Goal: Task Accomplishment & Management: Manage account settings

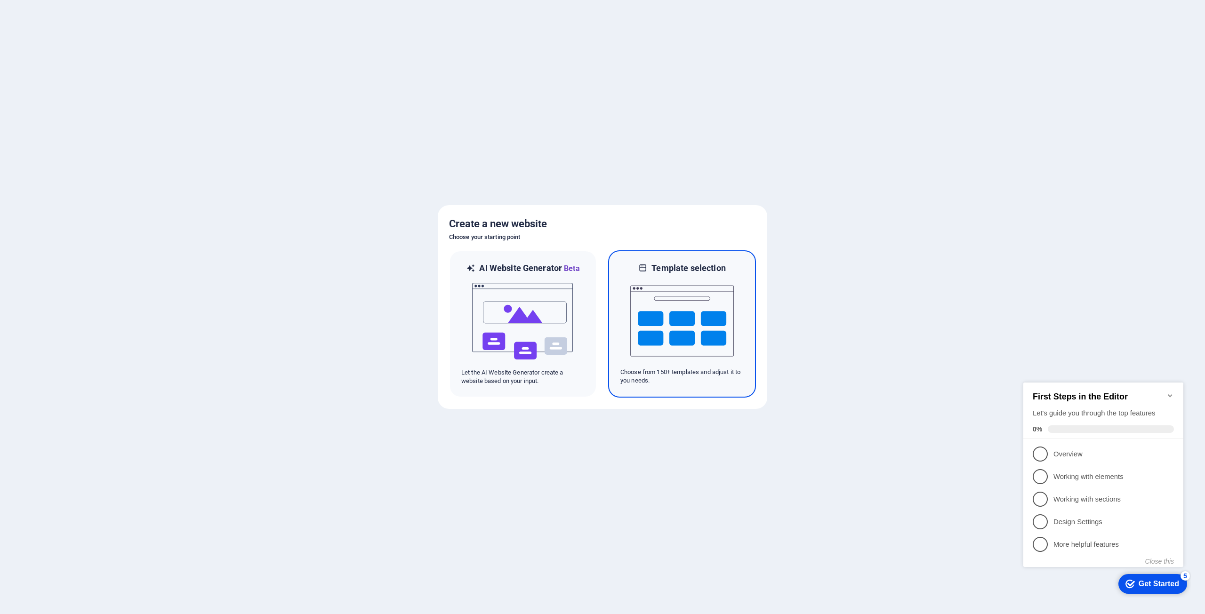
click at [669, 312] on img at bounding box center [682, 321] width 104 height 94
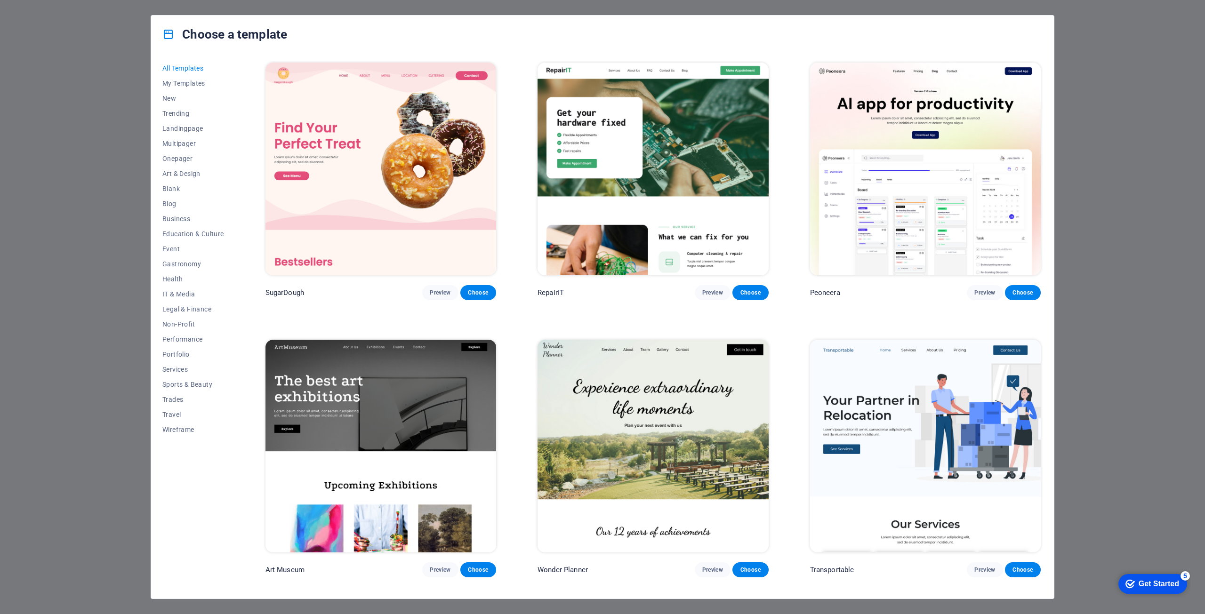
click at [869, 209] on img at bounding box center [925, 169] width 231 height 213
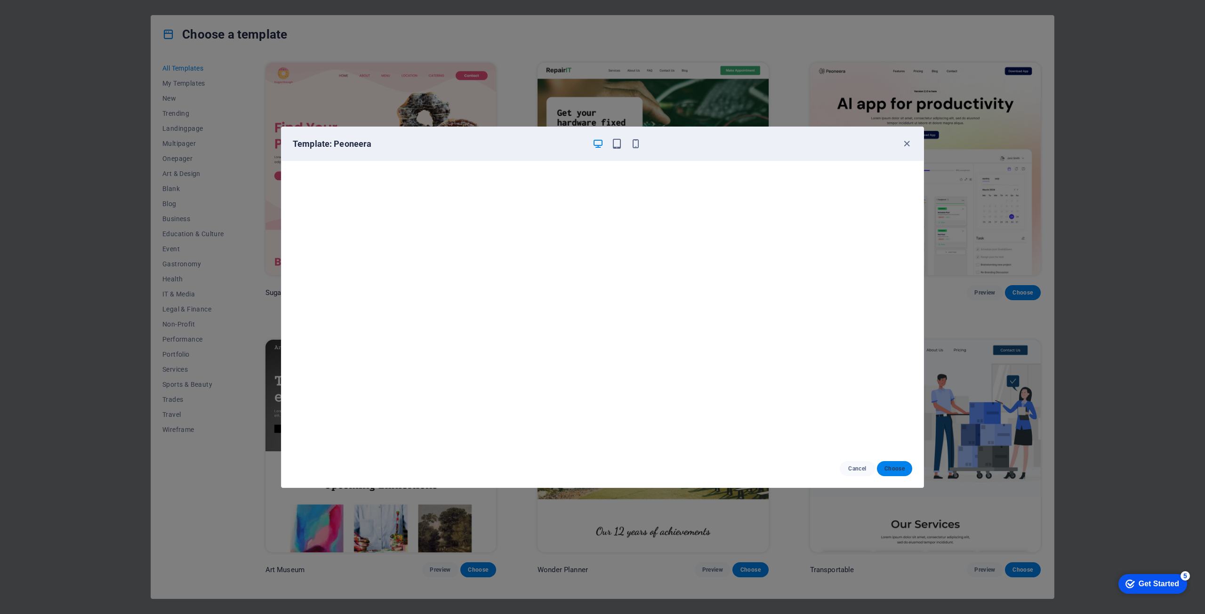
click at [895, 472] on span "Choose" at bounding box center [895, 469] width 20 height 8
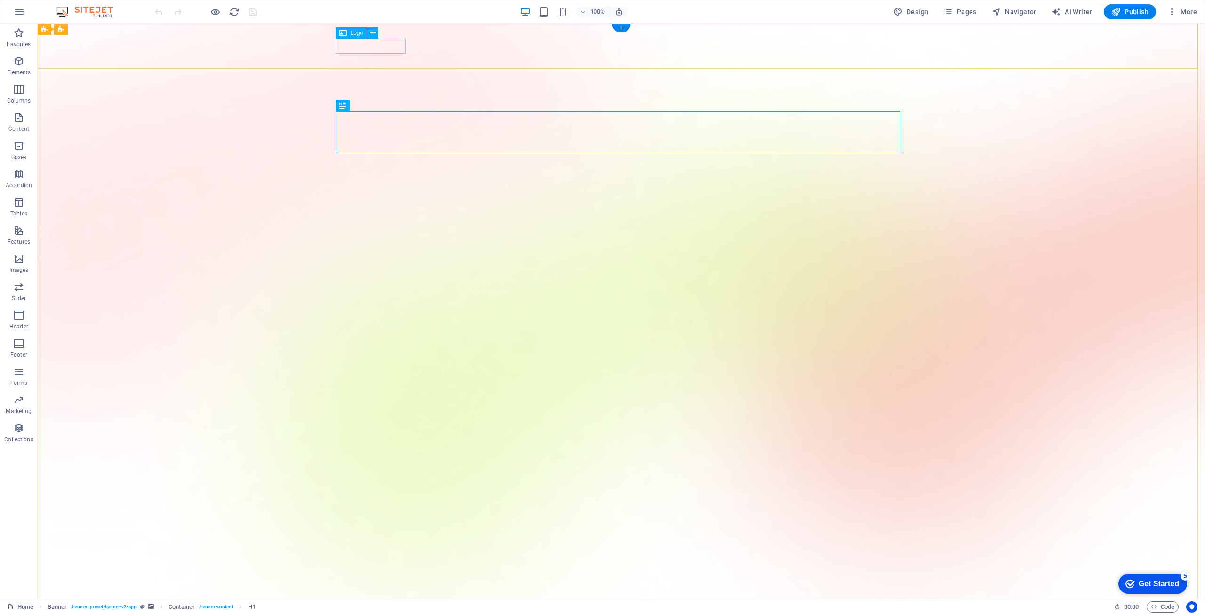
click at [370, 37] on button at bounding box center [372, 32] width 11 height 11
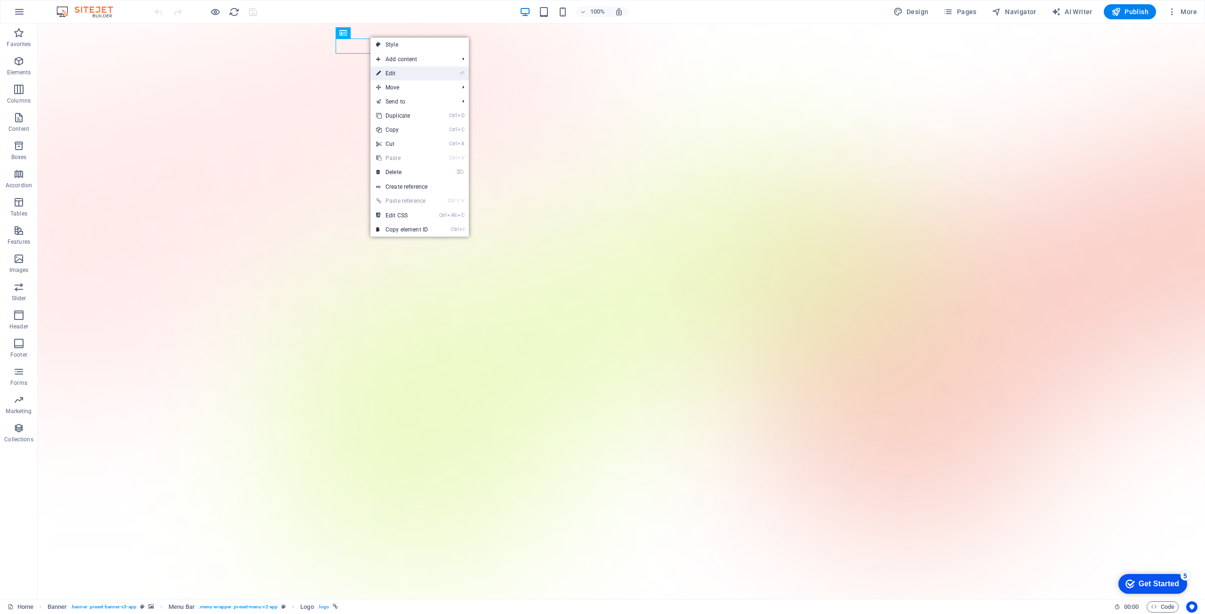
click at [390, 71] on link "⏎ Edit" at bounding box center [402, 73] width 63 height 14
select select "px"
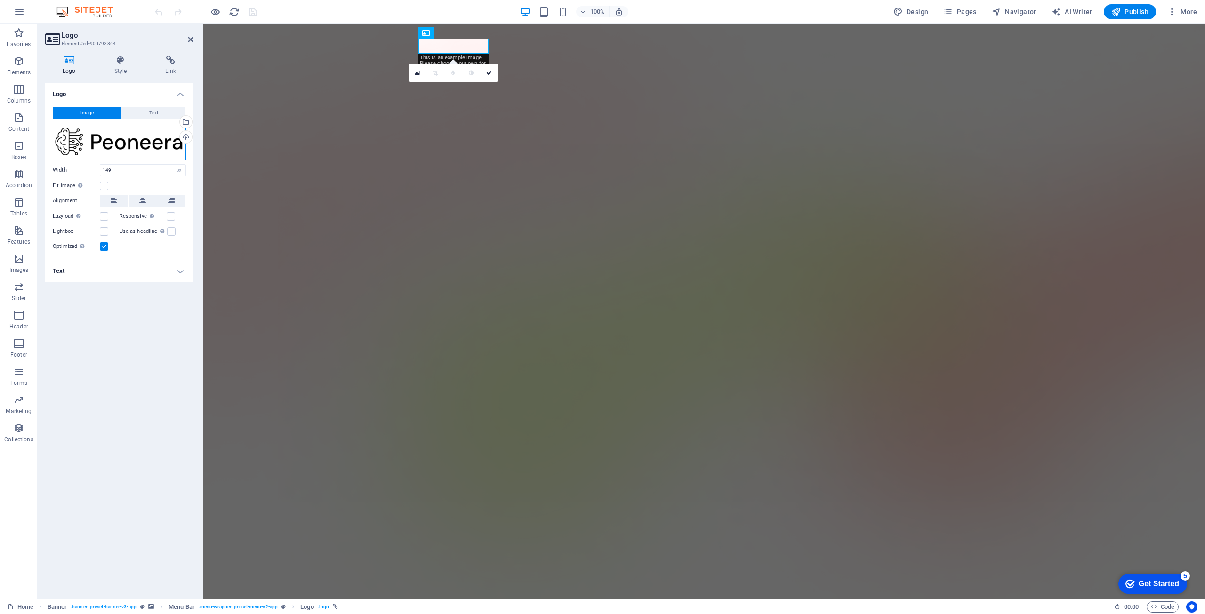
click at [89, 137] on div "Drag files here, click to choose files or select files from Files or our free s…" at bounding box center [119, 142] width 133 height 38
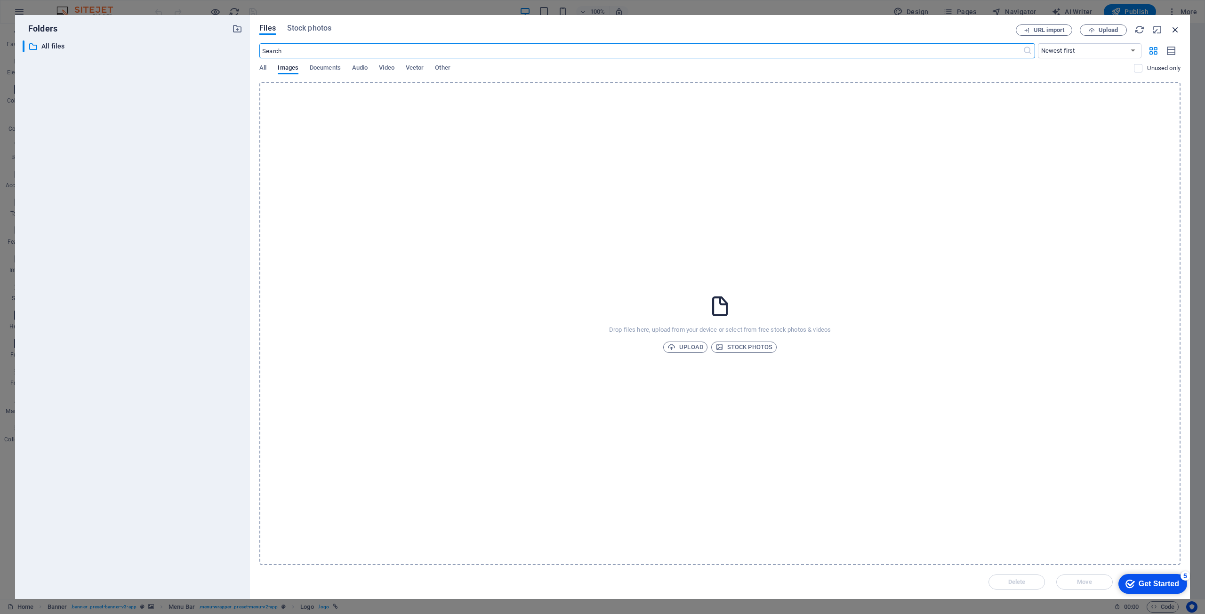
click at [1173, 31] on icon "button" at bounding box center [1175, 29] width 10 height 10
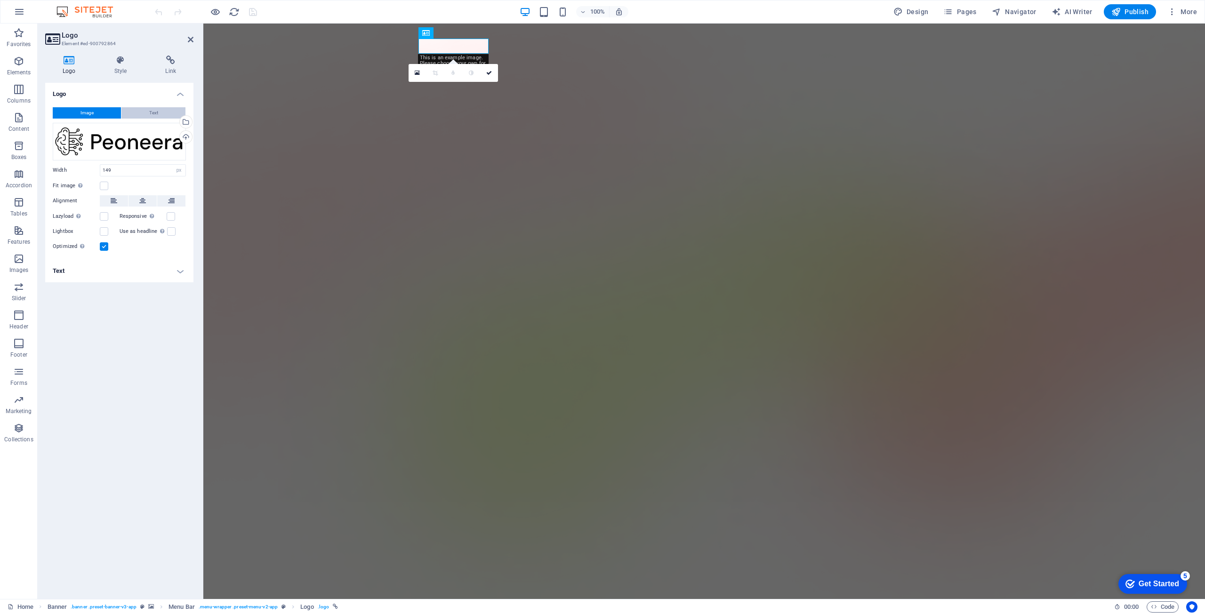
click at [165, 111] on button "Text" at bounding box center [153, 112] width 64 height 11
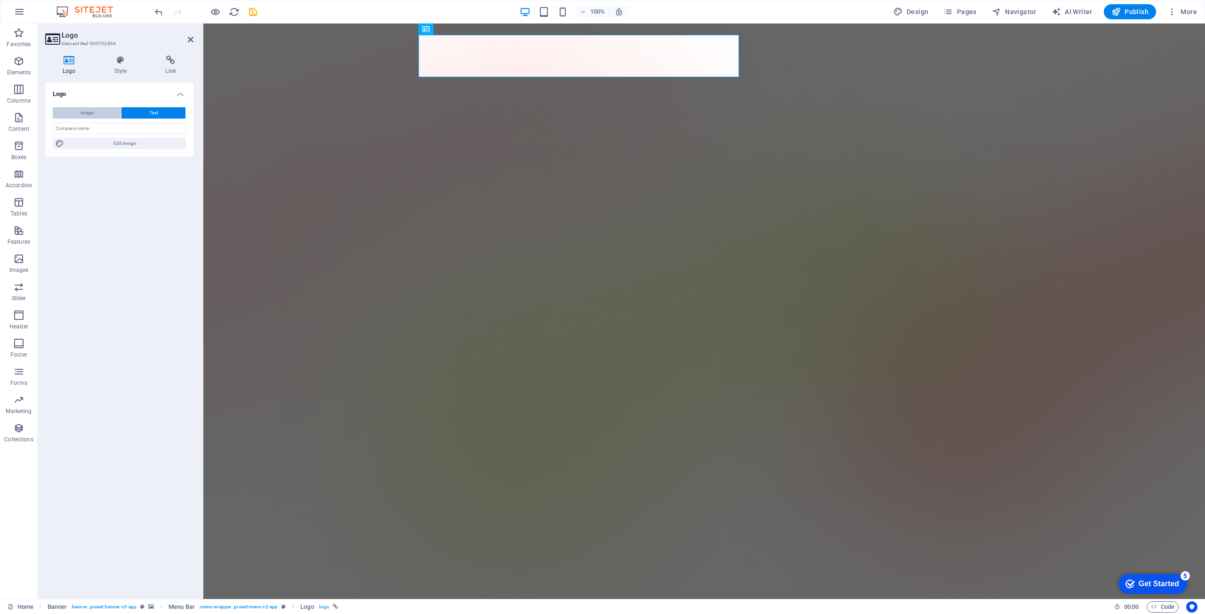
click at [89, 111] on span "Image" at bounding box center [87, 112] width 13 height 11
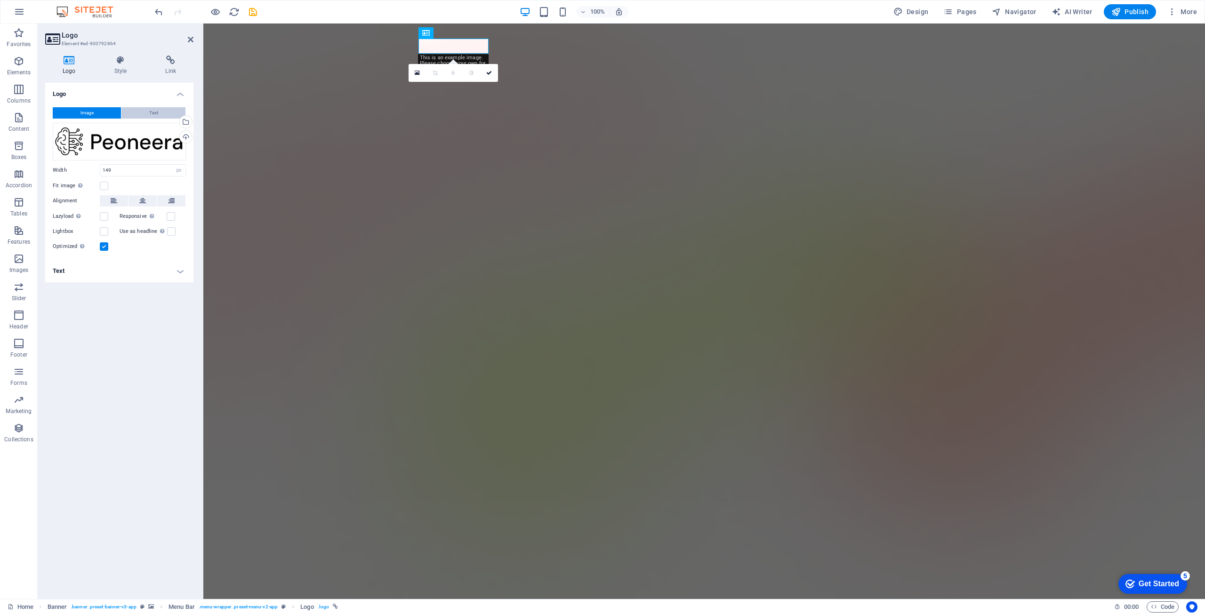
click at [158, 113] on span "Text" at bounding box center [153, 112] width 9 height 11
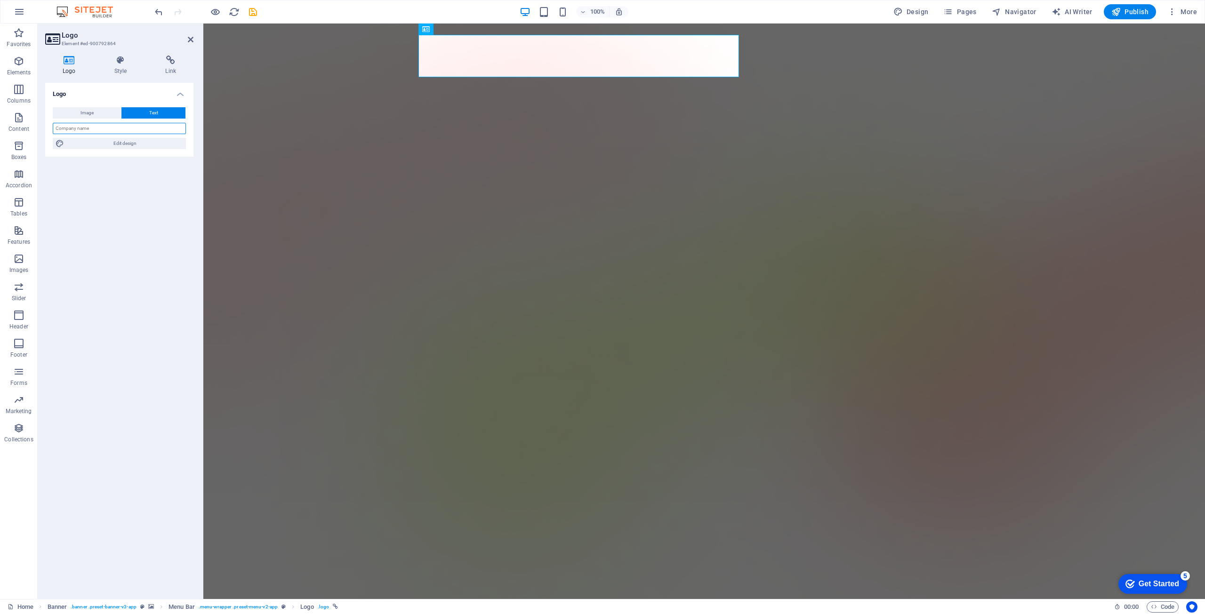
click at [103, 126] on input "text" at bounding box center [119, 128] width 133 height 11
type input "AI MARKETING"
click at [129, 268] on div "Logo Image Text Drag files here, click to choose files or select files from Fil…" at bounding box center [119, 337] width 148 height 509
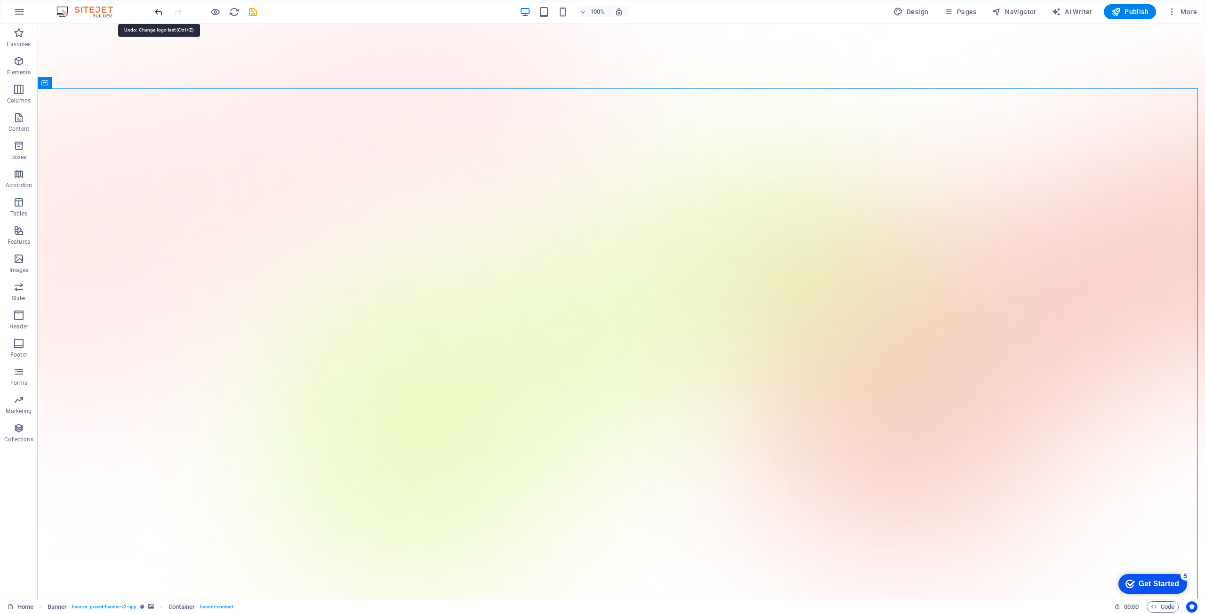
click at [161, 11] on icon "undo" at bounding box center [158, 12] width 11 height 11
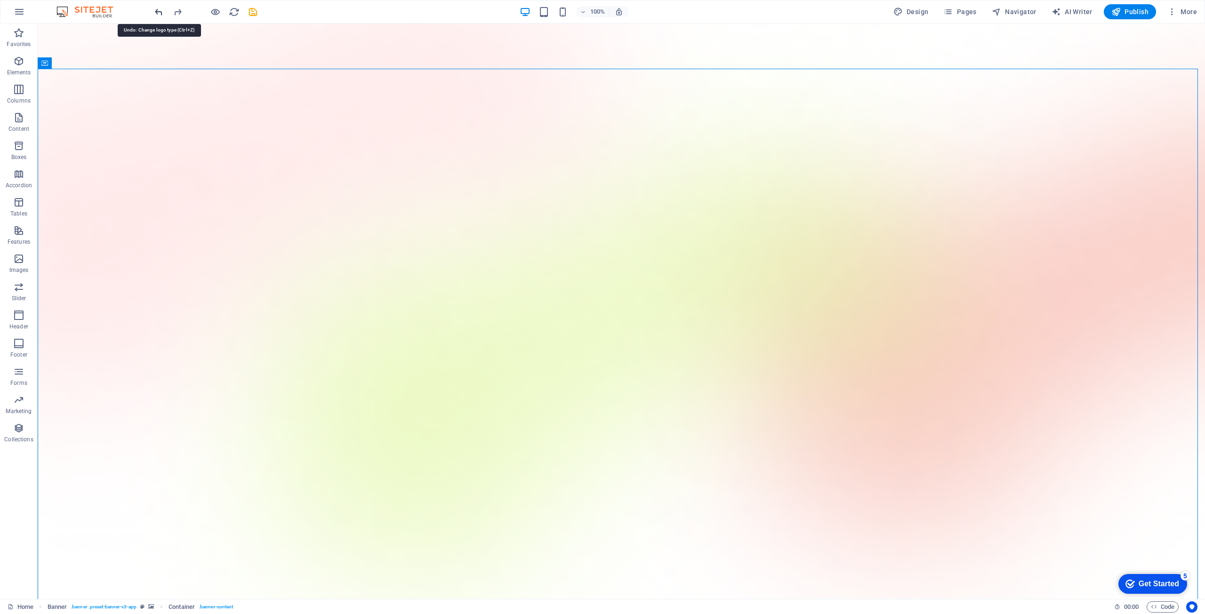
click at [161, 11] on icon "undo" at bounding box center [158, 12] width 11 height 11
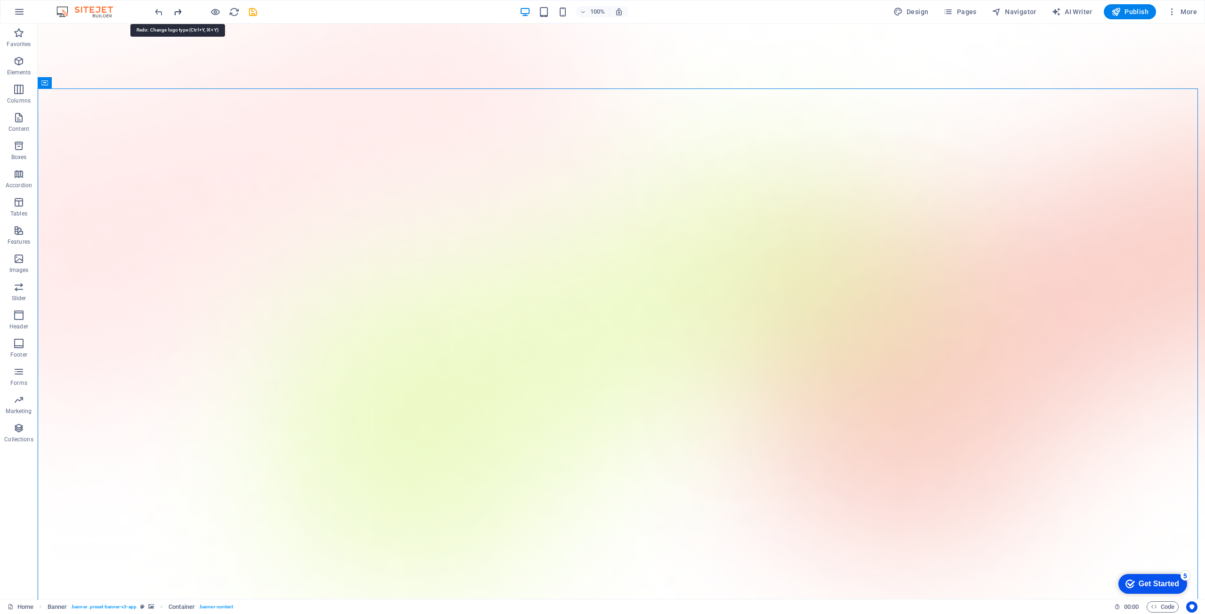
click at [177, 12] on icon "redo" at bounding box center [177, 12] width 11 height 11
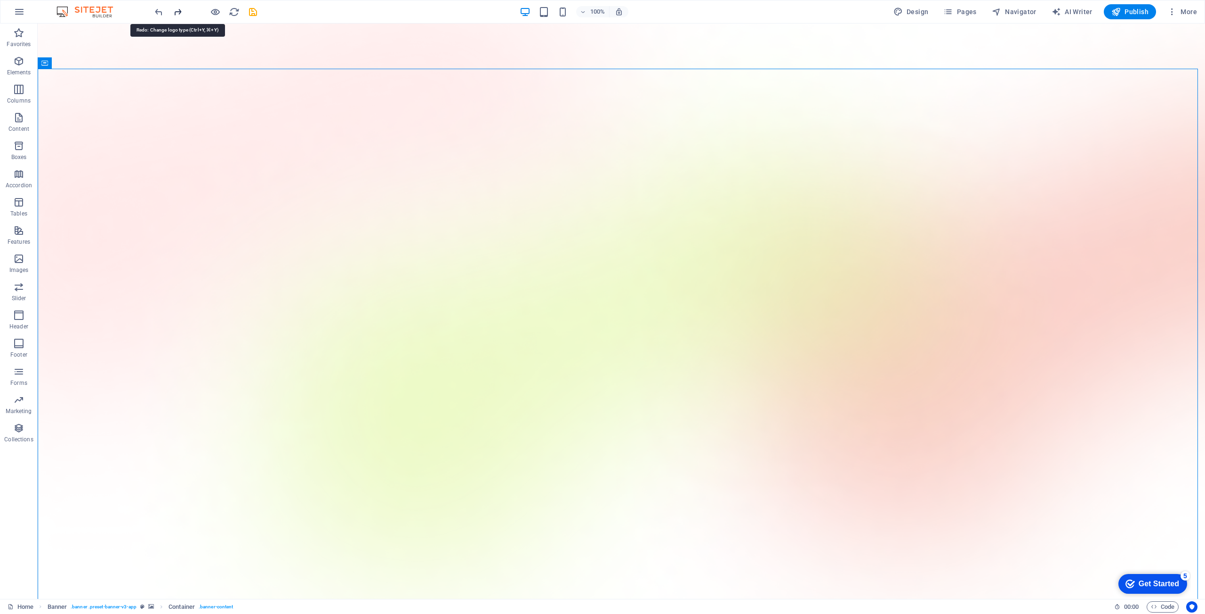
click at [177, 12] on icon "redo" at bounding box center [177, 12] width 11 height 11
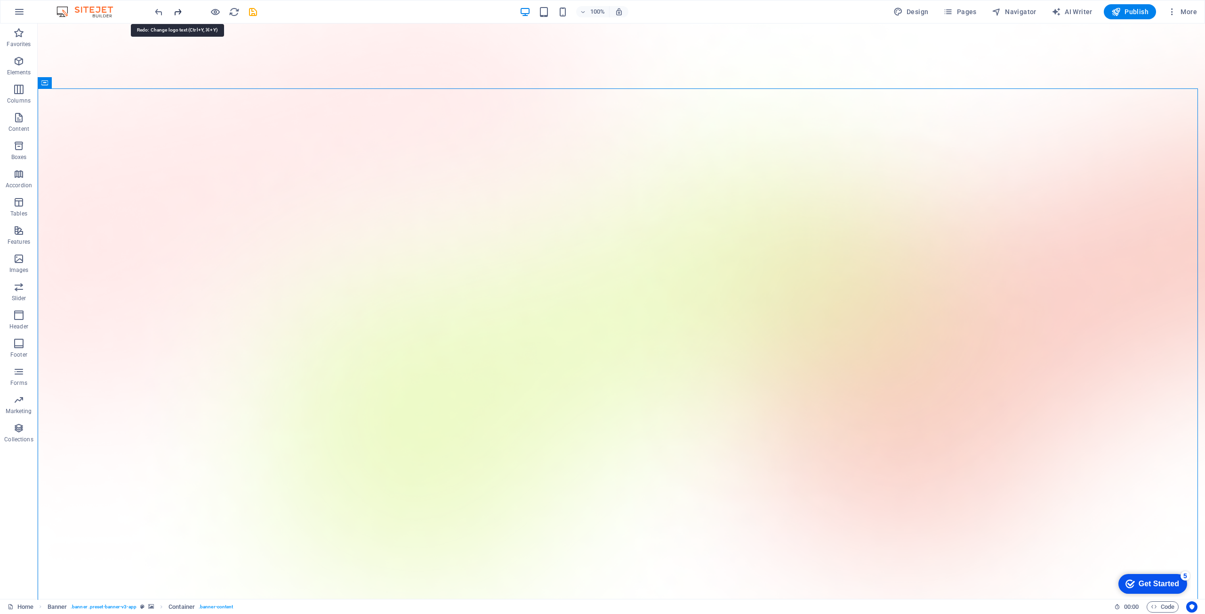
click at [177, 12] on icon "redo" at bounding box center [177, 12] width 11 height 11
click at [1126, 13] on span "Publish" at bounding box center [1130, 11] width 37 height 9
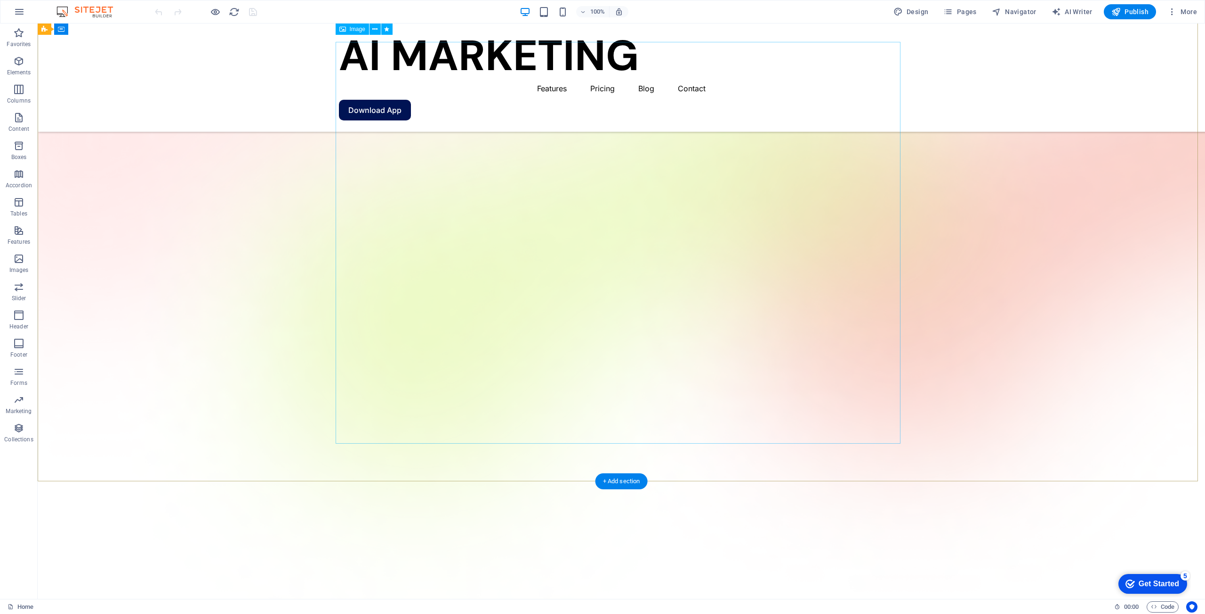
scroll to position [94, 0]
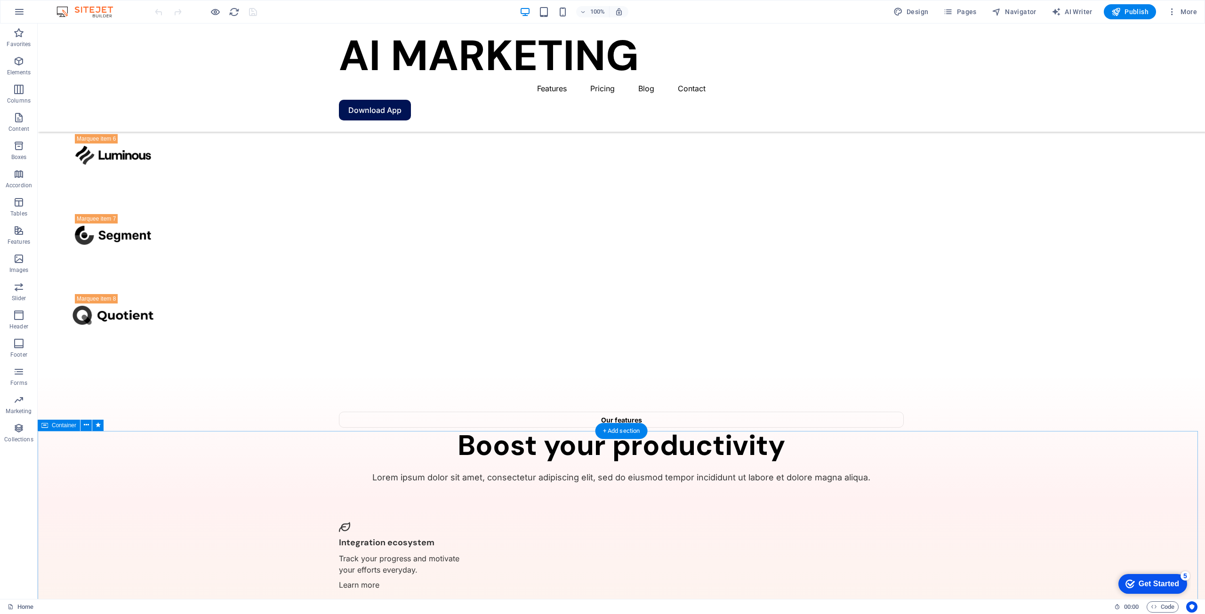
scroll to position [1899, 0]
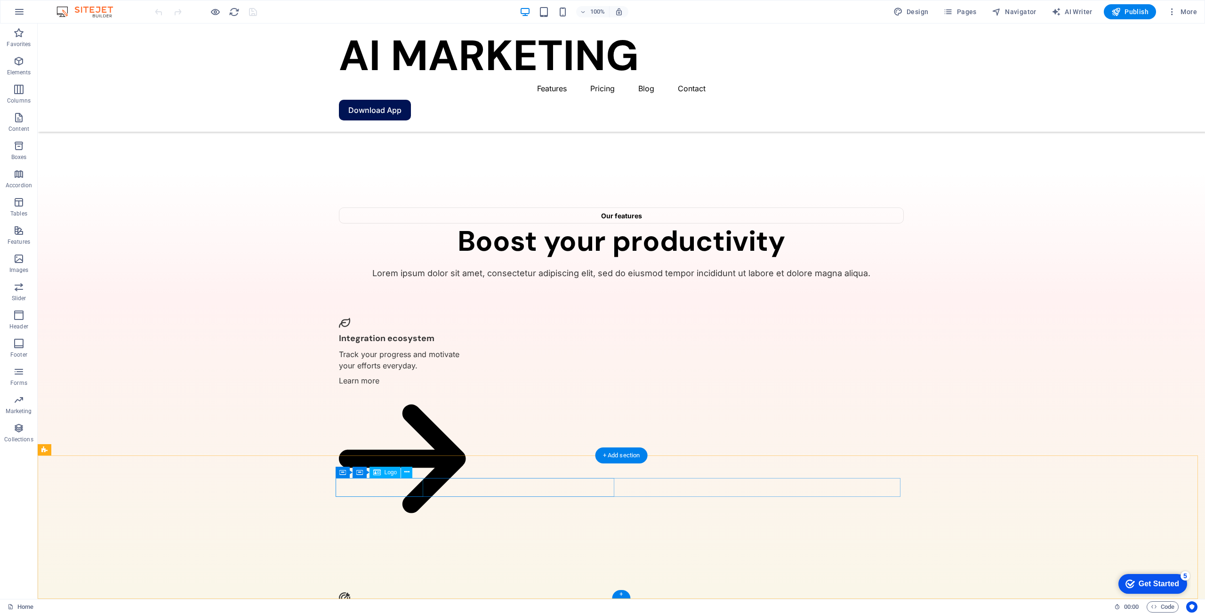
click at [408, 472] on icon at bounding box center [406, 473] width 5 height 10
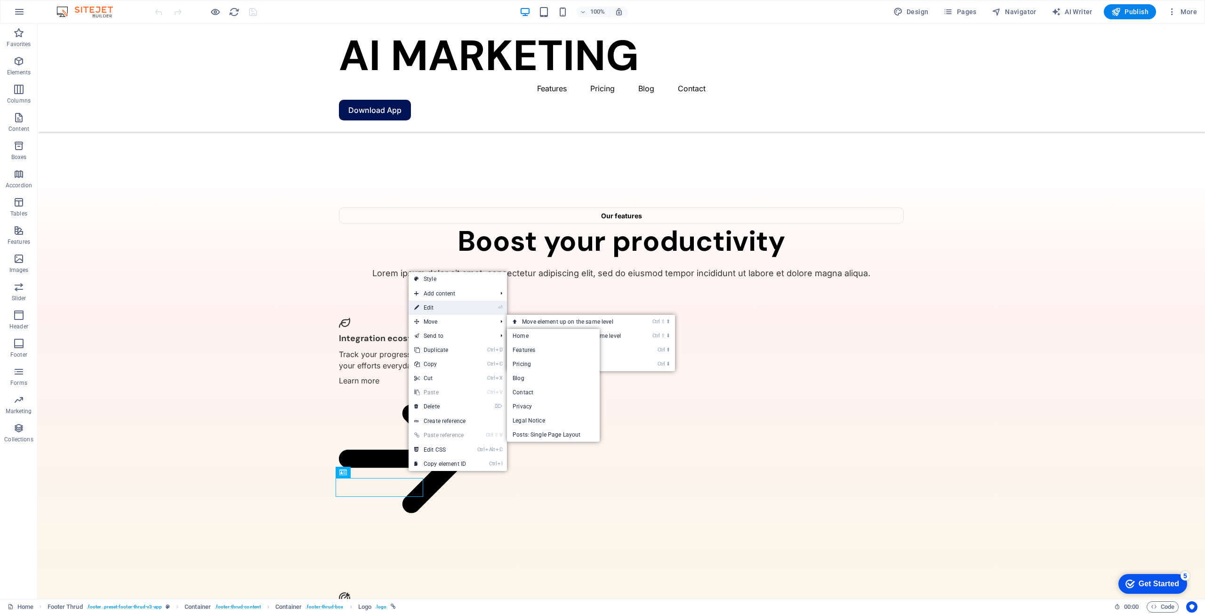
click at [434, 309] on link "⏎ Edit" at bounding box center [440, 308] width 63 height 14
select select "px"
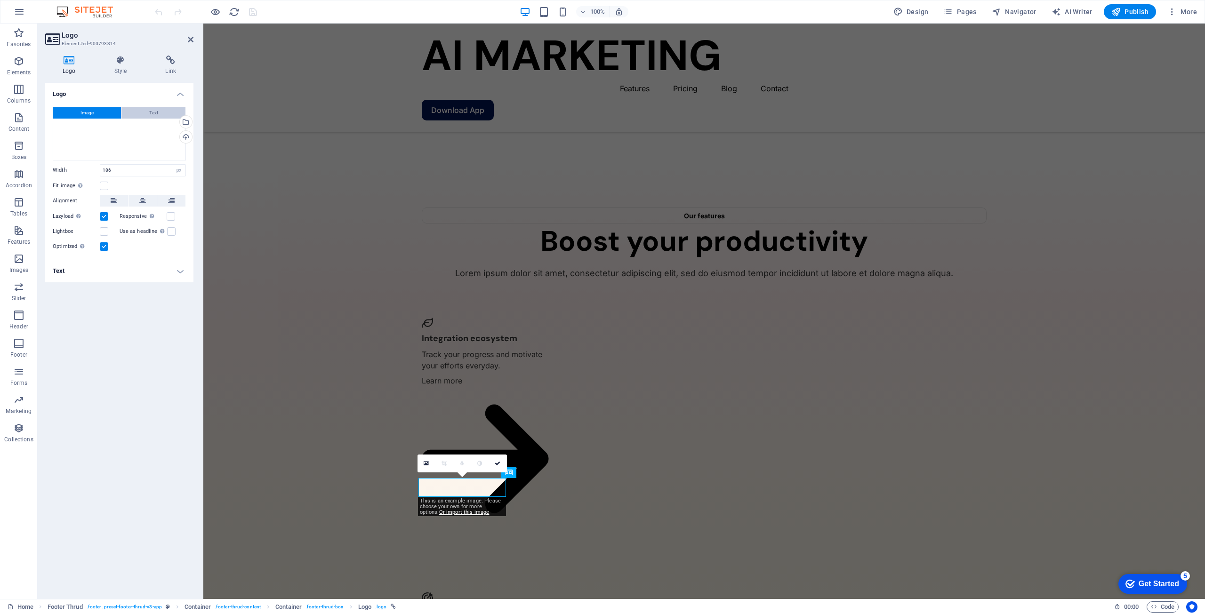
click at [146, 109] on button "Text" at bounding box center [153, 112] width 64 height 11
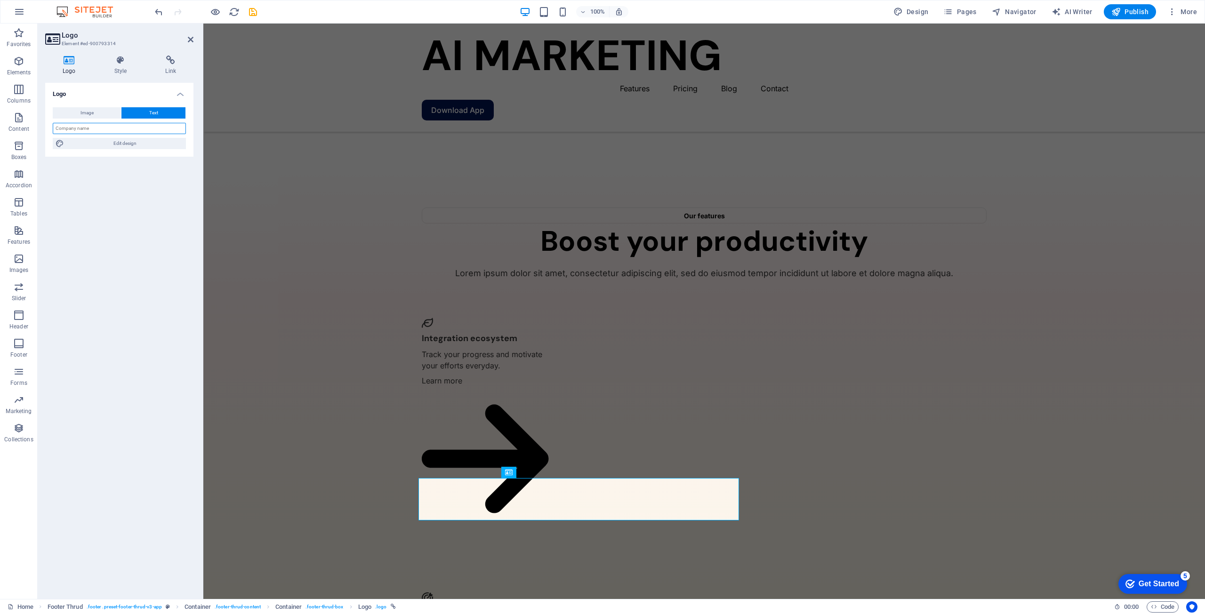
click at [93, 129] on input "text" at bounding box center [119, 128] width 133 height 11
type input "a"
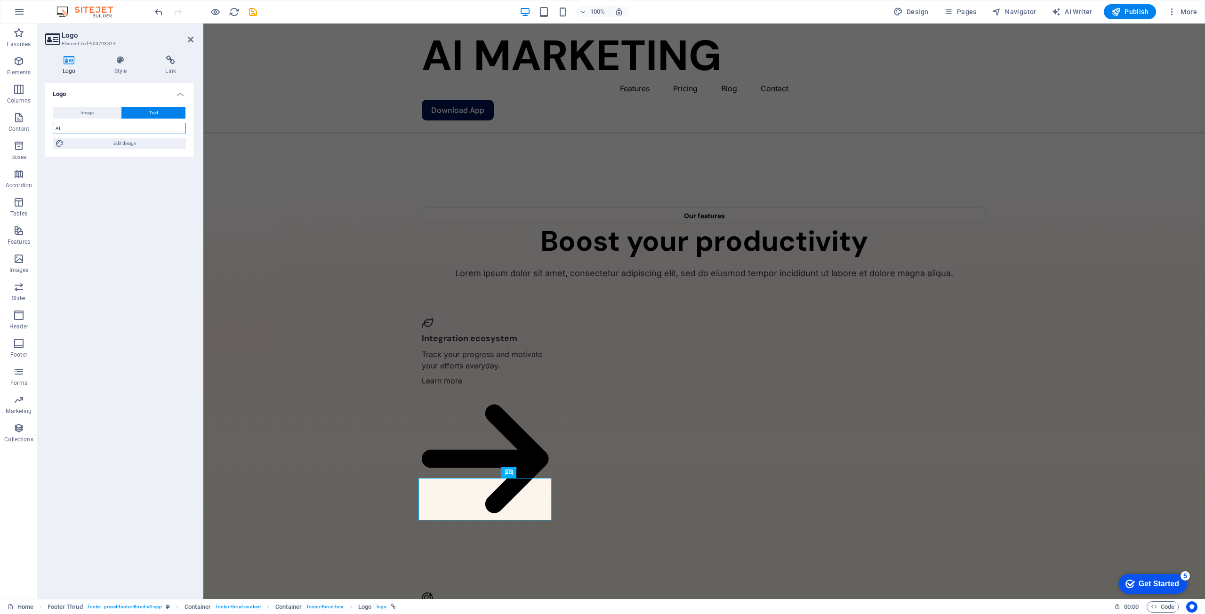
type input "A"
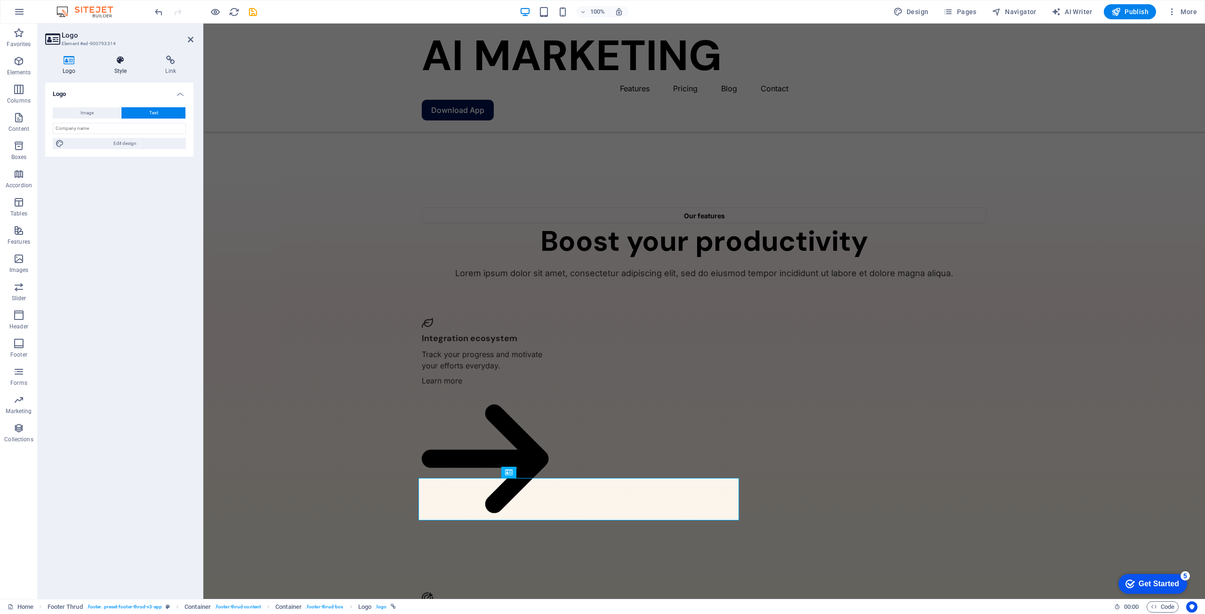
click at [125, 73] on h4 "Style" at bounding box center [122, 66] width 51 height 20
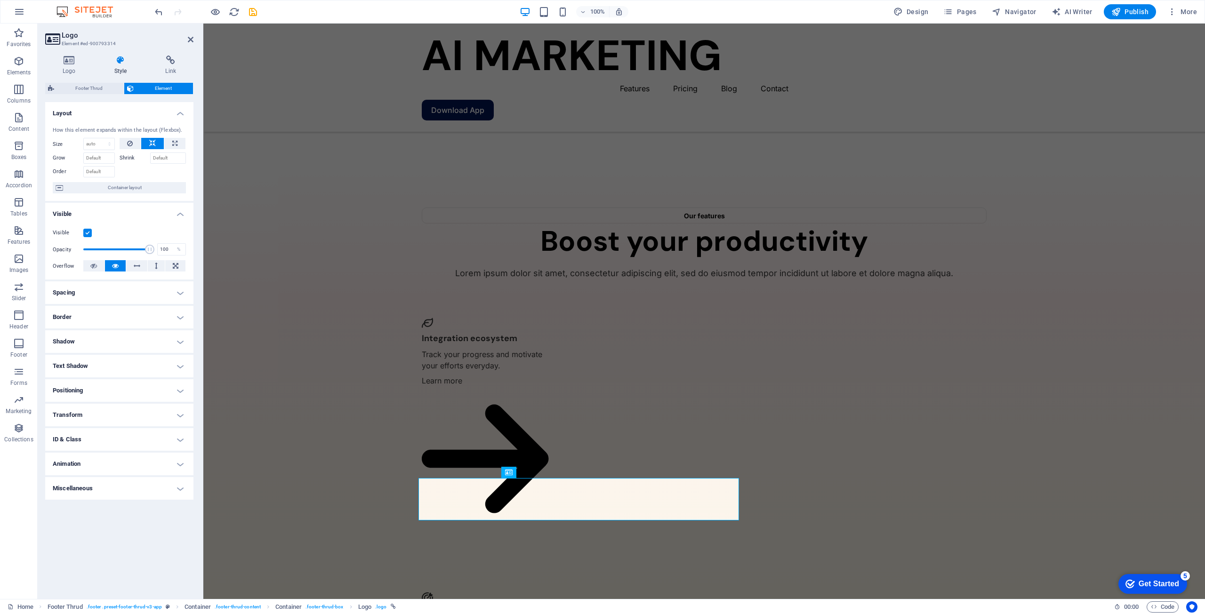
click at [89, 230] on label at bounding box center [87, 233] width 8 height 8
click at [0, 0] on input "Visible" at bounding box center [0, 0] width 0 height 0
click at [89, 230] on label at bounding box center [87, 233] width 8 height 8
click at [0, 0] on input "Visible" at bounding box center [0, 0] width 0 height 0
click at [103, 147] on select "Default auto px % 1/1 1/2 1/3 1/4 1/5 1/6 1/7 1/8 1/9 1/10" at bounding box center [99, 143] width 31 height 11
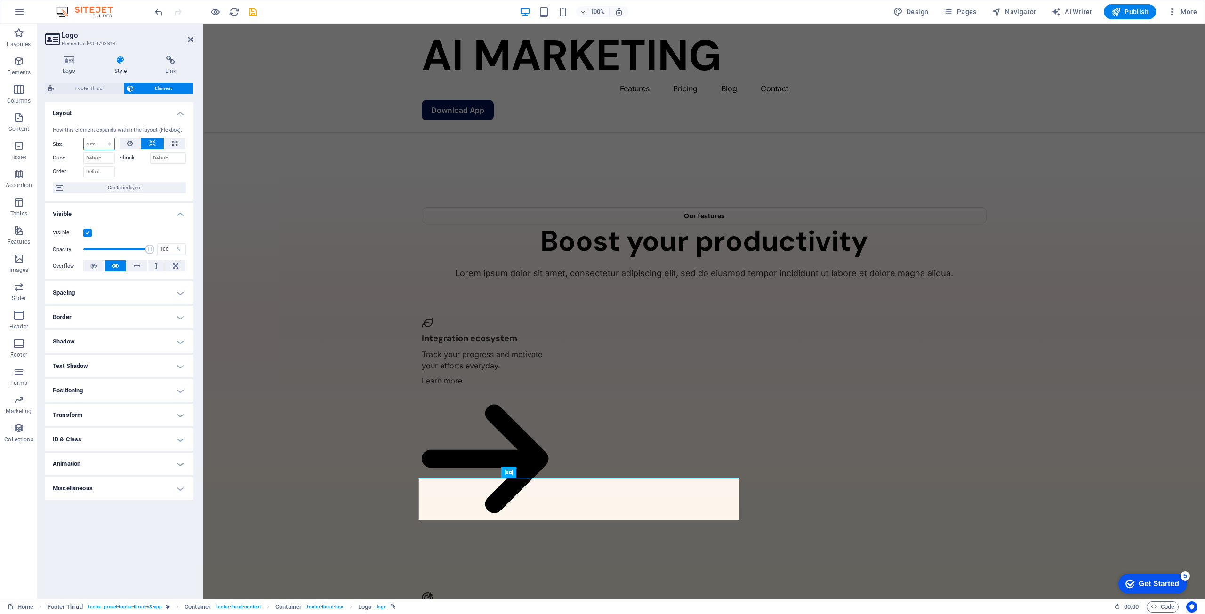
select select "1/10"
click at [101, 138] on select "Default auto px % 1/1 1/2 1/3 1/4 1/5 1/6 1/7 1/8 1/9 1/10" at bounding box center [99, 143] width 31 height 11
type input "10"
click at [101, 145] on select "Default auto px % 1/1 1/2 1/3 1/4 1/5 1/6 1/7 1/8 1/9 1/10" at bounding box center [107, 143] width 13 height 11
click at [99, 141] on input "10" at bounding box center [99, 143] width 31 height 11
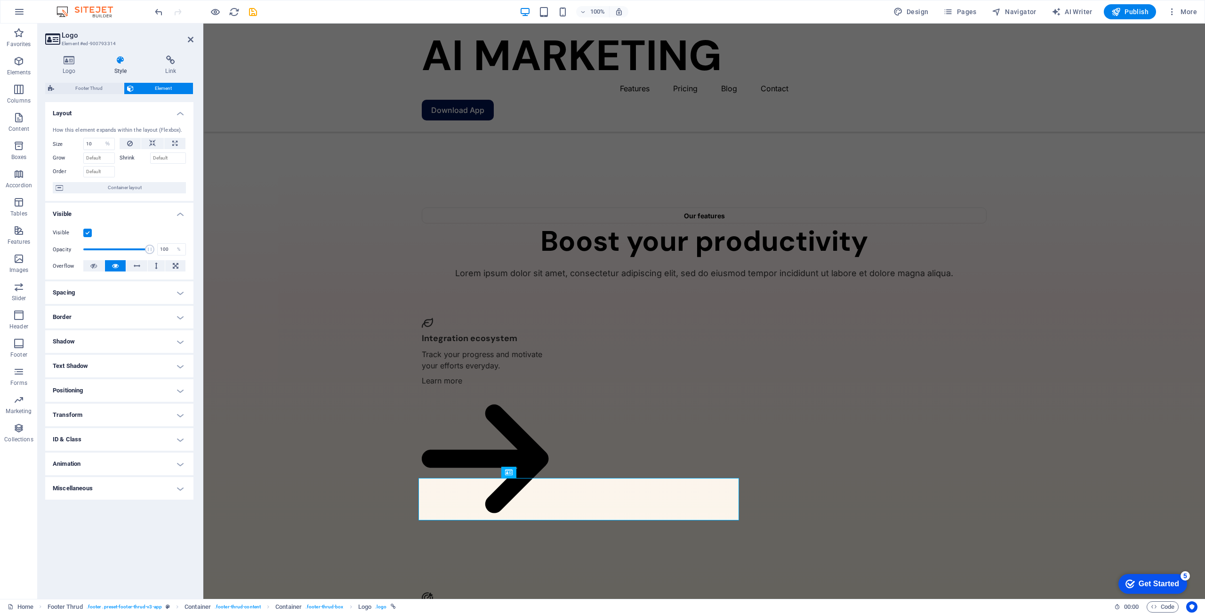
click at [135, 169] on div at bounding box center [153, 171] width 67 height 14
click at [99, 140] on input "10" at bounding box center [99, 143] width 31 height 11
click at [139, 213] on h4 "Visible" at bounding box center [119, 211] width 148 height 17
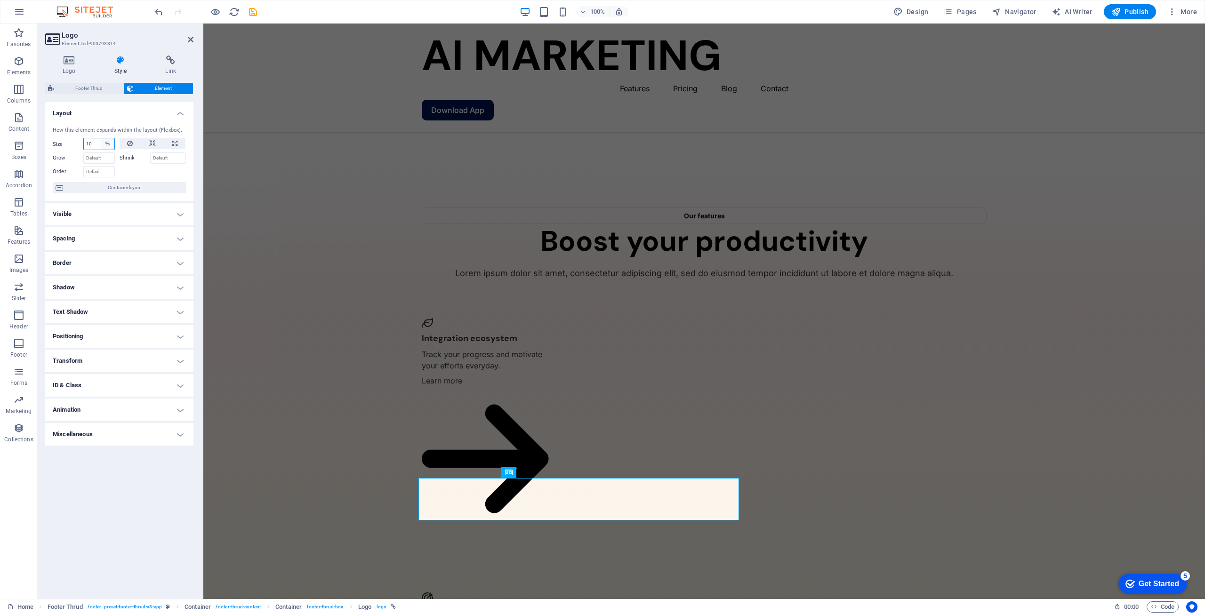
click at [104, 141] on select "Default auto px % 1/1 1/2 1/3 1/4 1/5 1/6 1/7 1/8 1/9 1/10" at bounding box center [107, 143] width 13 height 11
select select "d29pumkp86c"
click at [101, 138] on select "Default auto px % 1/1 1/2 1/3 1/4 1/5 1/6 1/7 1/8 1/9 1/10" at bounding box center [107, 143] width 13 height 11
select select "DISABLED_OPTION_VALUE"
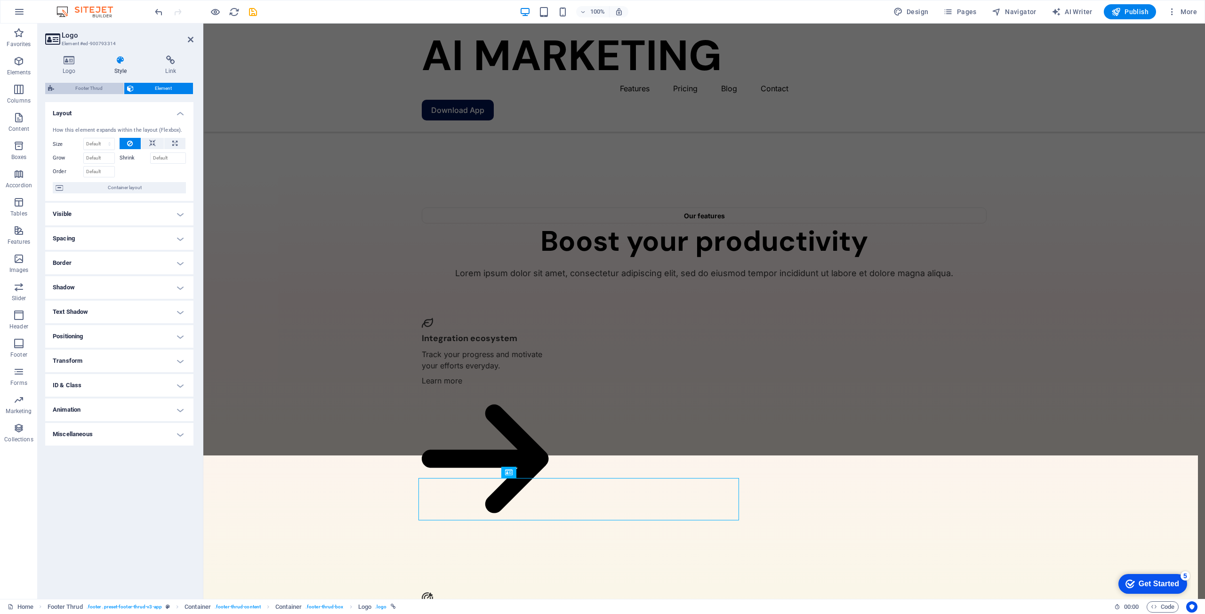
click at [94, 90] on span "Footer Thrud" at bounding box center [89, 88] width 64 height 11
select select "rem"
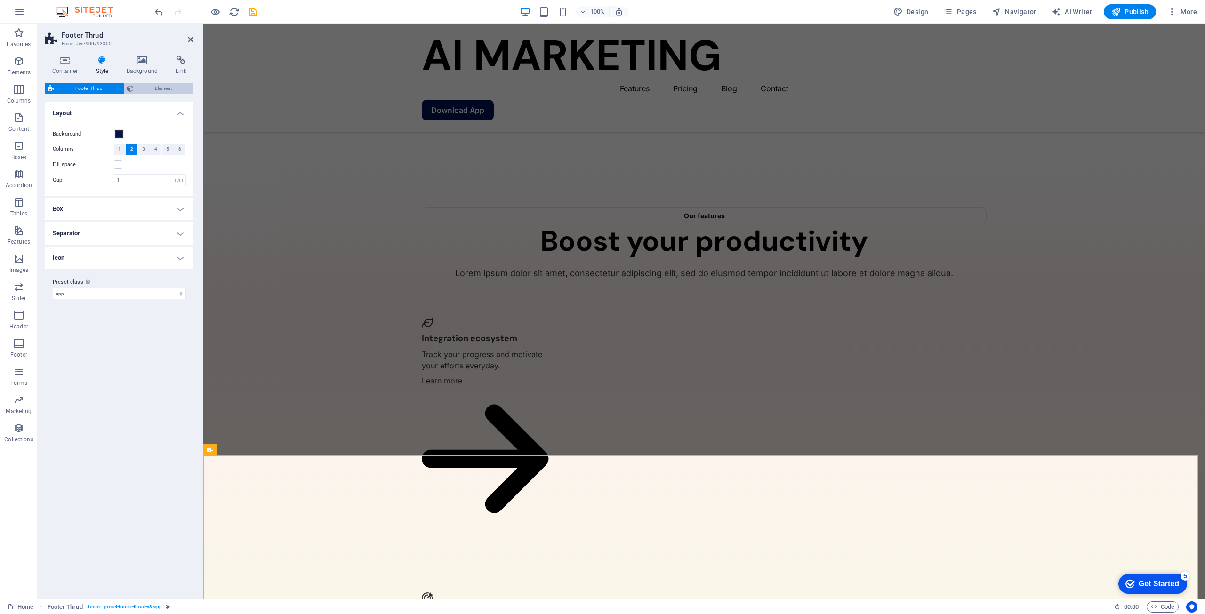
click at [166, 90] on span "Element" at bounding box center [164, 88] width 54 height 11
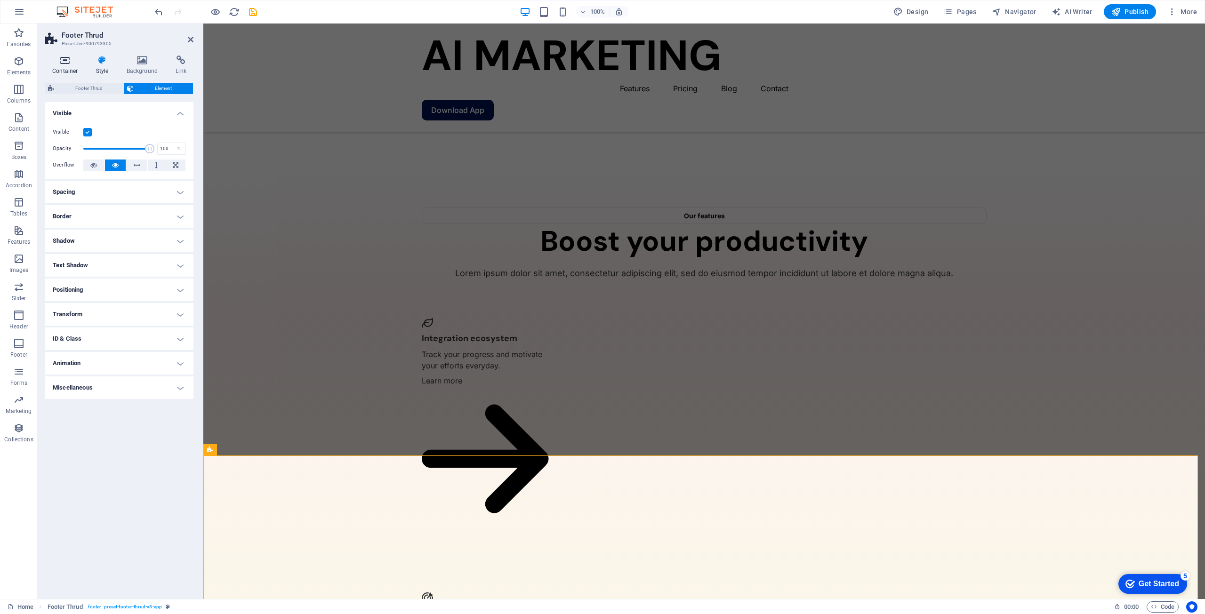
click at [76, 66] on h4 "Container" at bounding box center [67, 66] width 44 height 20
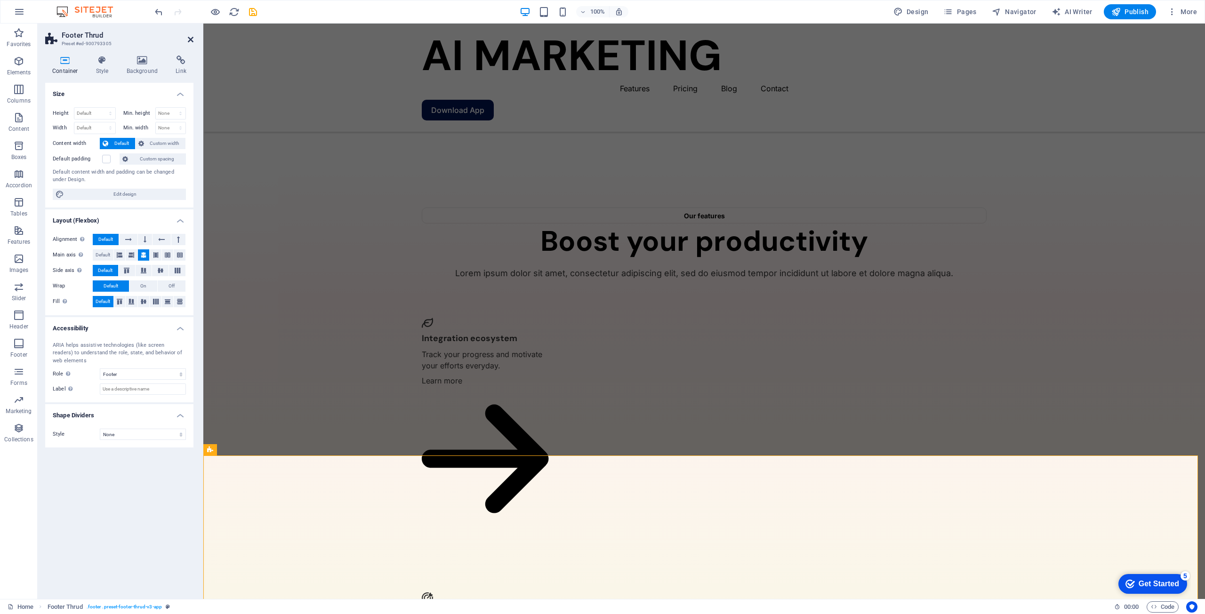
click at [193, 40] on icon at bounding box center [191, 40] width 6 height 8
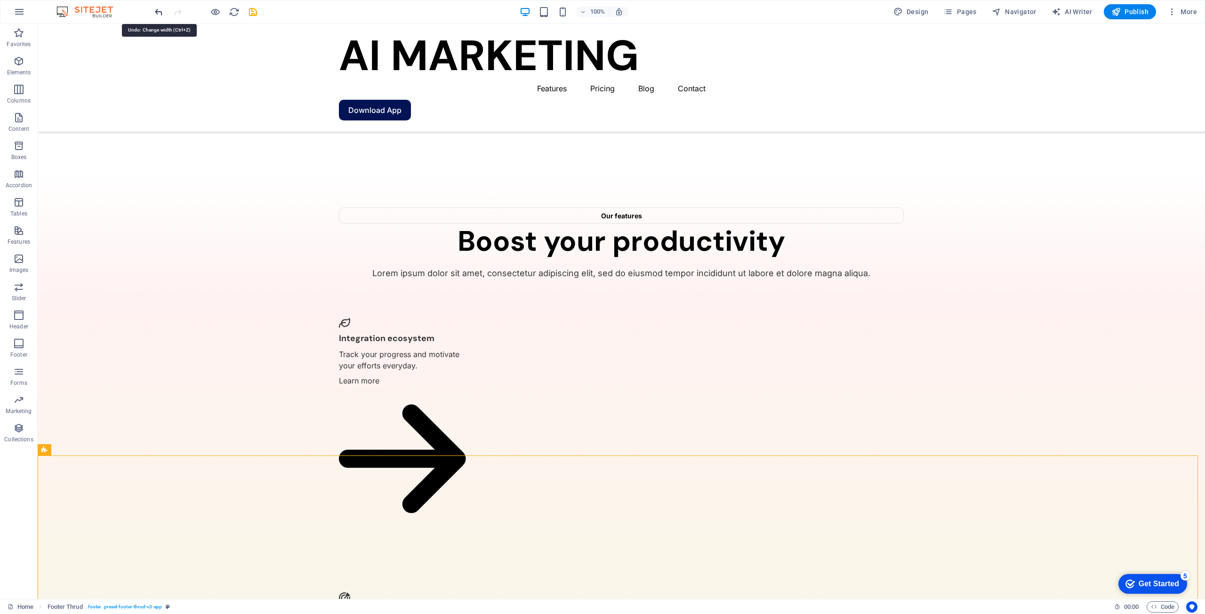
click at [159, 10] on icon "undo" at bounding box center [158, 12] width 11 height 11
click at [157, 14] on icon "undo" at bounding box center [158, 12] width 11 height 11
click at [157, 15] on icon "undo" at bounding box center [158, 12] width 11 height 11
click at [158, 15] on icon "undo" at bounding box center [158, 12] width 11 height 11
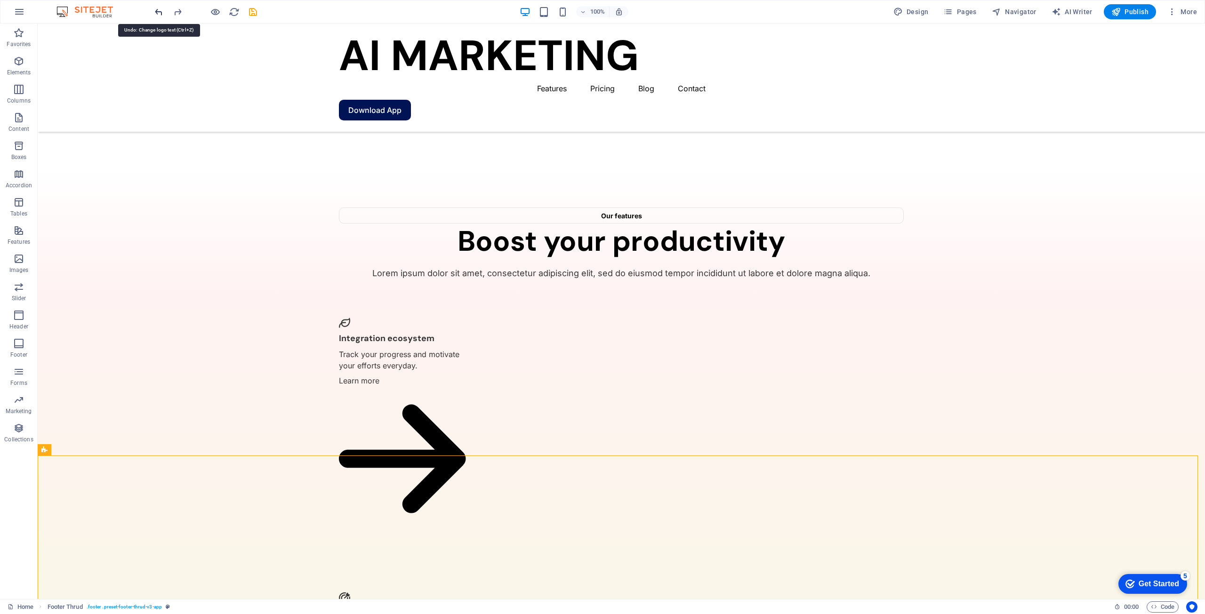
click at [158, 15] on icon "undo" at bounding box center [158, 12] width 11 height 11
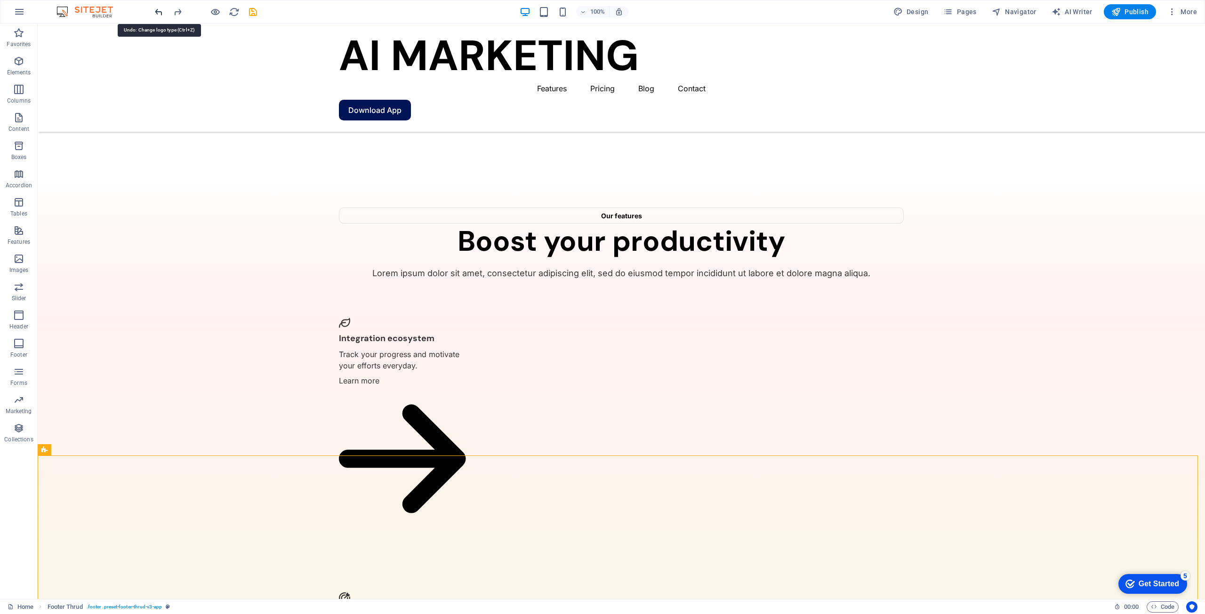
click at [158, 15] on icon "undo" at bounding box center [158, 12] width 11 height 11
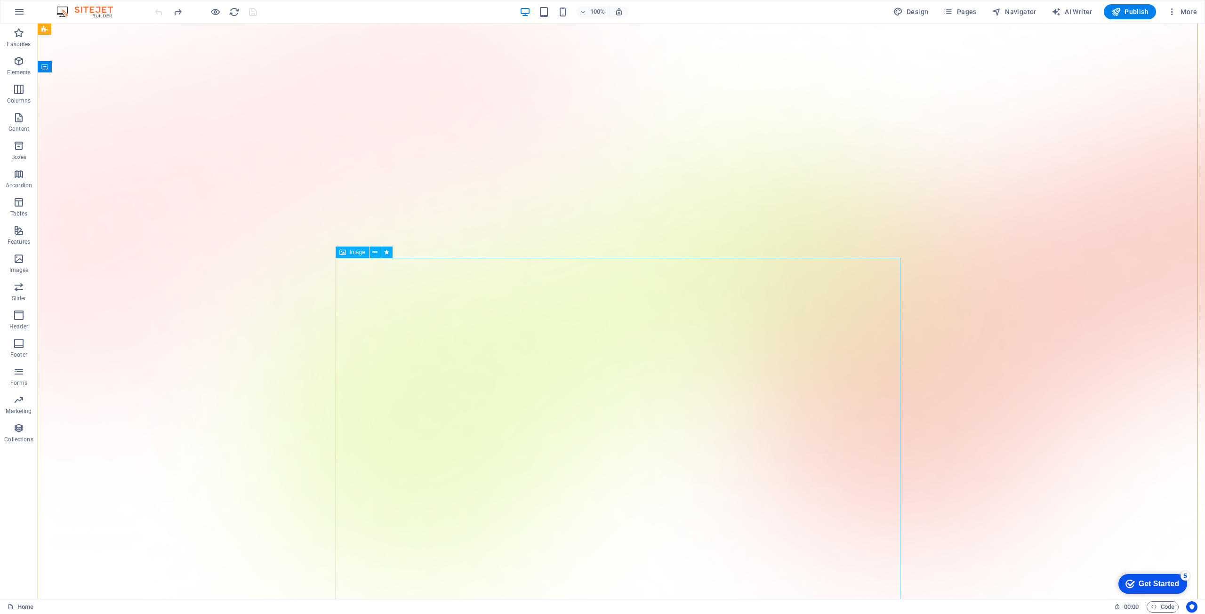
scroll to position [0, 0]
click at [358, 266] on span "Image" at bounding box center [358, 269] width 16 height 6
click at [374, 271] on icon at bounding box center [374, 269] width 5 height 10
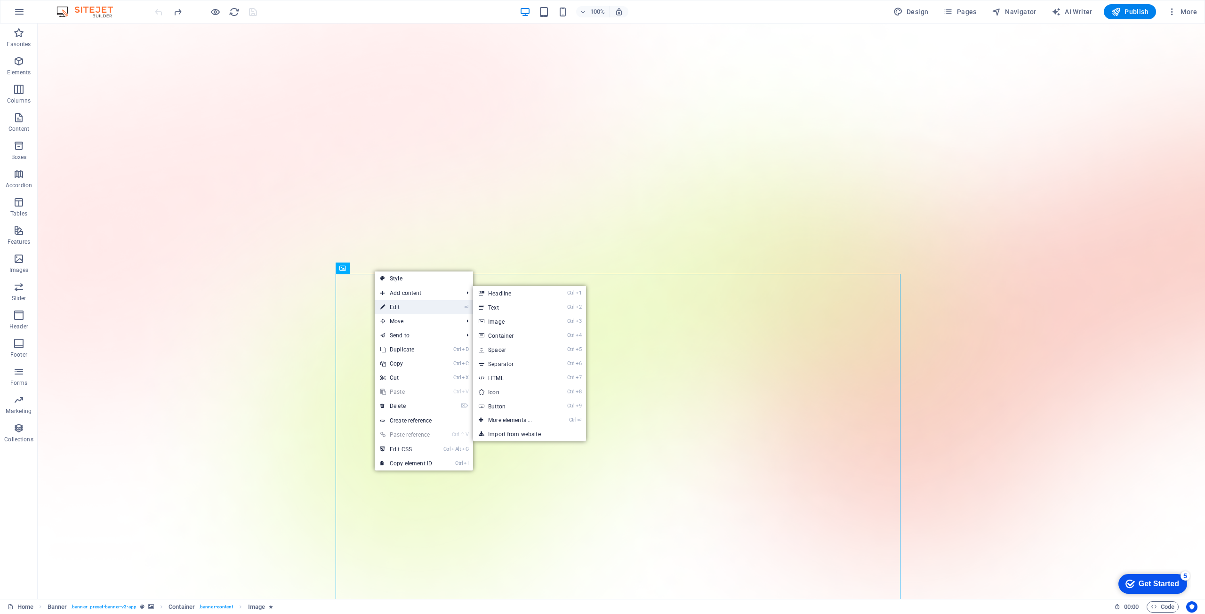
click at [398, 308] on link "⏎ Edit" at bounding box center [406, 307] width 63 height 14
select select "%"
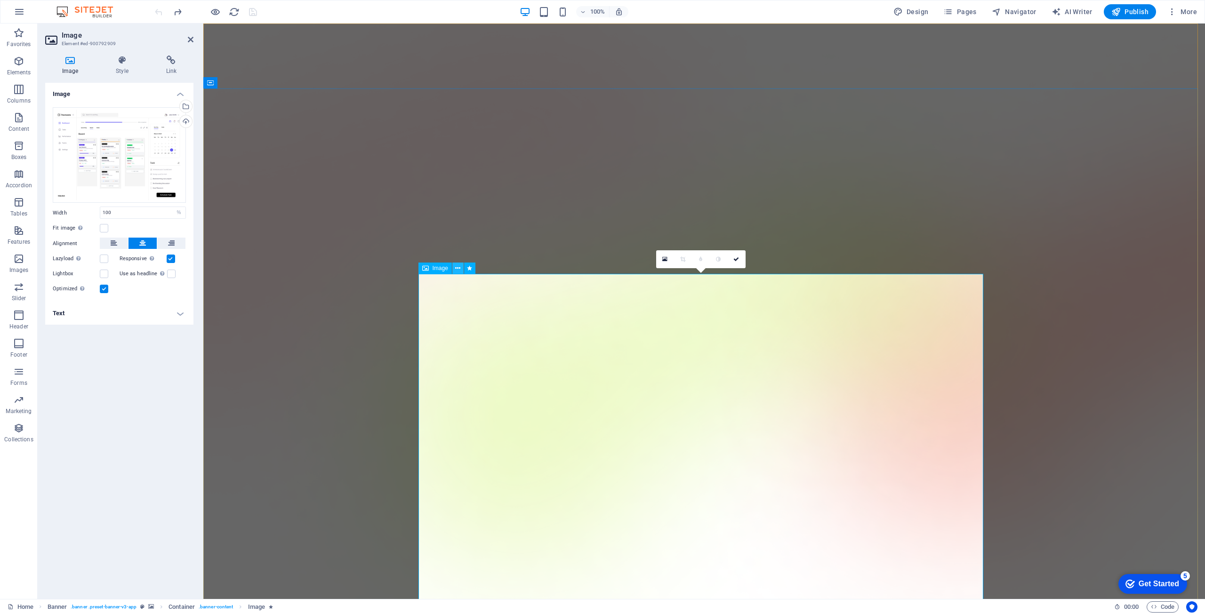
click at [459, 268] on icon at bounding box center [457, 269] width 5 height 10
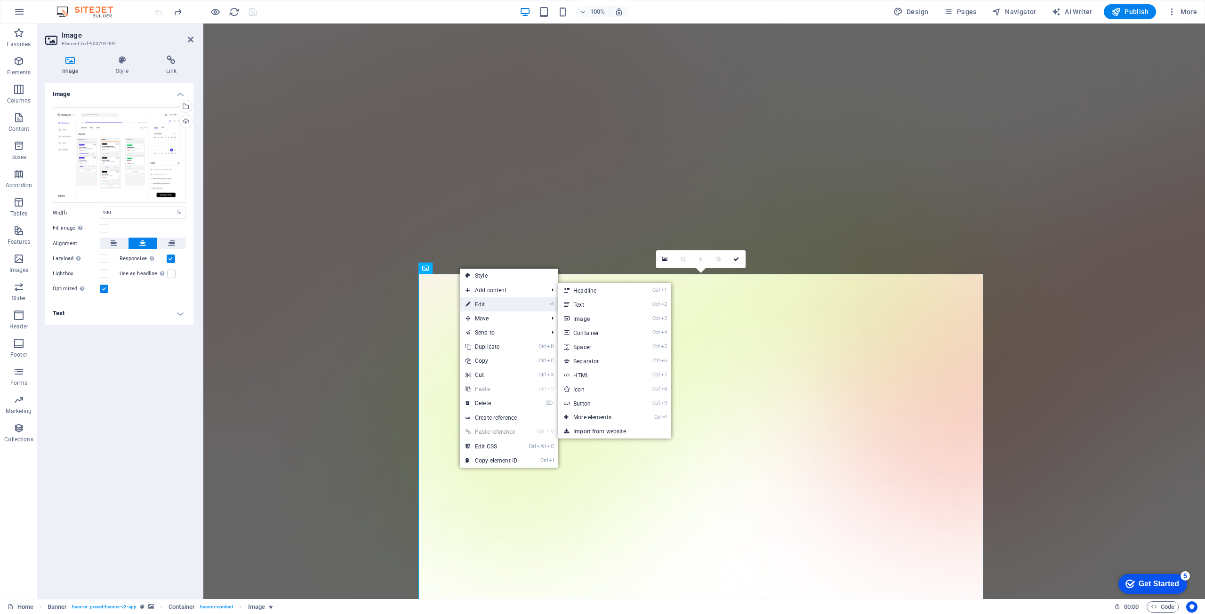
click at [488, 301] on link "⏎ Edit" at bounding box center [491, 305] width 63 height 14
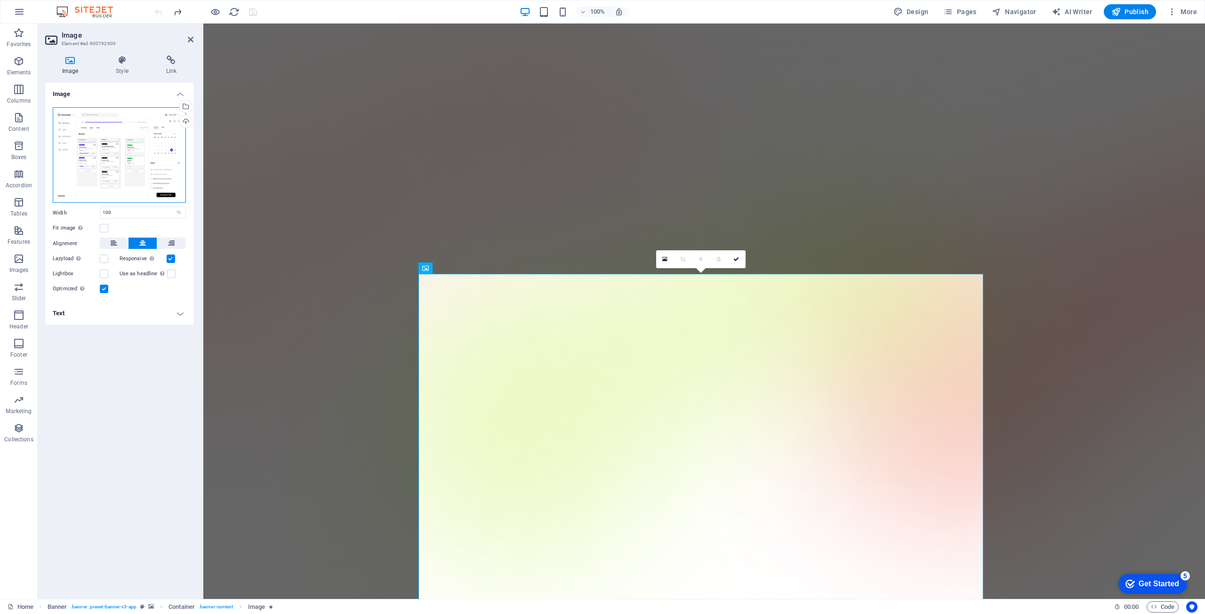
click at [128, 169] on div "Drag files here, click to choose files or select files from Files or our free s…" at bounding box center [119, 155] width 133 height 96
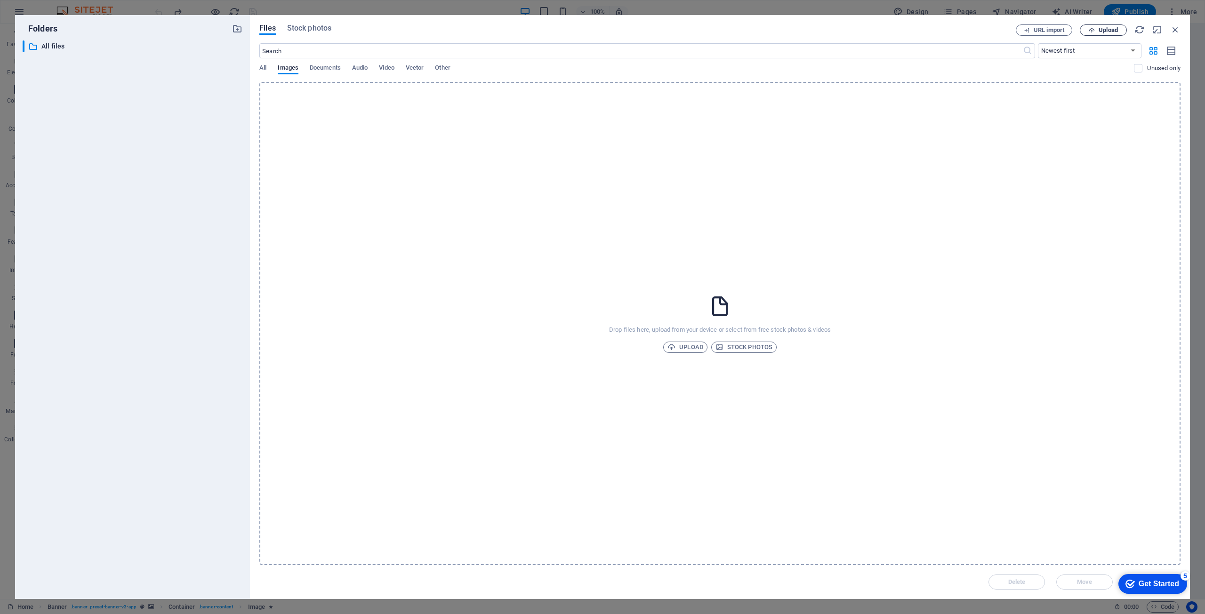
click at [1103, 30] on span "Upload" at bounding box center [1108, 30] width 19 height 6
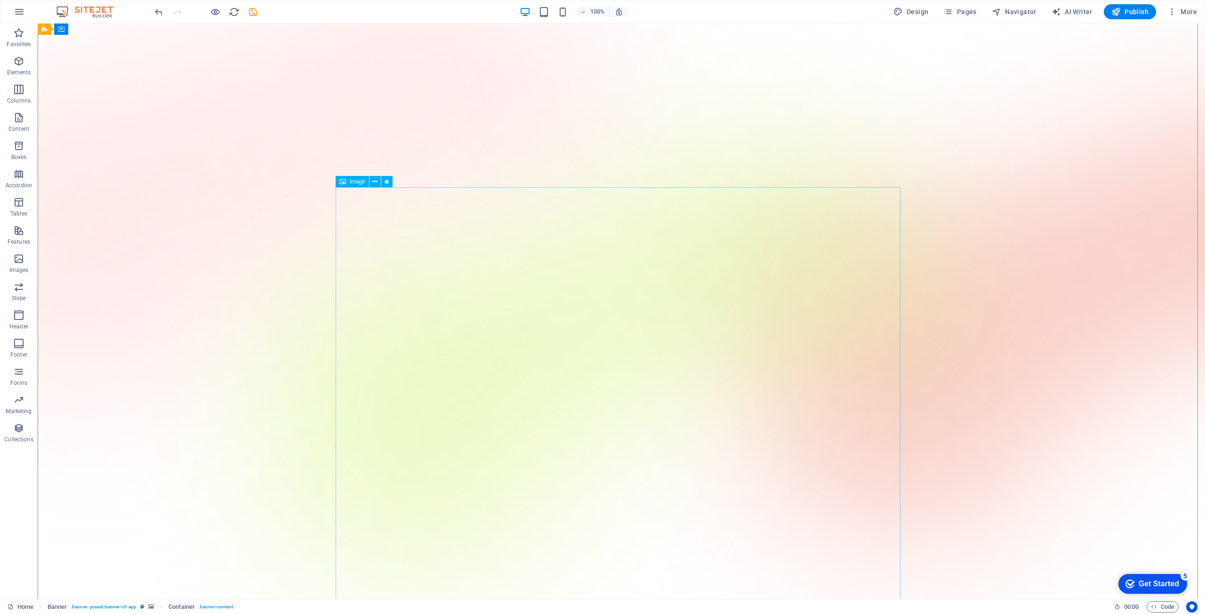
scroll to position [47, 0]
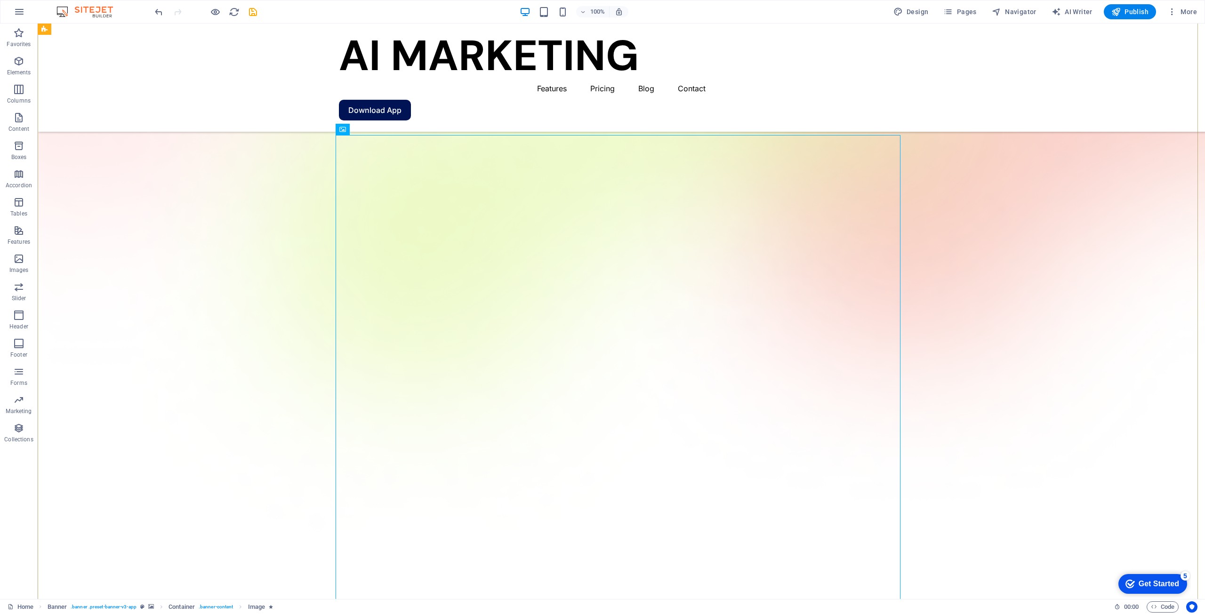
scroll to position [235, 0]
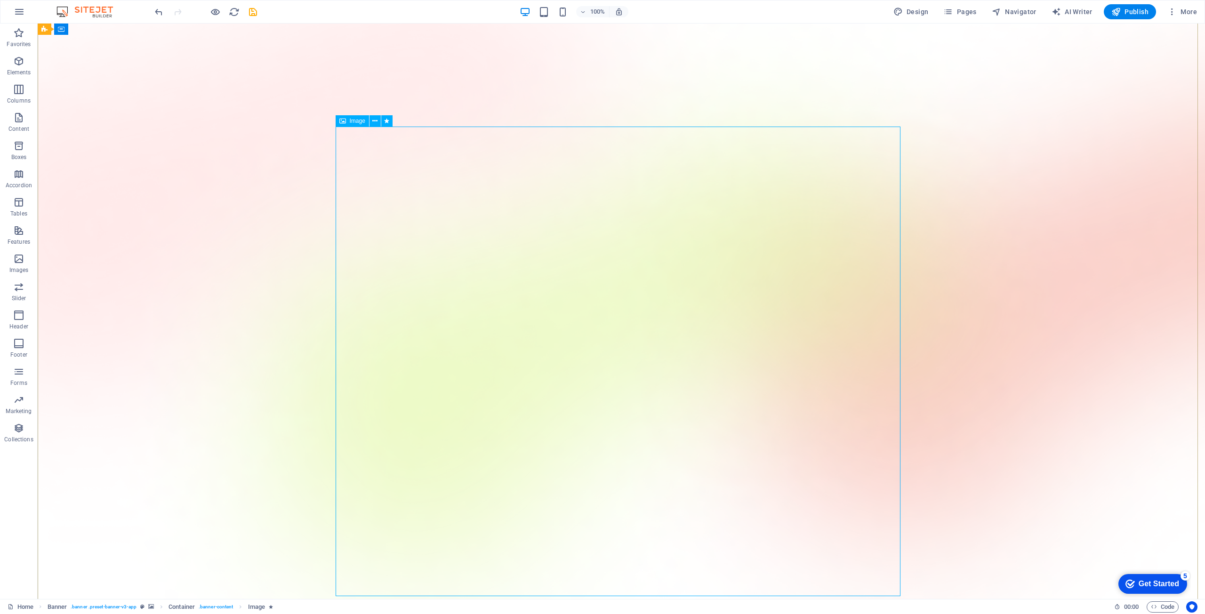
scroll to position [47, 0]
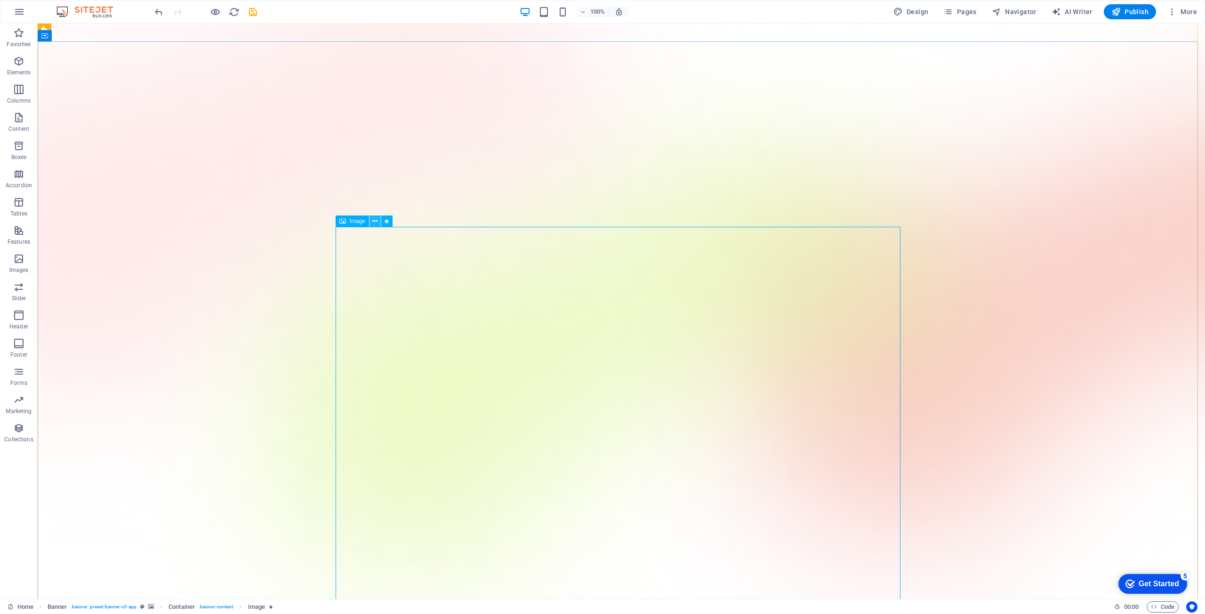
click at [372, 223] on button at bounding box center [375, 221] width 11 height 11
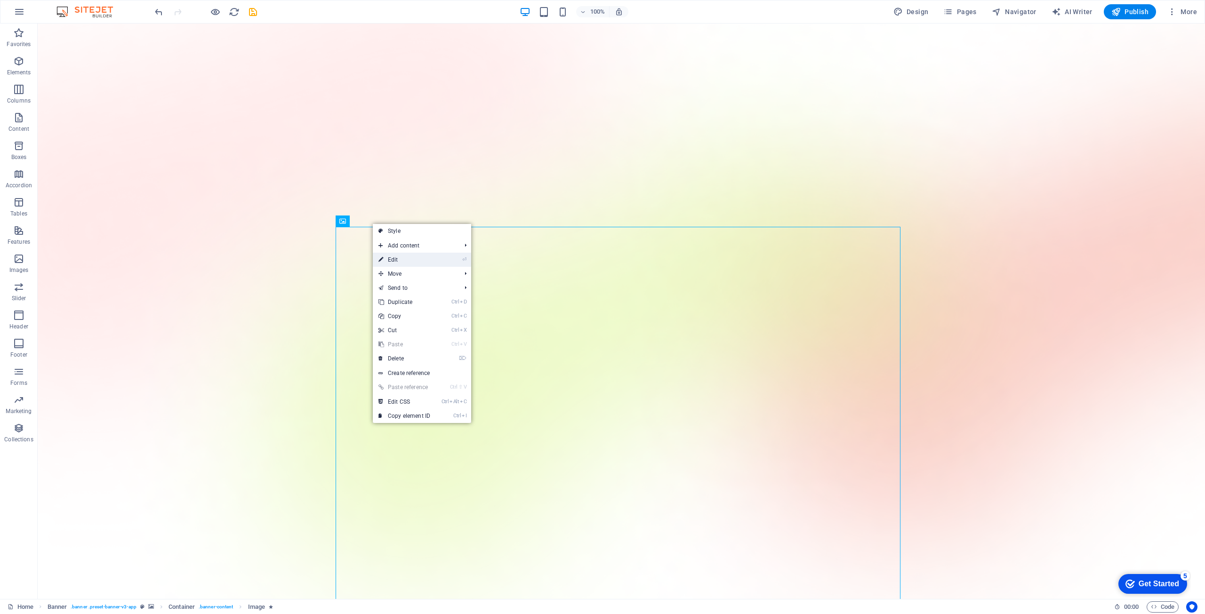
click at [398, 259] on link "⏎ Edit" at bounding box center [404, 260] width 63 height 14
select select "%"
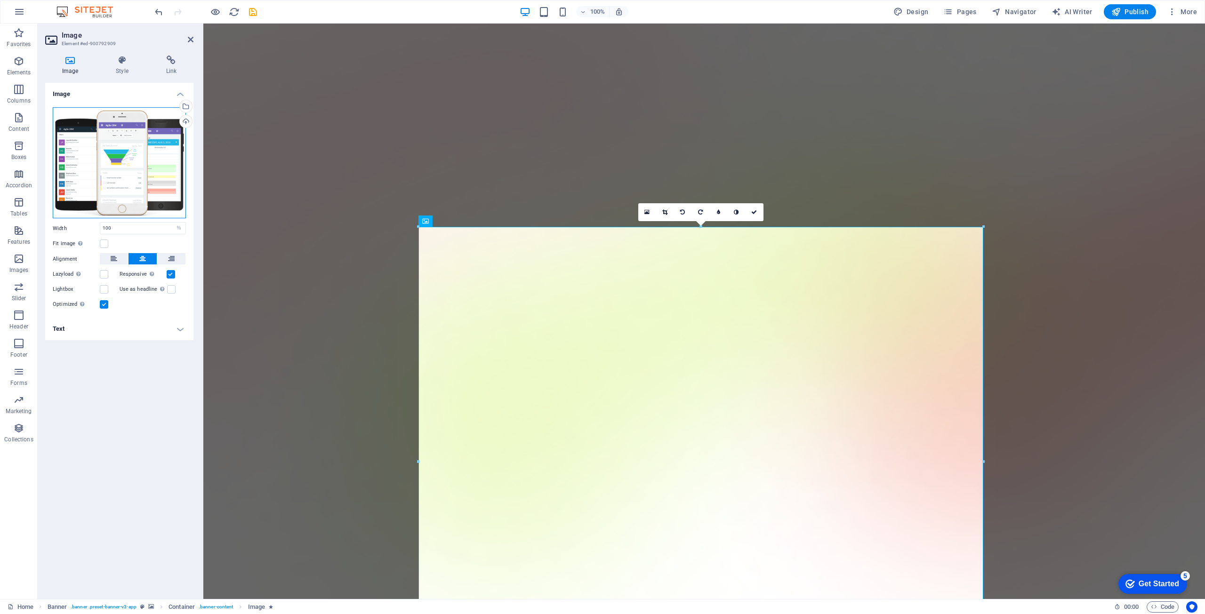
click at [103, 161] on div "Drag files here, click to choose files or select files from Files or our free s…" at bounding box center [119, 163] width 133 height 112
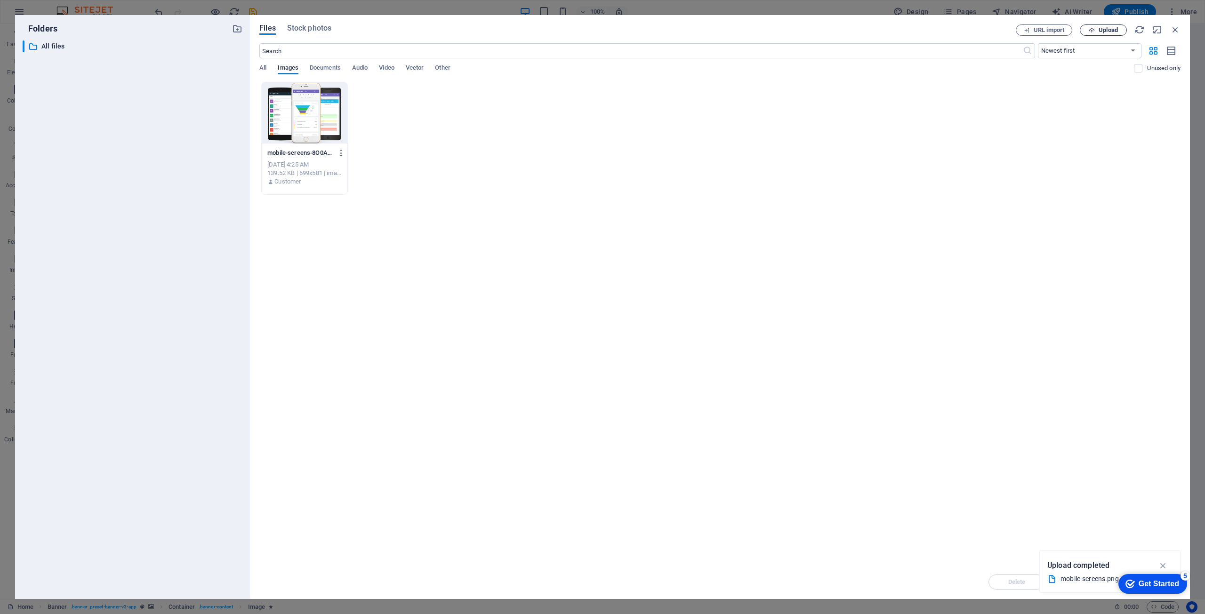
click at [1101, 27] on span "Upload" at bounding box center [1108, 30] width 19 height 6
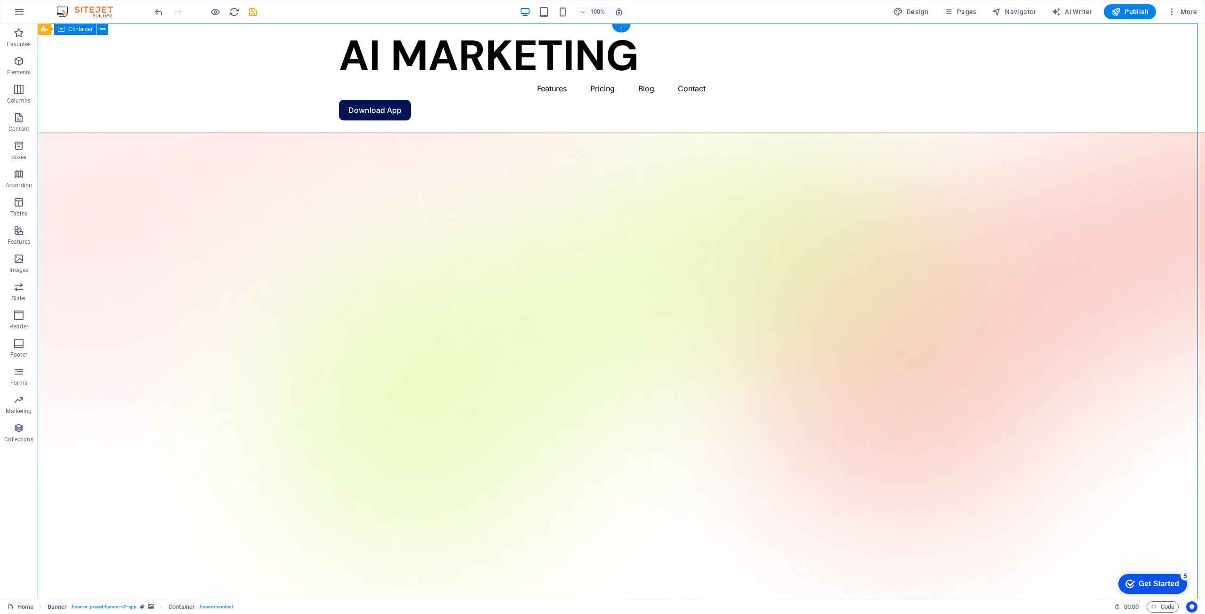
scroll to position [0, 0]
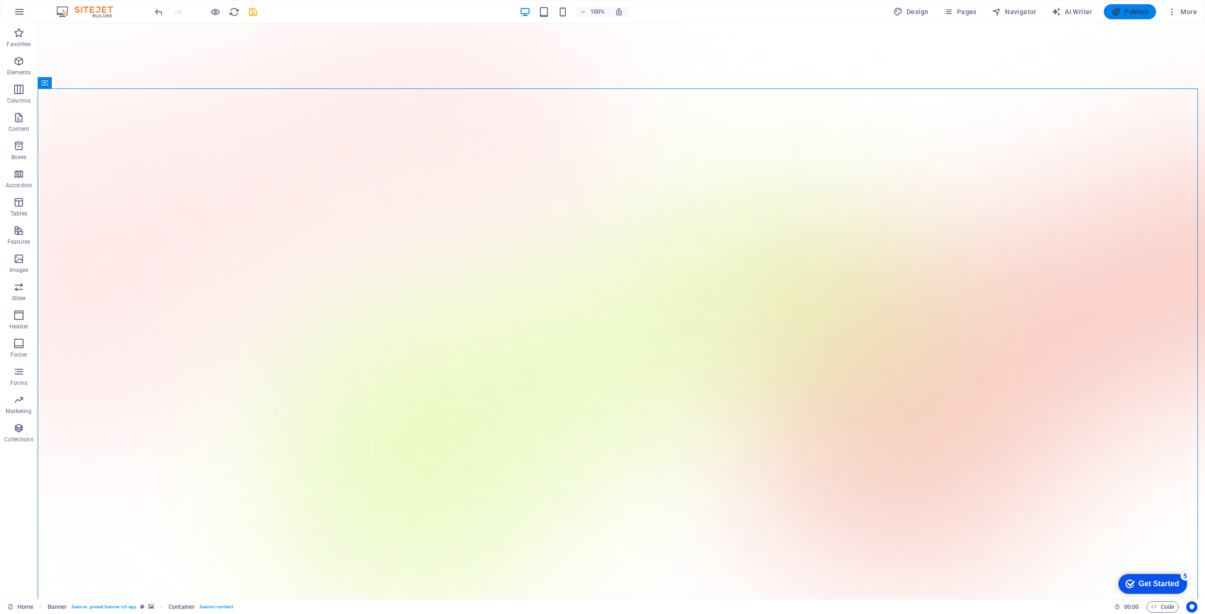
click at [1125, 13] on span "Publish" at bounding box center [1130, 11] width 37 height 9
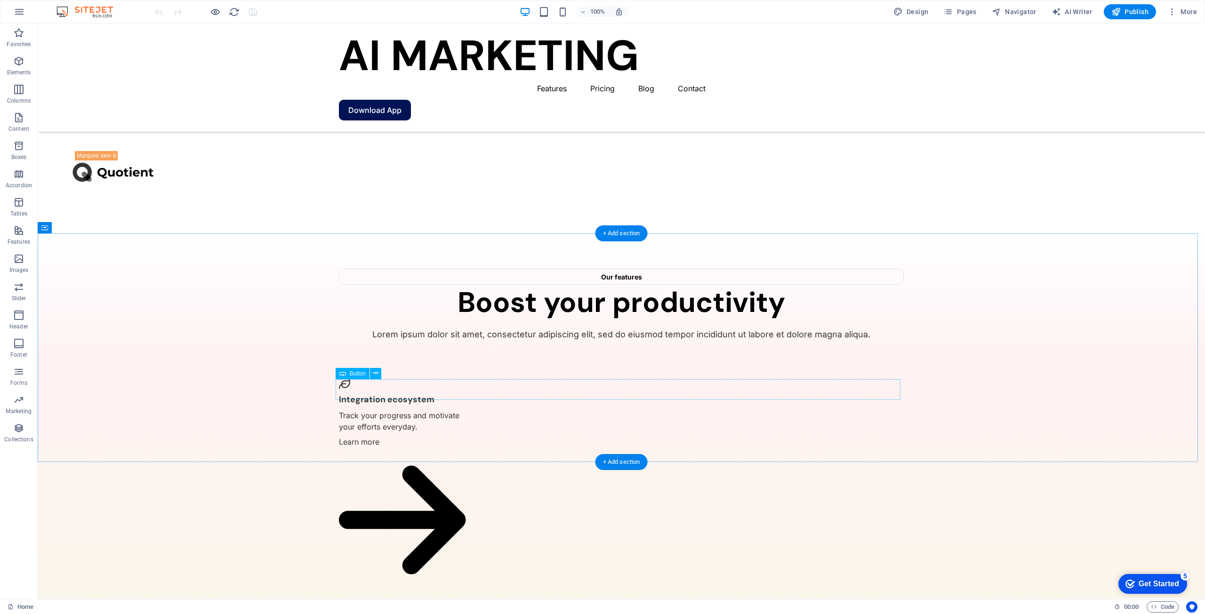
scroll to position [1954, 0]
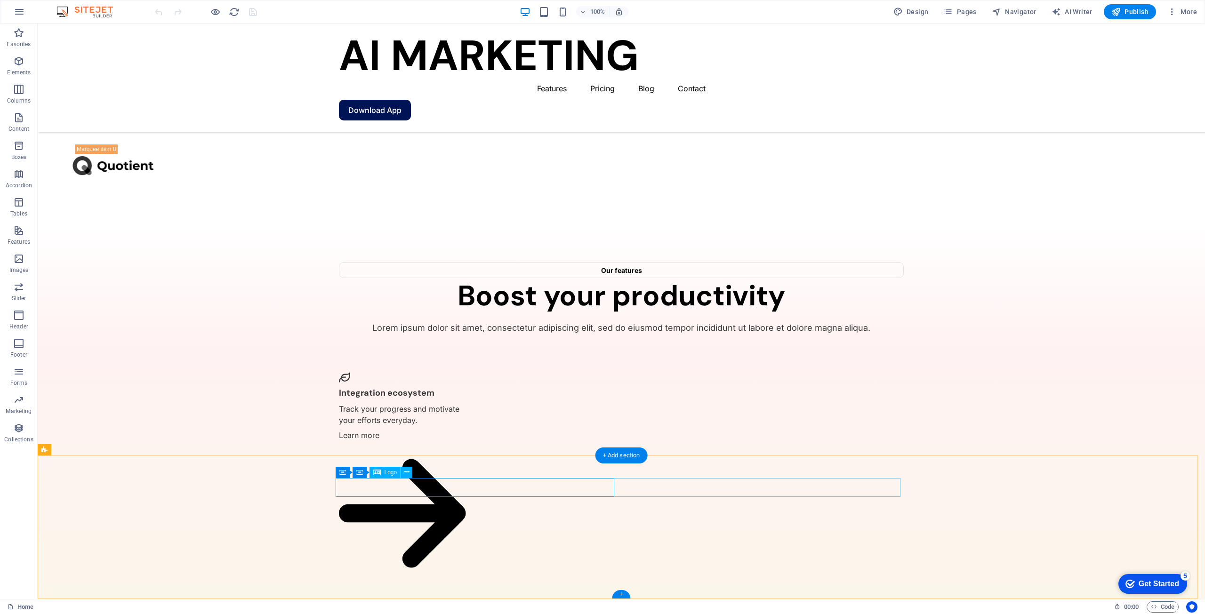
click at [410, 474] on button at bounding box center [406, 472] width 11 height 11
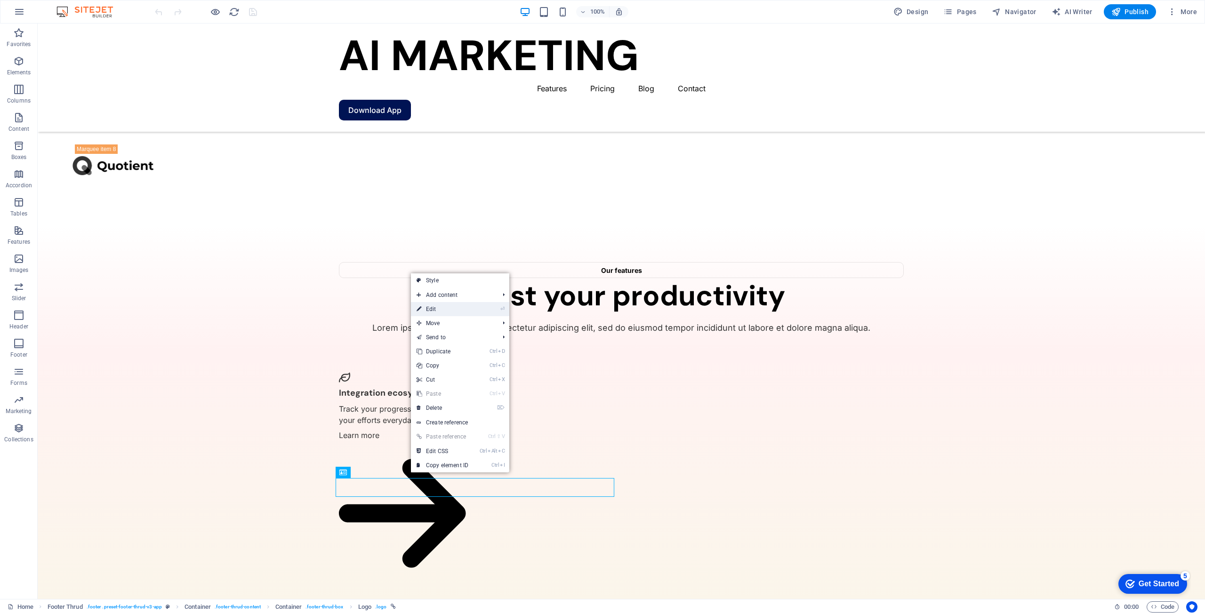
click at [444, 306] on link "⏎ Edit" at bounding box center [442, 309] width 63 height 14
select select "px"
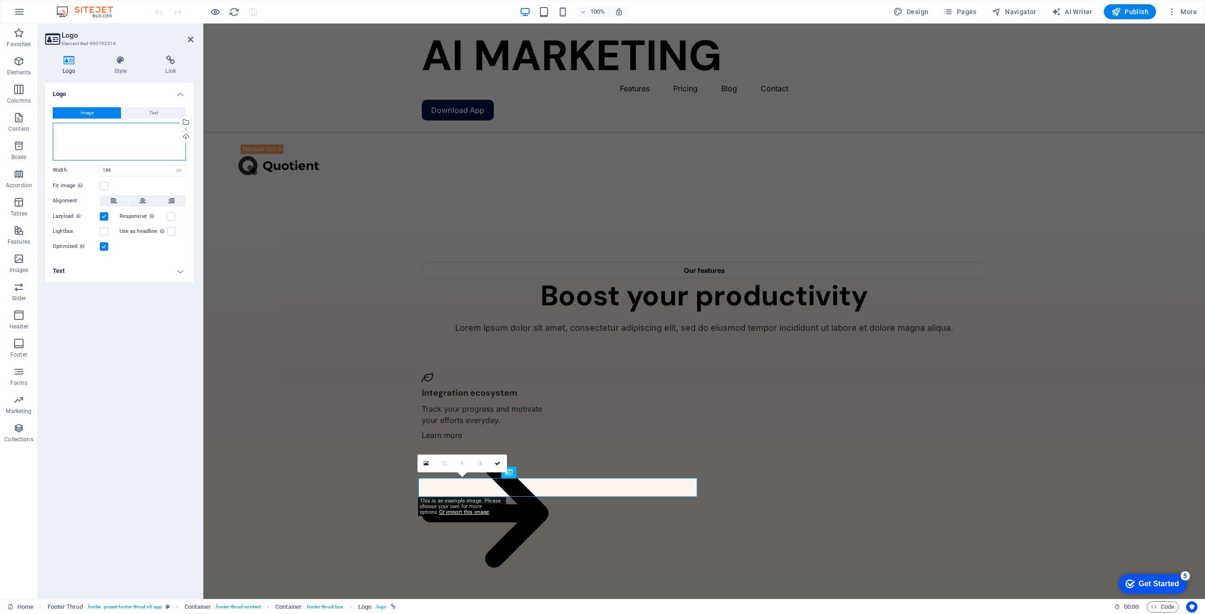
click at [113, 134] on div "Drag files here, click to choose files or select files from Files or our free s…" at bounding box center [119, 142] width 133 height 38
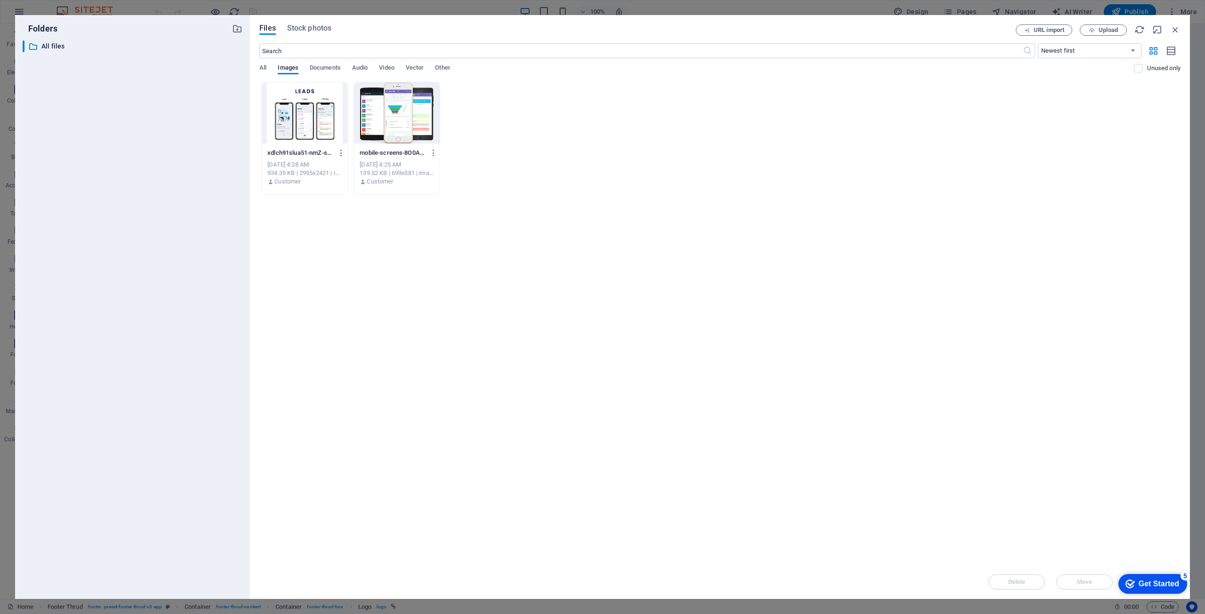
click at [400, 125] on div at bounding box center [397, 112] width 86 height 61
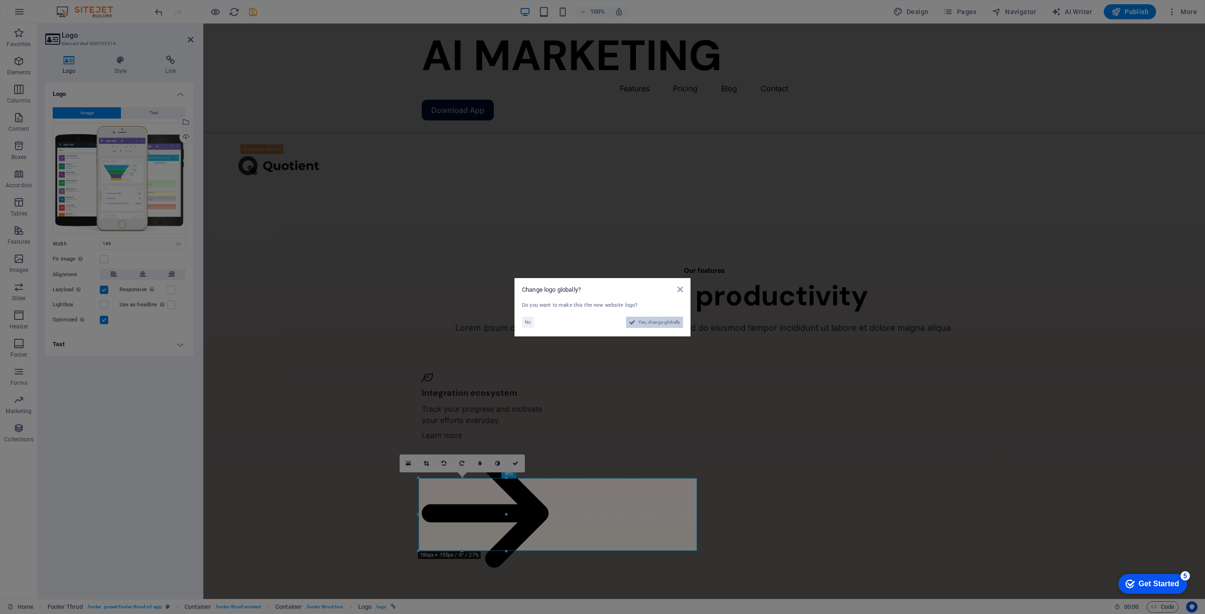
click at [662, 323] on span "Yes, change globally" at bounding box center [659, 322] width 42 height 11
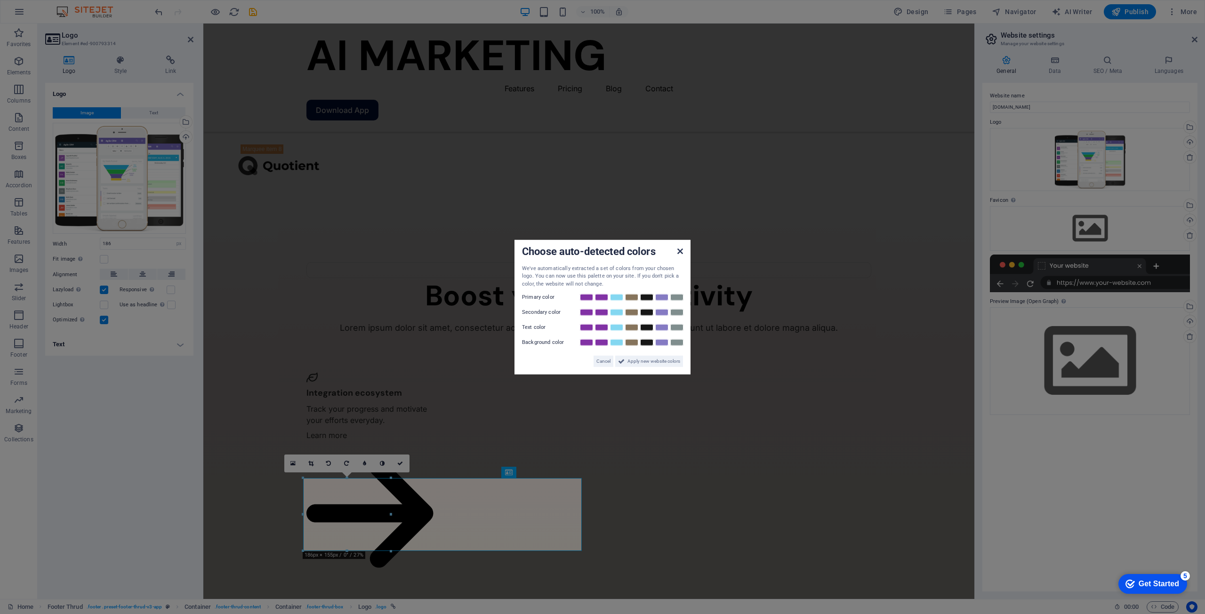
click at [682, 248] on icon at bounding box center [681, 251] width 6 height 8
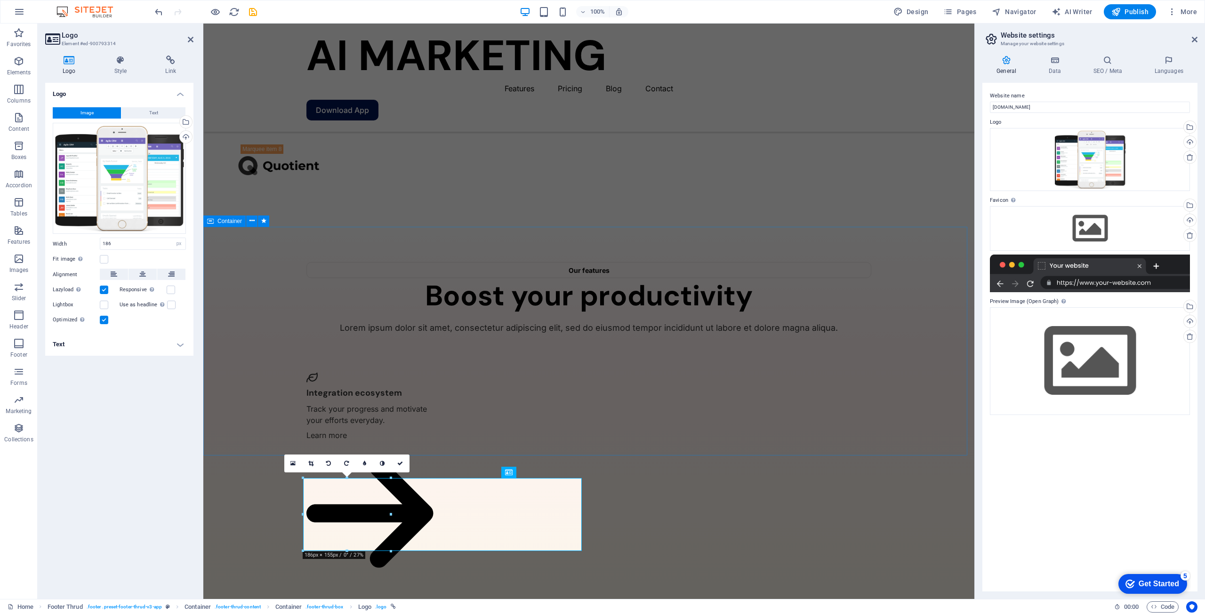
drag, startPoint x: 404, startPoint y: 416, endPoint x: 570, endPoint y: 417, distance: 166.2
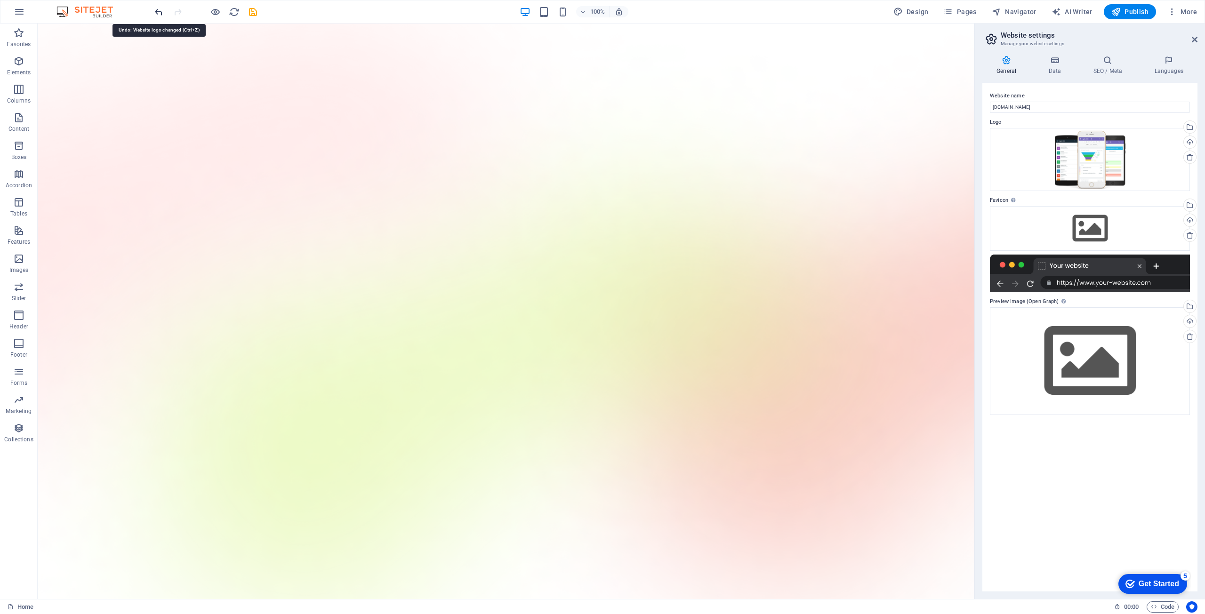
click at [158, 13] on icon "undo" at bounding box center [158, 12] width 11 height 11
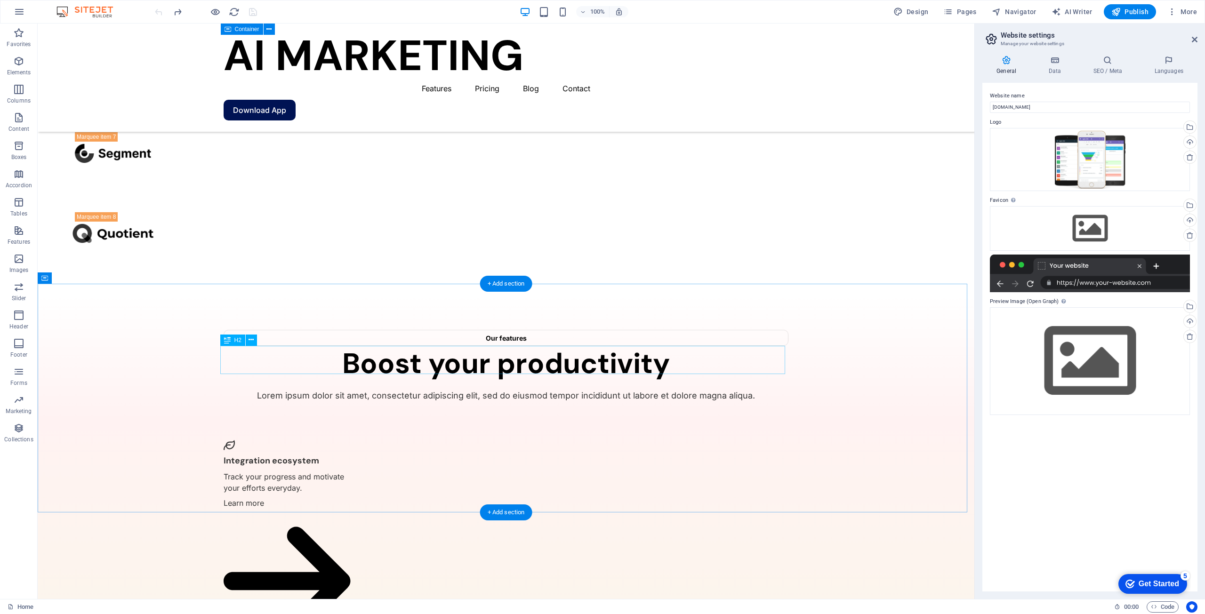
scroll to position [1954, 0]
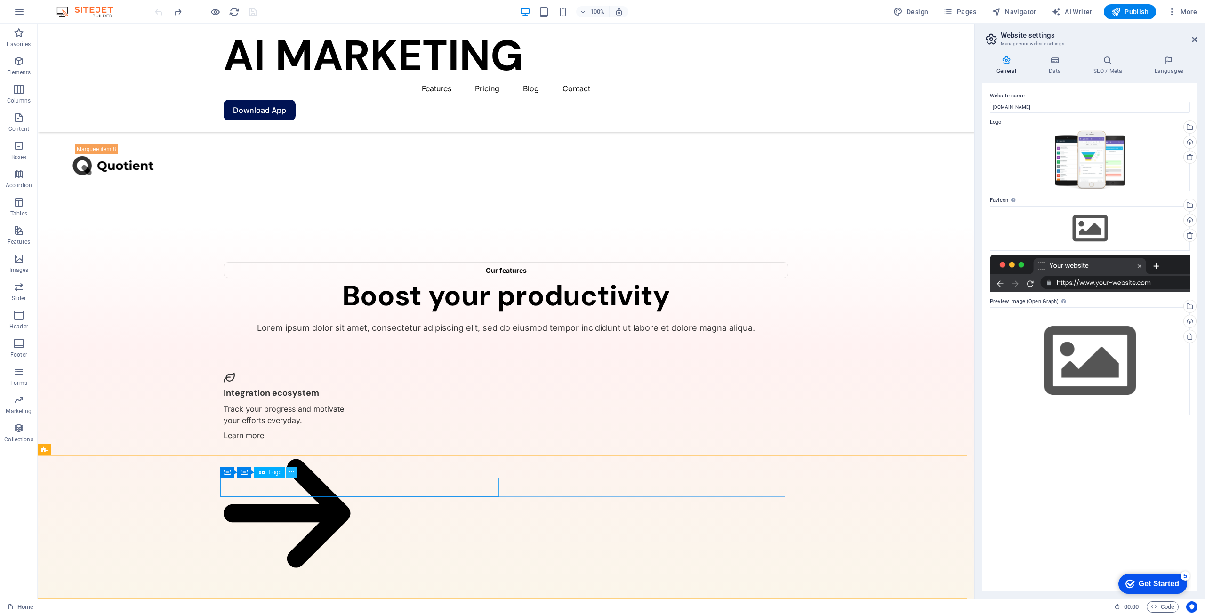
click at [288, 473] on button at bounding box center [291, 472] width 11 height 11
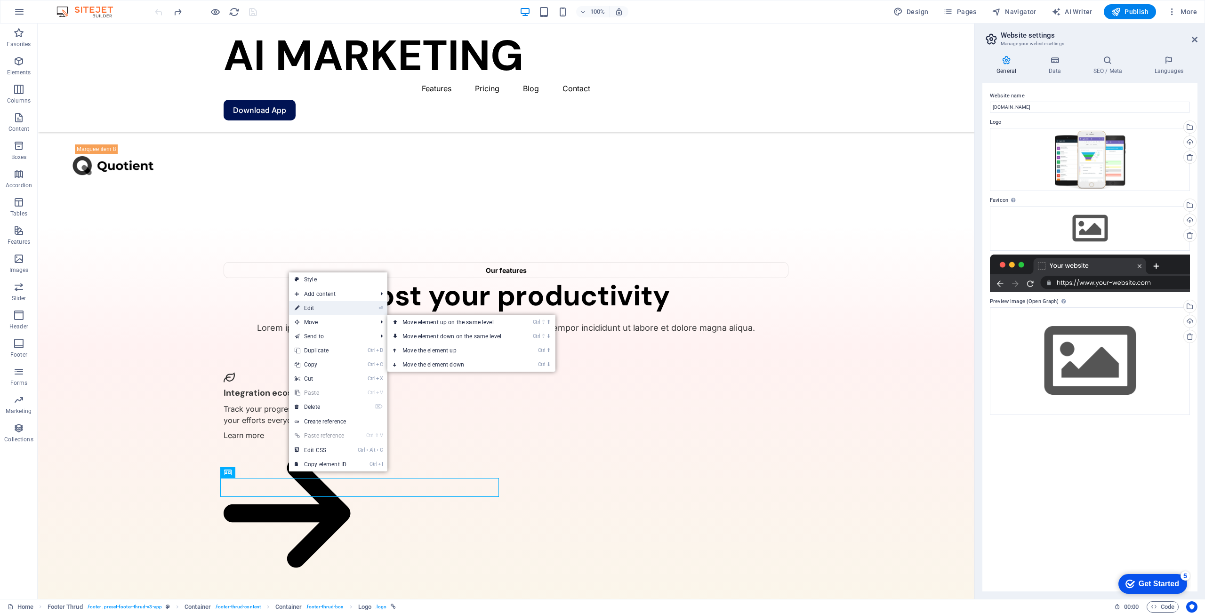
click at [315, 310] on link "⏎ Edit" at bounding box center [320, 308] width 63 height 14
select select "px"
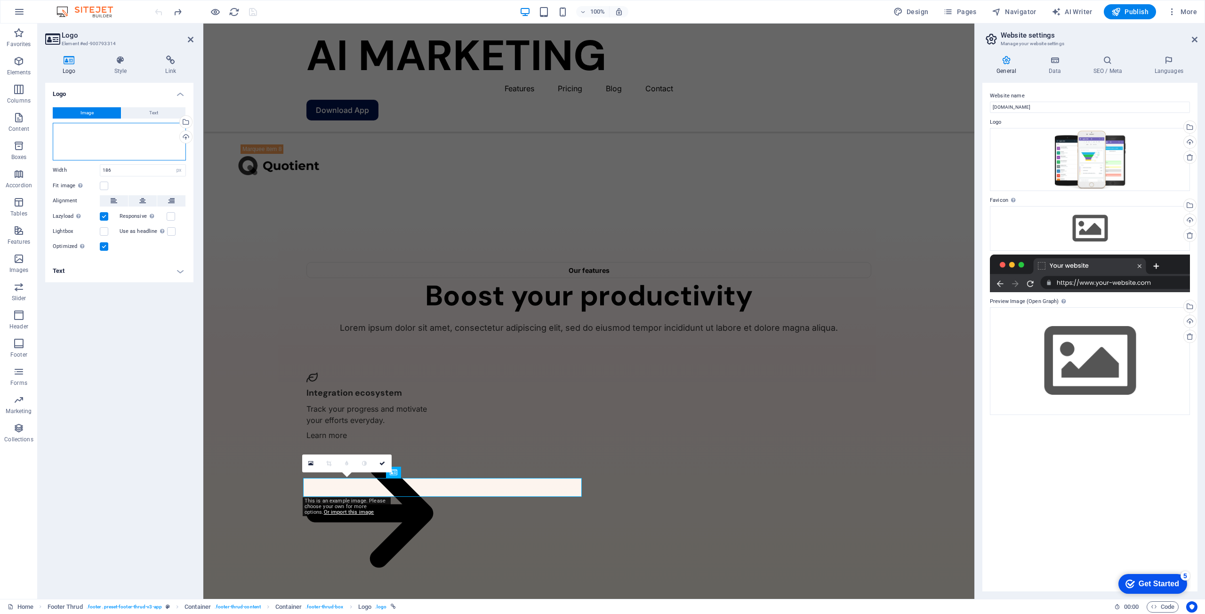
click at [120, 142] on div "Drag files here, click to choose files or select files from Files or our free s…" at bounding box center [119, 142] width 133 height 38
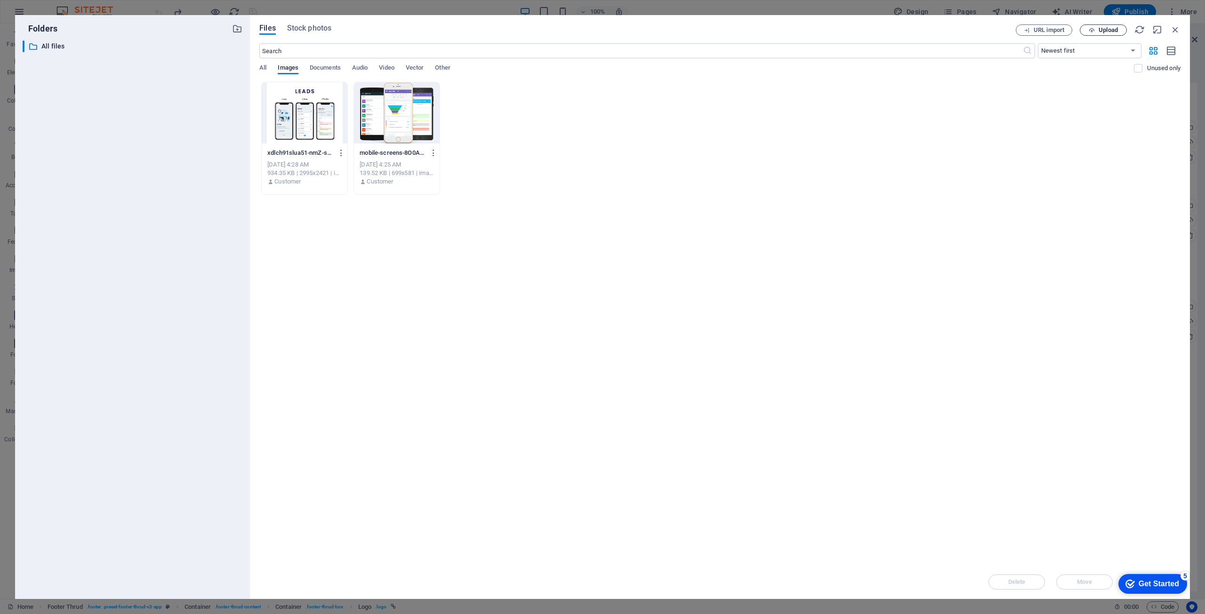
click at [1097, 31] on span "Upload" at bounding box center [1103, 30] width 39 height 6
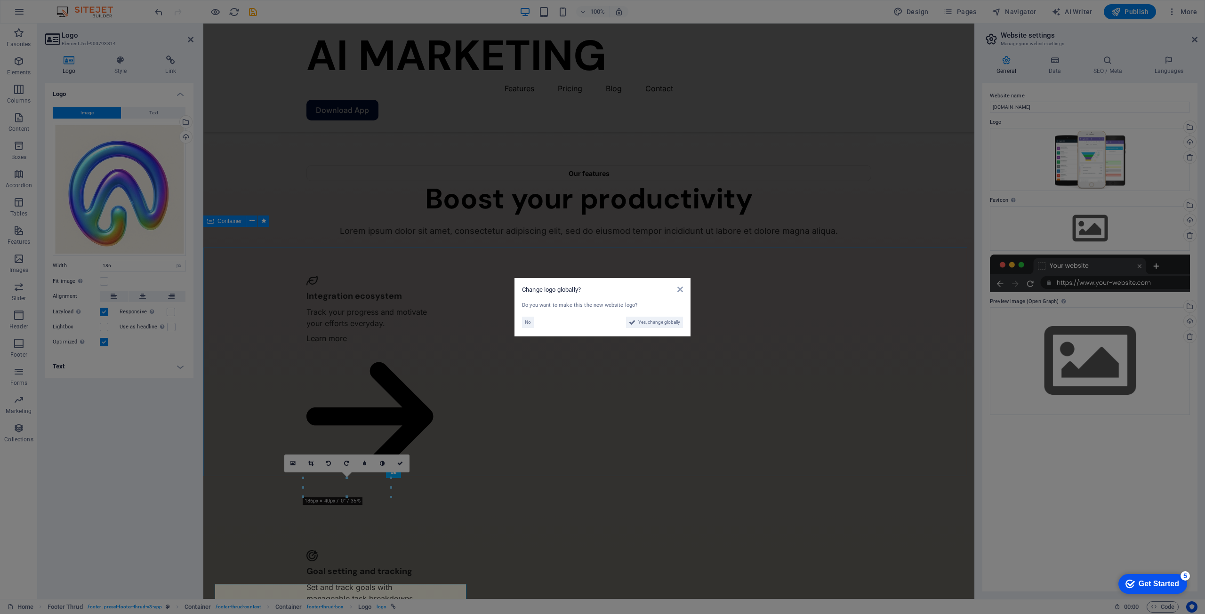
scroll to position [1954, 0]
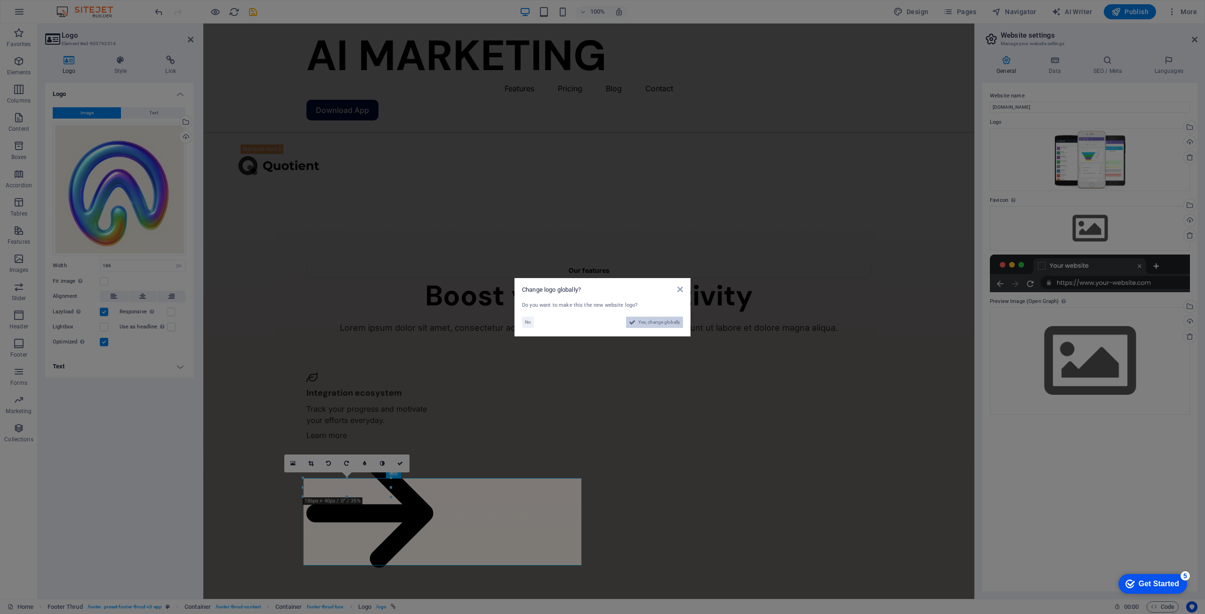
click at [664, 322] on span "Yes, change globally" at bounding box center [659, 322] width 42 height 11
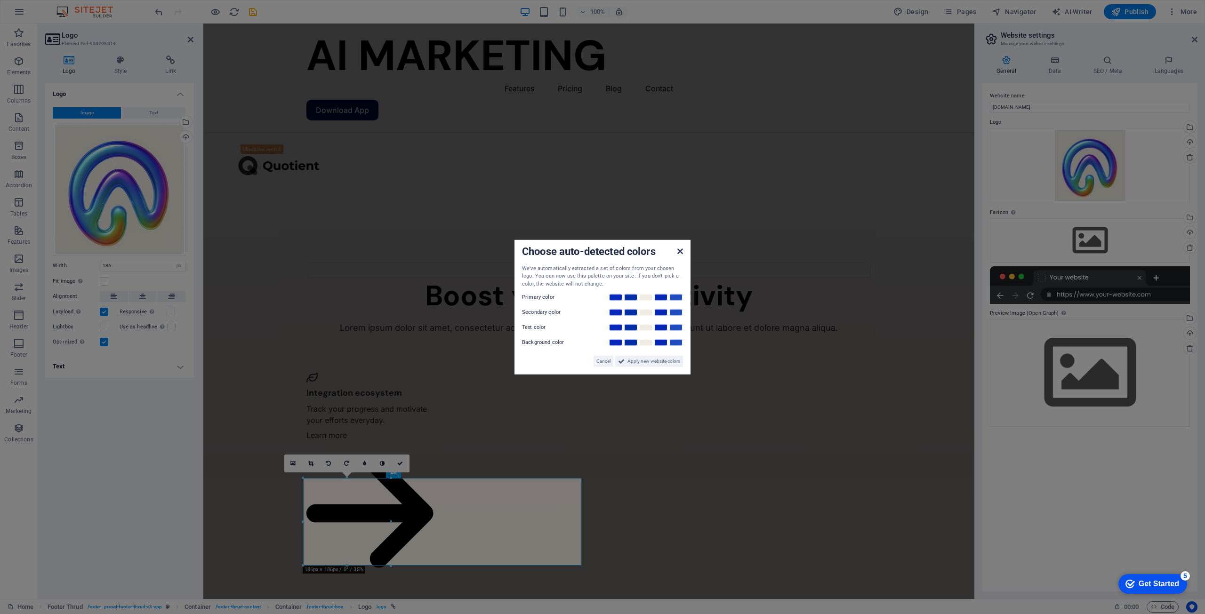
click at [683, 249] on icon at bounding box center [681, 251] width 6 height 8
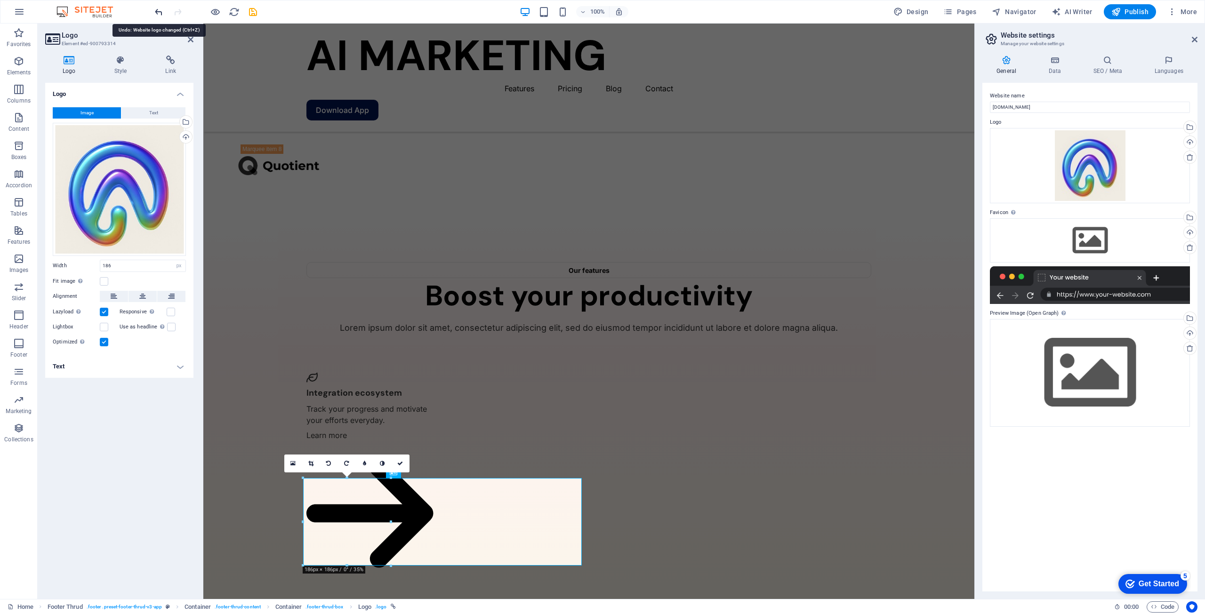
click at [161, 12] on icon "undo" at bounding box center [158, 12] width 11 height 11
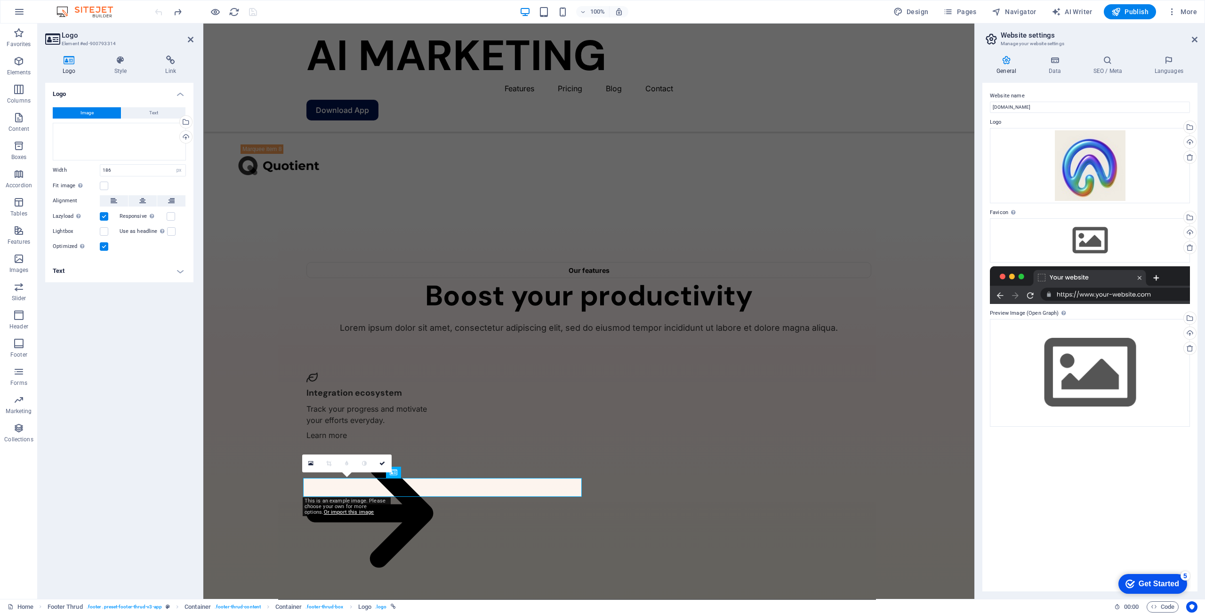
click at [161, 12] on div at bounding box center [205, 11] width 105 height 15
click at [176, 16] on icon "redo" at bounding box center [177, 12] width 11 height 11
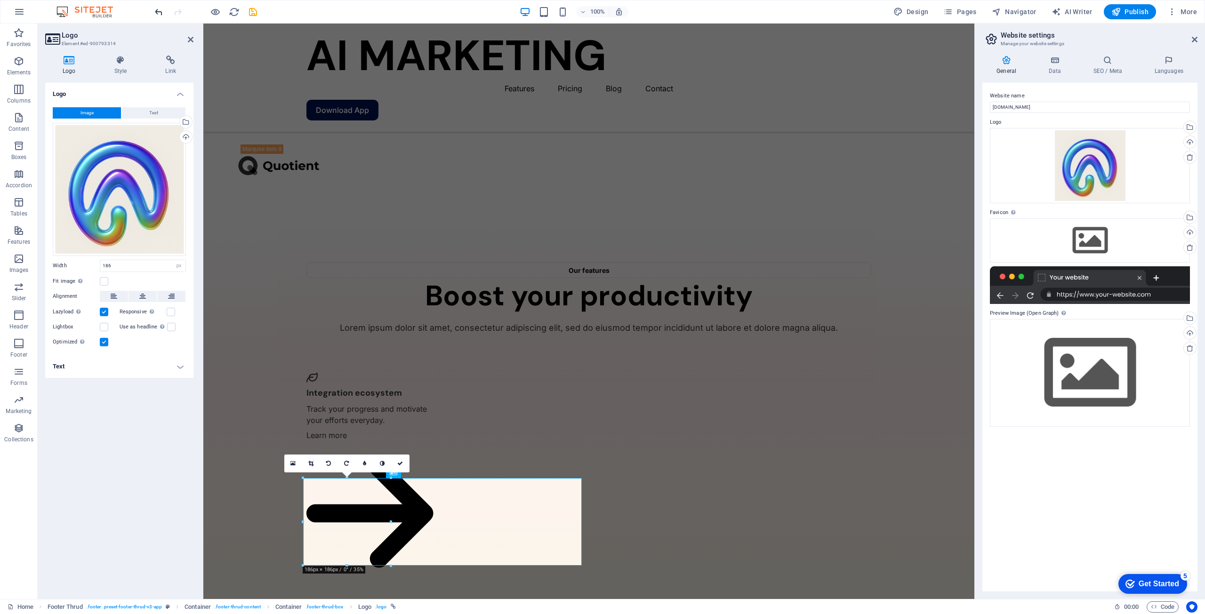
click at [158, 12] on icon "undo" at bounding box center [158, 12] width 11 height 11
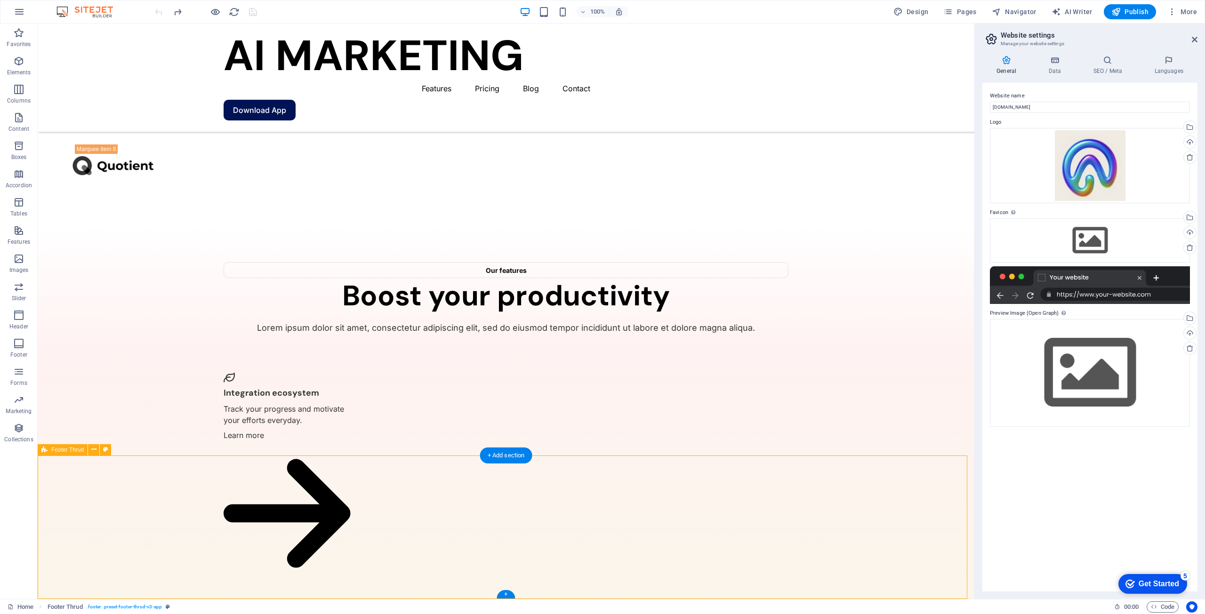
click at [291, 471] on icon at bounding box center [291, 473] width 5 height 10
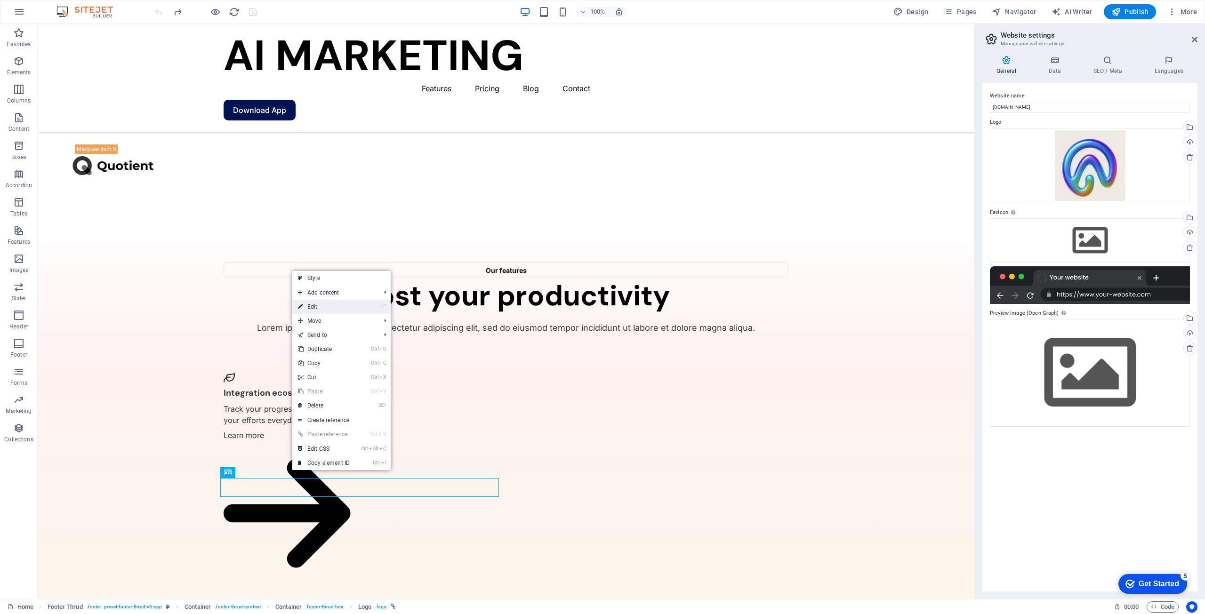
click at [323, 307] on link "⏎ Edit" at bounding box center [323, 307] width 63 height 14
select select "px"
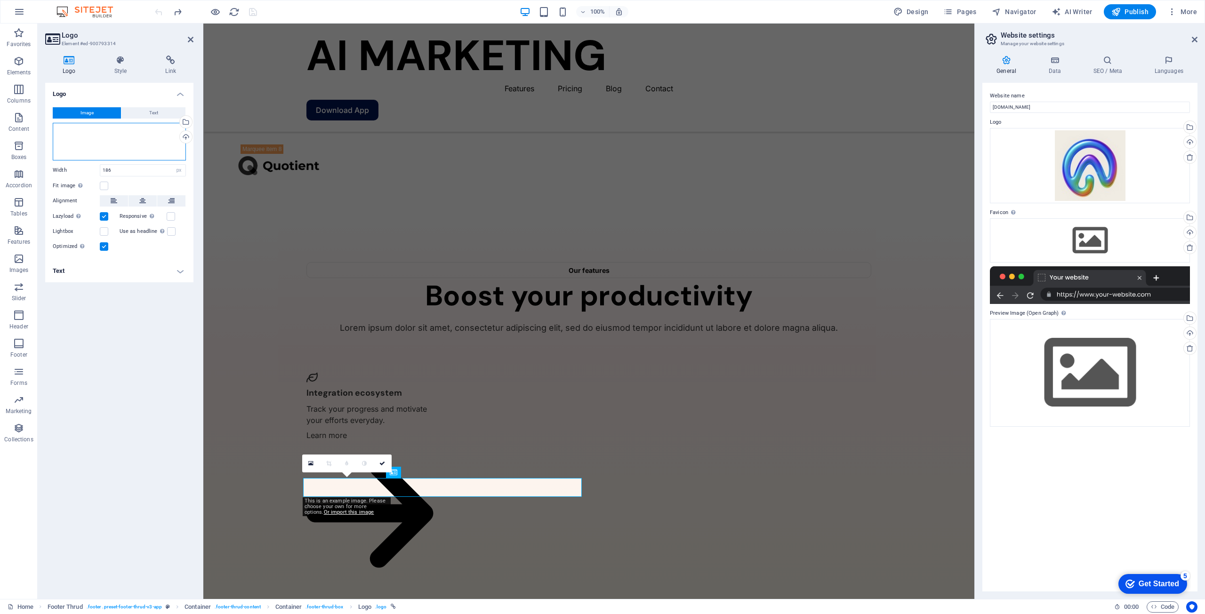
click at [97, 130] on div "Drag files here, click to choose files or select files from Files or our free s…" at bounding box center [119, 142] width 133 height 38
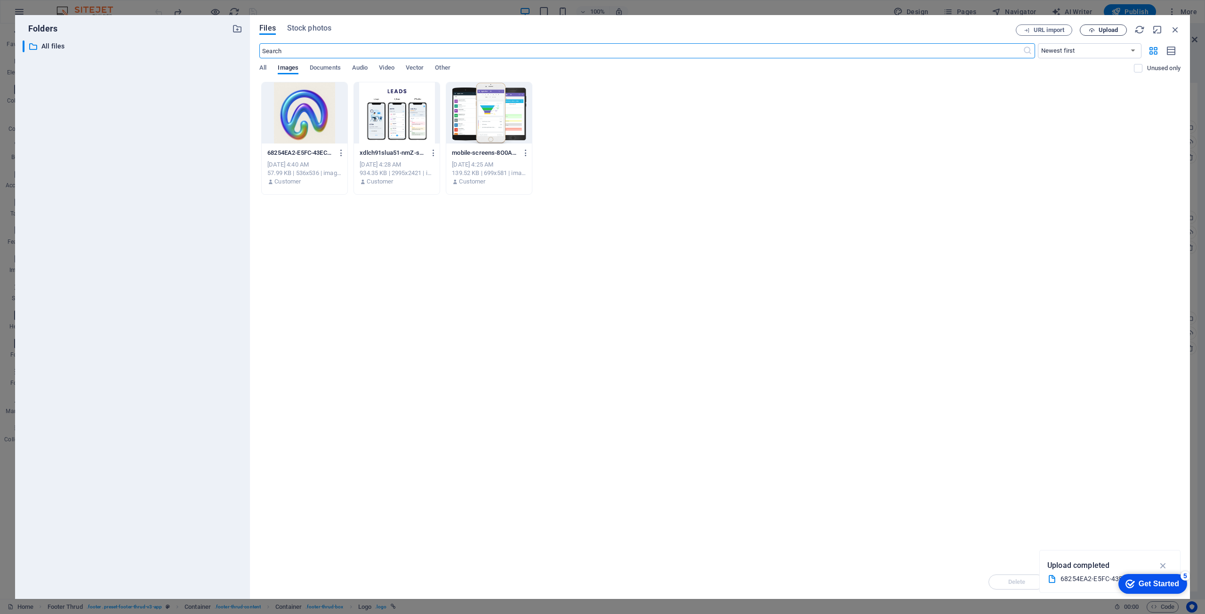
click at [1113, 32] on span "Upload" at bounding box center [1108, 30] width 19 height 6
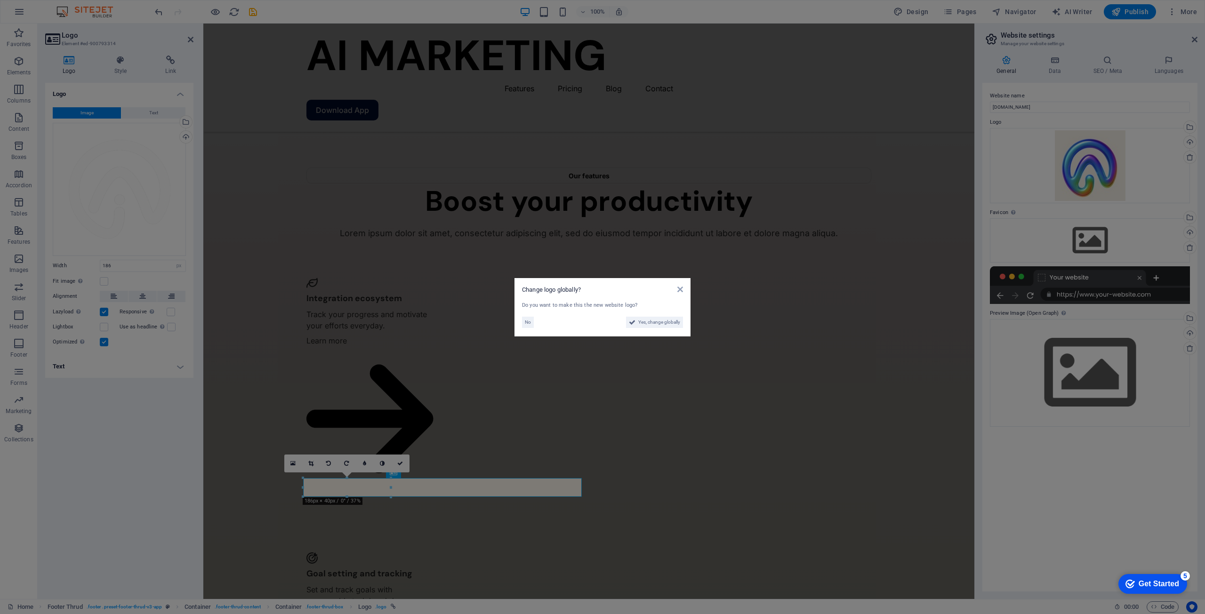
scroll to position [1954, 0]
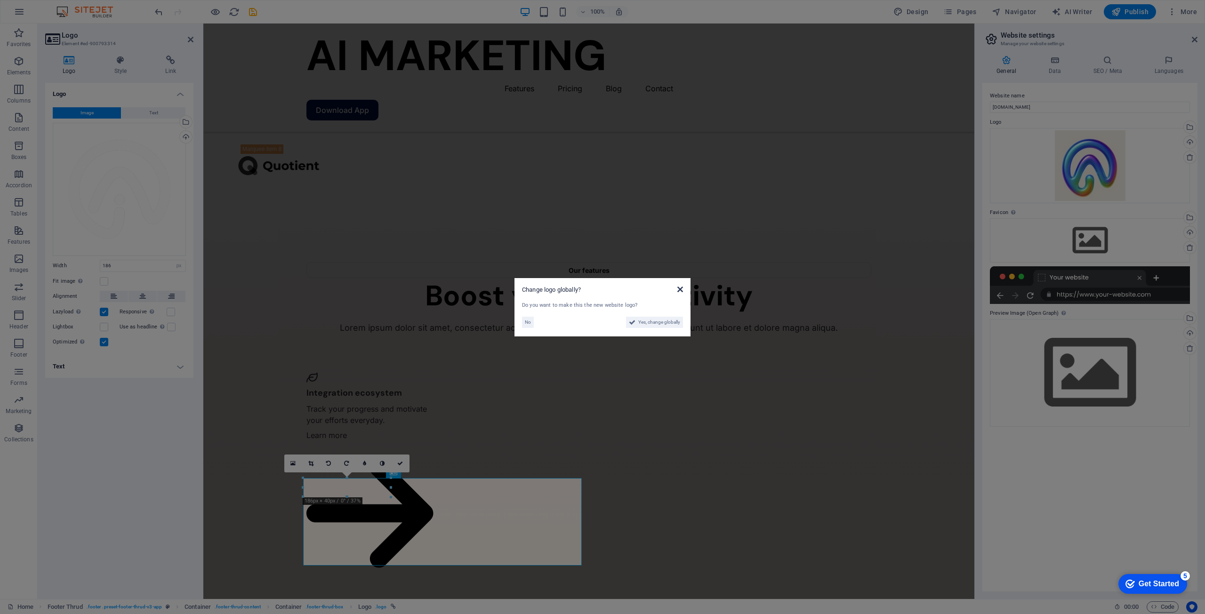
click at [678, 291] on icon at bounding box center [681, 290] width 6 height 8
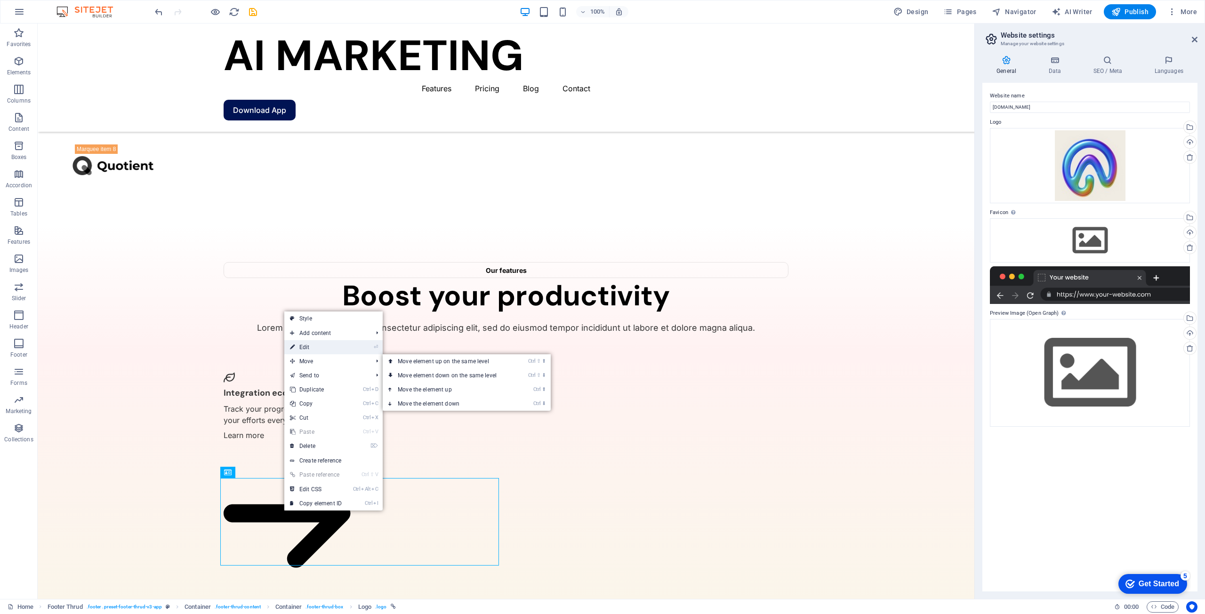
click at [330, 352] on link "⏎ Edit" at bounding box center [315, 347] width 63 height 14
select select "px"
select select
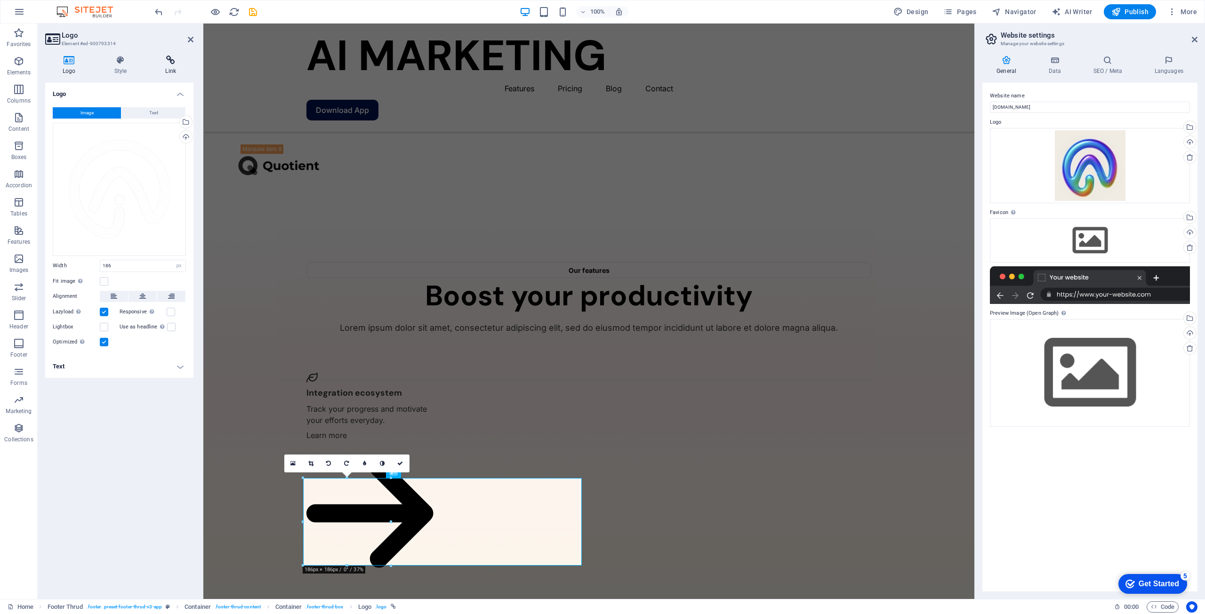
click at [178, 69] on h4 "Link" at bounding box center [171, 66] width 46 height 20
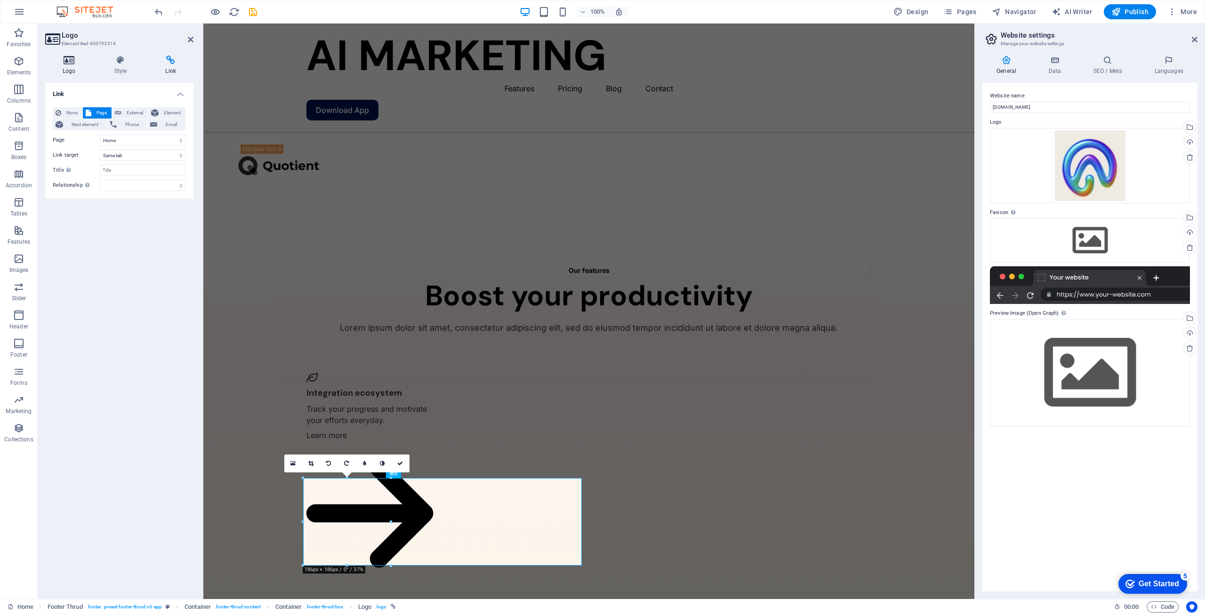
click at [73, 69] on h4 "Logo" at bounding box center [71, 66] width 52 height 20
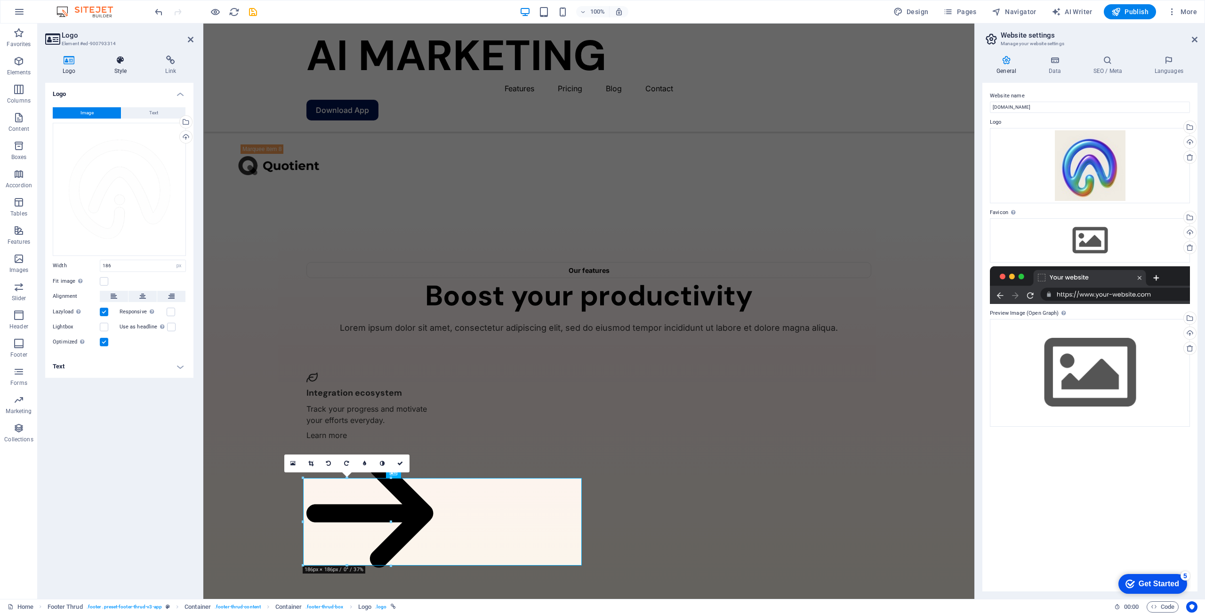
click at [120, 66] on h4 "Style" at bounding box center [122, 66] width 51 height 20
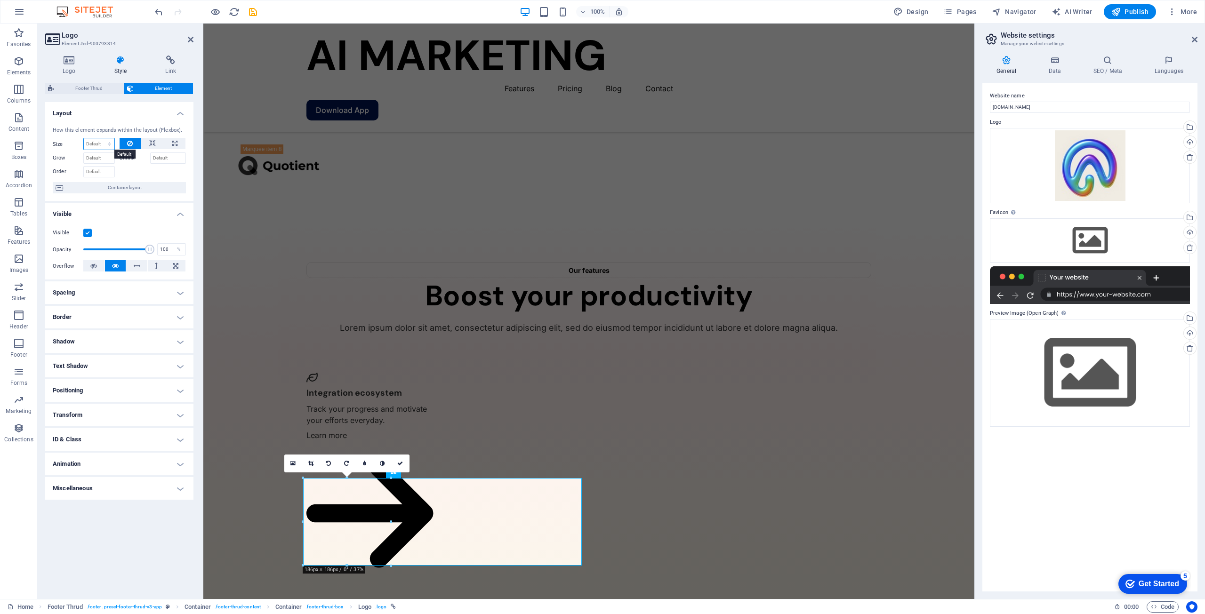
click at [108, 141] on select "Default auto px % 1/1 1/2 1/3 1/4 1/5 1/6 1/7 1/8 1/9 1/10" at bounding box center [99, 143] width 31 height 11
select select "1/5"
click at [101, 138] on select "Default auto px % 1/1 1/2 1/3 1/4 1/5 1/6 1/7 1/8 1/9 1/10" at bounding box center [99, 143] width 31 height 11
type input "20"
select select "%"
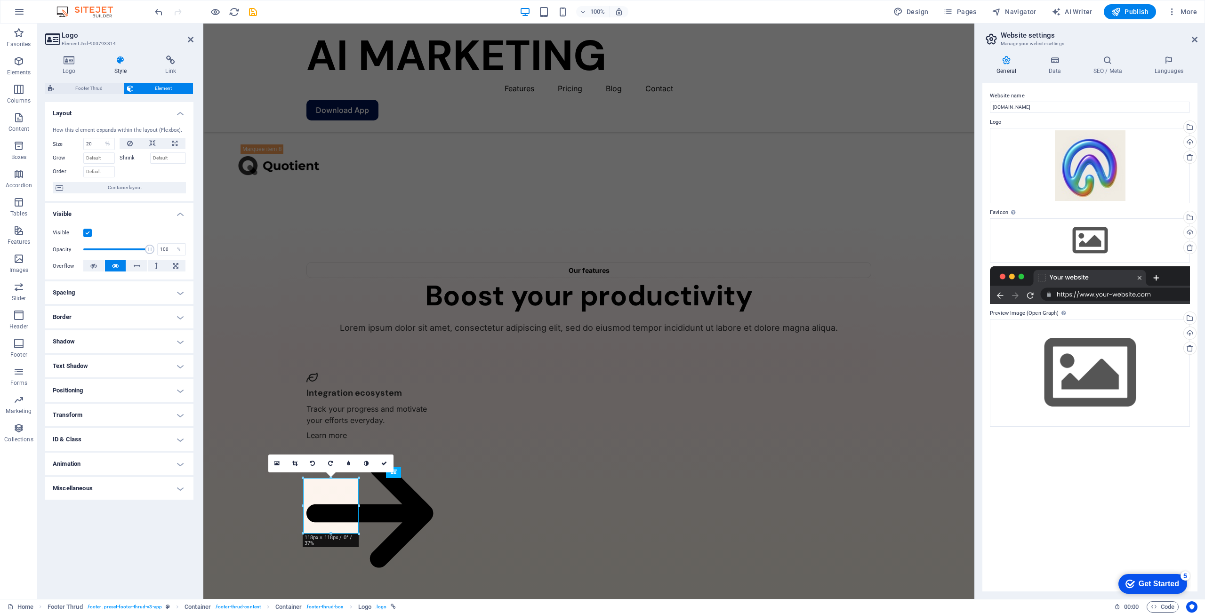
click at [129, 559] on div "Layout How this element expands within the layout (Flexbox). Size 20 Default au…" at bounding box center [119, 347] width 148 height 490
click at [154, 13] on icon "undo" at bounding box center [158, 12] width 11 height 11
select select "DISABLED_OPTION_VALUE"
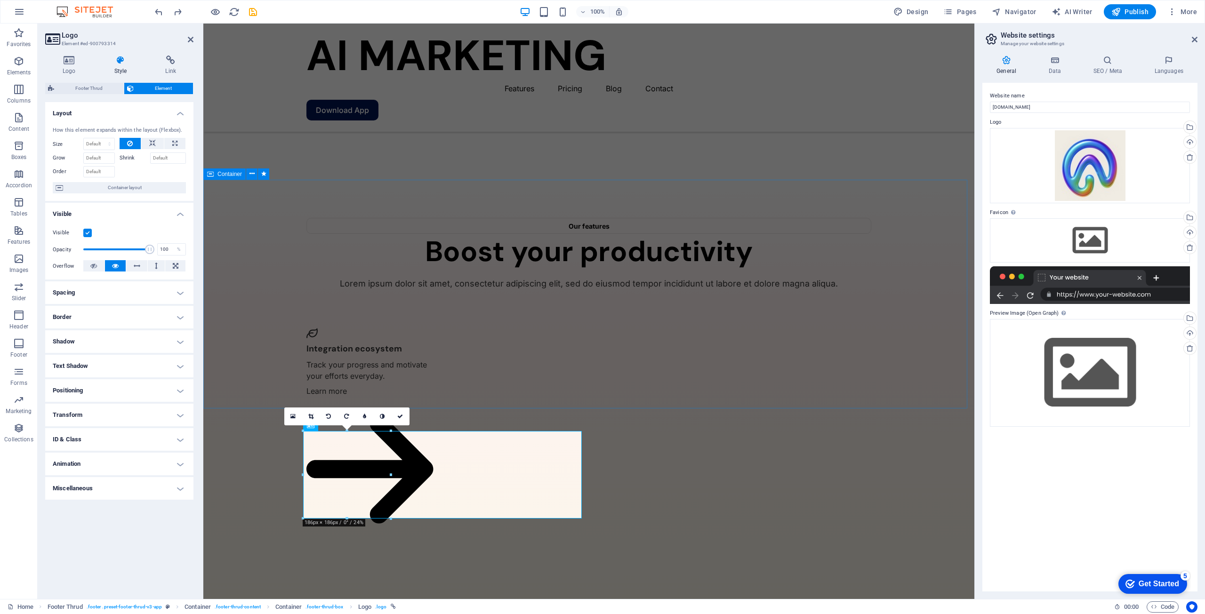
scroll to position [2001, 0]
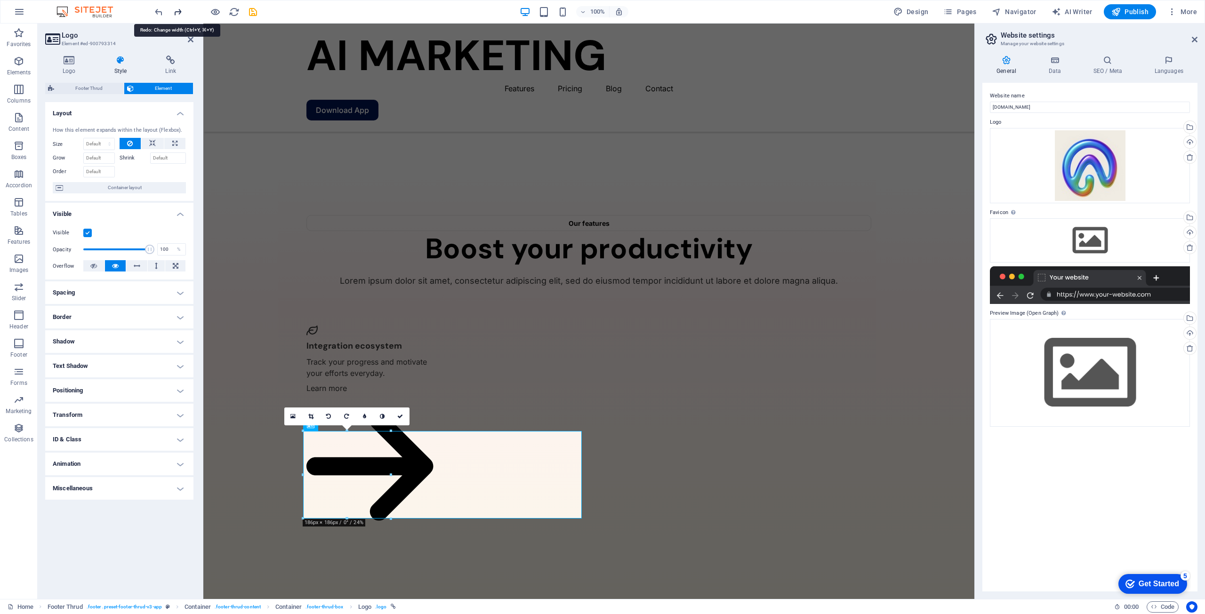
click at [178, 15] on icon "redo" at bounding box center [177, 12] width 11 height 11
type input "20"
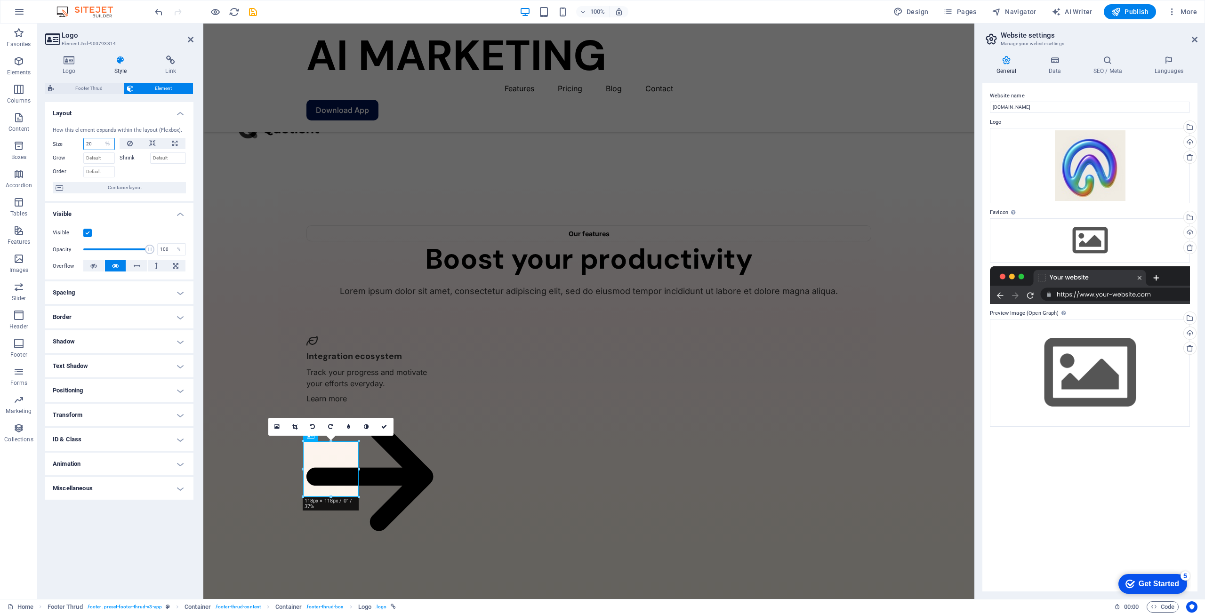
click at [99, 143] on input "20" at bounding box center [99, 143] width 31 height 11
click at [109, 145] on select "Default auto px % 1/1 1/2 1/3 1/4 1/5 1/6 1/7 1/8 1/9 1/10" at bounding box center [107, 143] width 13 height 11
select select "1/8"
click at [101, 138] on select "Default auto px % 1/1 1/2 1/3 1/4 1/5 1/6 1/7 1/8 1/9 1/10" at bounding box center [107, 143] width 13 height 11
type input "12.5"
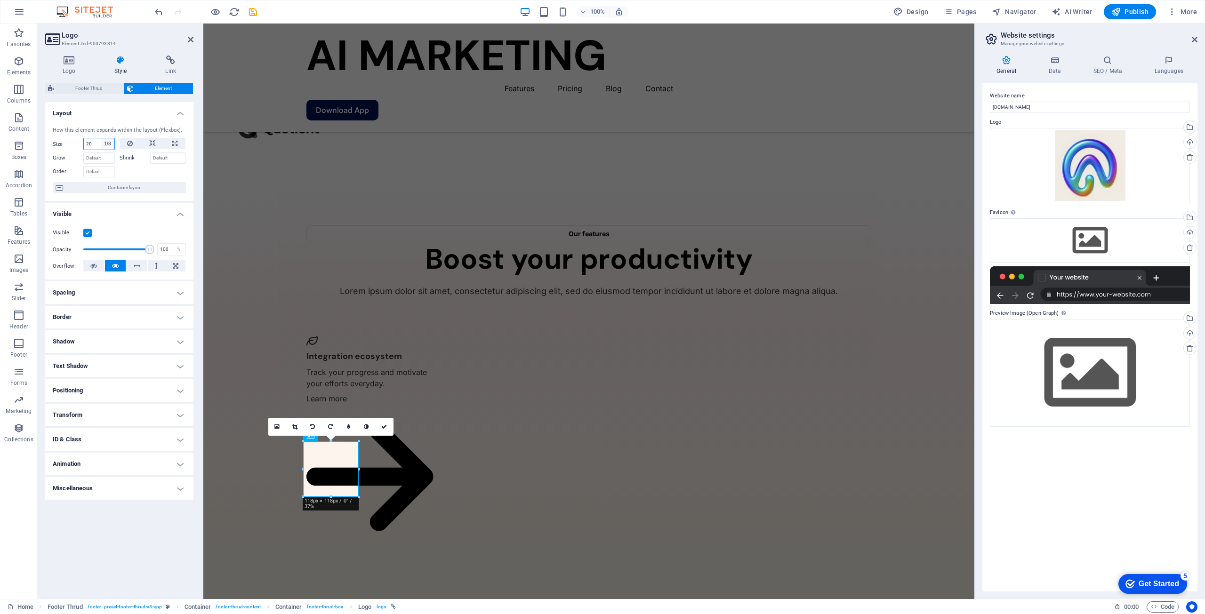
select select "%"
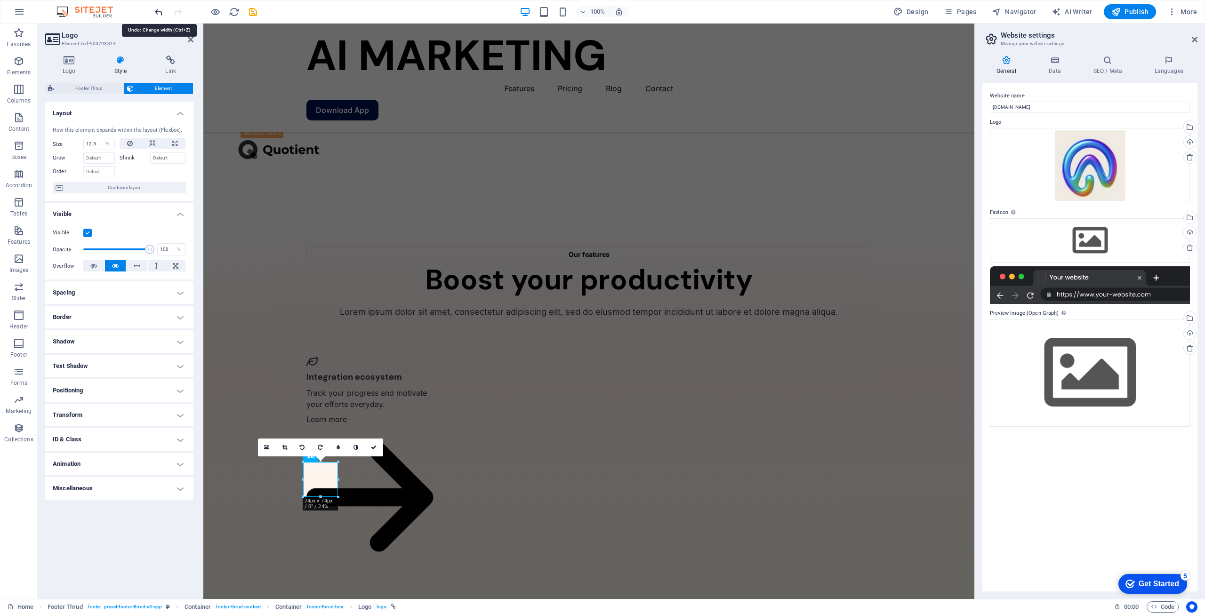
click at [155, 14] on icon "undo" at bounding box center [158, 12] width 11 height 11
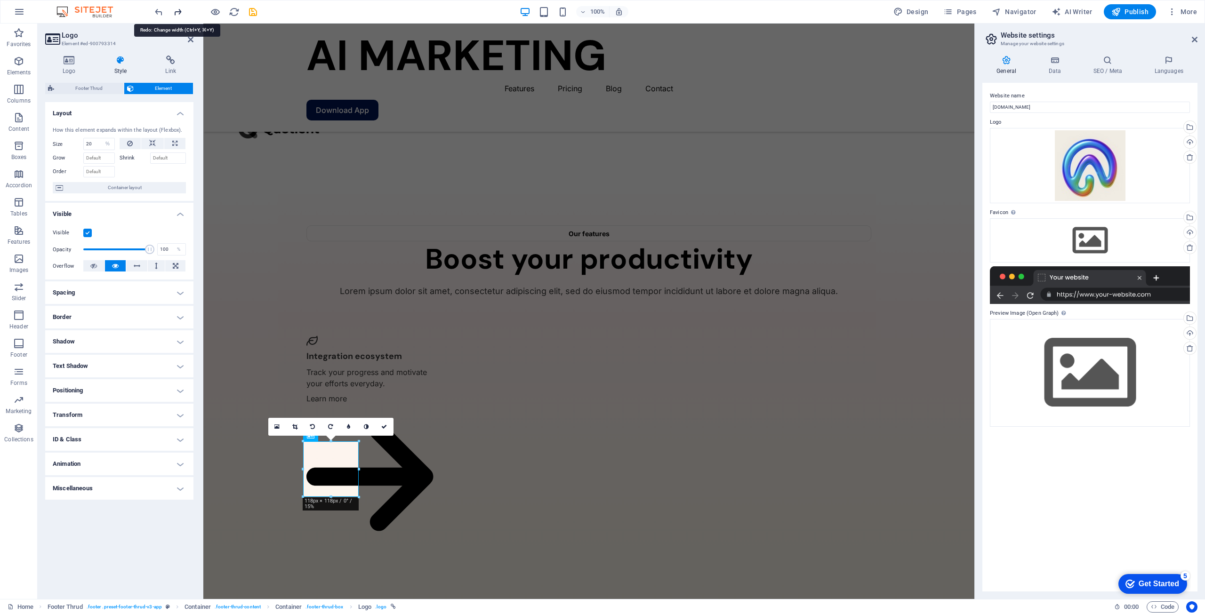
click at [176, 13] on icon "redo" at bounding box center [177, 12] width 11 height 11
type input "12.5"
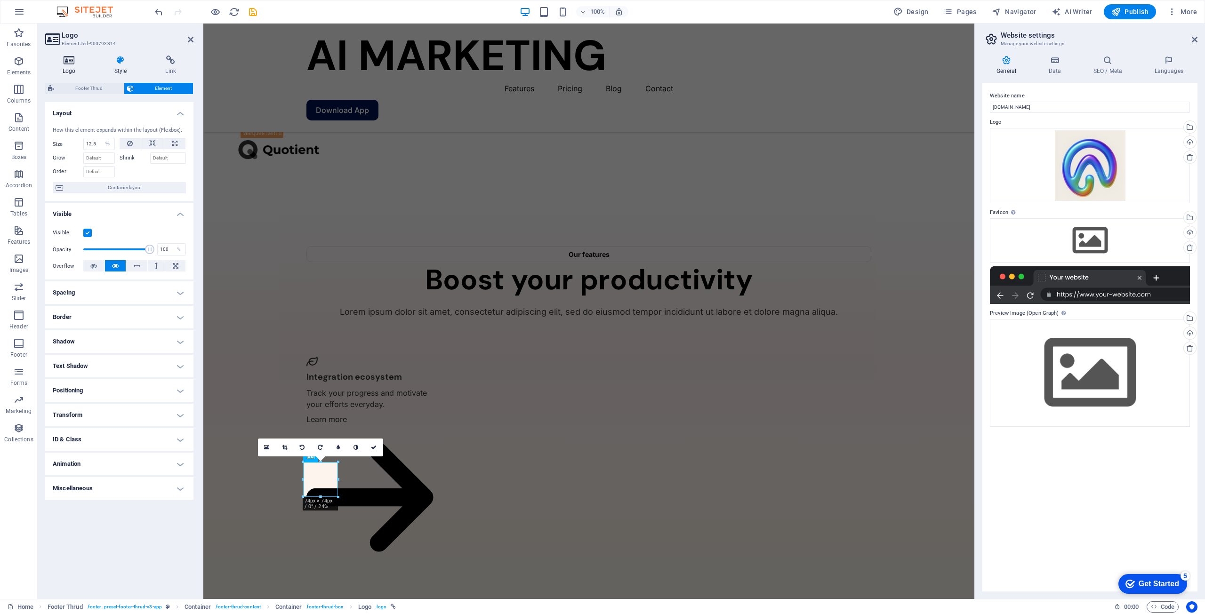
click at [81, 66] on h4 "Logo" at bounding box center [71, 66] width 52 height 20
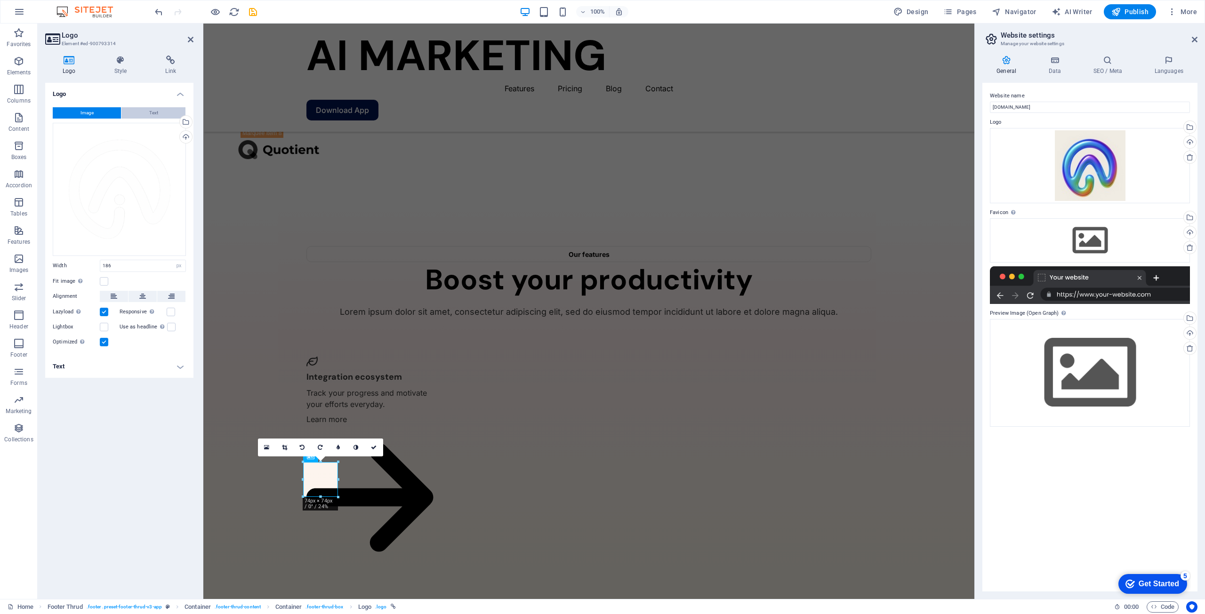
click at [141, 111] on button "Text" at bounding box center [153, 112] width 64 height 11
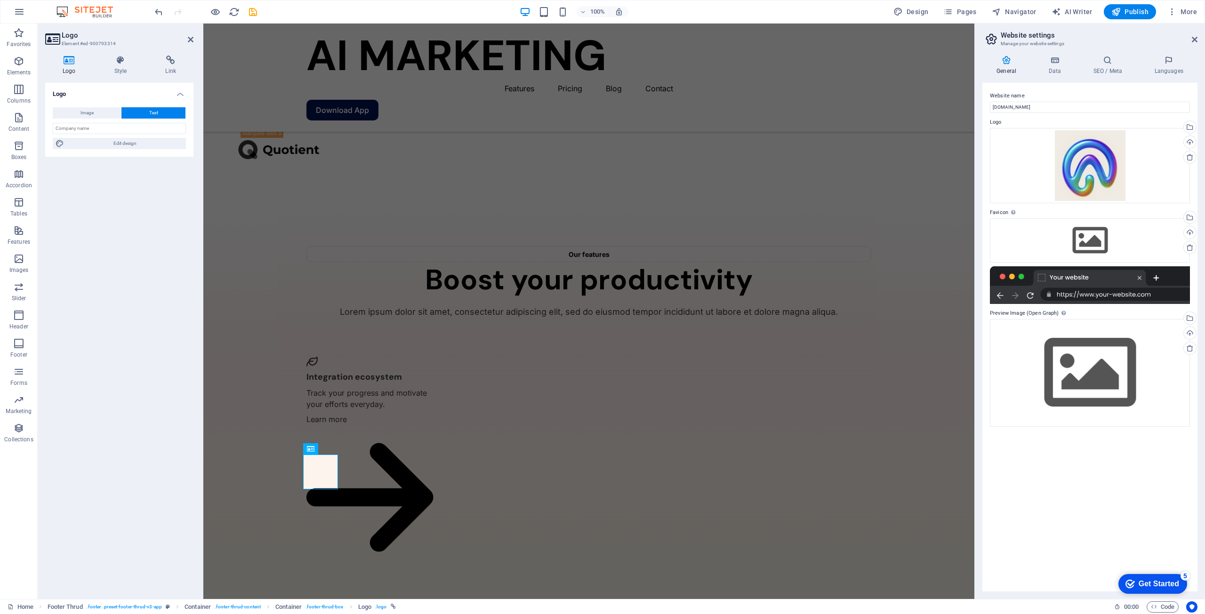
scroll to position [1977, 0]
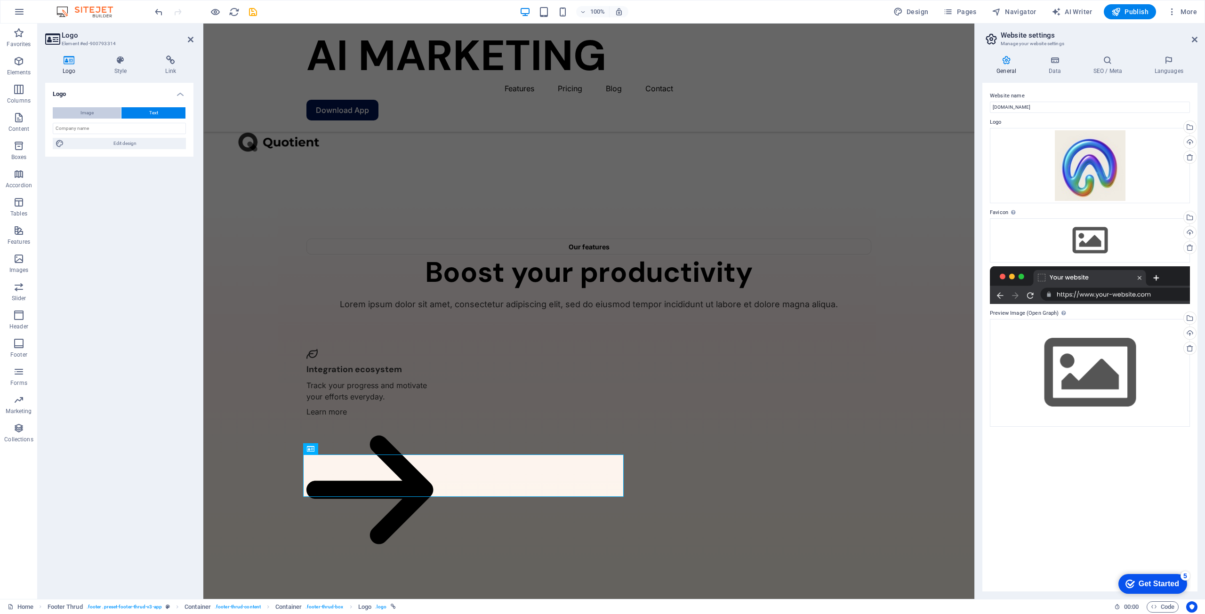
click at [93, 114] on span "Image" at bounding box center [87, 112] width 13 height 11
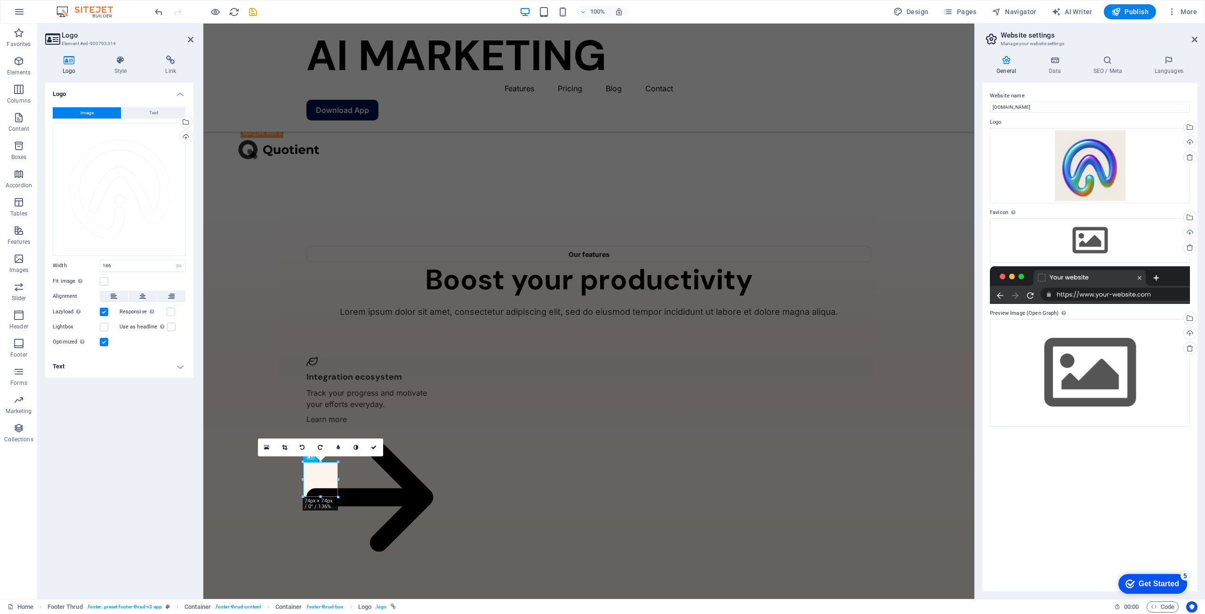
click at [138, 492] on div "Logo Image Text Drag files here, click to choose files or select files from Fil…" at bounding box center [119, 337] width 148 height 509
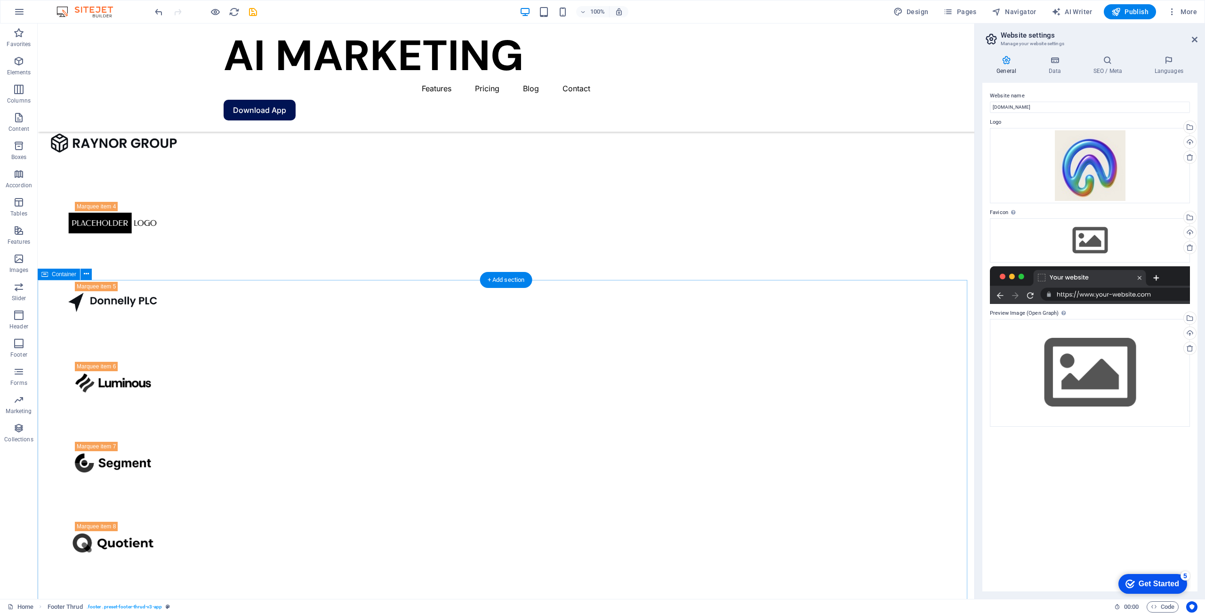
scroll to position [1546, 0]
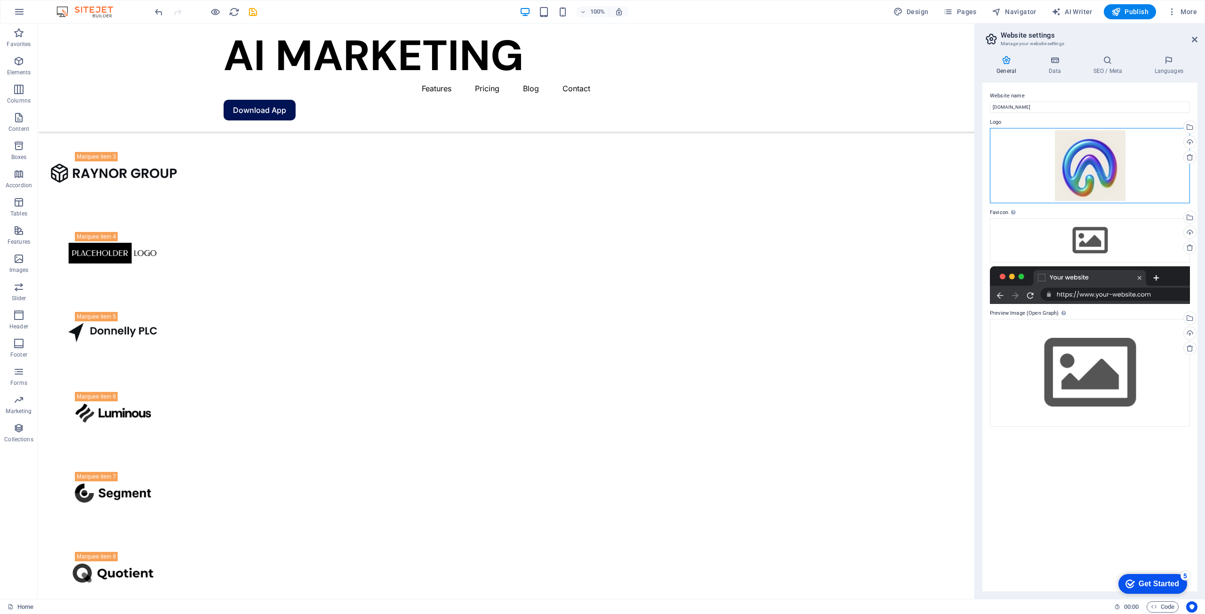
click at [1073, 150] on div "Drag files here, click to choose files or select files from Files or our free s…" at bounding box center [1090, 165] width 200 height 75
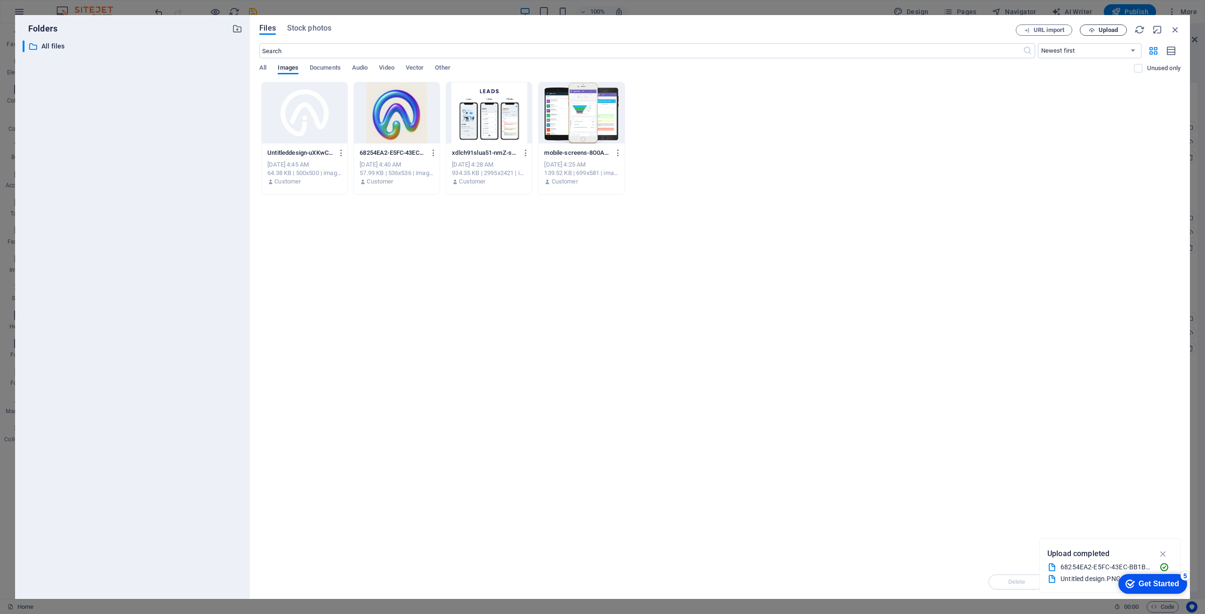
click at [1102, 32] on span "Upload" at bounding box center [1108, 30] width 19 height 6
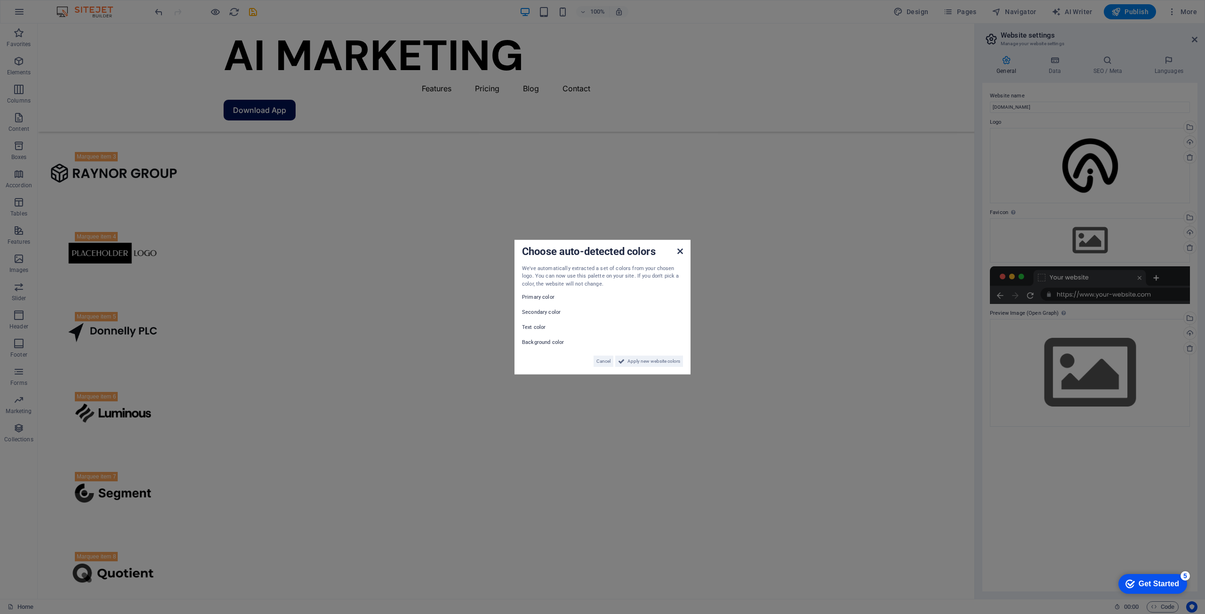
click at [680, 252] on icon at bounding box center [681, 251] width 6 height 8
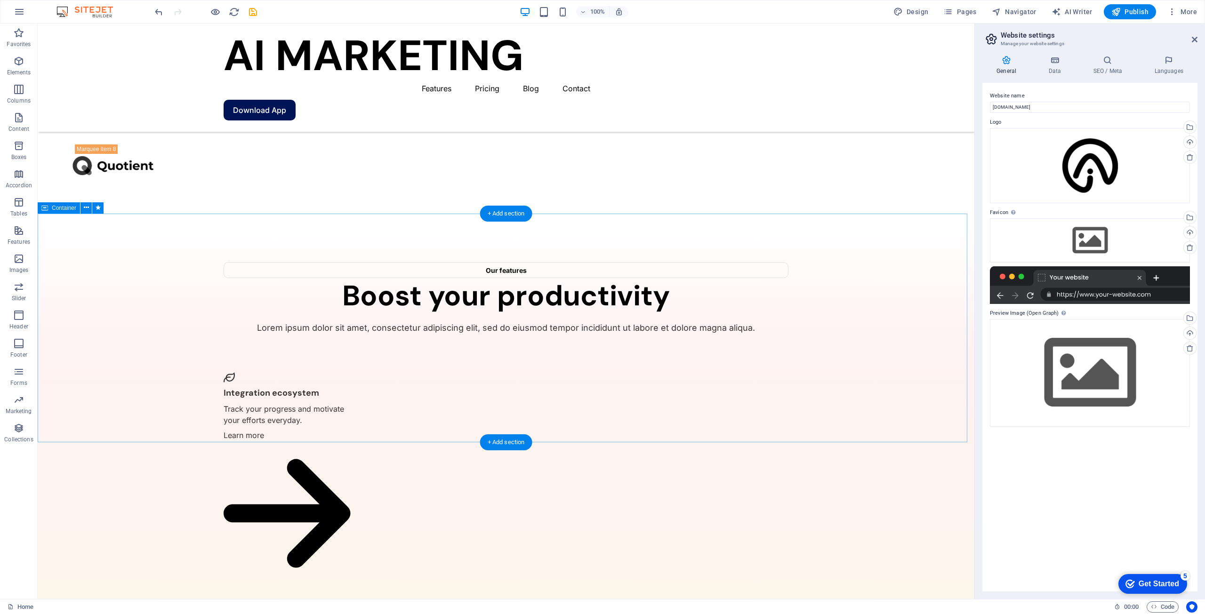
scroll to position [1970, 0]
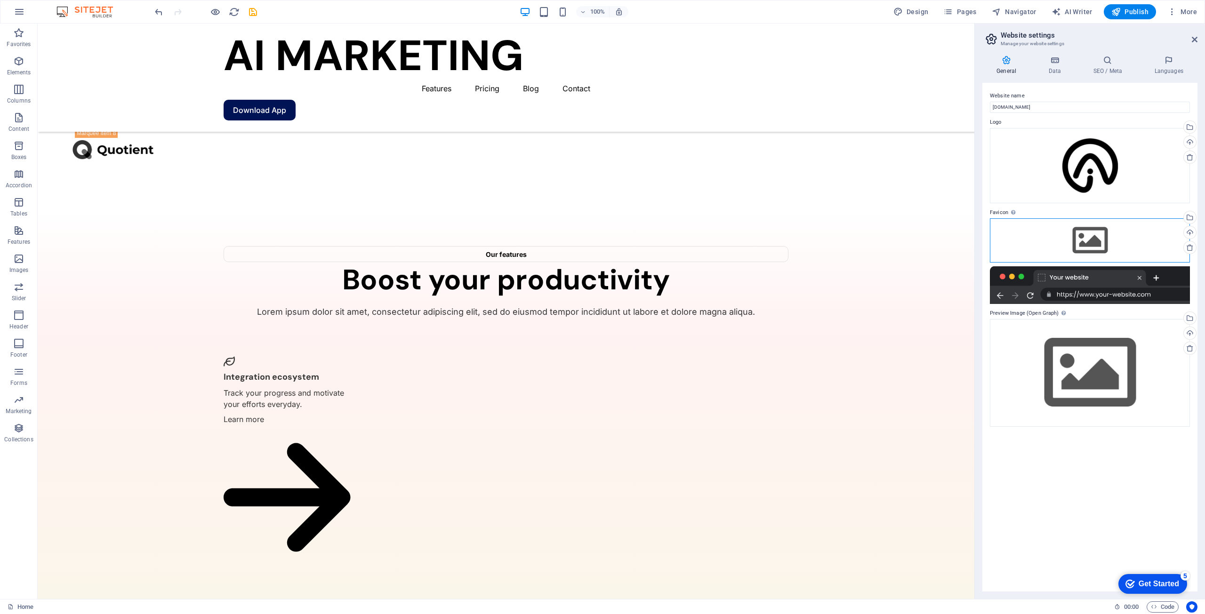
click at [1085, 249] on div "Drag files here, click to choose files or select files from Files or our free s…" at bounding box center [1090, 240] width 200 height 44
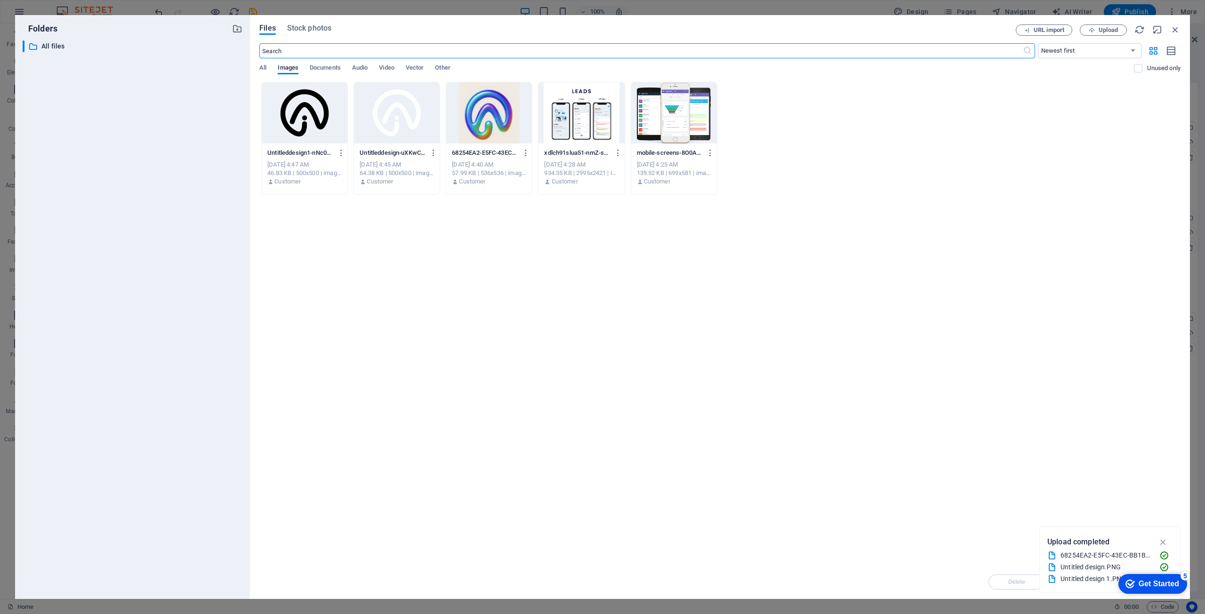
click at [308, 123] on div at bounding box center [305, 112] width 86 height 61
click at [319, 124] on div "1" at bounding box center [305, 112] width 86 height 61
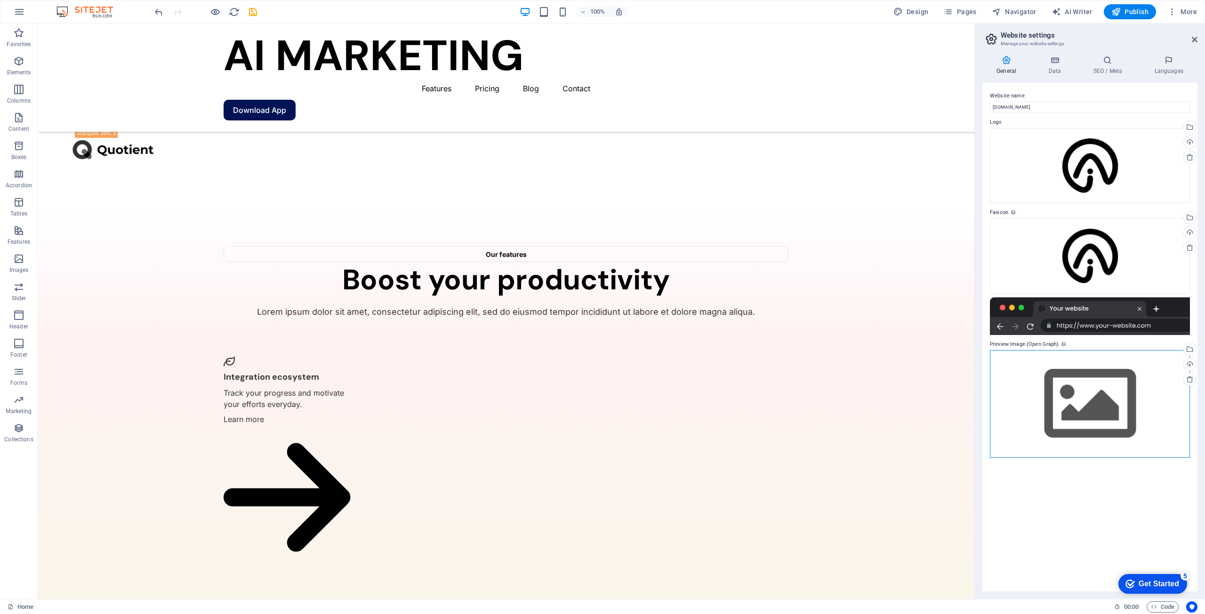
click at [1070, 381] on div "Drag files here, click to choose files or select files from Files or our free s…" at bounding box center [1090, 404] width 200 height 108
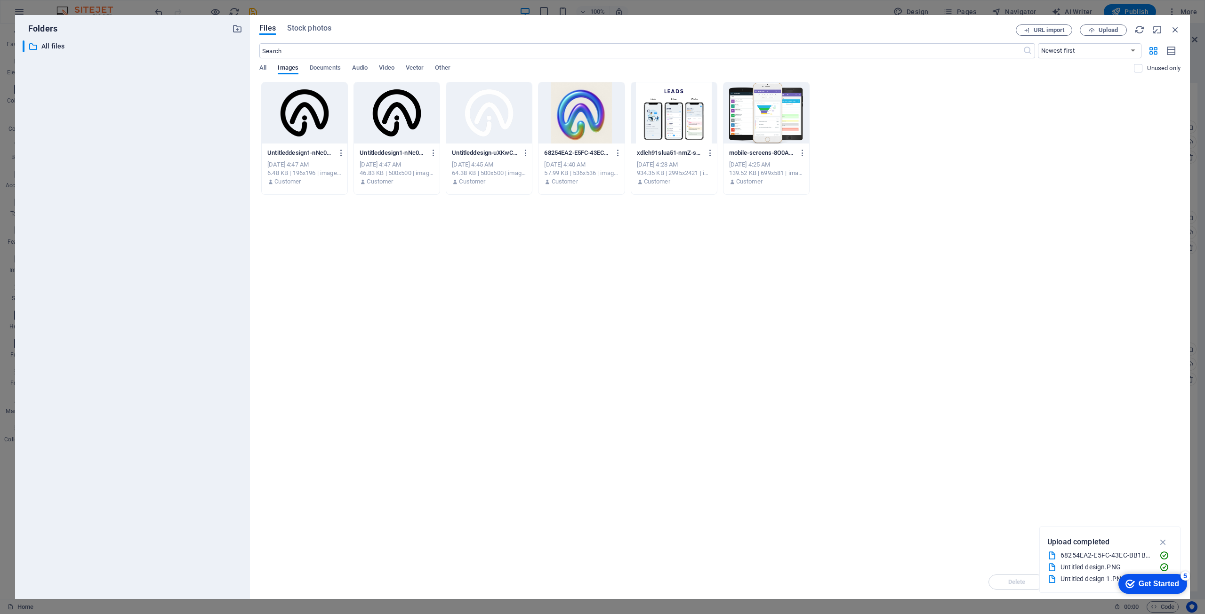
click at [299, 119] on div at bounding box center [305, 112] width 86 height 61
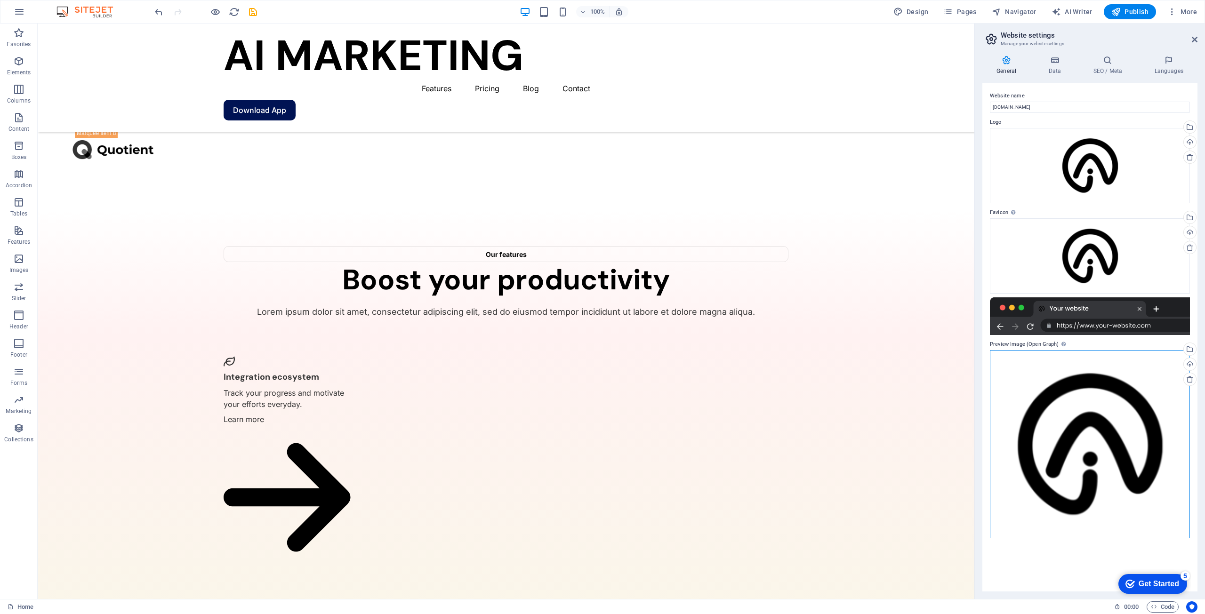
click at [1057, 396] on div "Drag files here, click to choose files or select files from Files or our free s…" at bounding box center [1090, 444] width 200 height 188
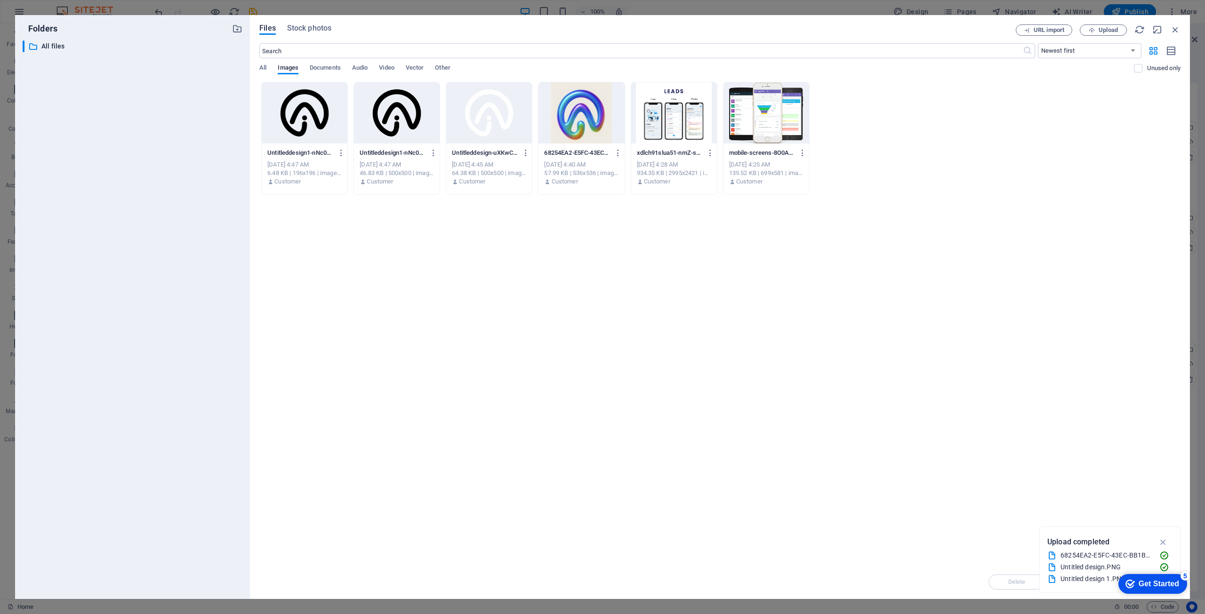
click at [585, 119] on div at bounding box center [582, 112] width 86 height 61
click at [585, 119] on div "1" at bounding box center [582, 112] width 86 height 61
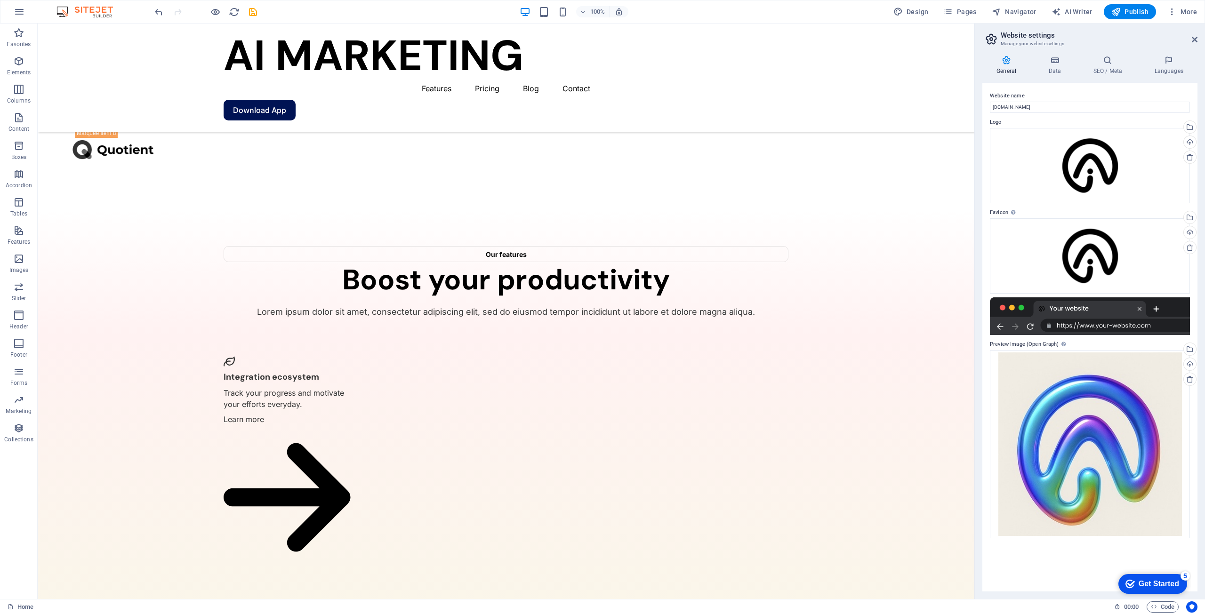
click at [1139, 583] on div "Get Started" at bounding box center [1159, 584] width 40 height 8
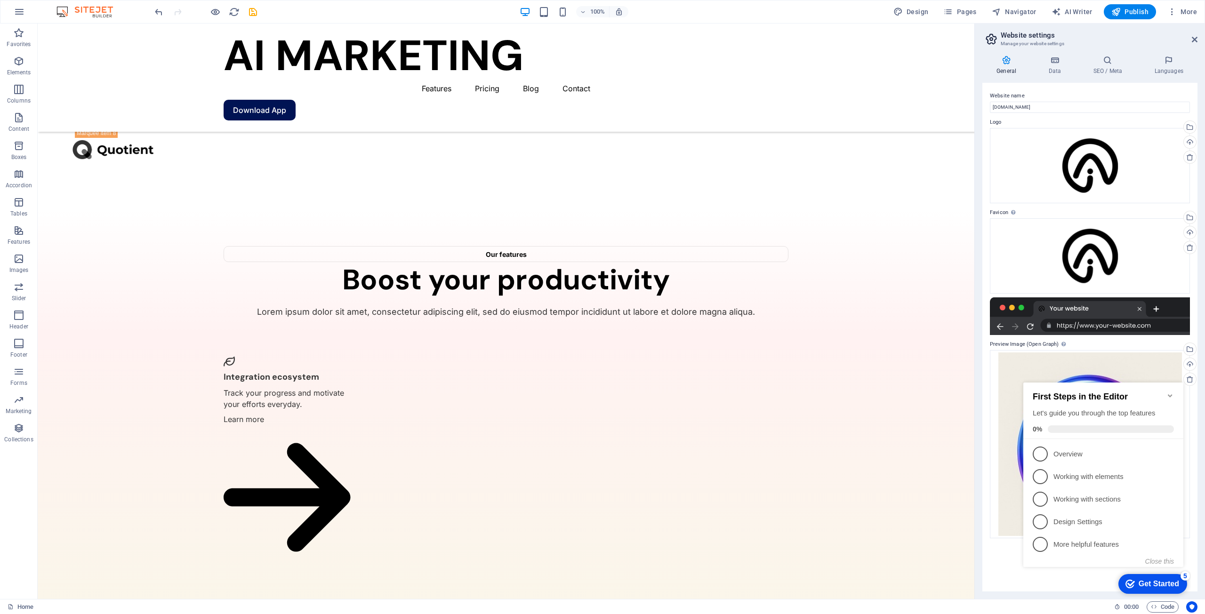
click at [999, 559] on div "Website name aimarketing.ink Logo Drag files here, click to choose files or sel…" at bounding box center [1090, 337] width 215 height 509
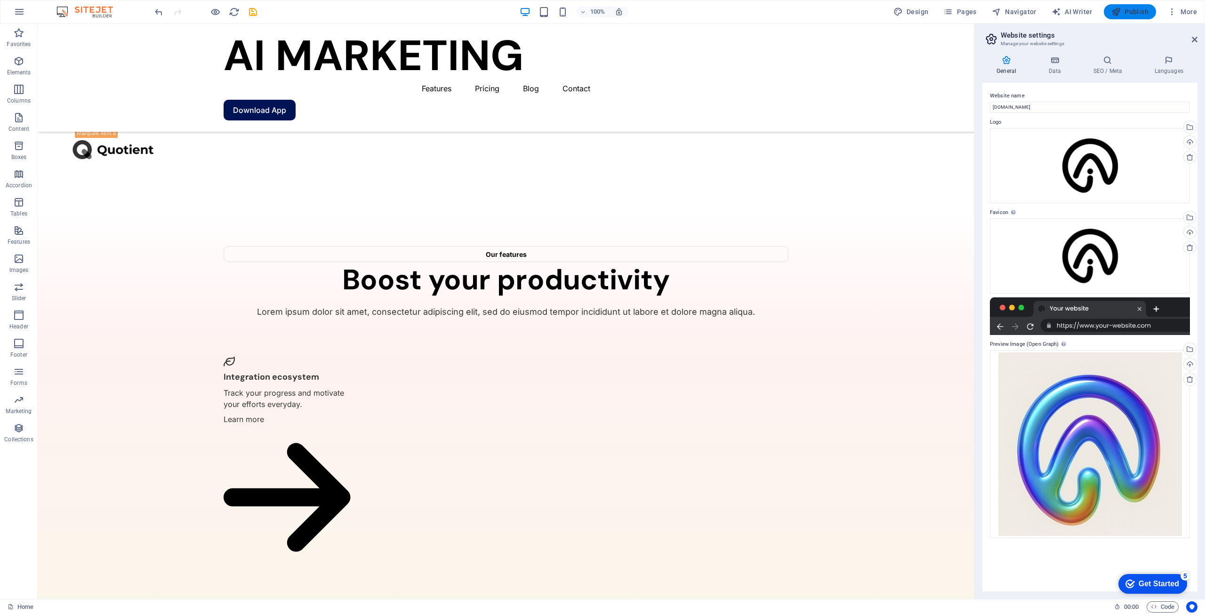
click at [1144, 17] on button "Publish" at bounding box center [1130, 11] width 52 height 15
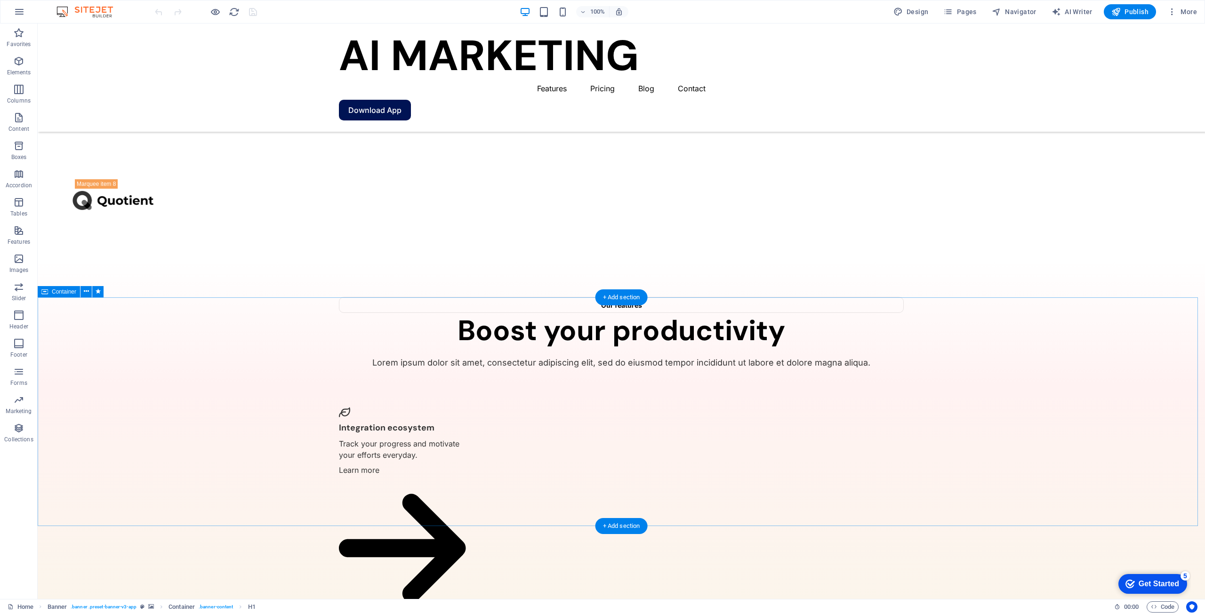
scroll to position [1970, 0]
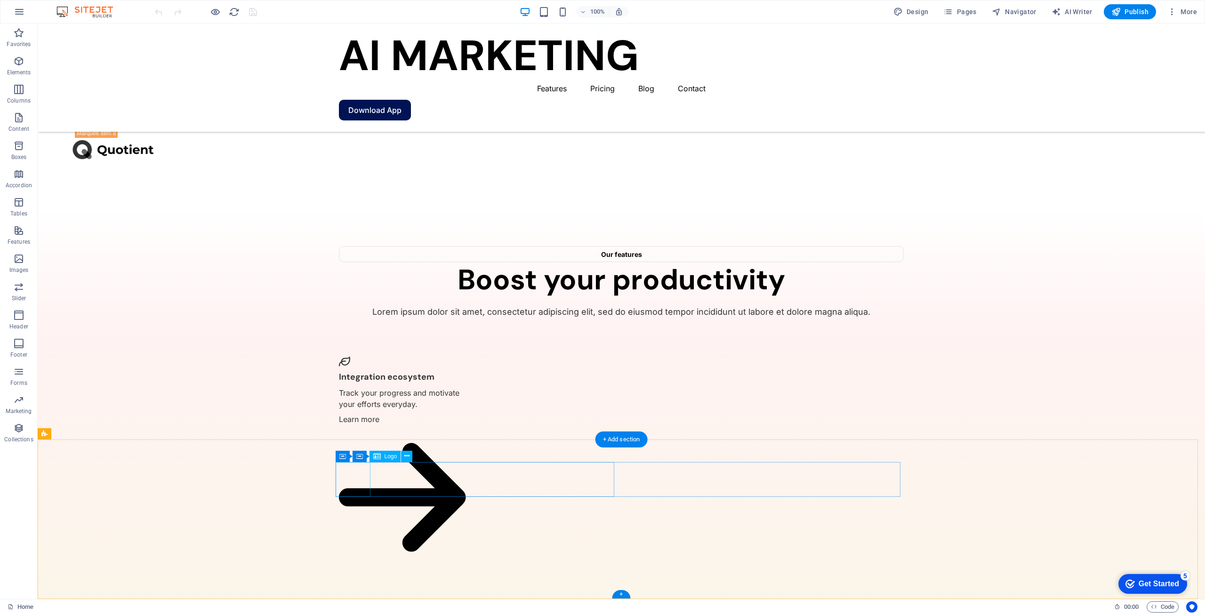
click at [401, 457] on icon at bounding box center [400, 457] width 5 height 10
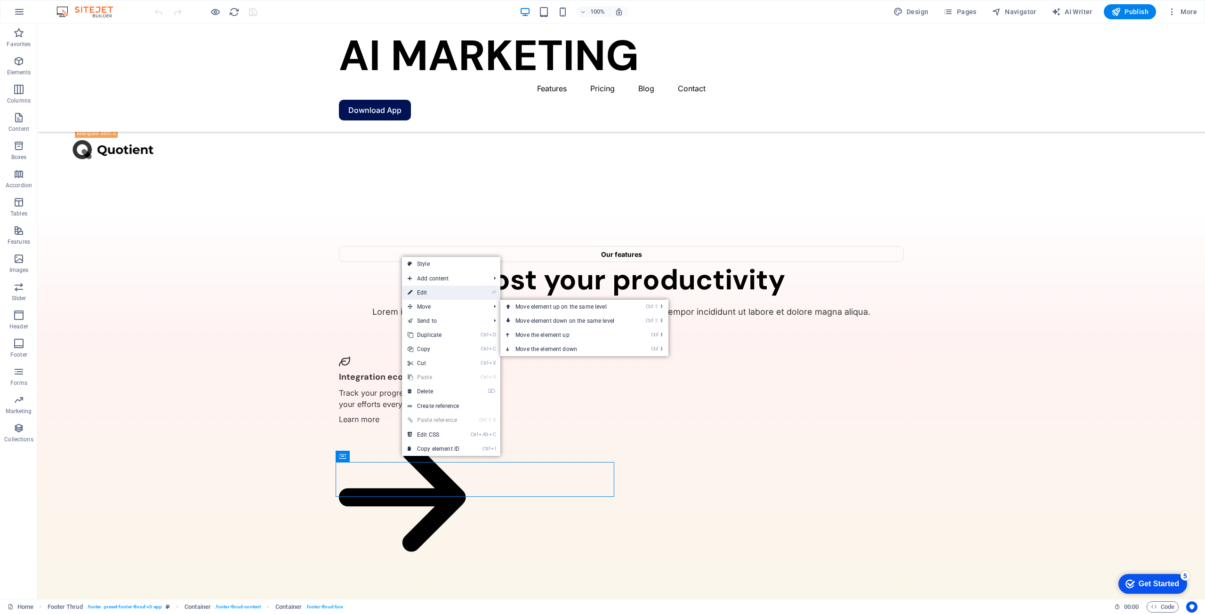
click at [447, 297] on link "⏎ Edit" at bounding box center [433, 293] width 63 height 14
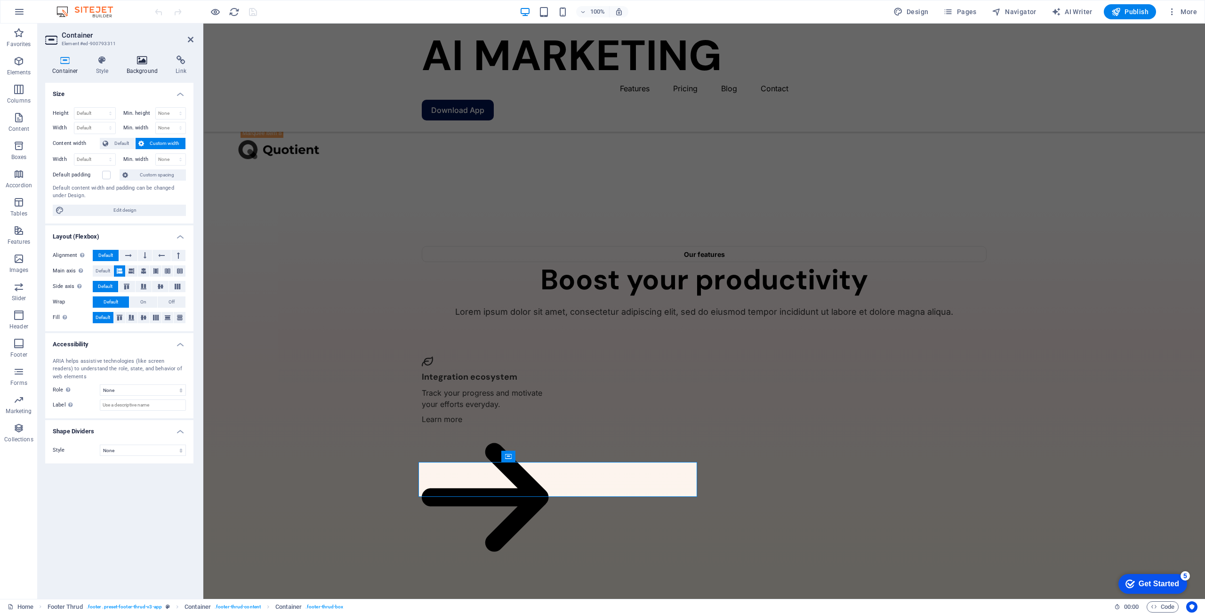
click at [136, 66] on h4 "Background" at bounding box center [144, 66] width 49 height 20
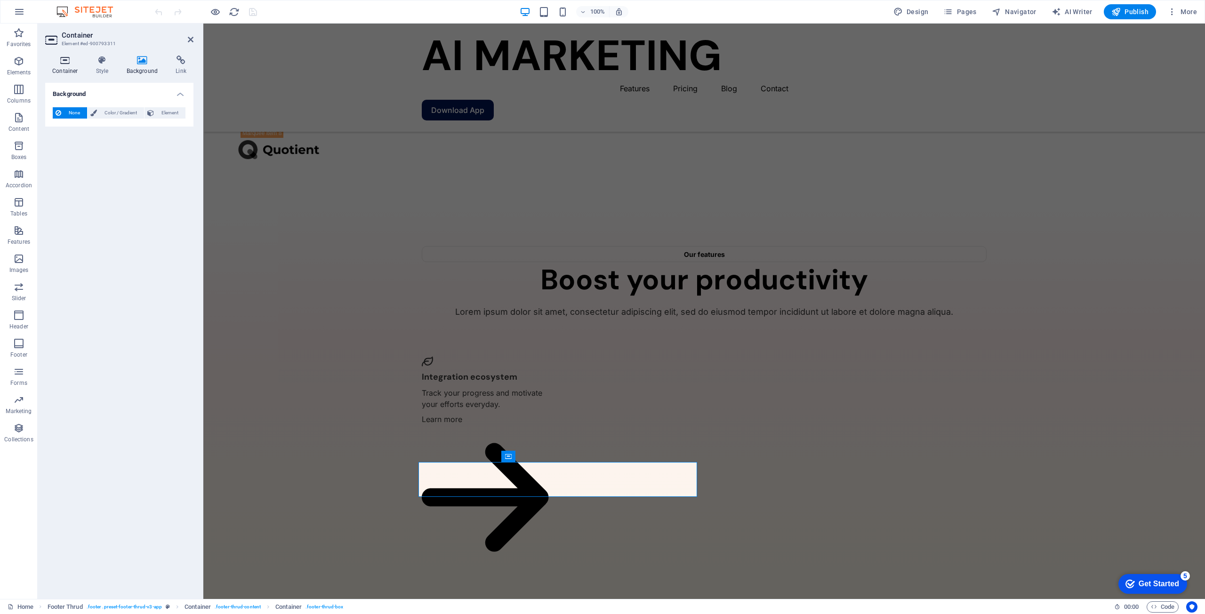
click at [70, 66] on h4 "Container" at bounding box center [67, 66] width 44 height 20
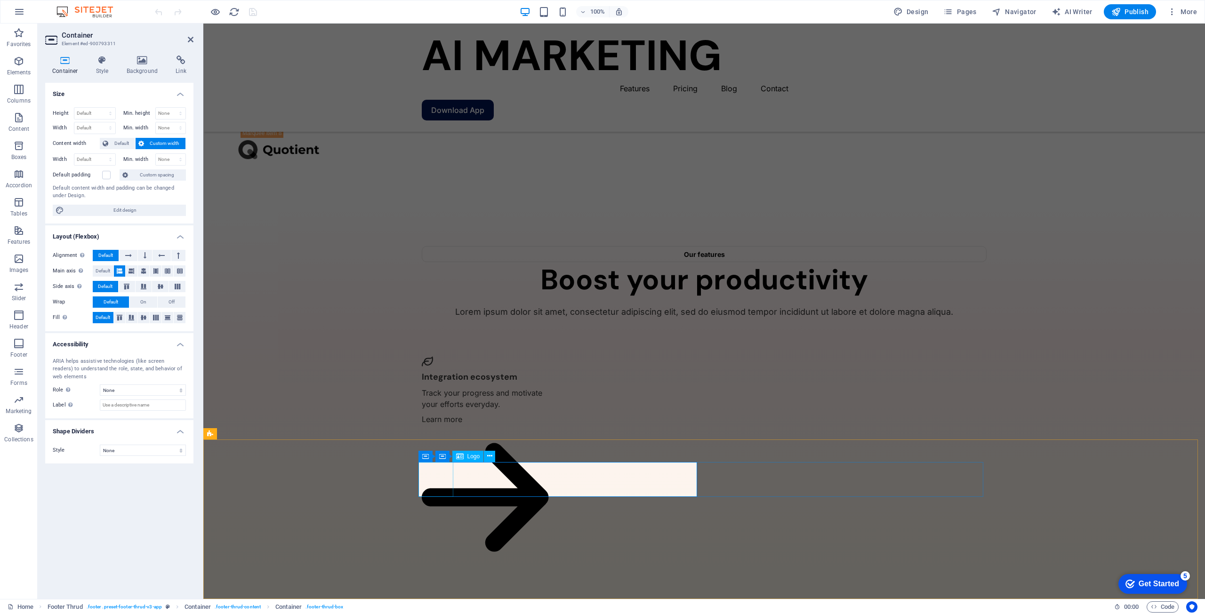
click at [422, 460] on icon at bounding box center [425, 456] width 7 height 11
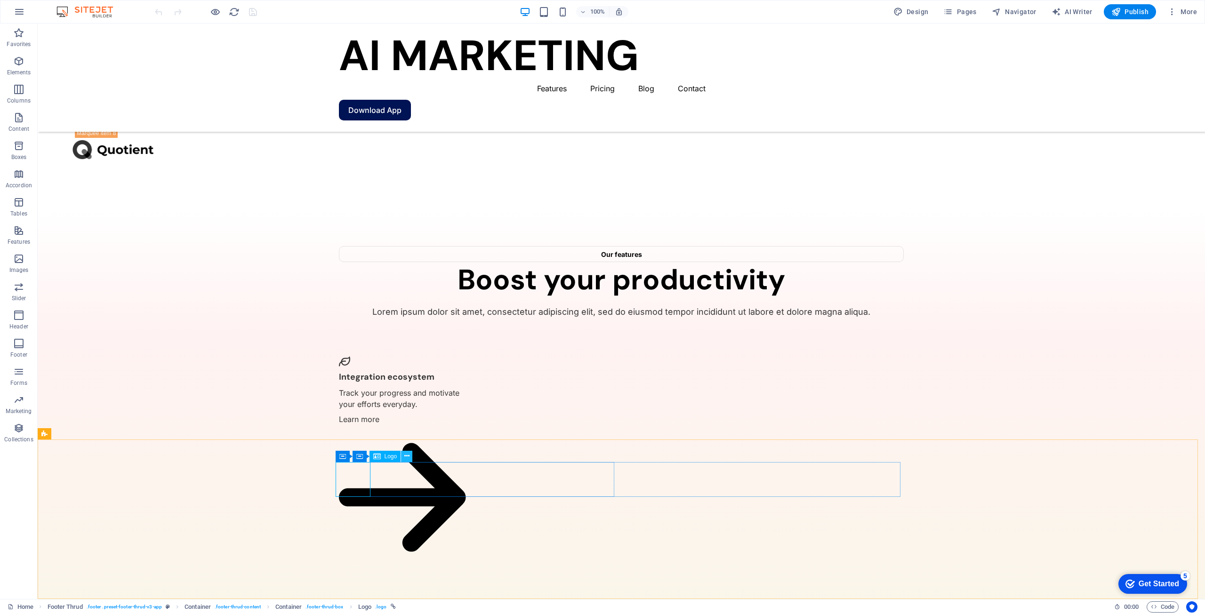
click at [406, 459] on icon at bounding box center [406, 457] width 5 height 10
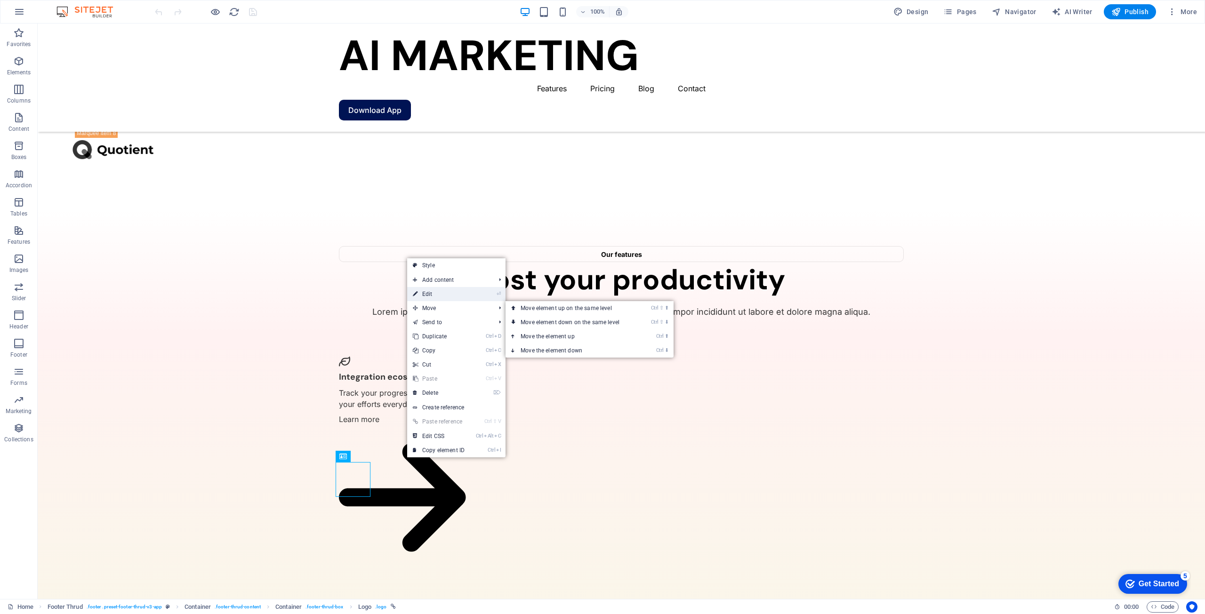
click at [443, 294] on link "⏎ Edit" at bounding box center [438, 294] width 63 height 14
select select "px"
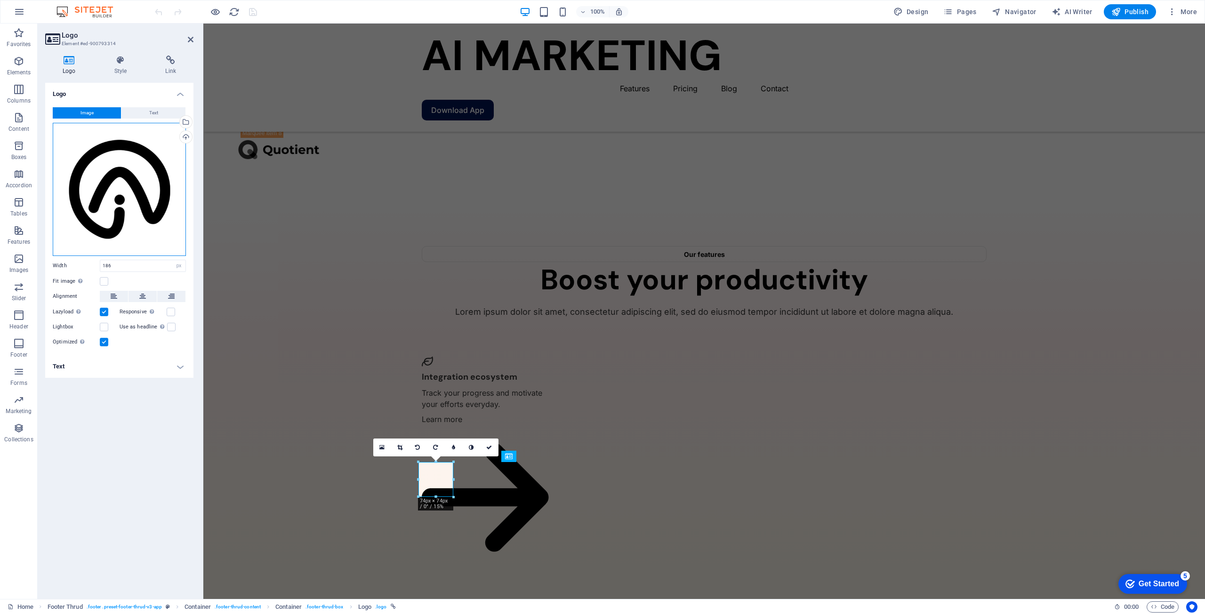
click at [118, 180] on div "Drag files here, click to choose files or select files from Files or our free s…" at bounding box center [119, 189] width 133 height 133
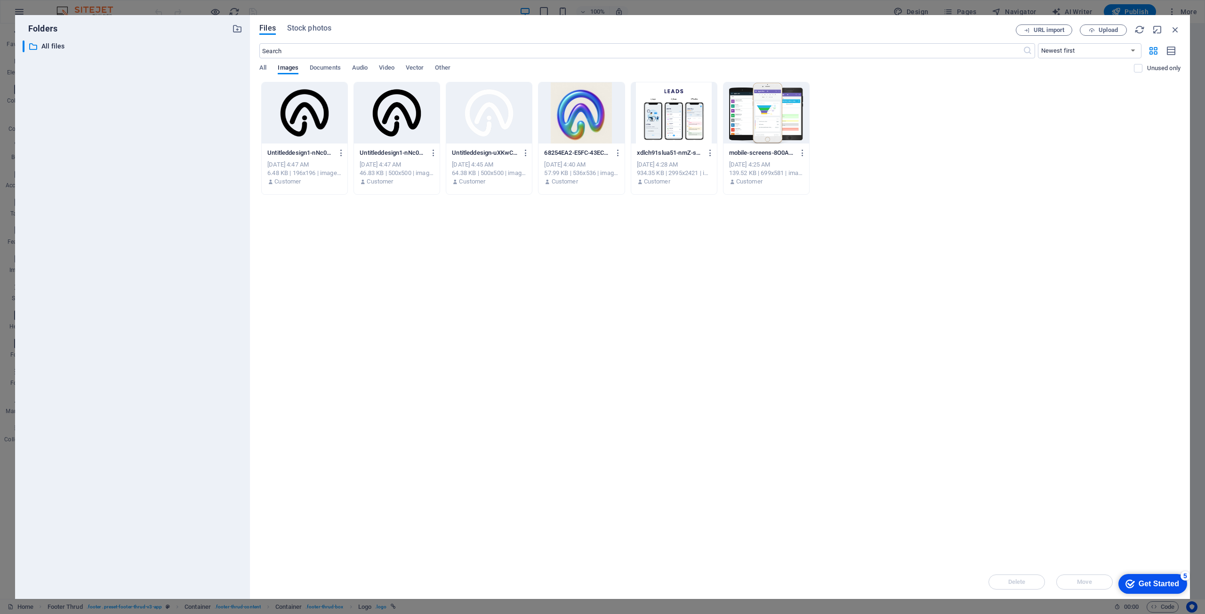
click at [499, 105] on div at bounding box center [489, 112] width 86 height 61
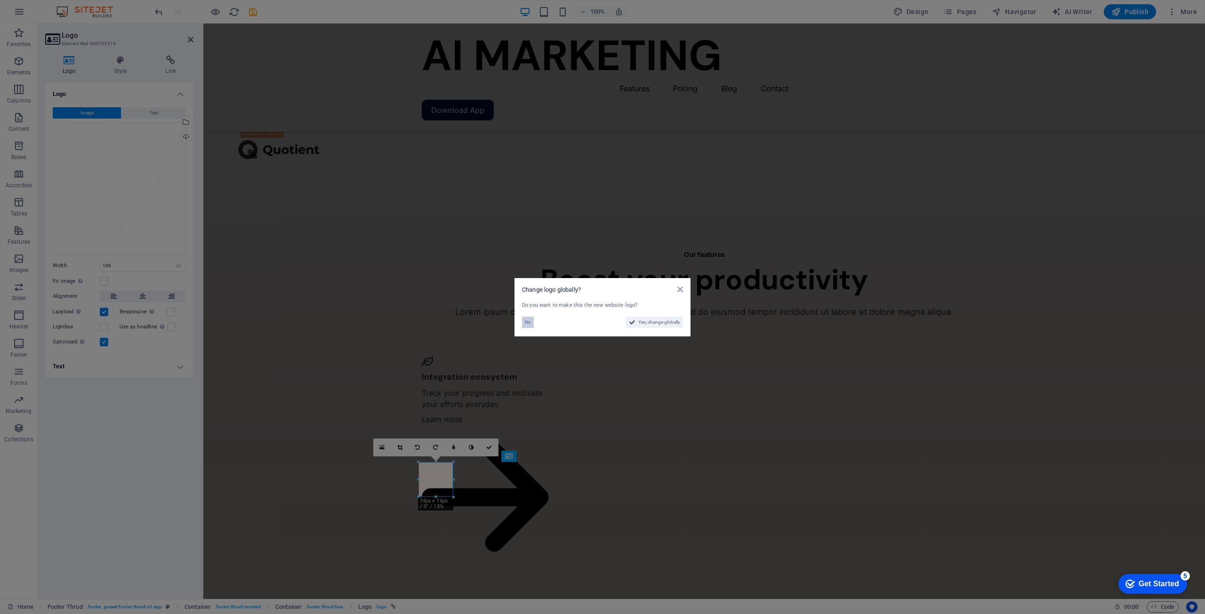
click at [532, 322] on button "No" at bounding box center [528, 322] width 12 height 11
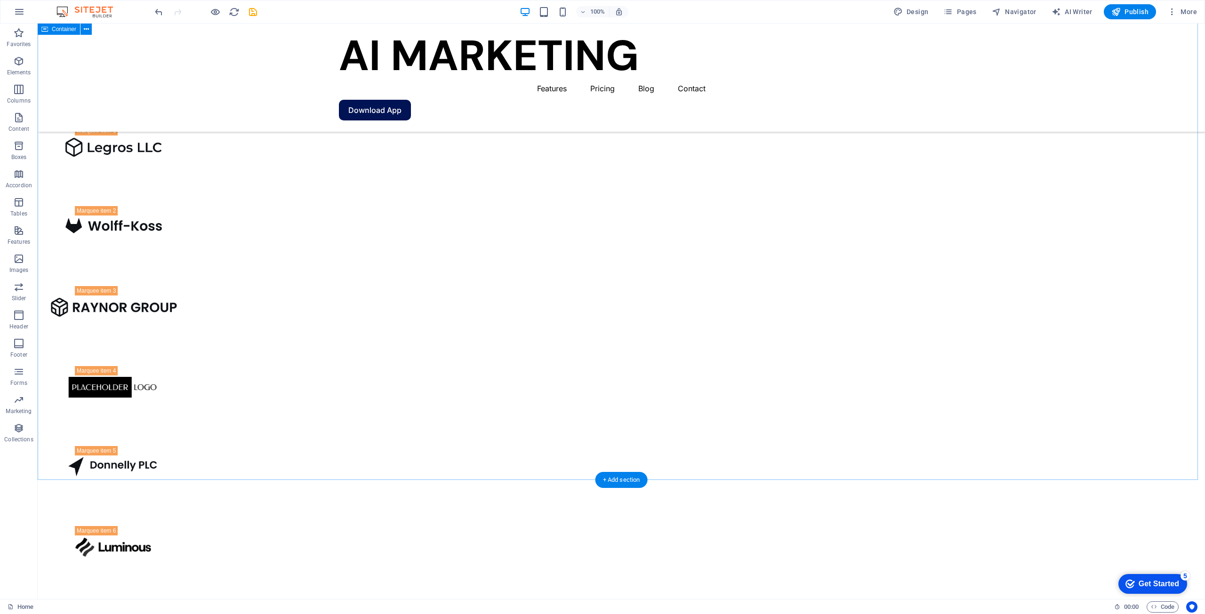
scroll to position [1546, 0]
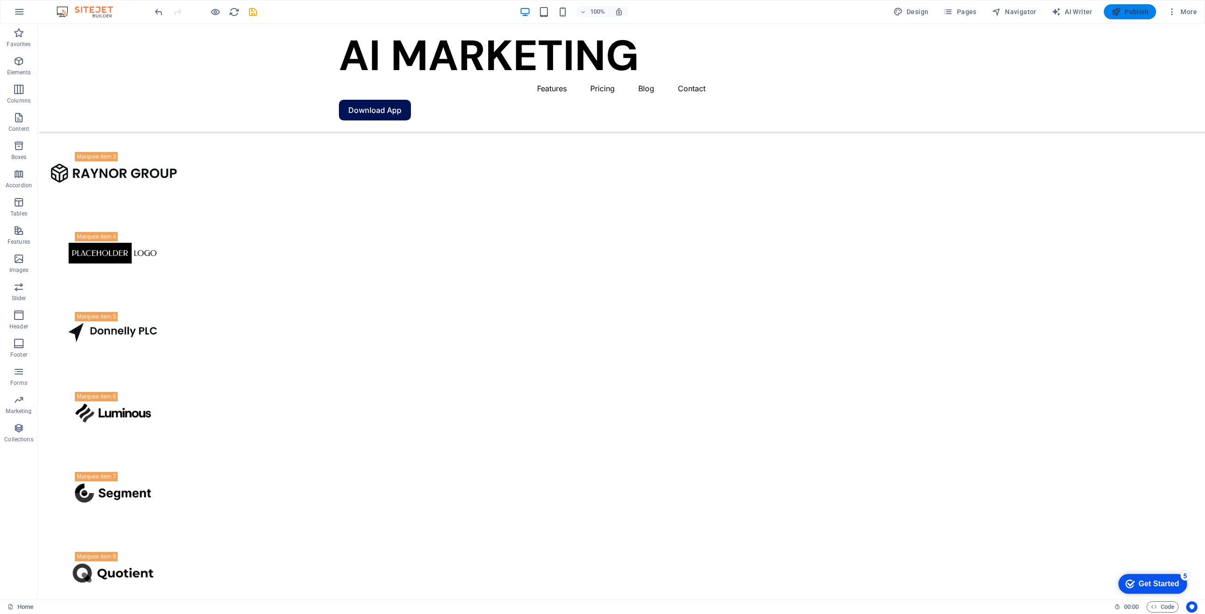
click at [1120, 12] on icon "button" at bounding box center [1116, 11] width 9 height 9
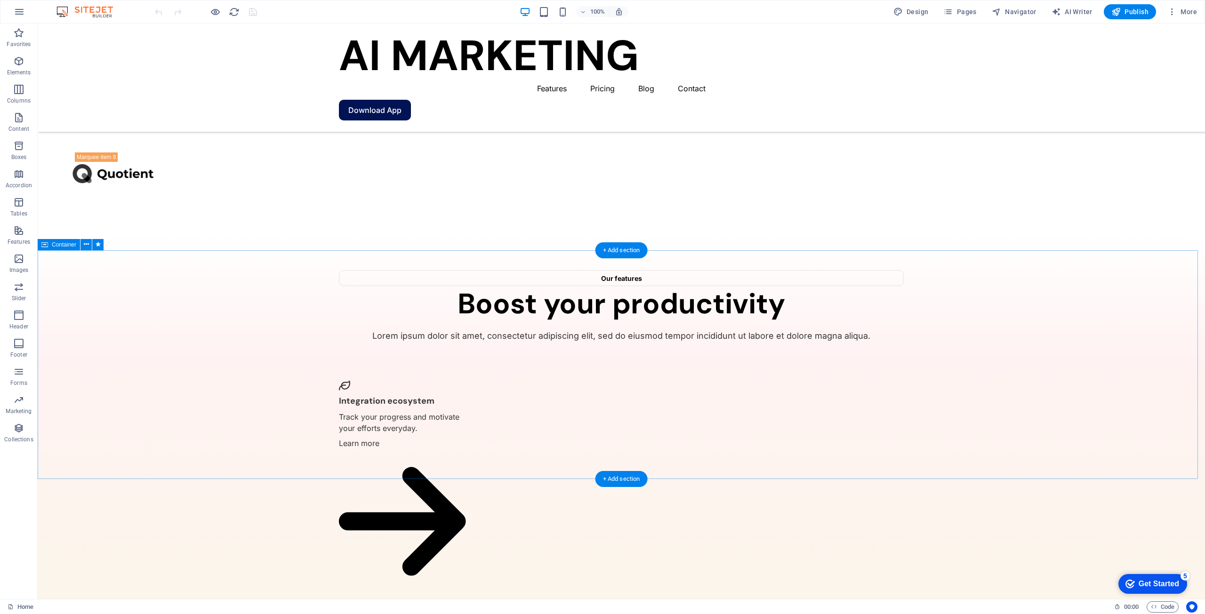
scroll to position [1970, 0]
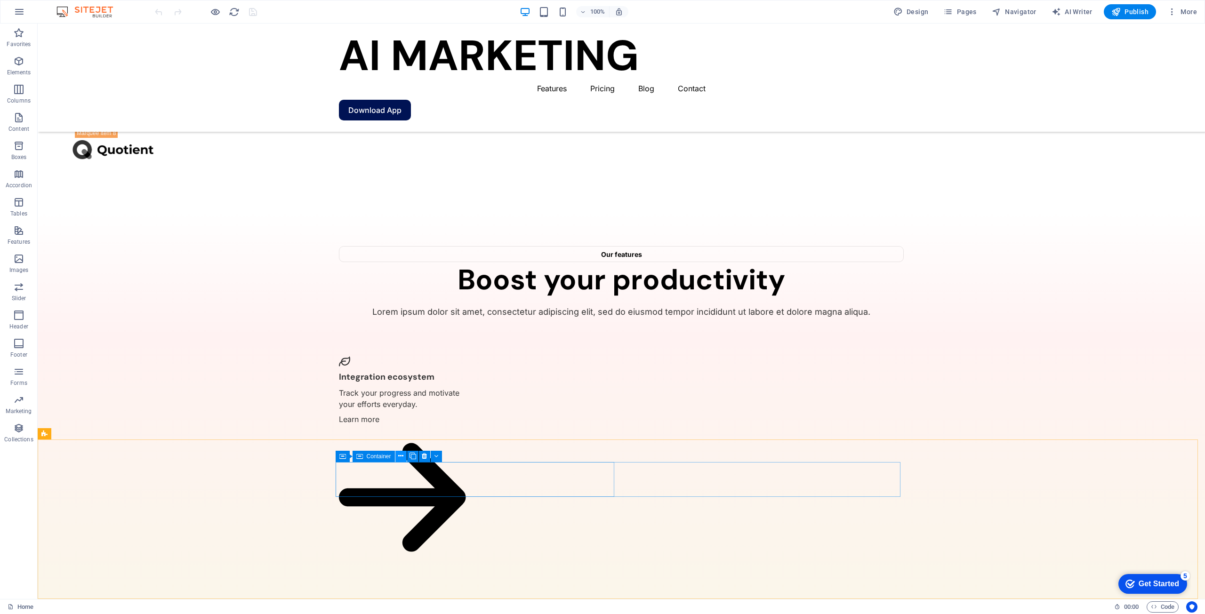
click at [403, 460] on icon at bounding box center [400, 457] width 5 height 10
click at [397, 459] on button at bounding box center [400, 456] width 11 height 11
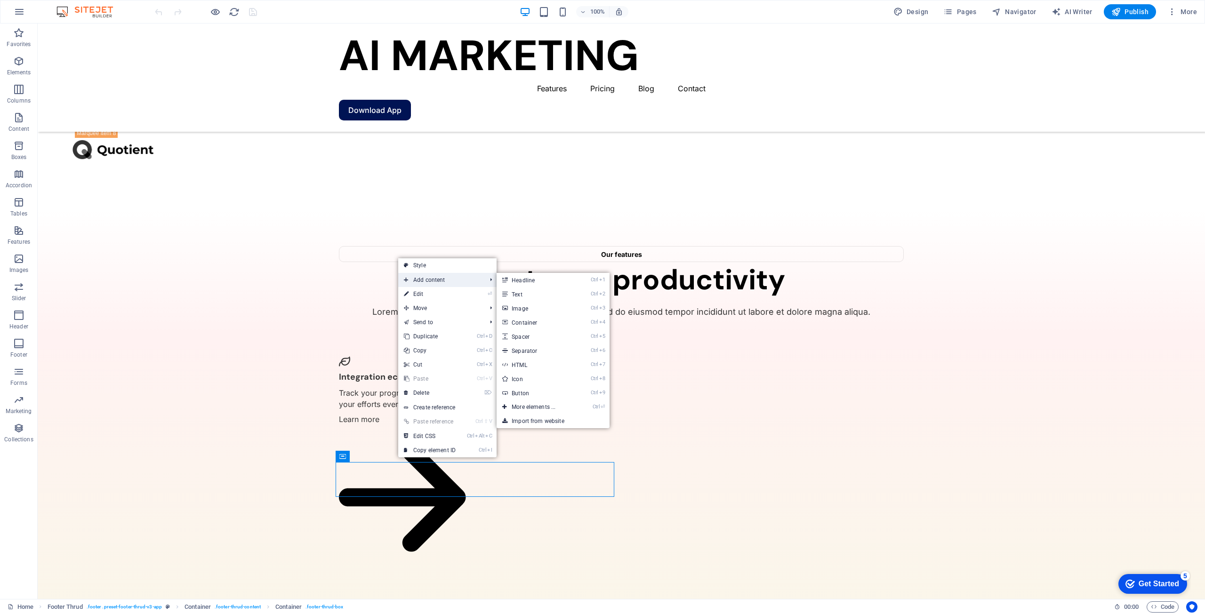
click at [433, 282] on span "Add content" at bounding box center [440, 280] width 84 height 14
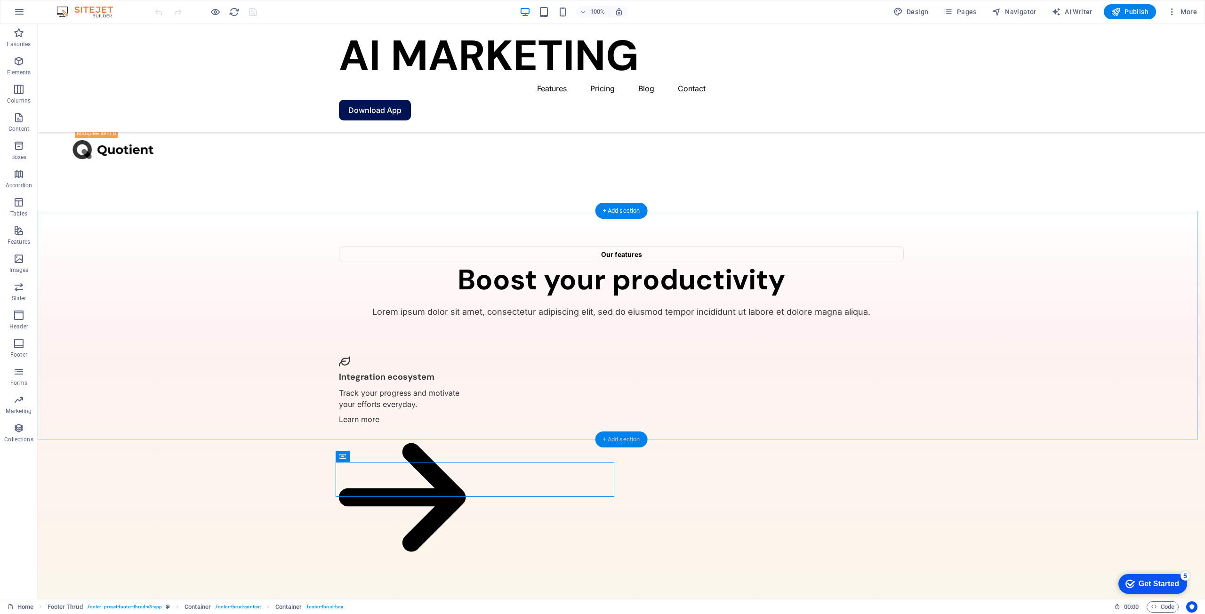
click at [620, 439] on div "+ Add section" at bounding box center [622, 440] width 52 height 16
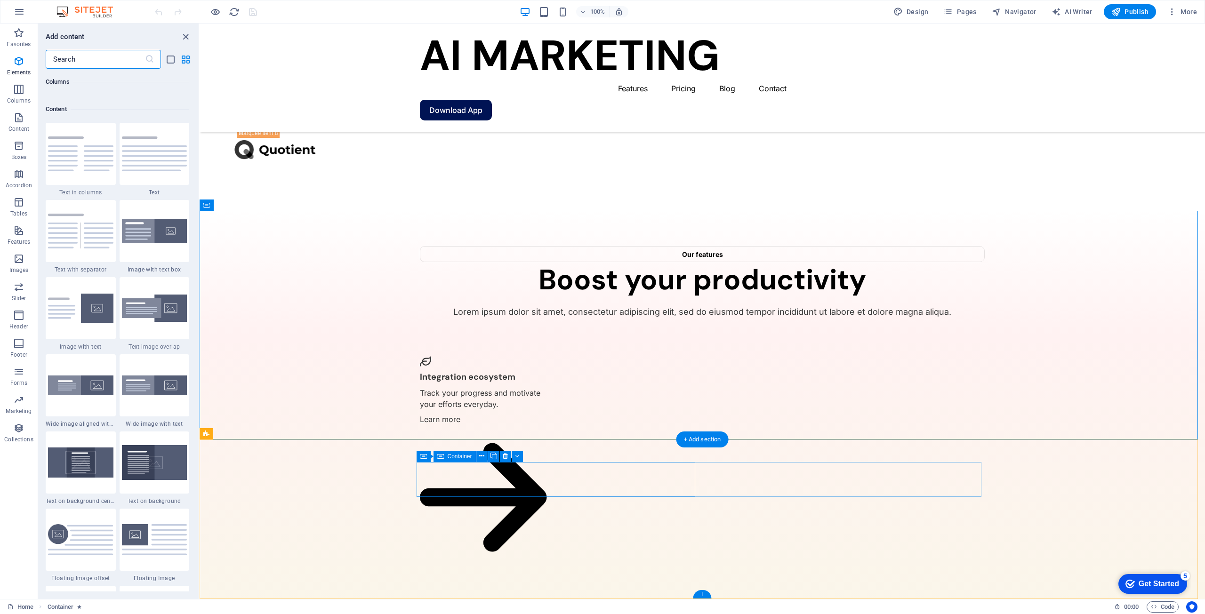
scroll to position [1647, 0]
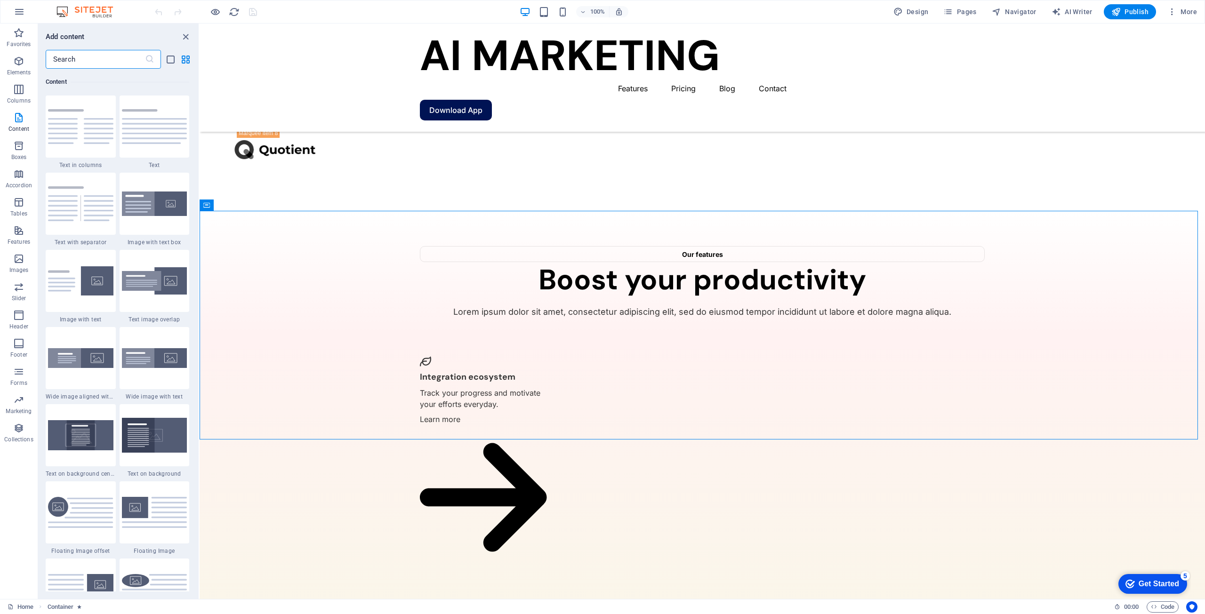
click at [98, 58] on input "text" at bounding box center [95, 59] width 99 height 19
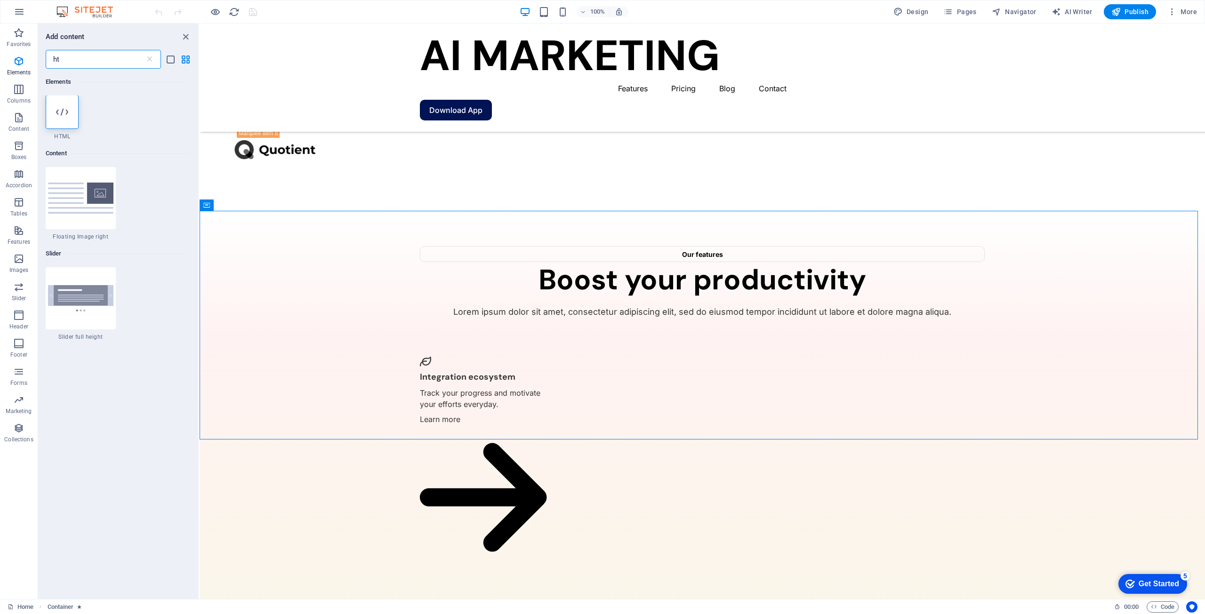
scroll to position [0, 0]
type input "ht"
click at [60, 121] on div at bounding box center [62, 113] width 33 height 34
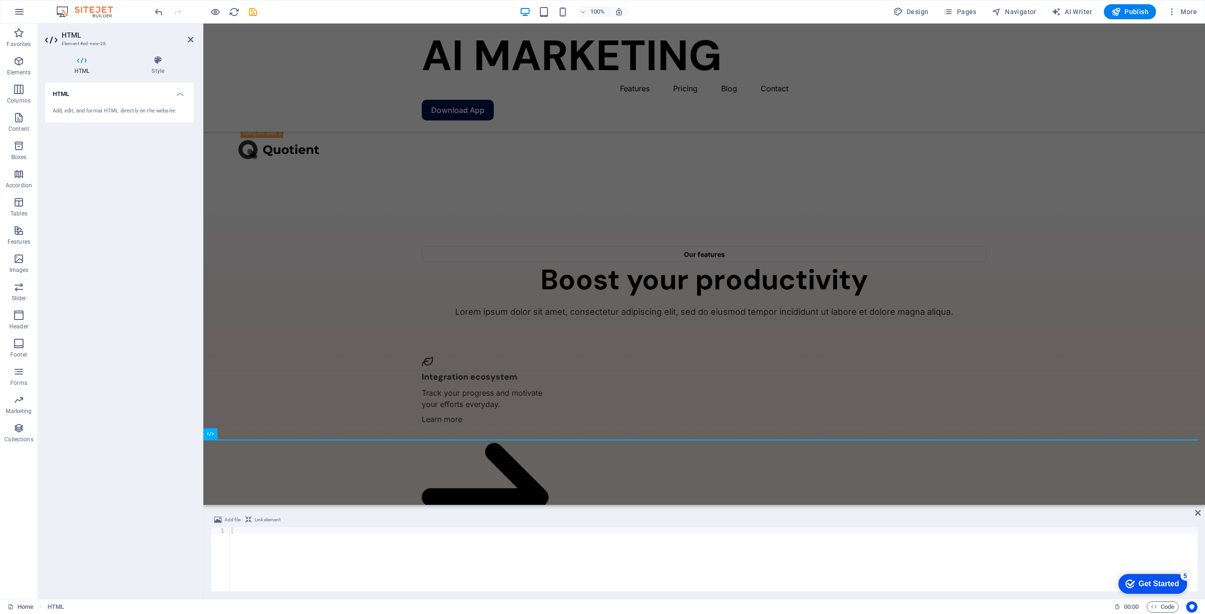
click at [114, 113] on div "Add, edit, and format HTML directly on the website." at bounding box center [119, 111] width 133 height 8
click at [100, 105] on div "Add, edit, and format HTML directly on the website." at bounding box center [119, 111] width 148 height 23
click at [89, 87] on h4 "HTML" at bounding box center [119, 91] width 148 height 17
click at [83, 72] on h4 "HTML" at bounding box center [83, 66] width 77 height 20
click at [99, 94] on h4 "HTML" at bounding box center [119, 94] width 148 height 23
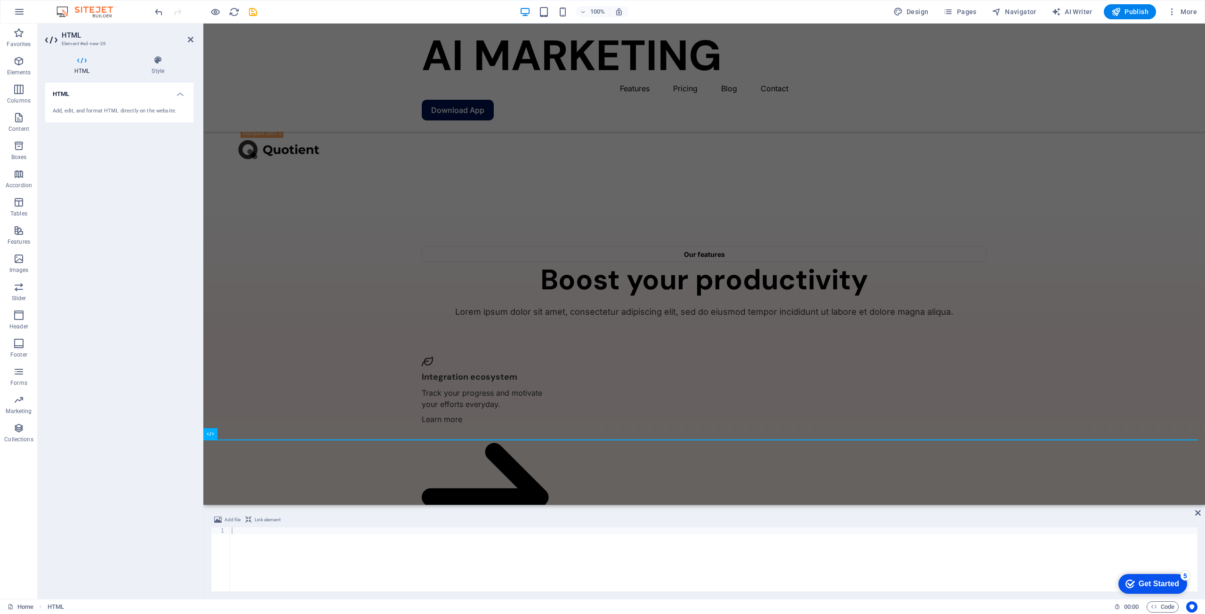
click at [110, 113] on div "Add, edit, and format HTML directly on the website." at bounding box center [119, 111] width 133 height 8
click at [68, 114] on div "Add, edit, and format HTML directly on the website." at bounding box center [119, 111] width 133 height 8
click at [300, 550] on div at bounding box center [714, 566] width 968 height 77
paste textarea "[DOMAIN_NAME]"
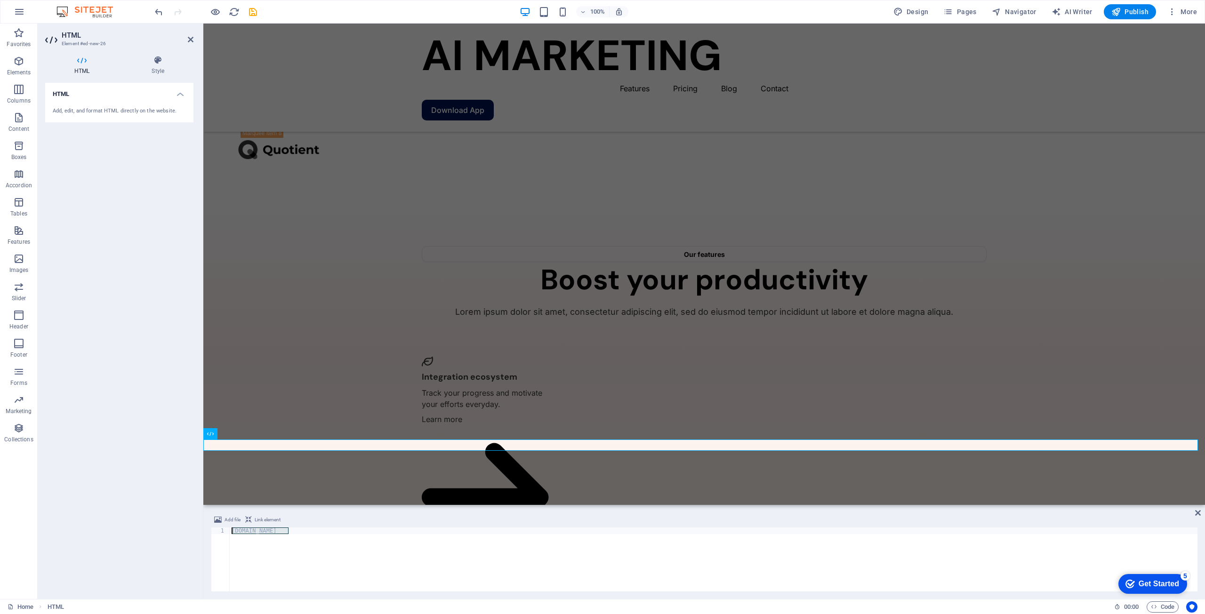
drag, startPoint x: 319, startPoint y: 531, endPoint x: 173, endPoint y: 522, distance: 146.2
click at [173, 522] on div "HTML Element #ed-new-26 HTML Style HTML Add, edit, and format HTML directly on …" at bounding box center [622, 312] width 1168 height 576
paste textarea "</script>"
type textarea "</script>"
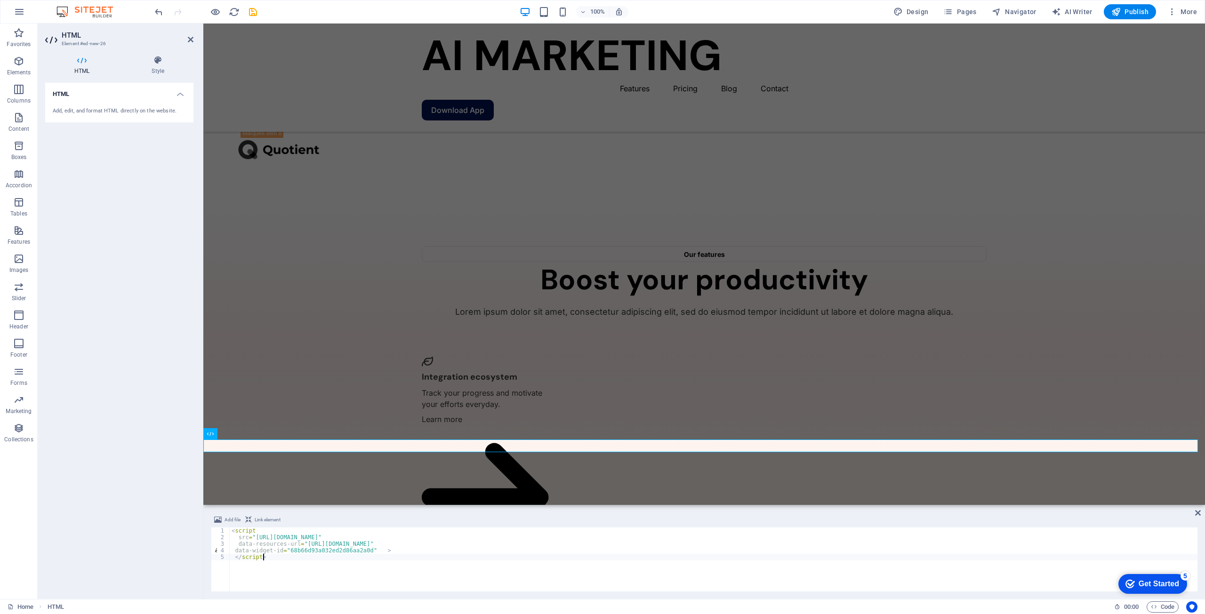
click at [133, 456] on div "HTML Add, edit, and format HTML directly on the website." at bounding box center [119, 337] width 148 height 509
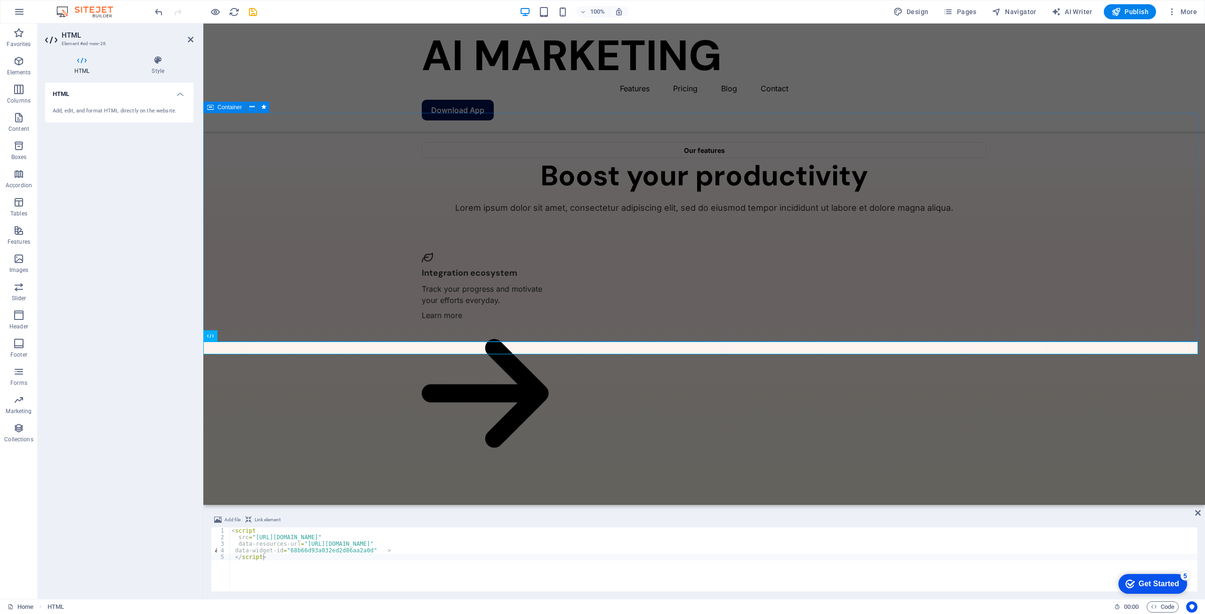
scroll to position [2077, 0]
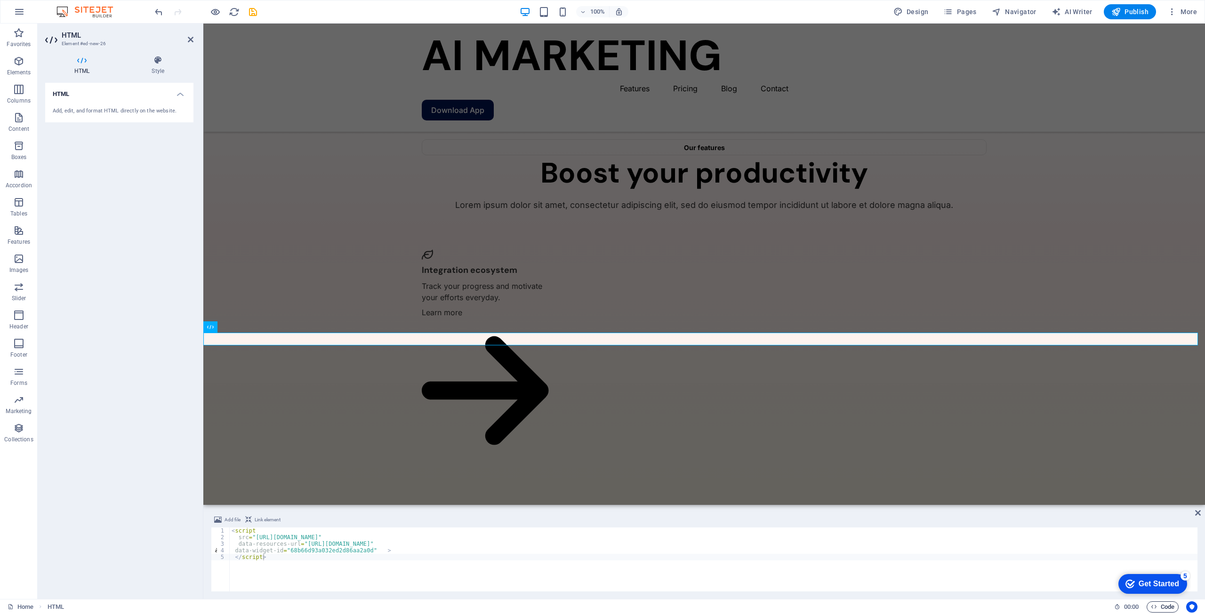
click at [1160, 605] on span "Code" at bounding box center [1163, 607] width 24 height 11
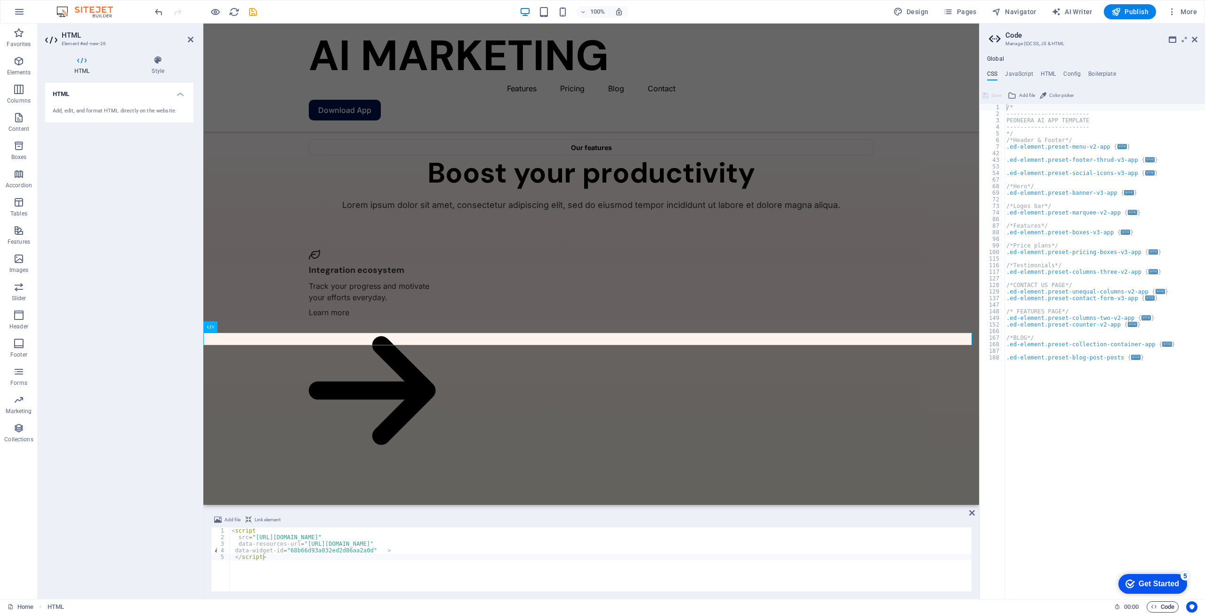
click at [1160, 605] on span "Code" at bounding box center [1163, 607] width 24 height 11
click at [1135, 13] on span "Publish" at bounding box center [1130, 11] width 37 height 9
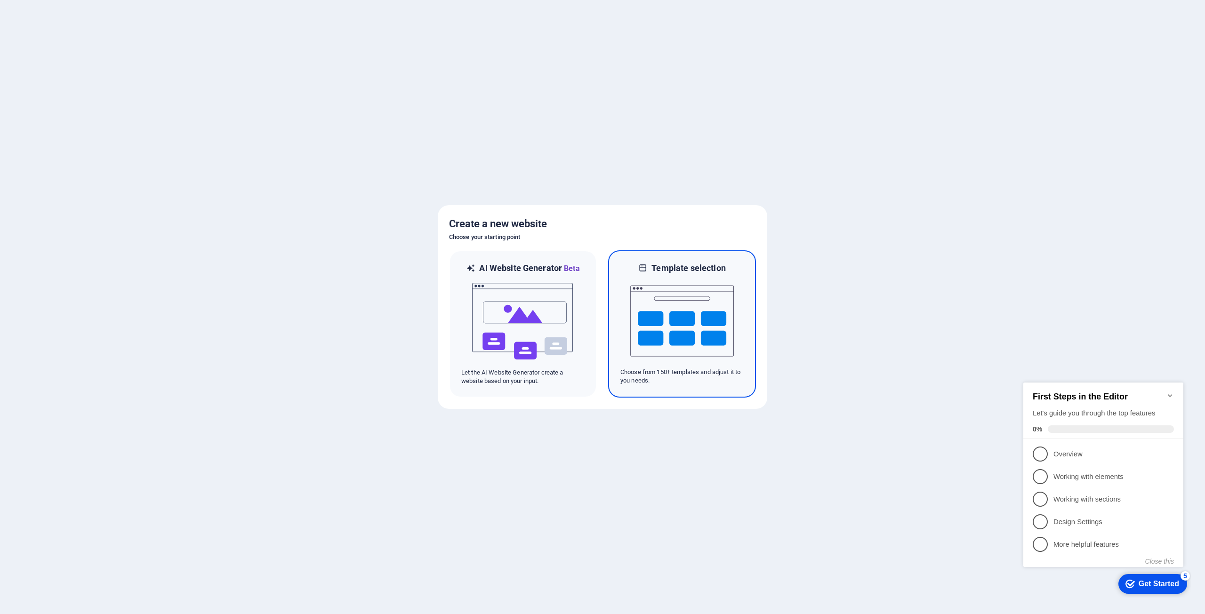
click at [708, 314] on img at bounding box center [682, 321] width 104 height 94
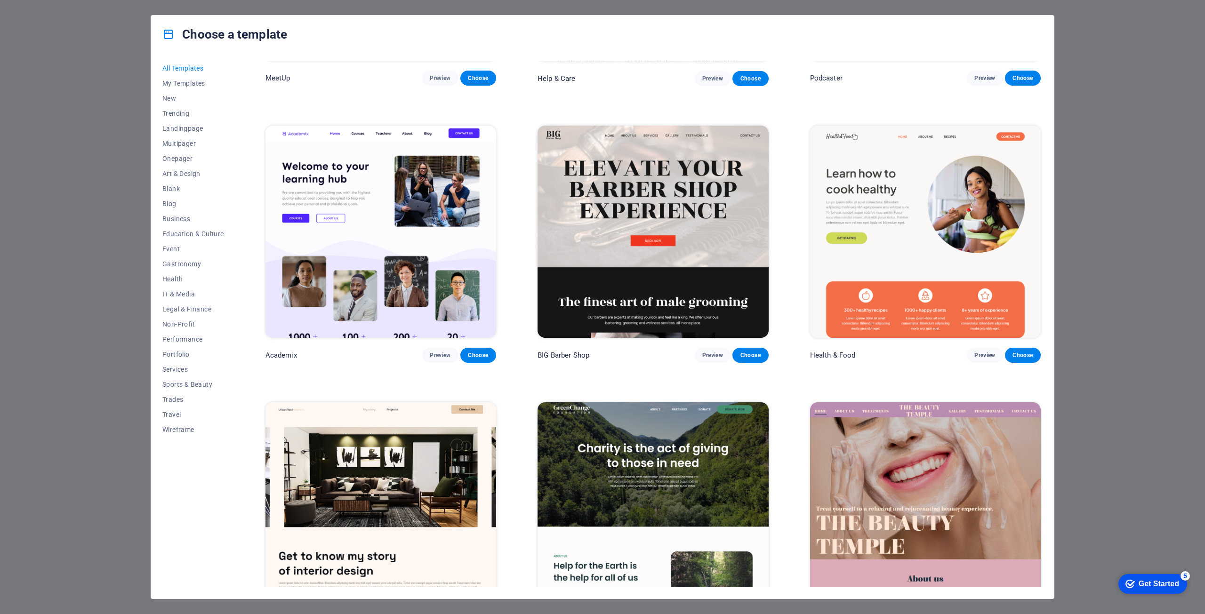
scroll to position [989, 0]
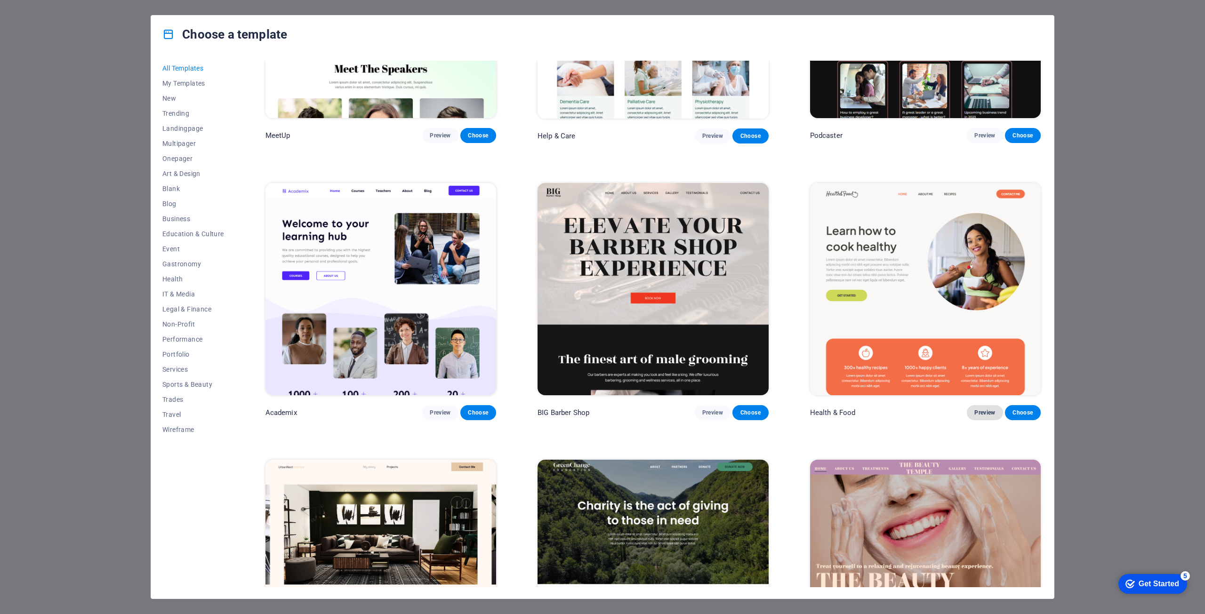
click at [982, 409] on span "Preview" at bounding box center [985, 413] width 21 height 8
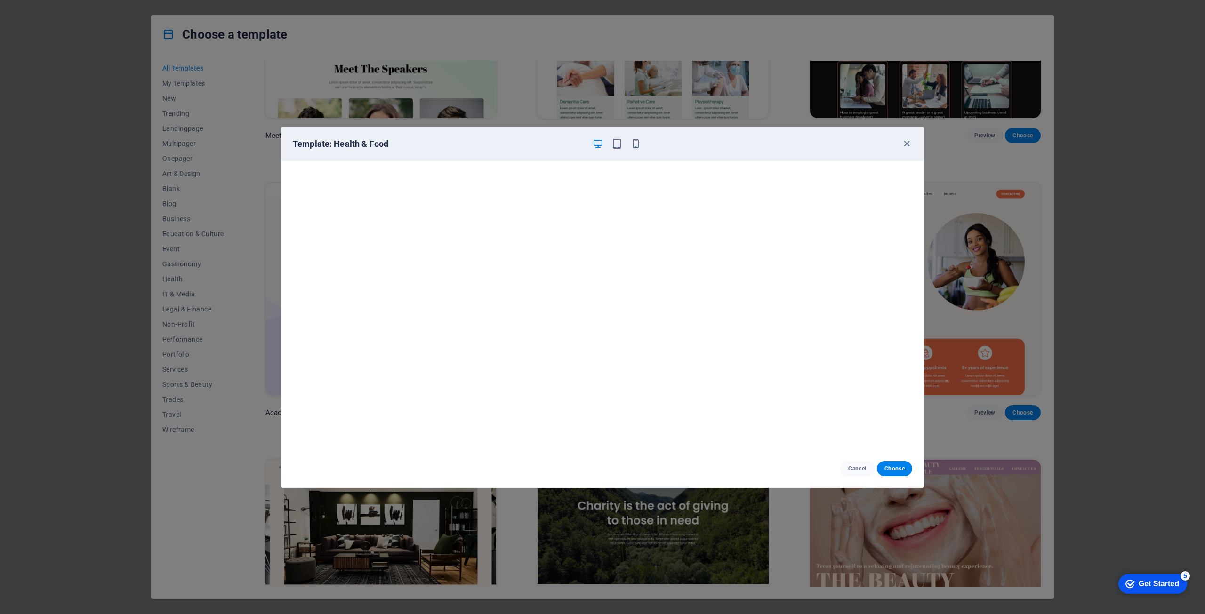
scroll to position [2, 0]
click at [906, 143] on icon "button" at bounding box center [907, 143] width 11 height 11
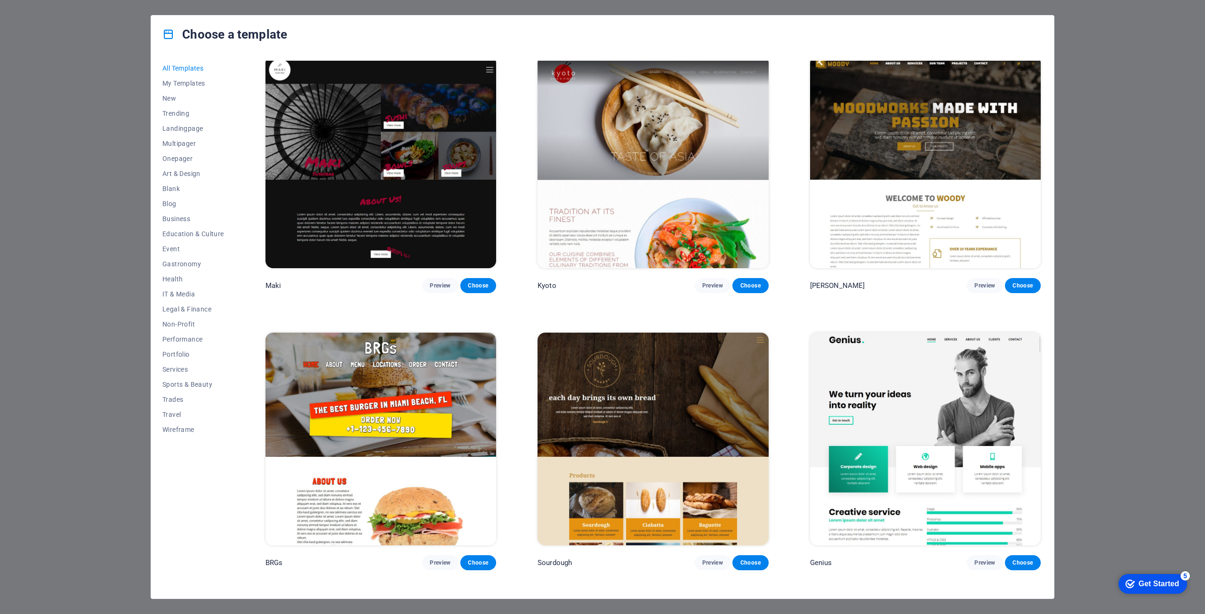
scroll to position [6074, 0]
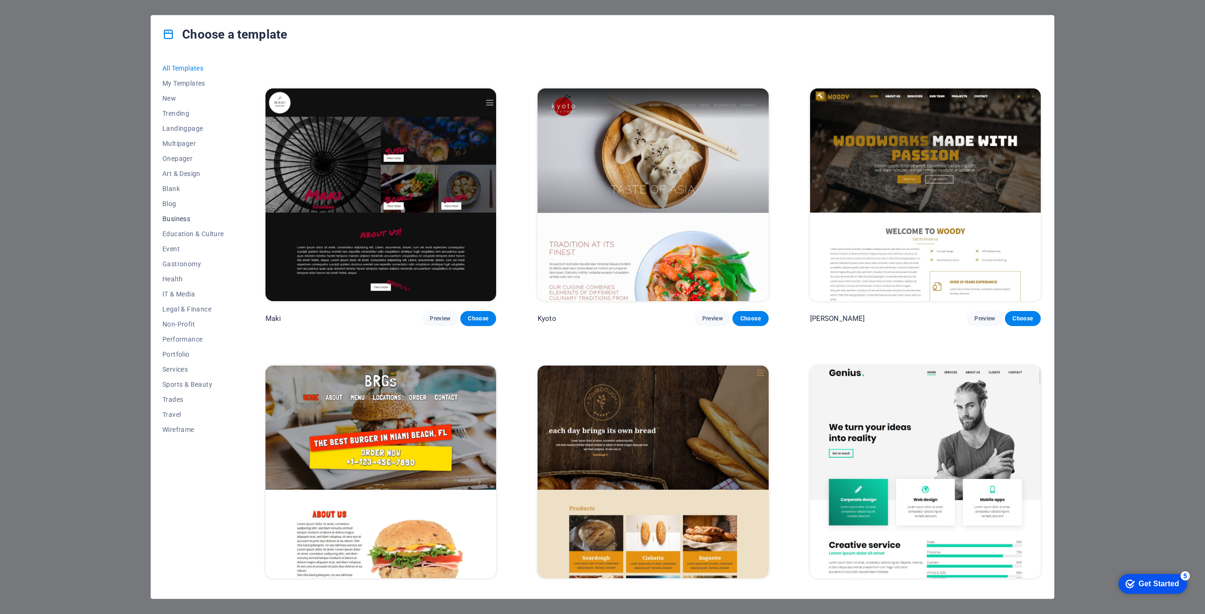
click at [173, 214] on button "Business" at bounding box center [193, 218] width 62 height 15
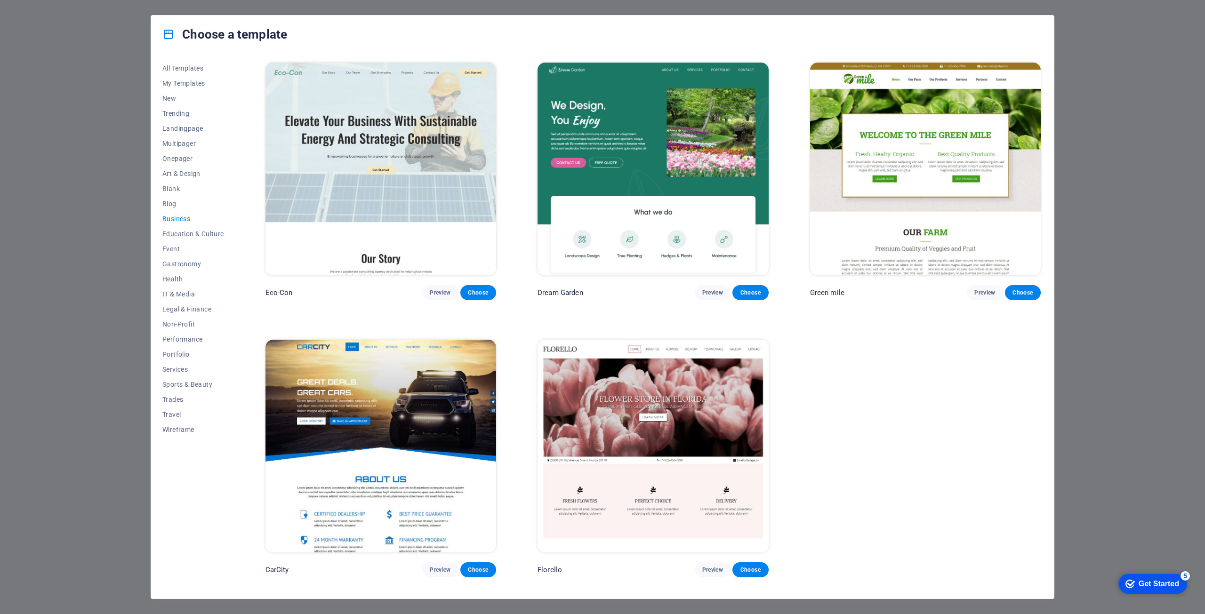
scroll to position [0, 0]
click at [195, 232] on span "Education & Culture" at bounding box center [193, 234] width 62 height 8
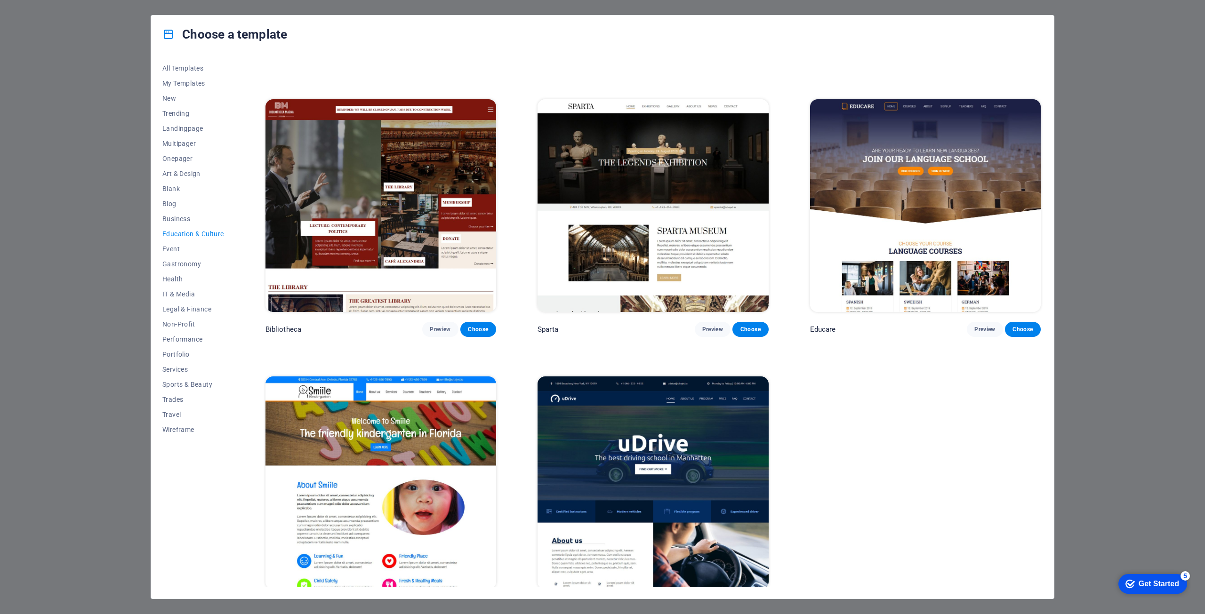
scroll to position [264, 0]
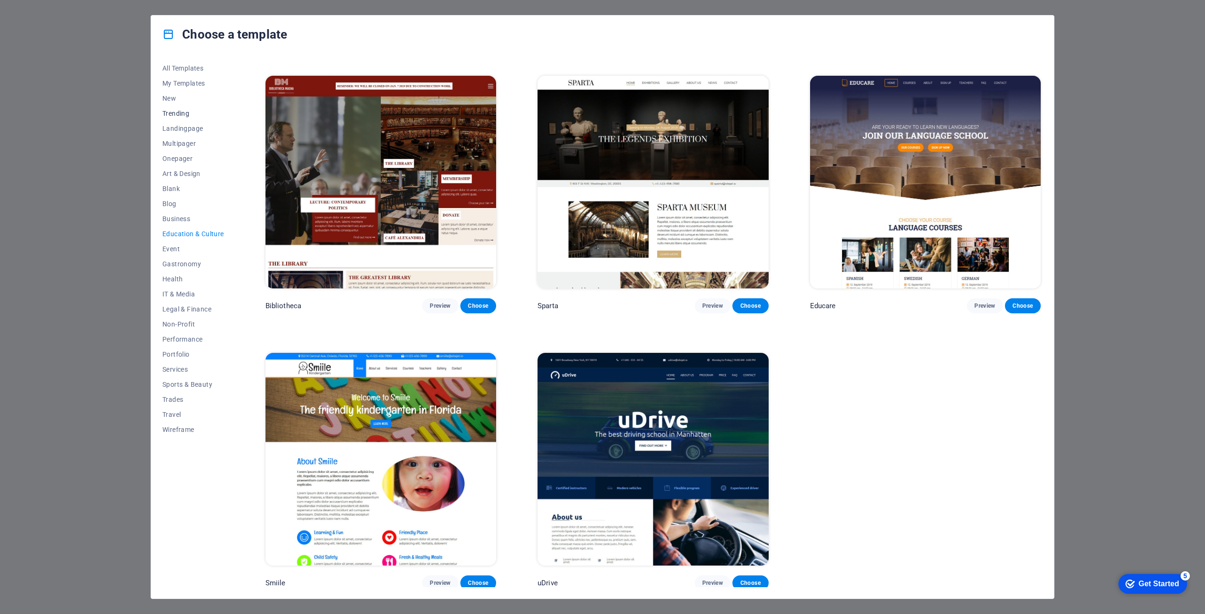
click at [184, 113] on span "Trending" at bounding box center [193, 114] width 62 height 8
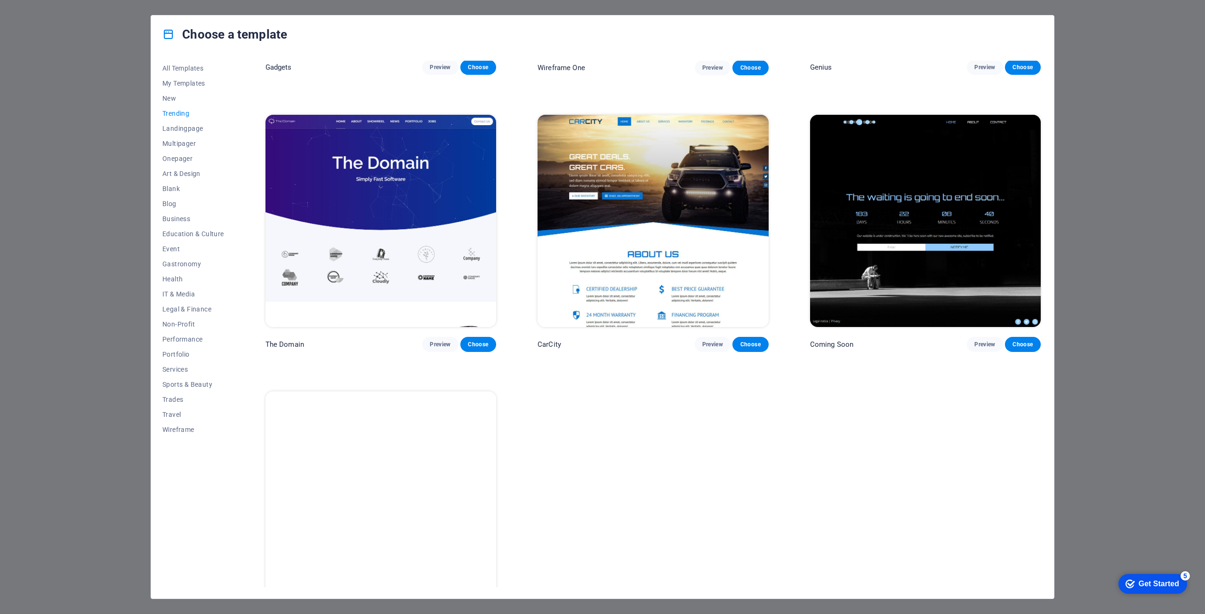
scroll to position [1093, 0]
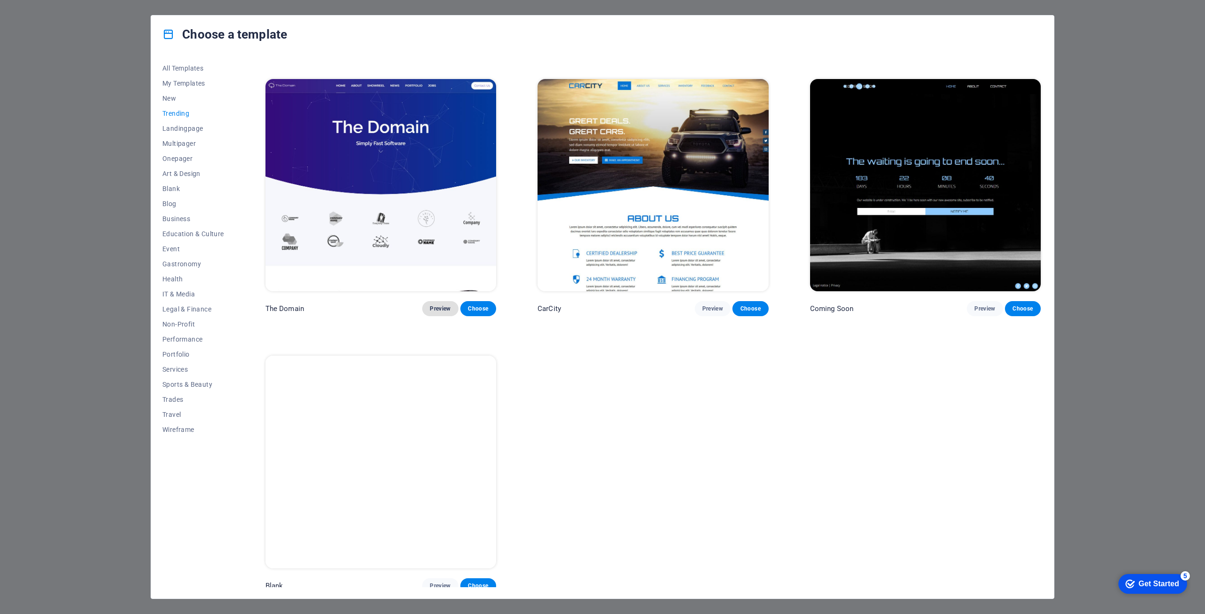
click at [434, 308] on button "Preview" at bounding box center [440, 308] width 36 height 15
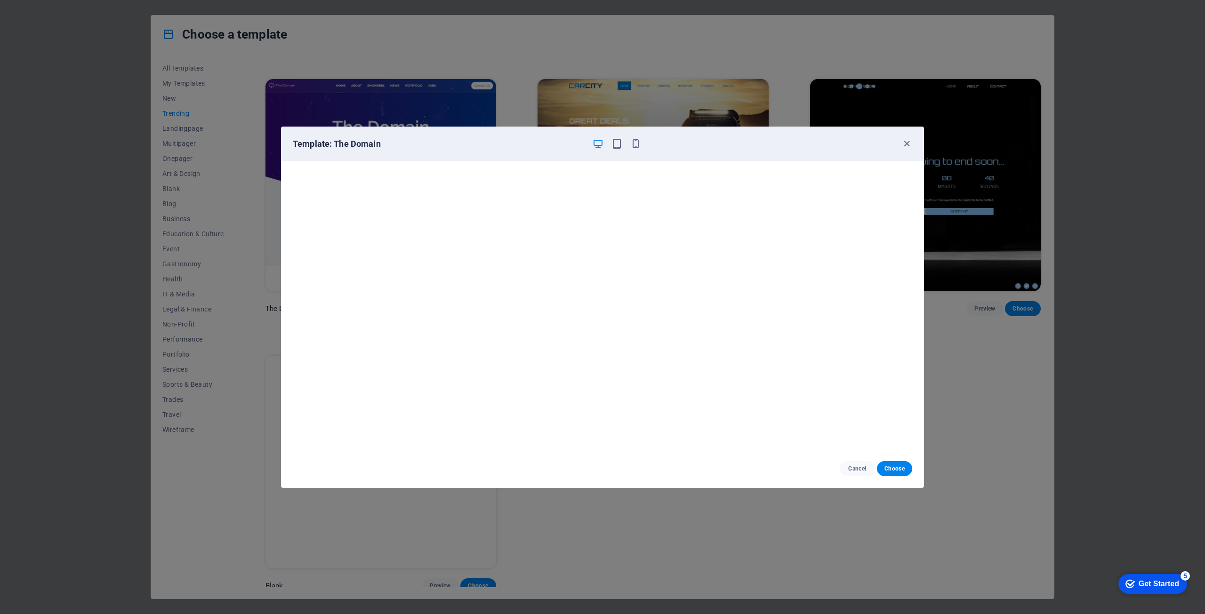
scroll to position [2, 0]
click at [904, 146] on icon "button" at bounding box center [907, 143] width 11 height 11
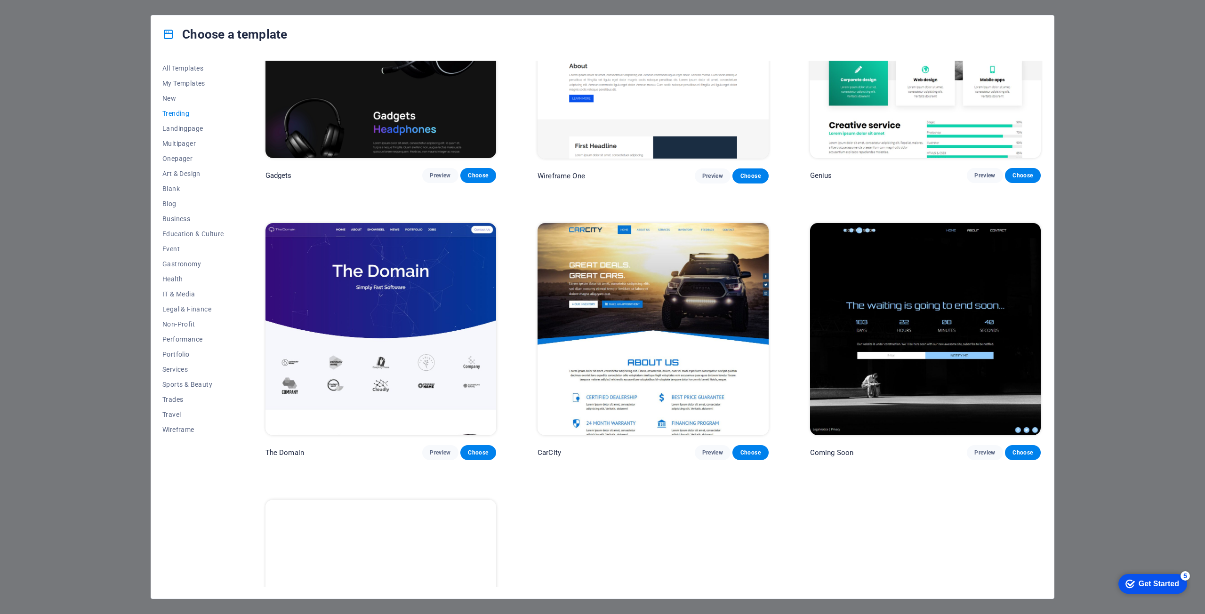
scroll to position [904, 0]
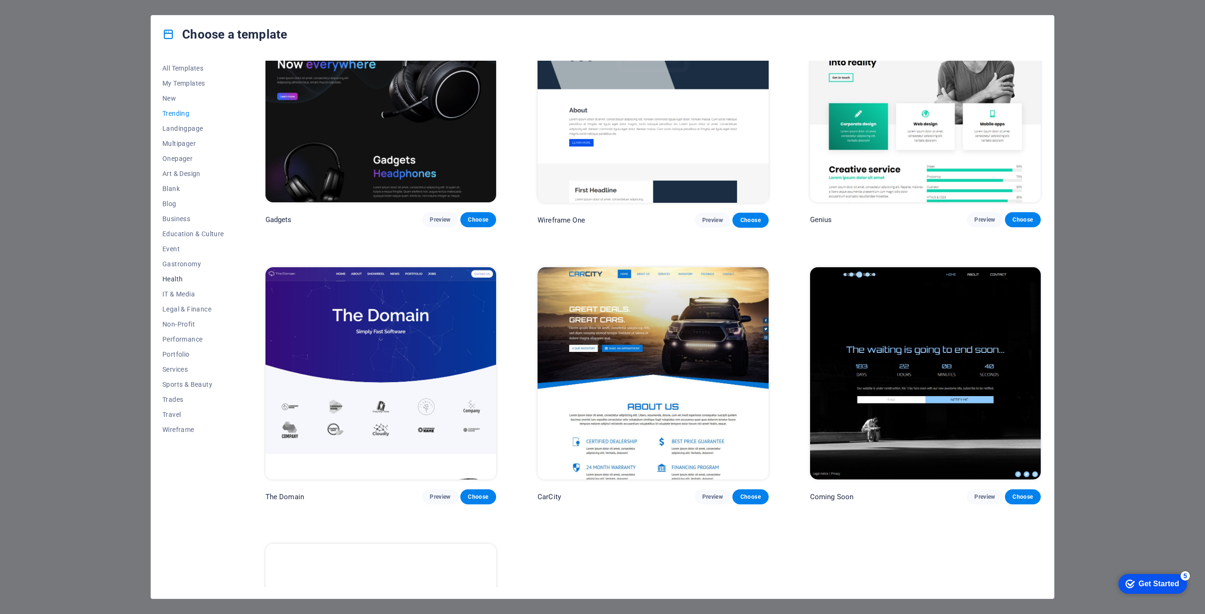
click at [165, 285] on button "Health" at bounding box center [193, 279] width 62 height 15
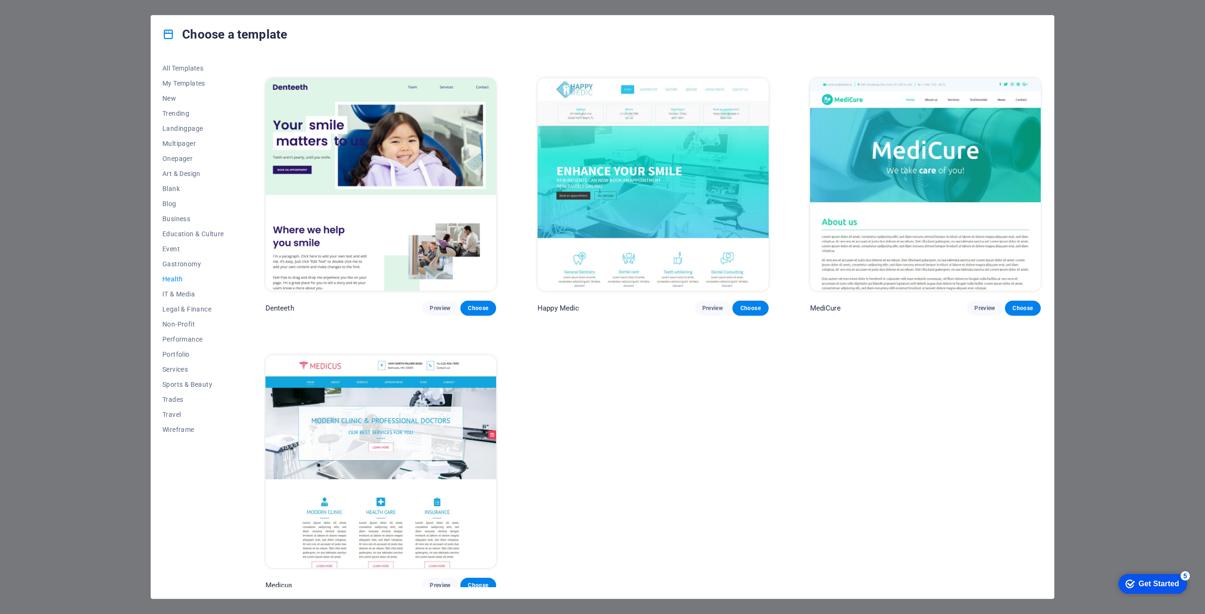
scroll to position [264, 0]
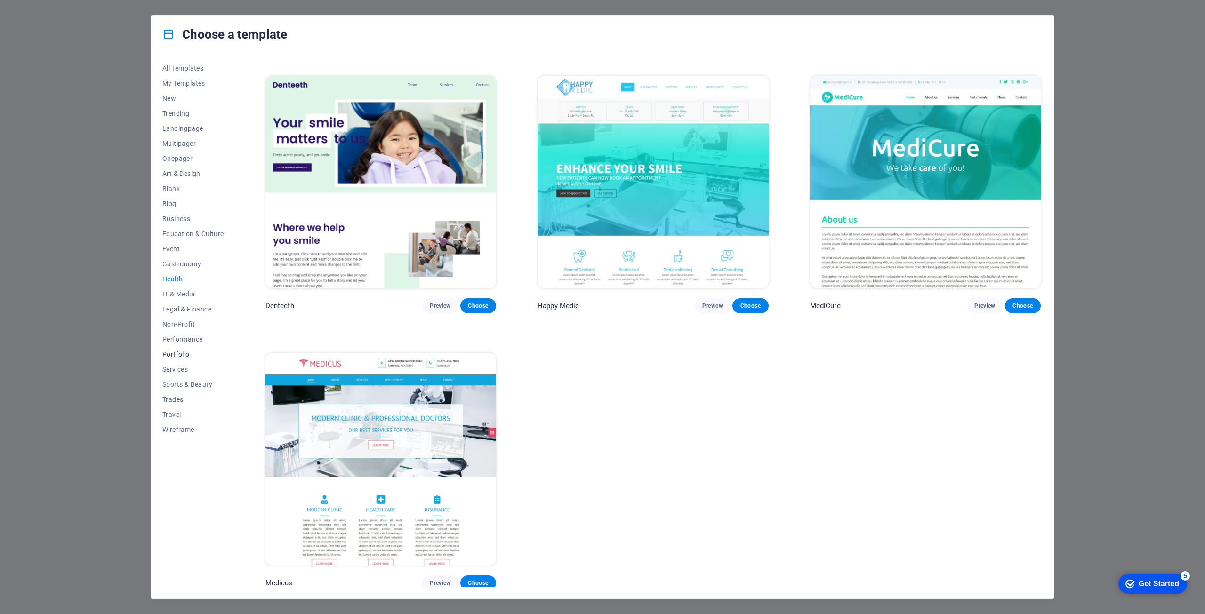
click at [177, 356] on span "Portfolio" at bounding box center [193, 355] width 62 height 8
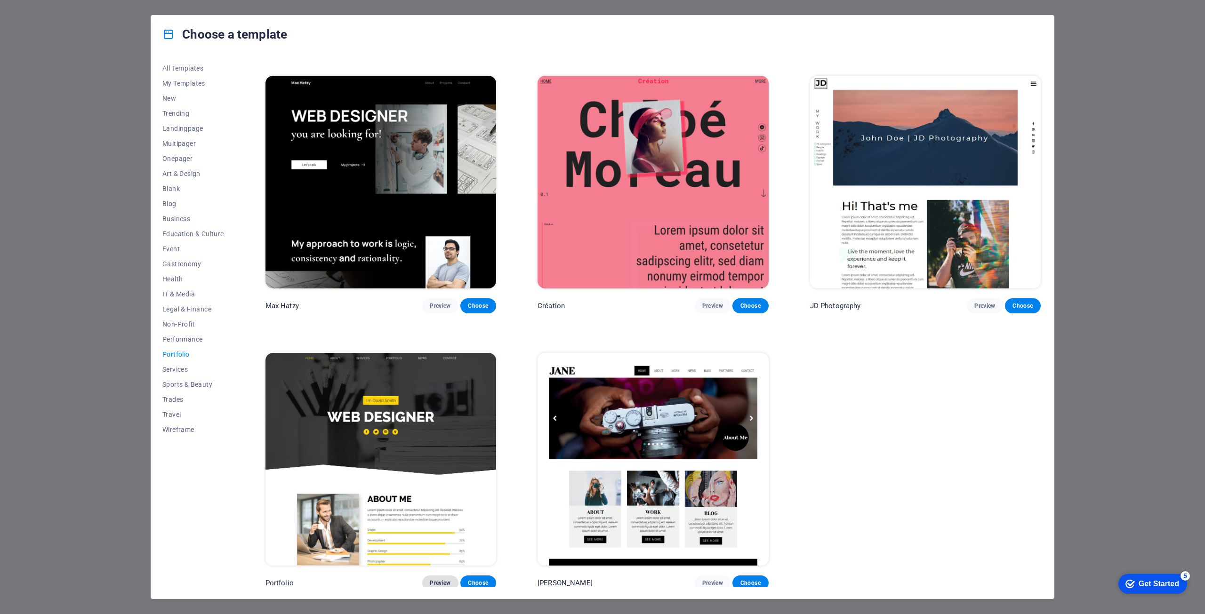
click at [434, 580] on span "Preview" at bounding box center [440, 584] width 21 height 8
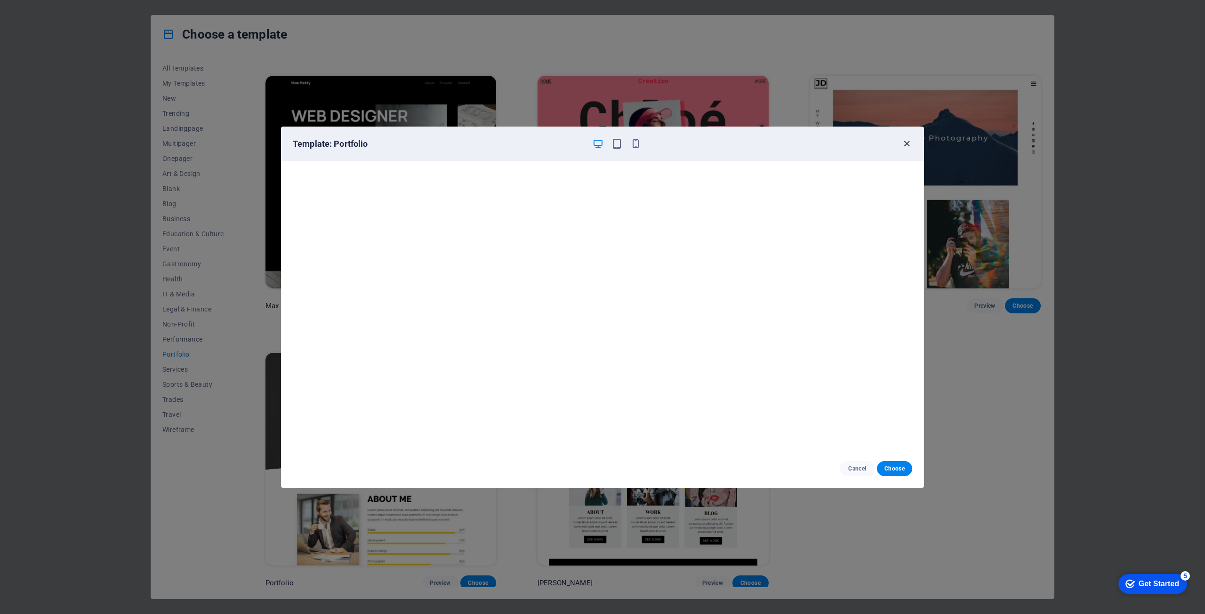
click at [904, 141] on icon "button" at bounding box center [907, 143] width 11 height 11
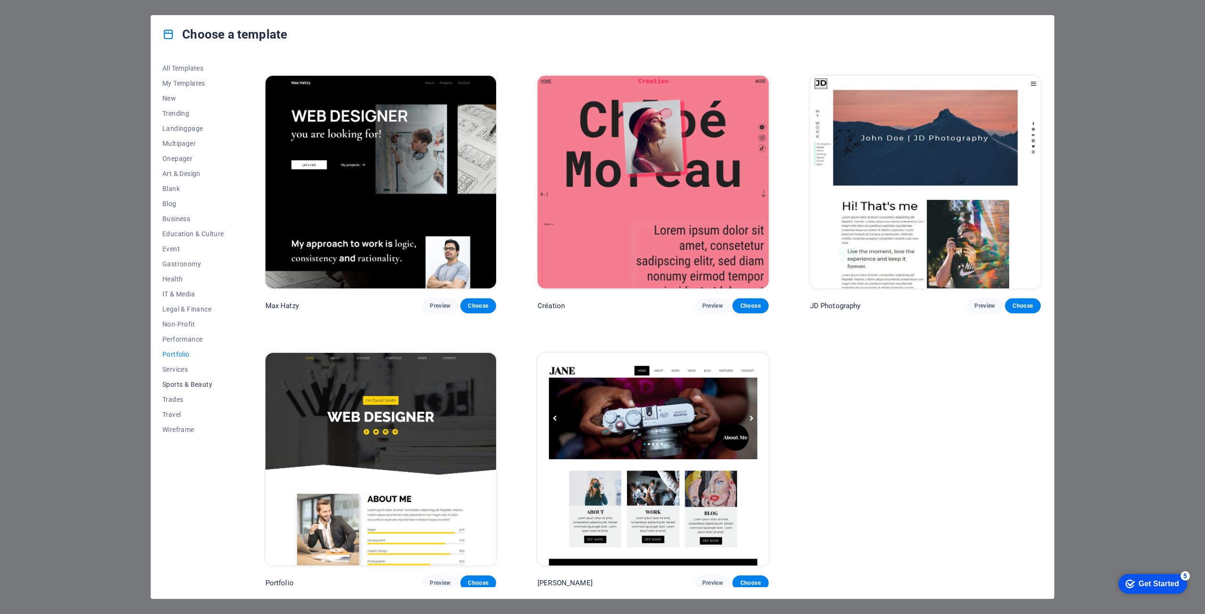
click at [202, 381] on span "Sports & Beauty" at bounding box center [193, 385] width 62 height 8
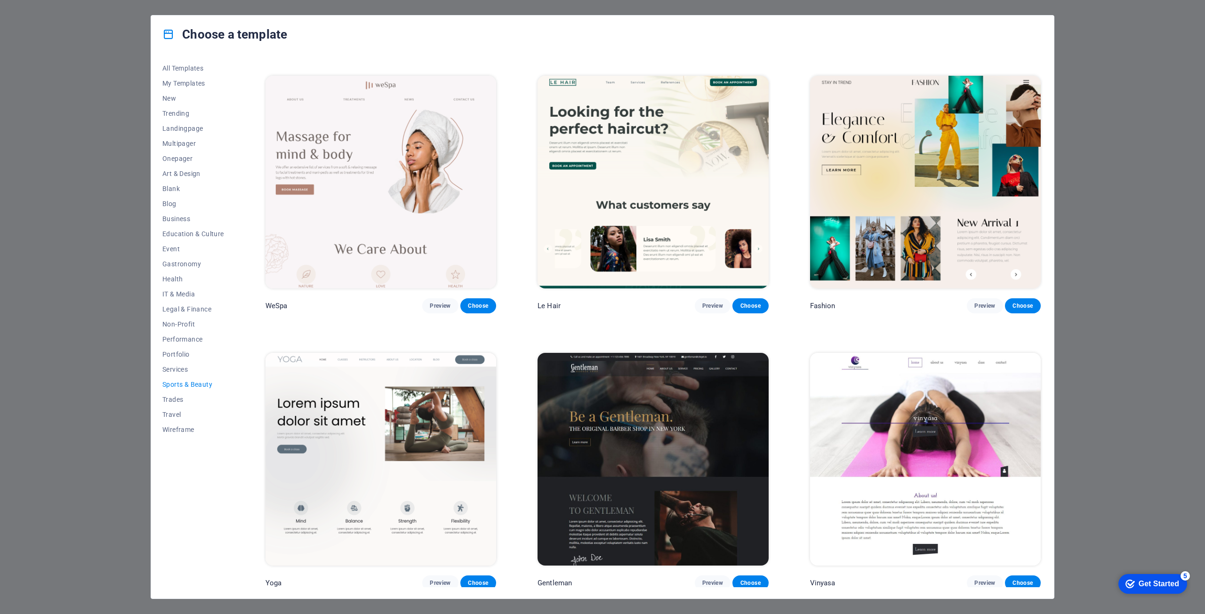
scroll to position [0, 0]
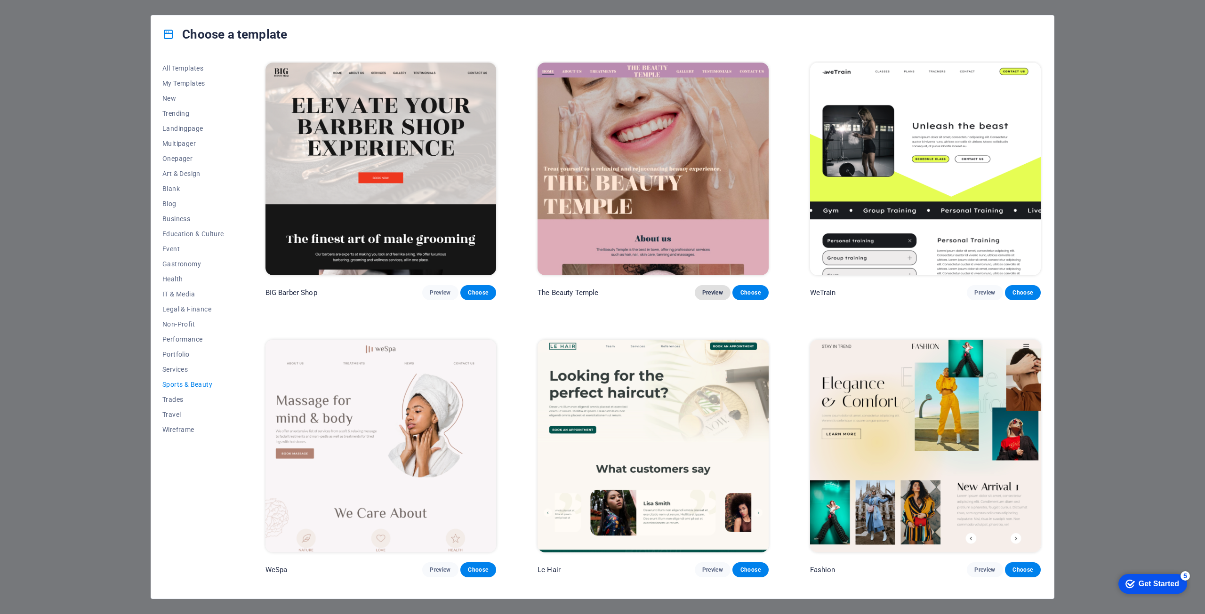
click at [703, 291] on span "Preview" at bounding box center [712, 293] width 21 height 8
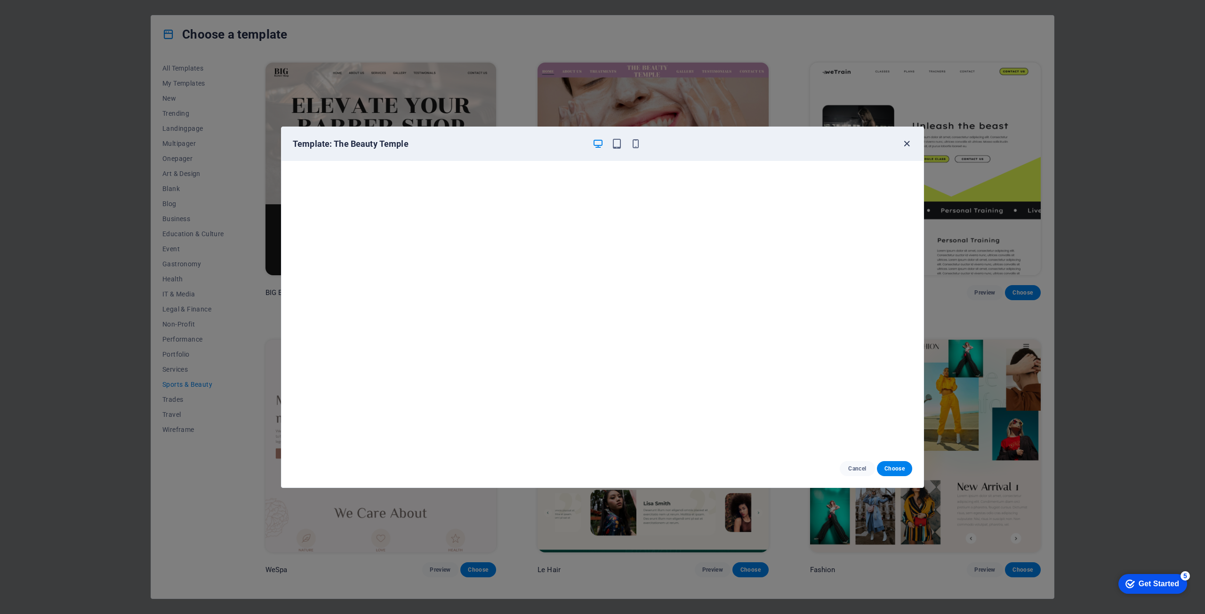
click at [903, 147] on icon "button" at bounding box center [907, 143] width 11 height 11
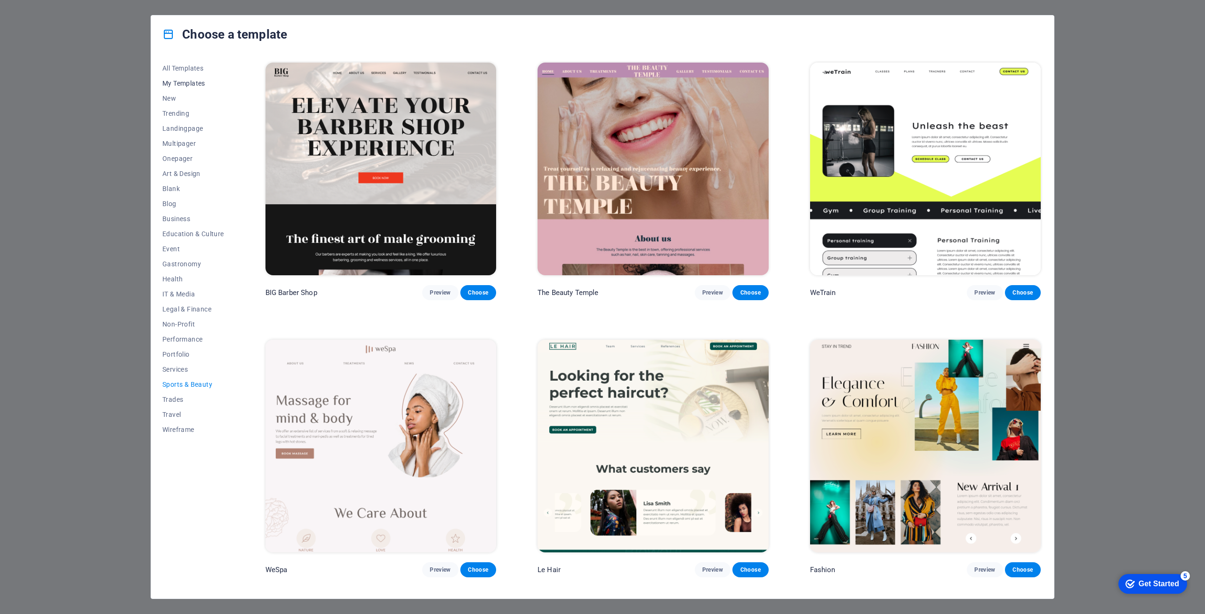
click at [179, 81] on span "My Templates" at bounding box center [193, 84] width 62 height 8
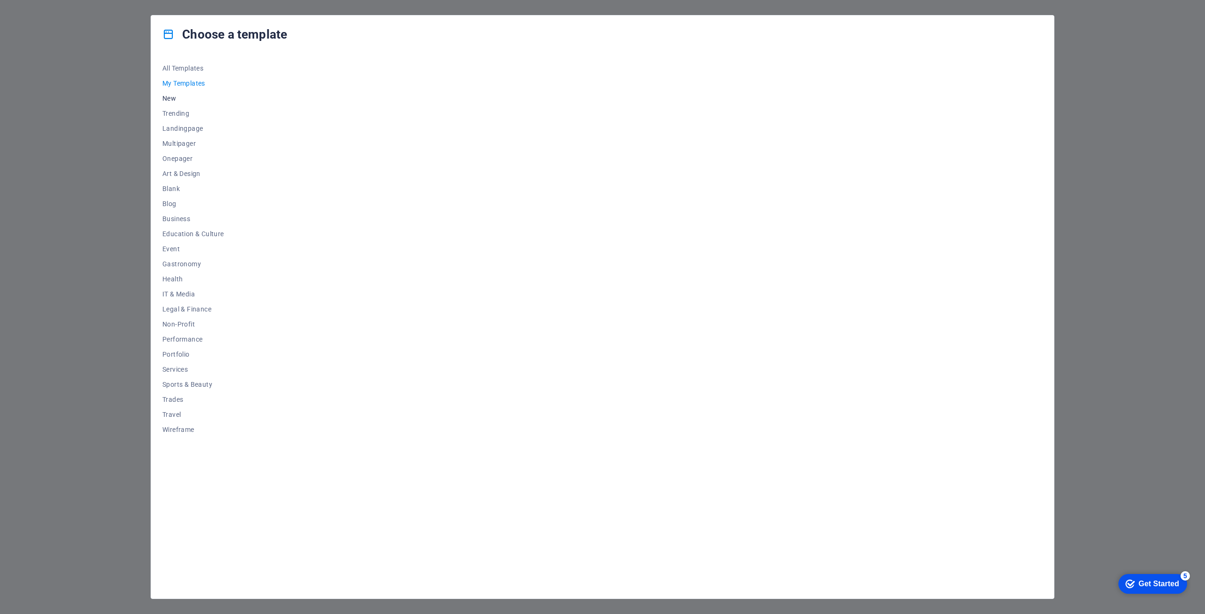
click at [173, 98] on span "New" at bounding box center [193, 99] width 62 height 8
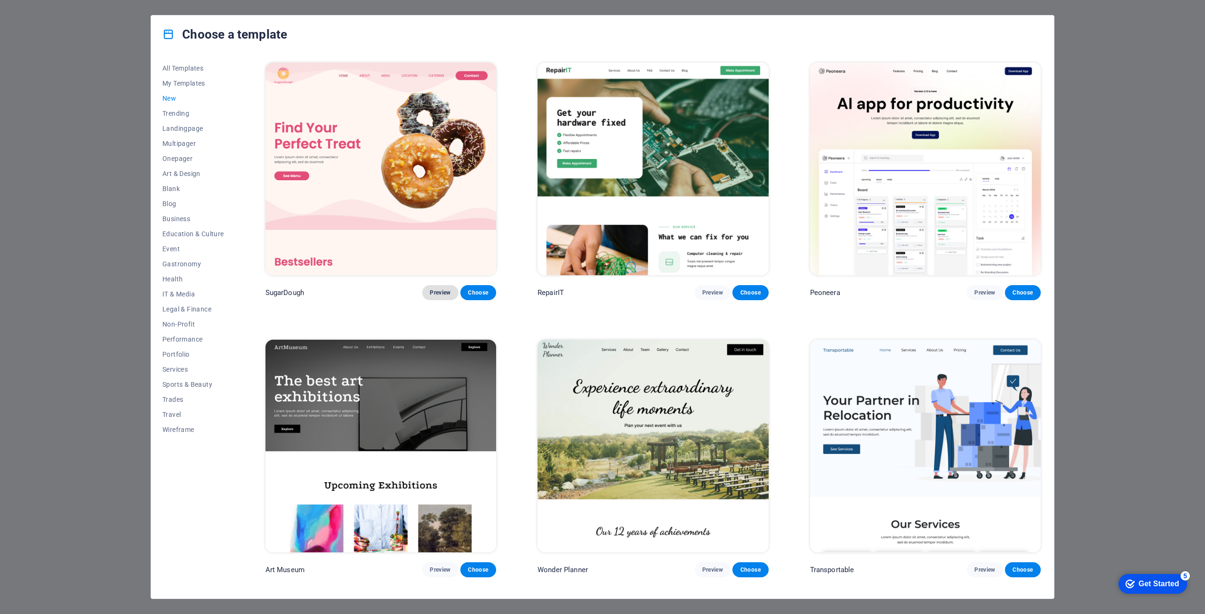
click at [429, 290] on button "Preview" at bounding box center [440, 292] width 36 height 15
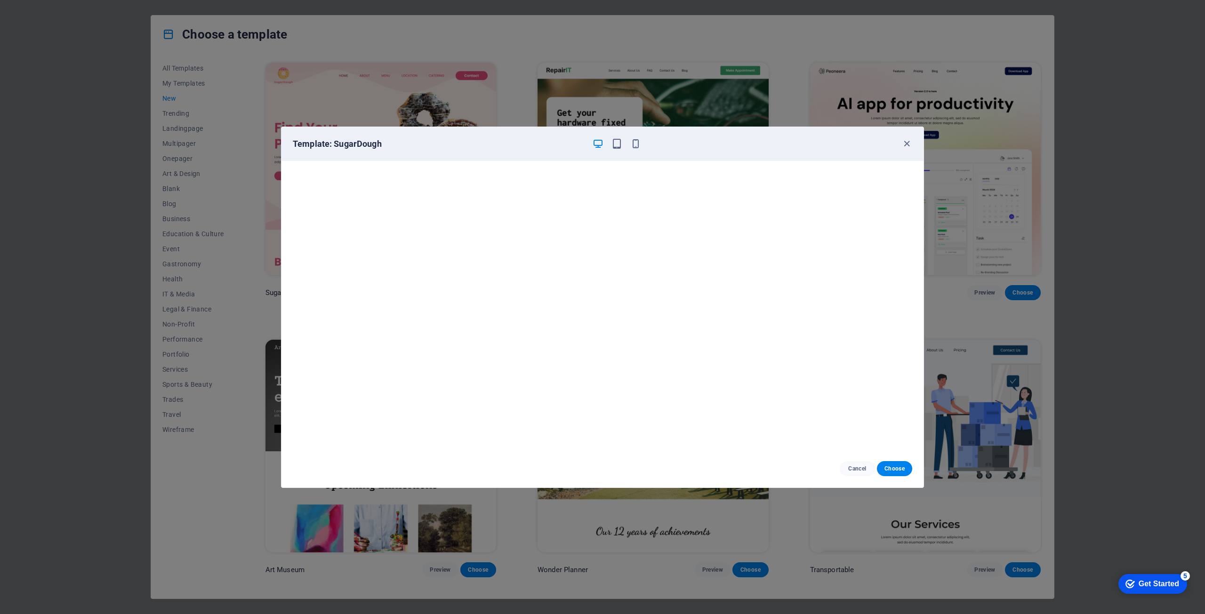
scroll to position [2, 0]
click at [911, 142] on icon "button" at bounding box center [907, 143] width 11 height 11
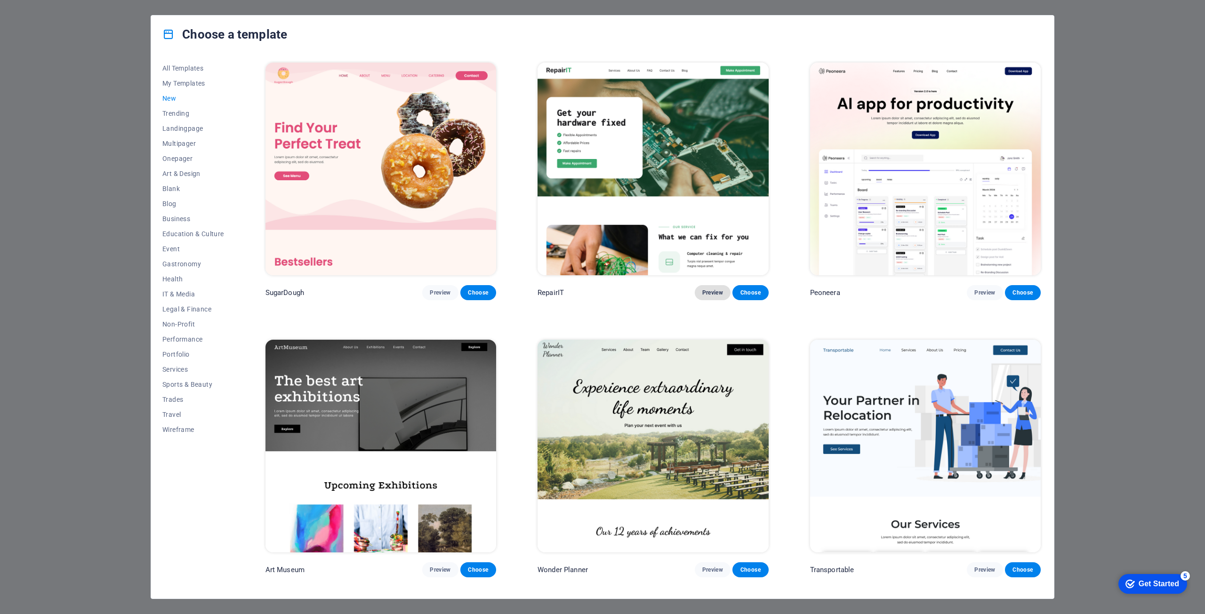
click at [708, 294] on span "Preview" at bounding box center [712, 293] width 21 height 8
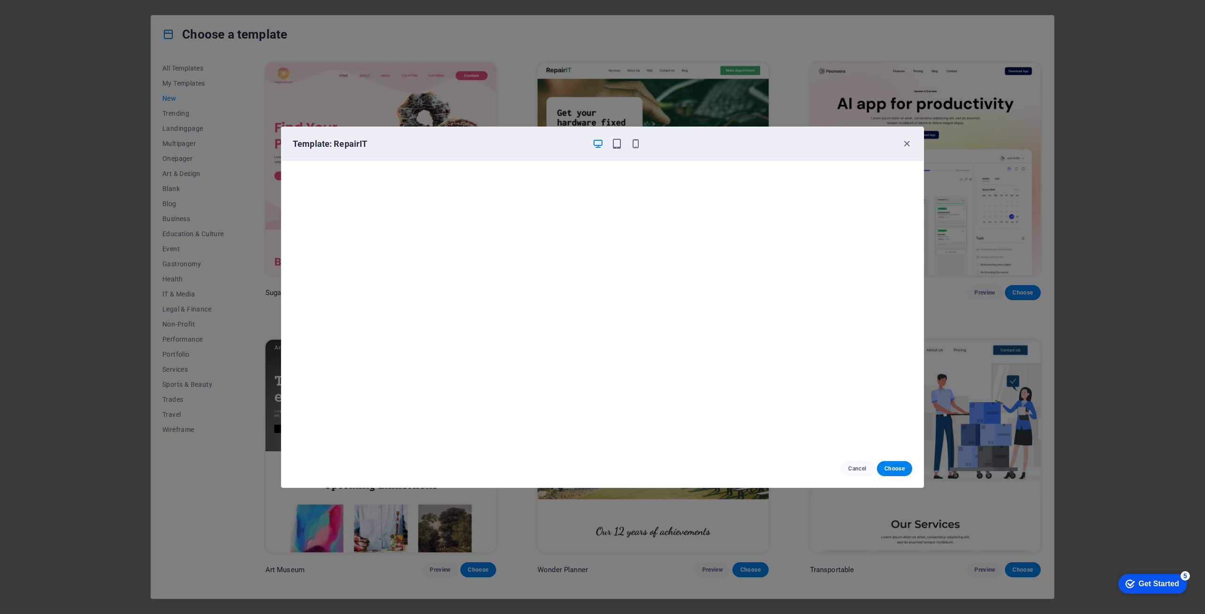
click at [902, 151] on div "Template: RepairIT" at bounding box center [603, 144] width 642 height 34
click at [911, 139] on icon "button" at bounding box center [907, 143] width 11 height 11
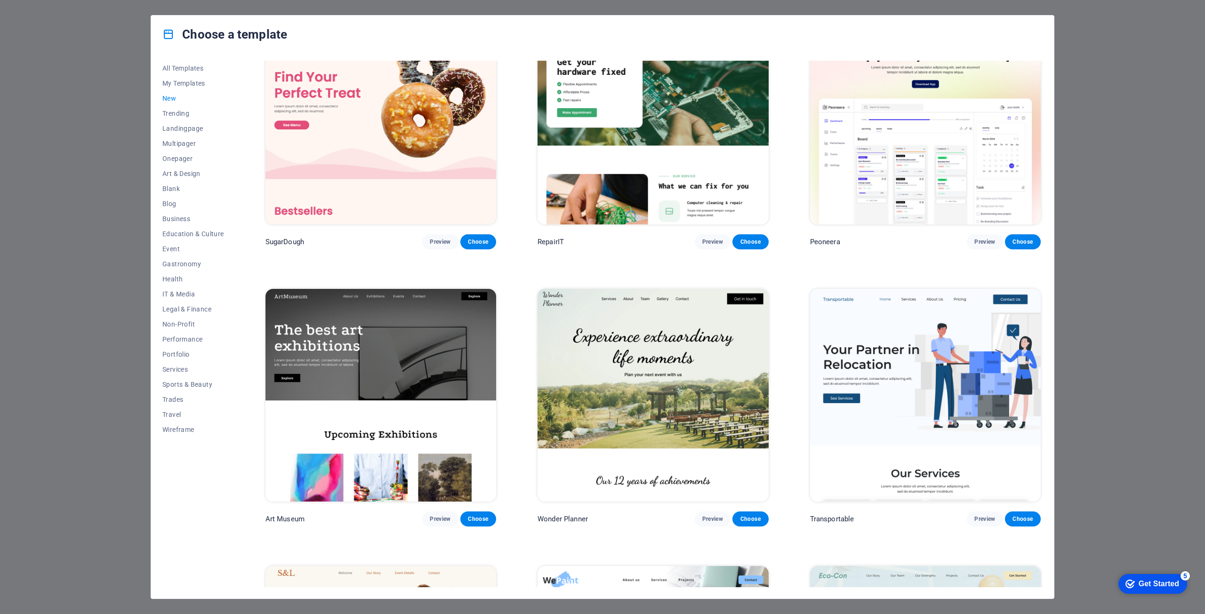
scroll to position [0, 0]
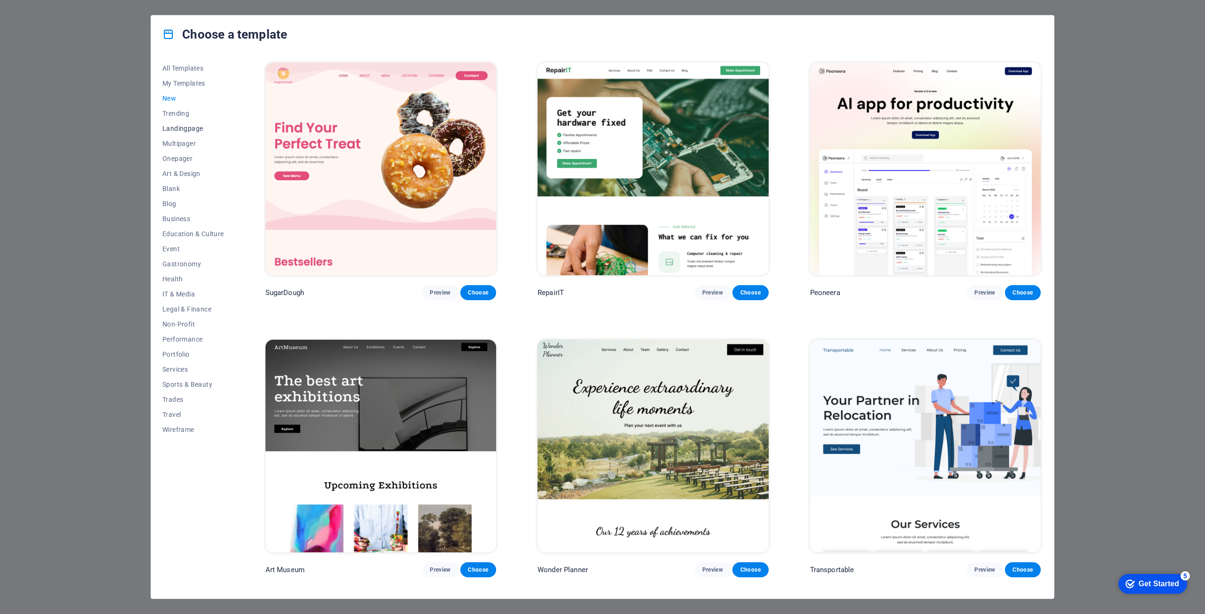
click at [185, 128] on span "Landingpage" at bounding box center [193, 129] width 62 height 8
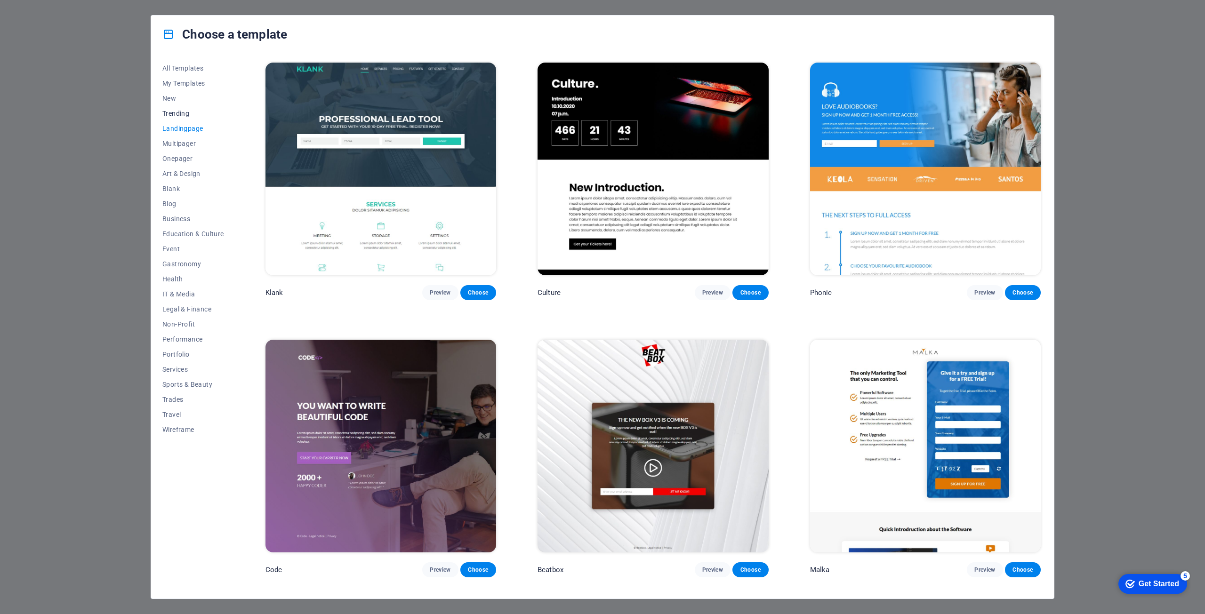
click at [183, 110] on span "Trending" at bounding box center [193, 114] width 62 height 8
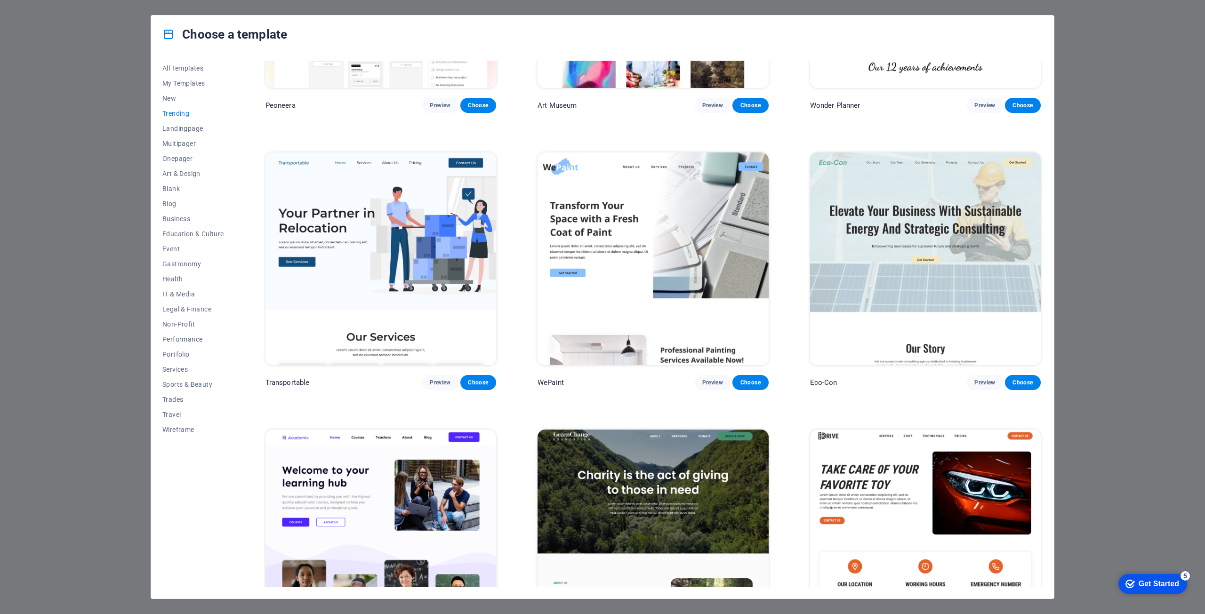
scroll to position [188, 0]
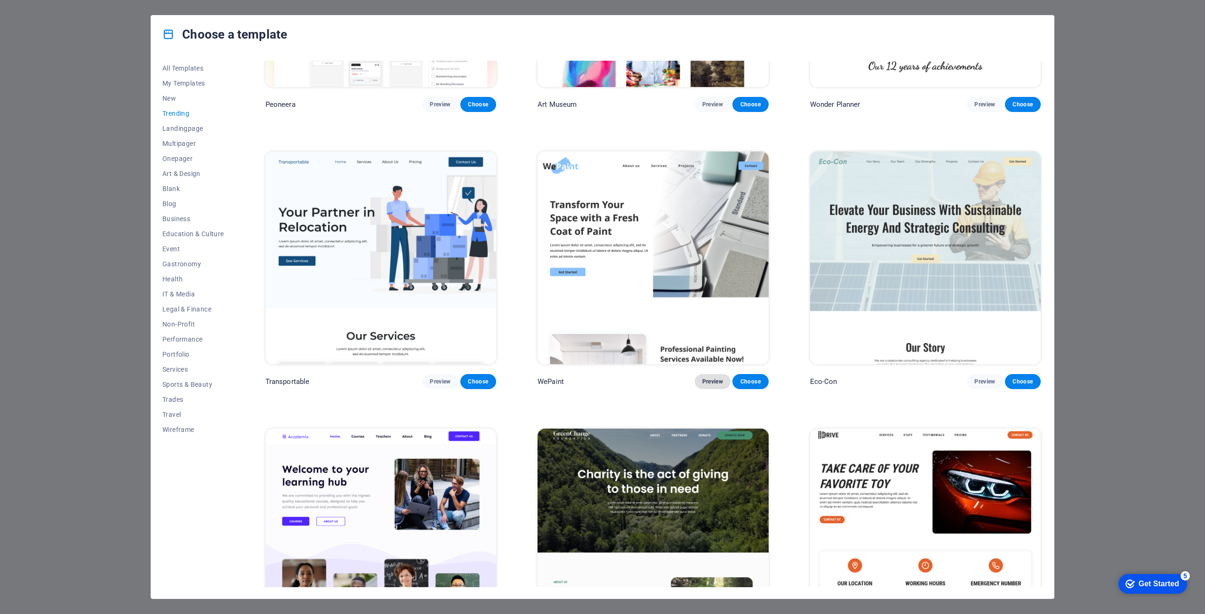
click at [710, 380] on span "Preview" at bounding box center [712, 382] width 21 height 8
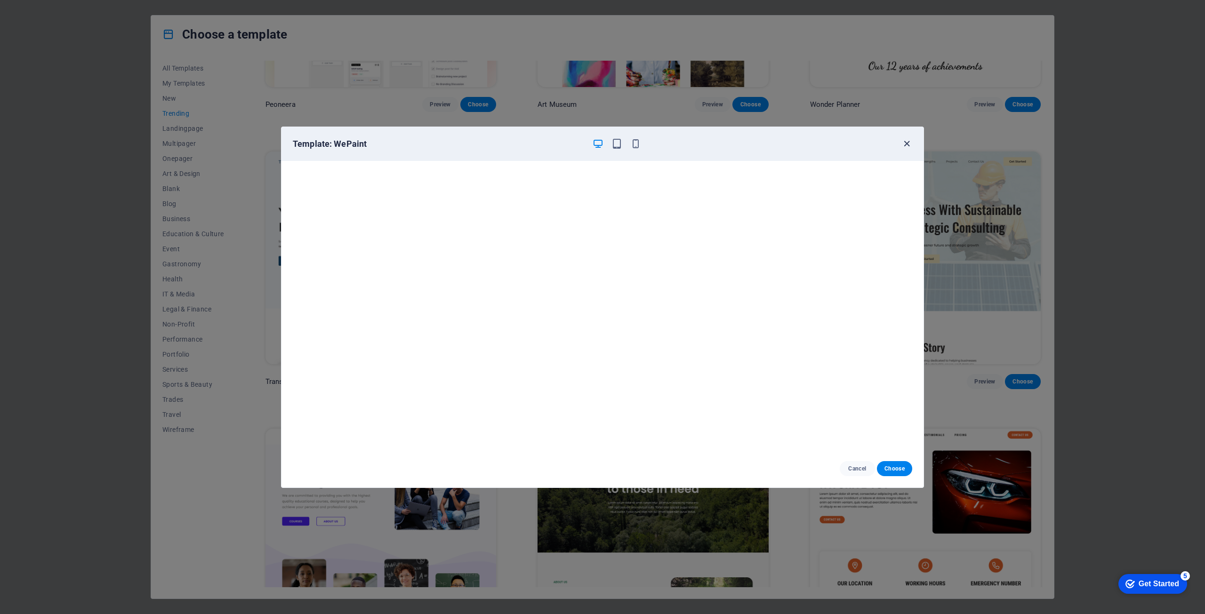
click at [907, 148] on icon "button" at bounding box center [907, 143] width 11 height 11
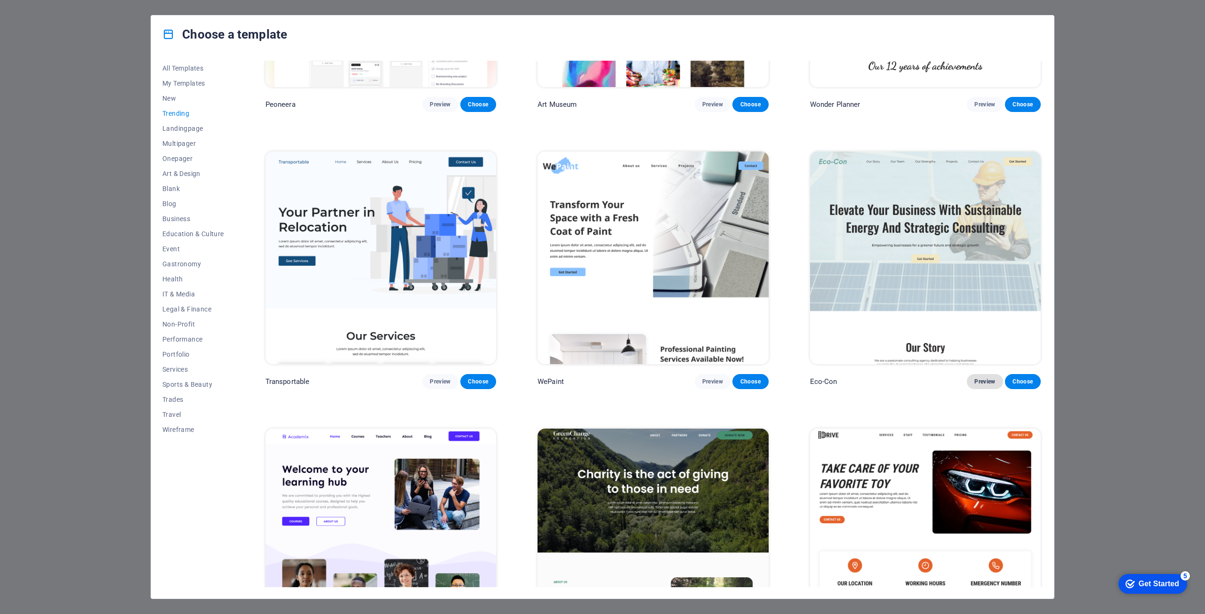
click at [977, 379] on span "Preview" at bounding box center [985, 382] width 21 height 8
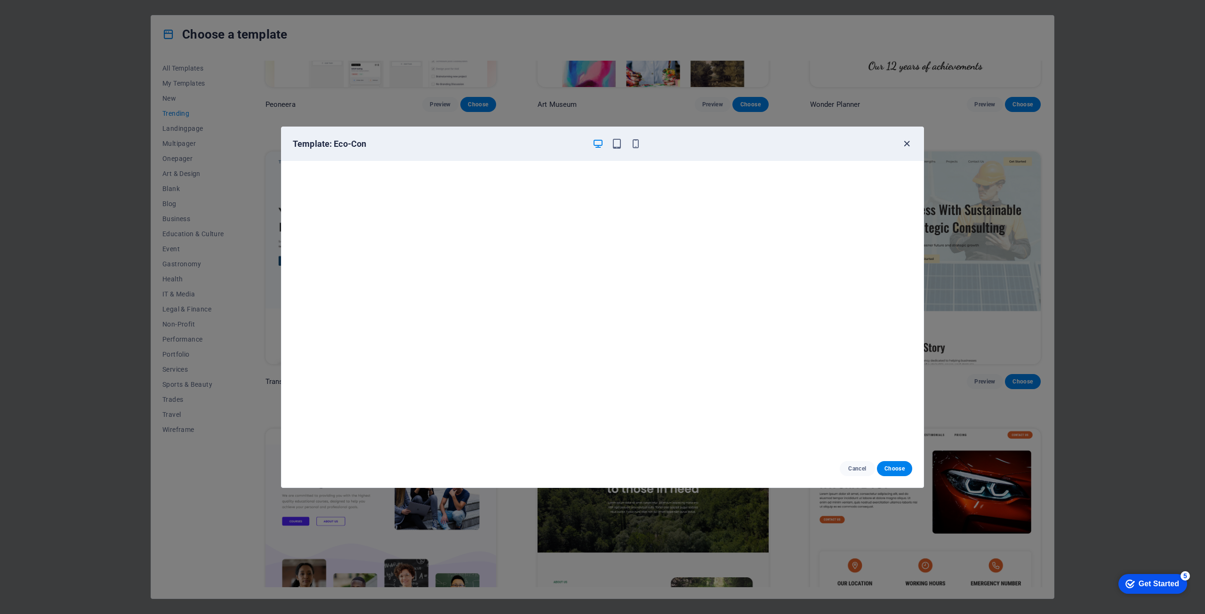
click at [905, 142] on icon "button" at bounding box center [907, 143] width 11 height 11
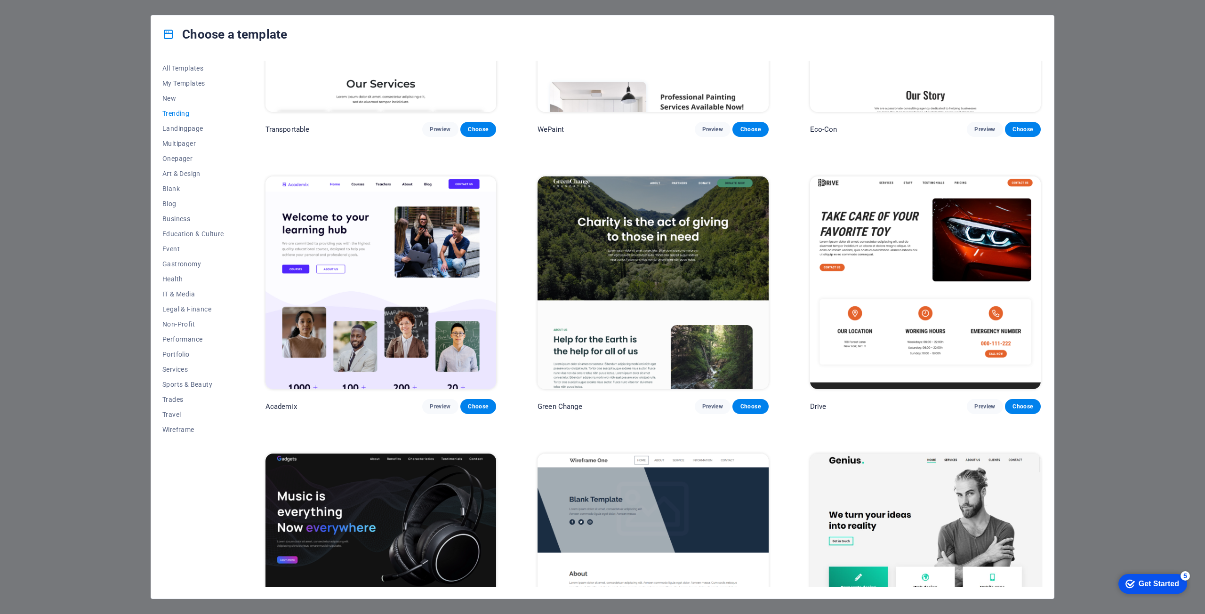
scroll to position [471, 0]
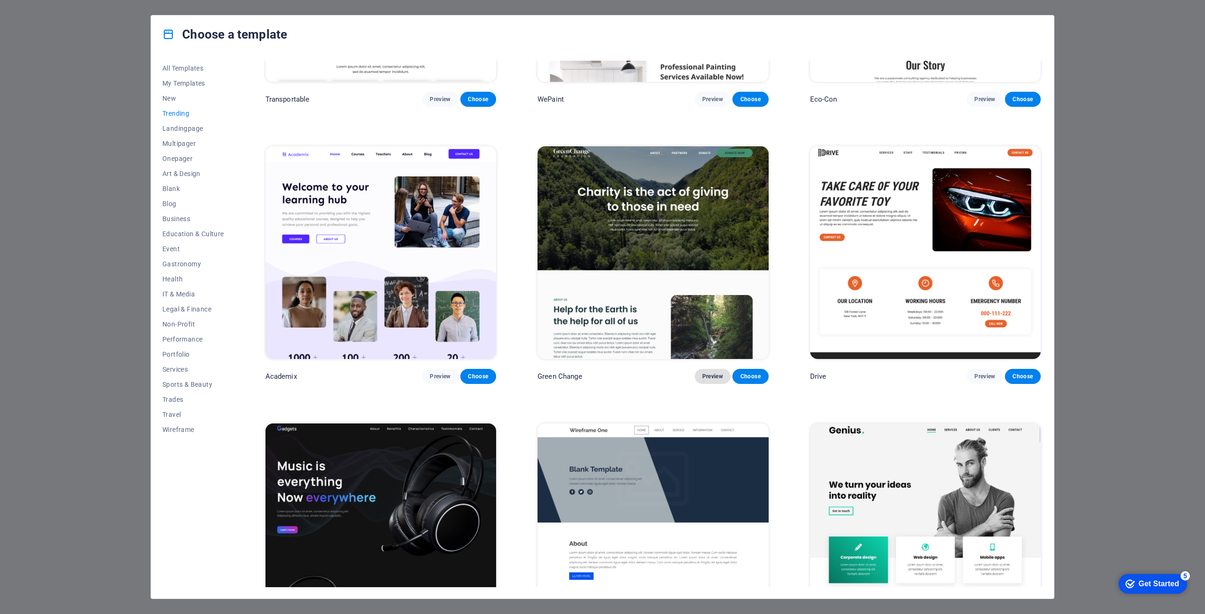
click at [706, 373] on span "Preview" at bounding box center [712, 377] width 21 height 8
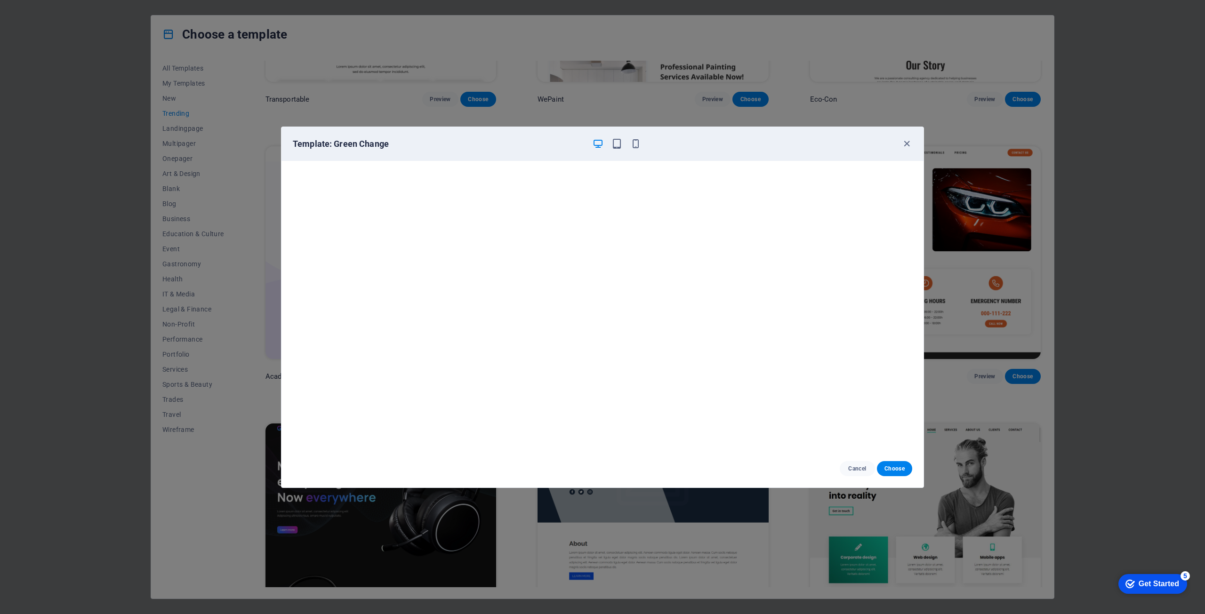
scroll to position [2, 0]
click at [906, 139] on icon "button" at bounding box center [907, 143] width 11 height 11
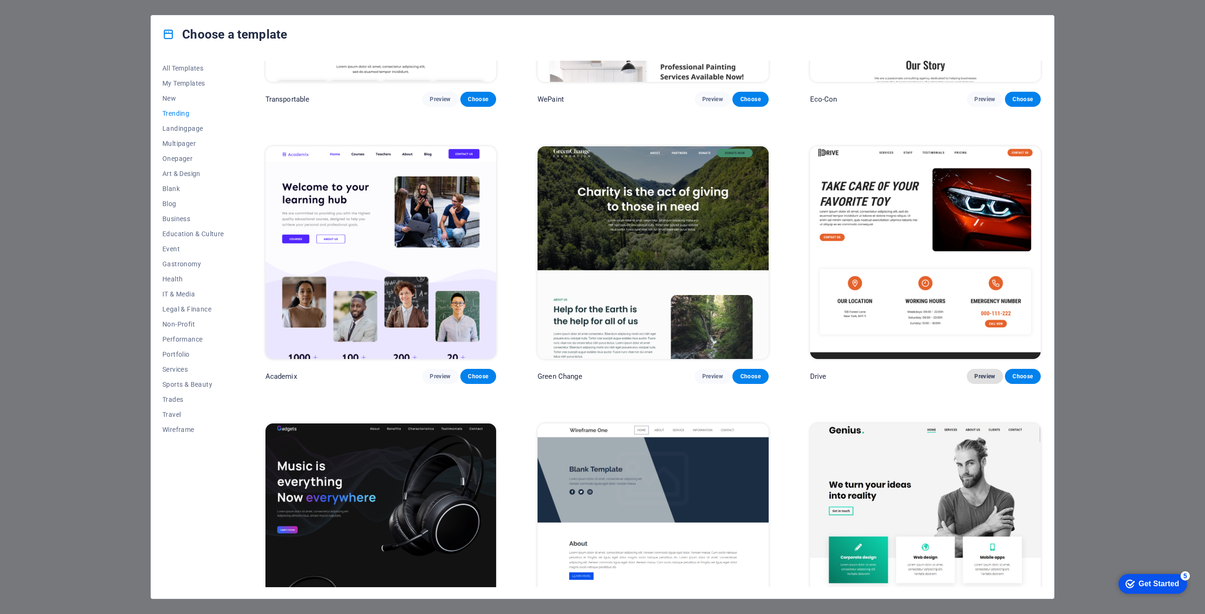
click at [986, 379] on button "Preview" at bounding box center [985, 376] width 36 height 15
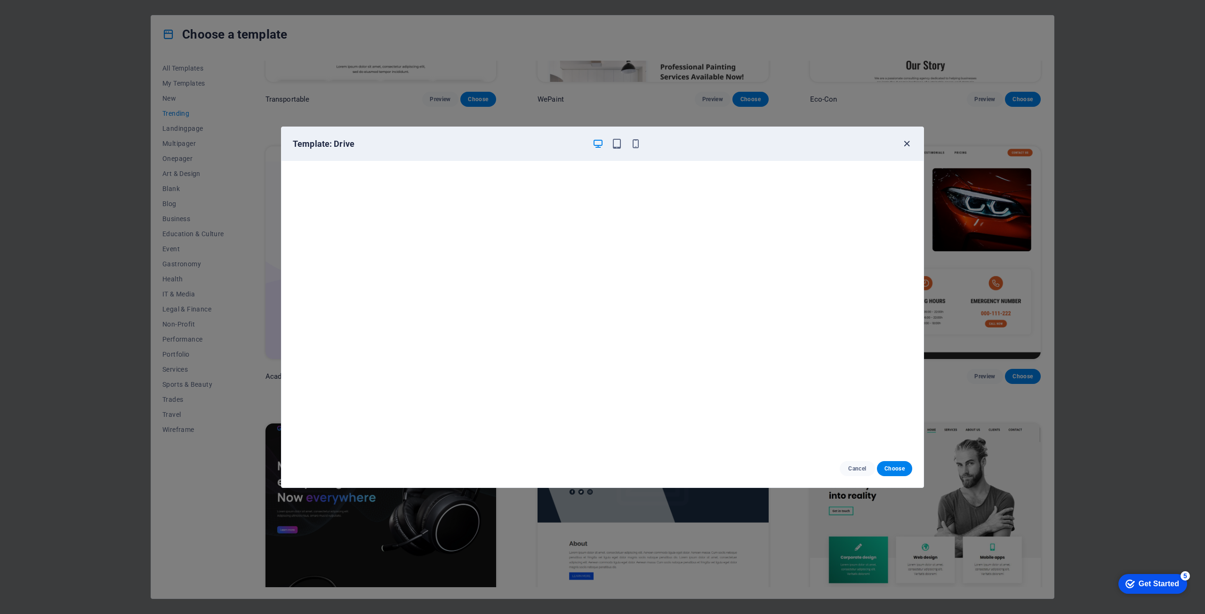
click at [909, 142] on icon "button" at bounding box center [907, 143] width 11 height 11
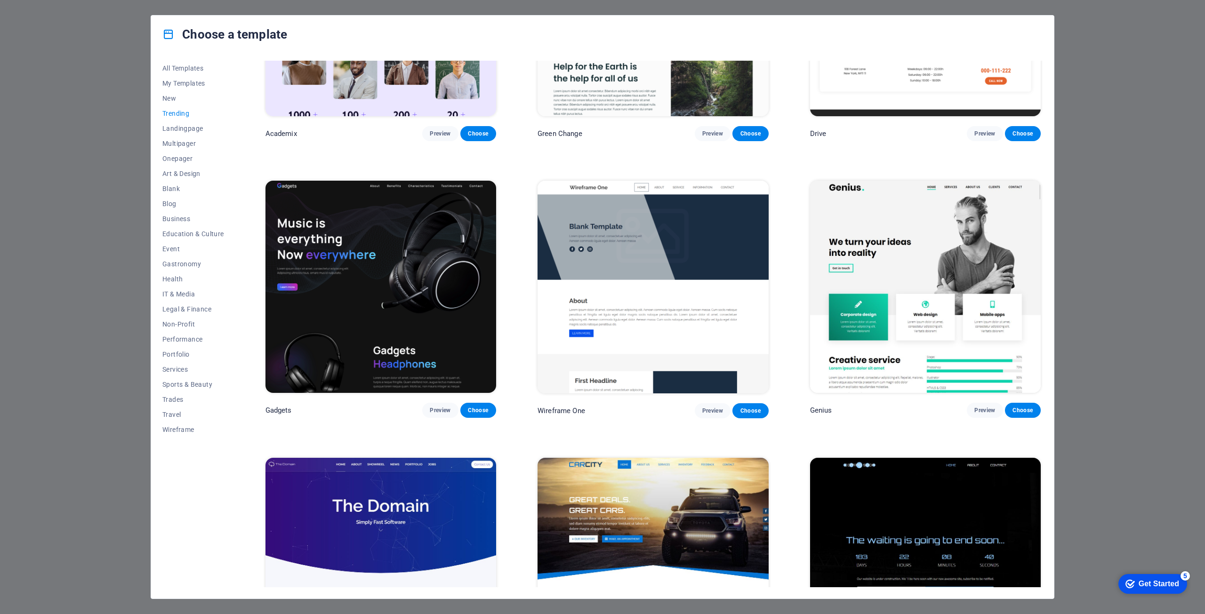
scroll to position [575, 0]
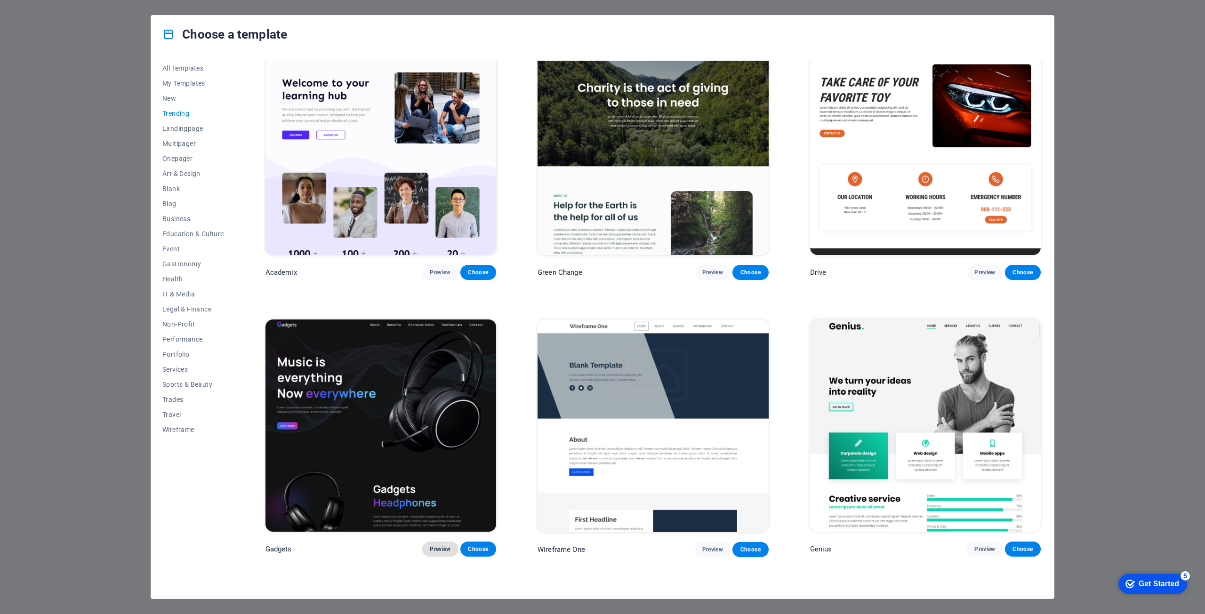
click at [436, 546] on span "Preview" at bounding box center [440, 550] width 21 height 8
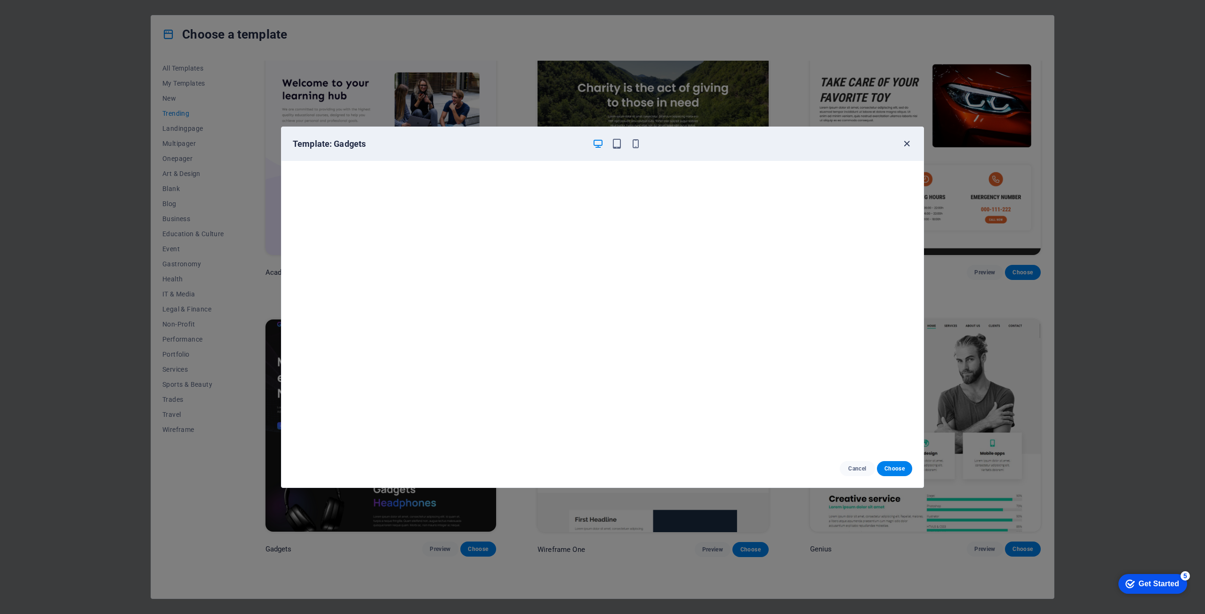
click at [910, 142] on icon "button" at bounding box center [907, 143] width 11 height 11
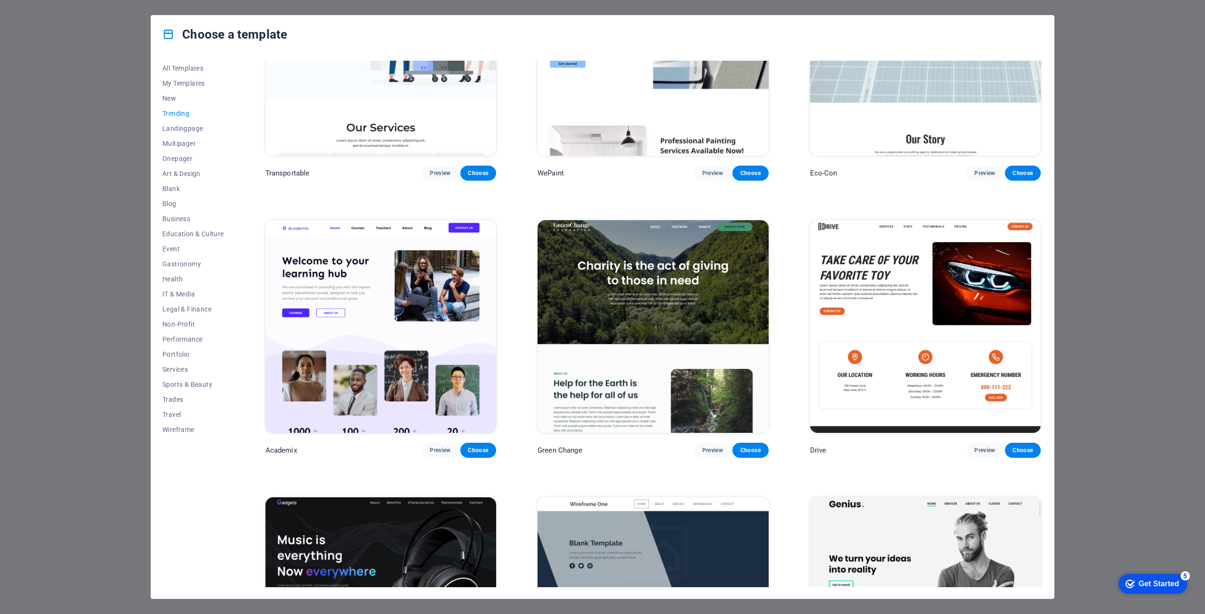
scroll to position [387, 0]
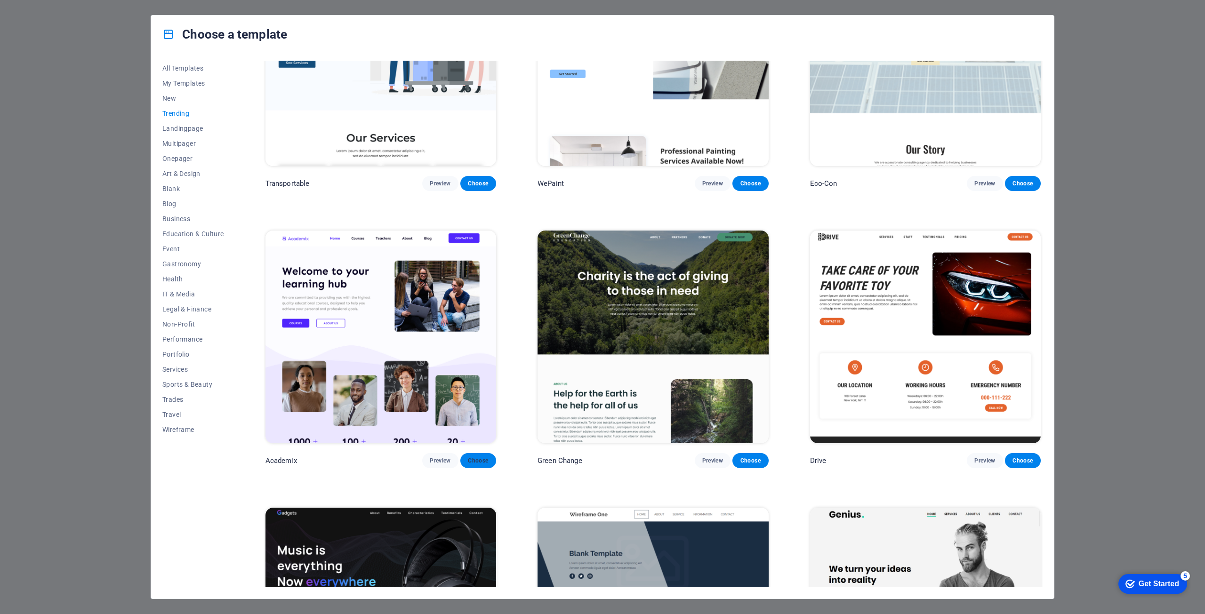
click at [483, 457] on span "Choose" at bounding box center [478, 461] width 21 height 8
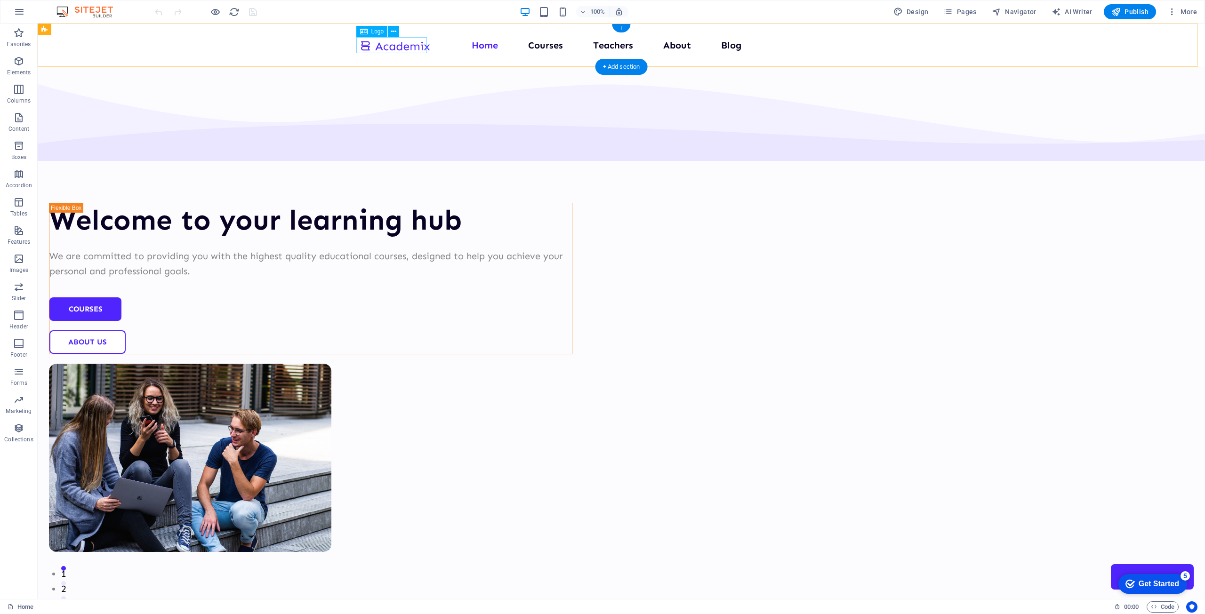
click at [396, 45] on div at bounding box center [395, 46] width 71 height 16
click at [394, 36] on icon at bounding box center [393, 32] width 5 height 10
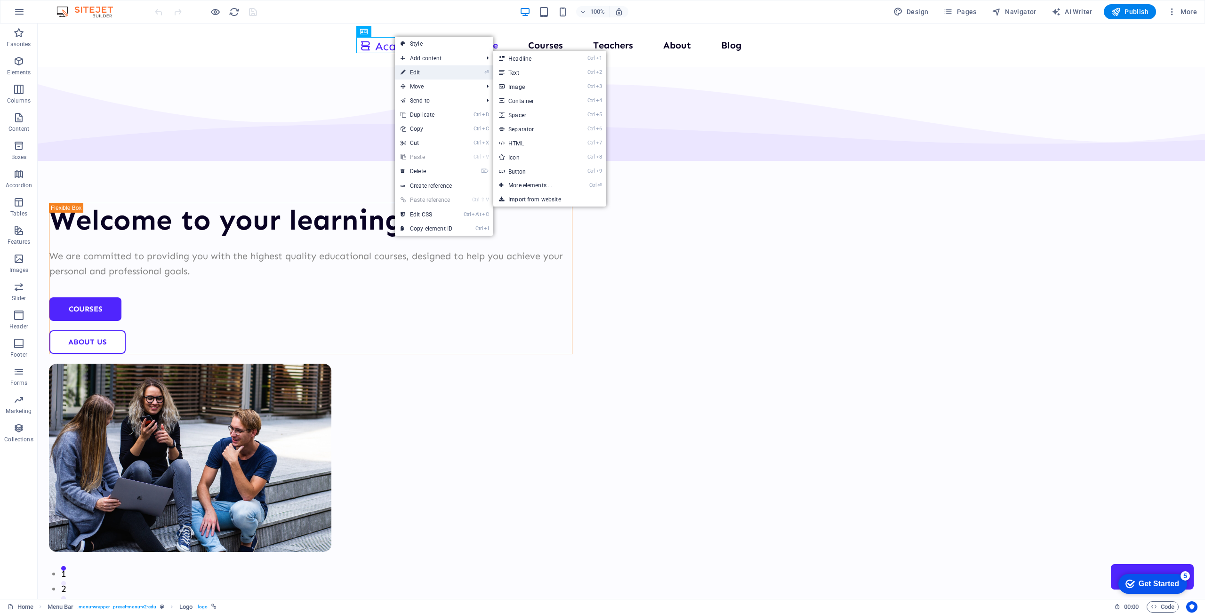
click at [411, 72] on link "⏎ Edit" at bounding box center [426, 72] width 63 height 14
select select "px"
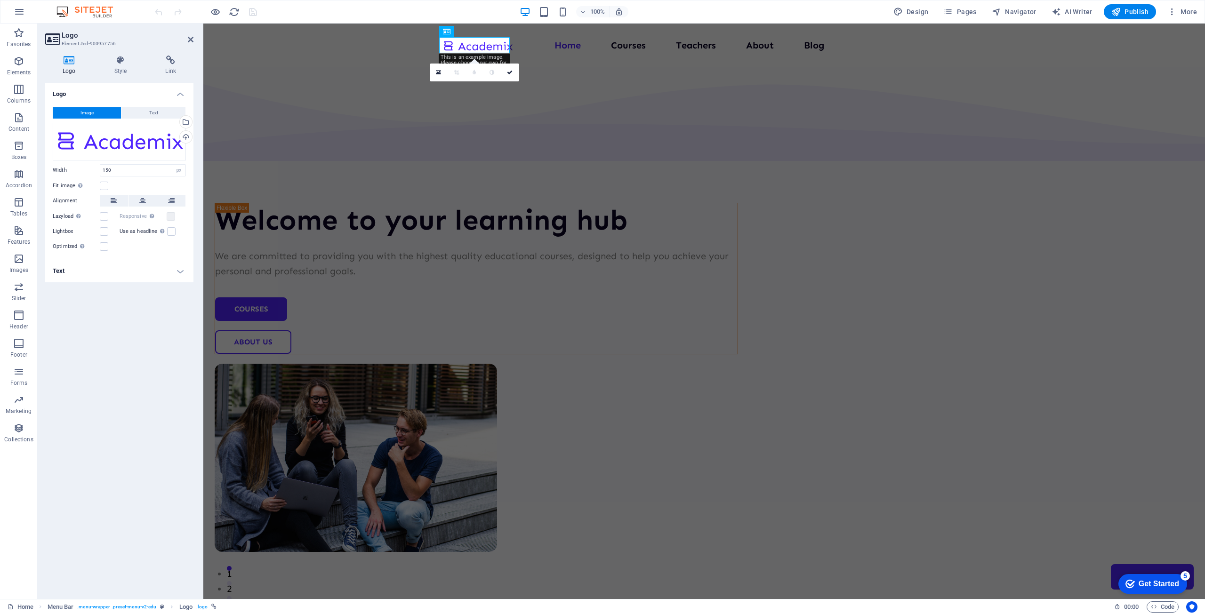
click at [70, 65] on h4 "Logo" at bounding box center [71, 66] width 52 height 20
click at [116, 148] on div "Drag files here, click to choose files or select files from Files or our free s…" at bounding box center [119, 142] width 133 height 38
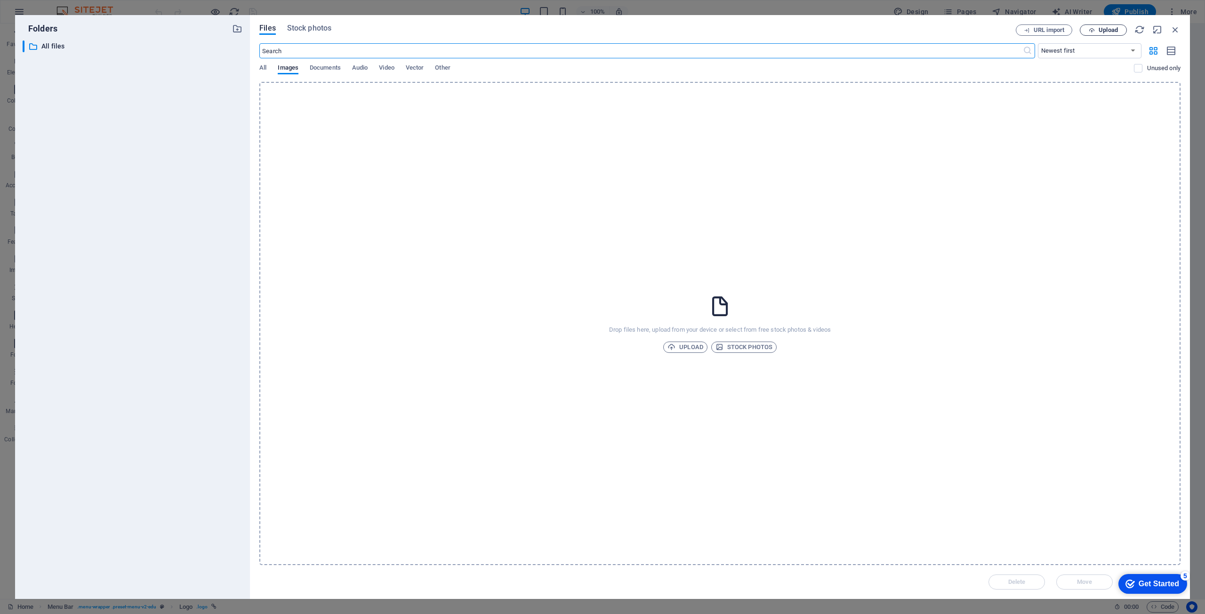
click at [1099, 31] on span "Upload" at bounding box center [1108, 30] width 19 height 6
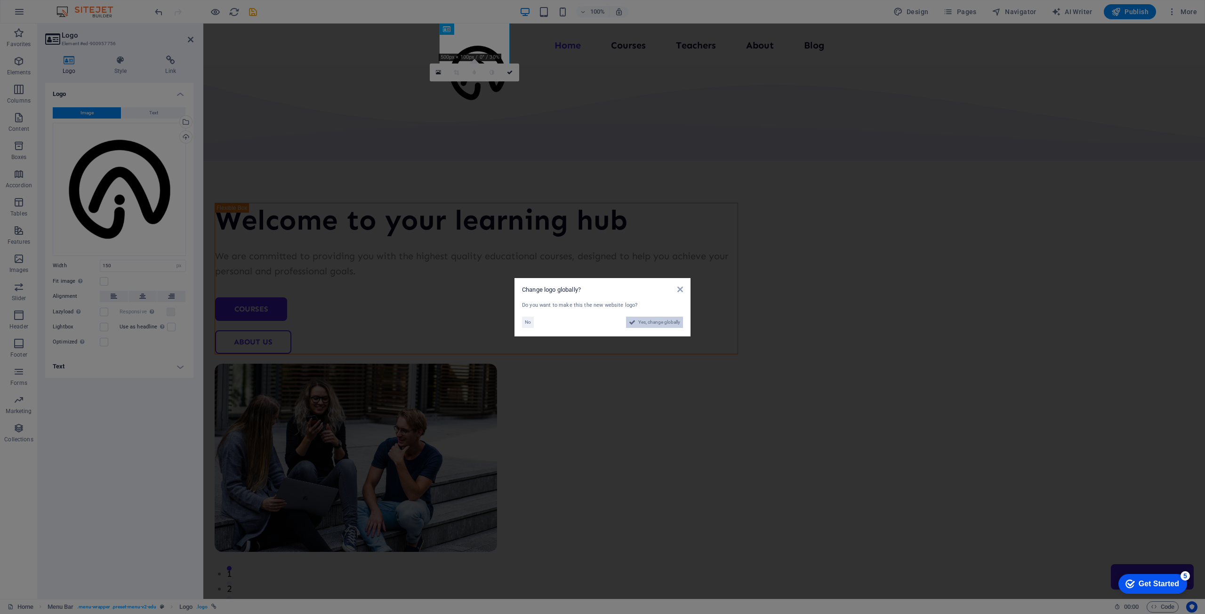
click at [662, 323] on span "Yes, change globally" at bounding box center [659, 322] width 42 height 11
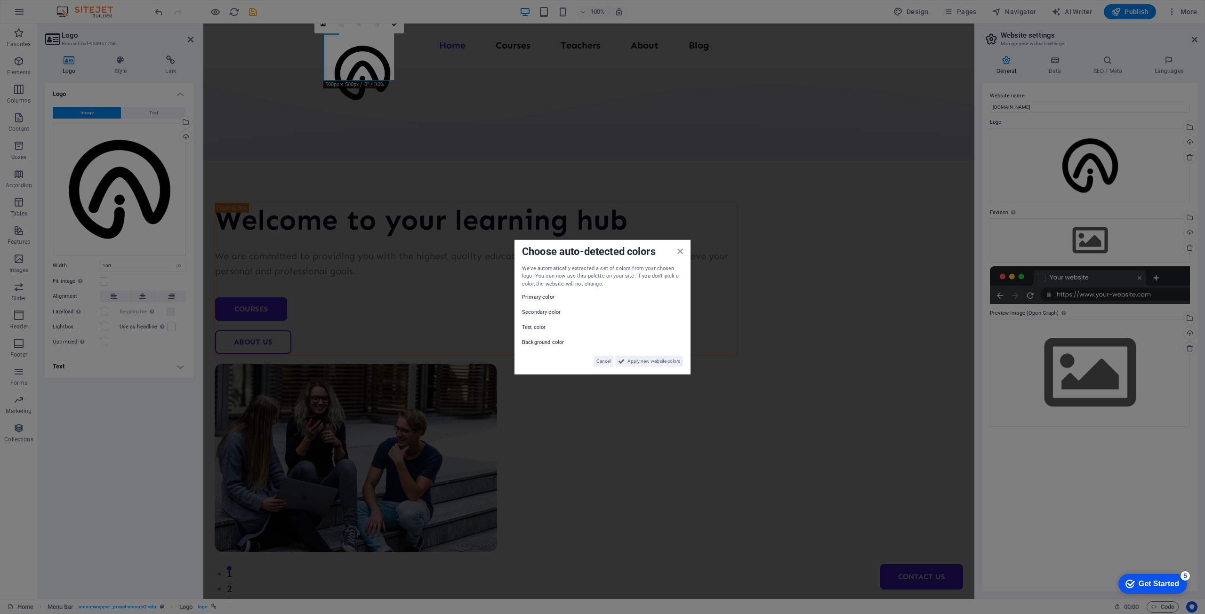
click at [682, 257] on div "Choose auto-detected colors" at bounding box center [602, 252] width 161 height 10
click at [681, 251] on icon at bounding box center [681, 251] width 6 height 8
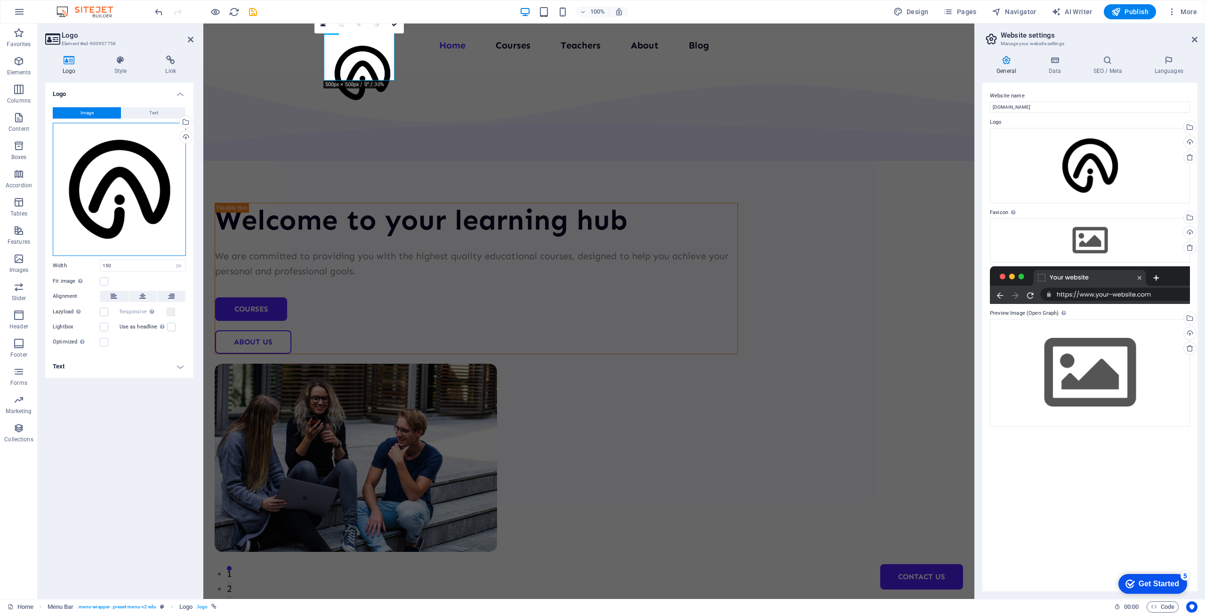
click at [147, 159] on div "Drag files here, click to choose files or select files from Files or our free s…" at bounding box center [119, 189] width 133 height 133
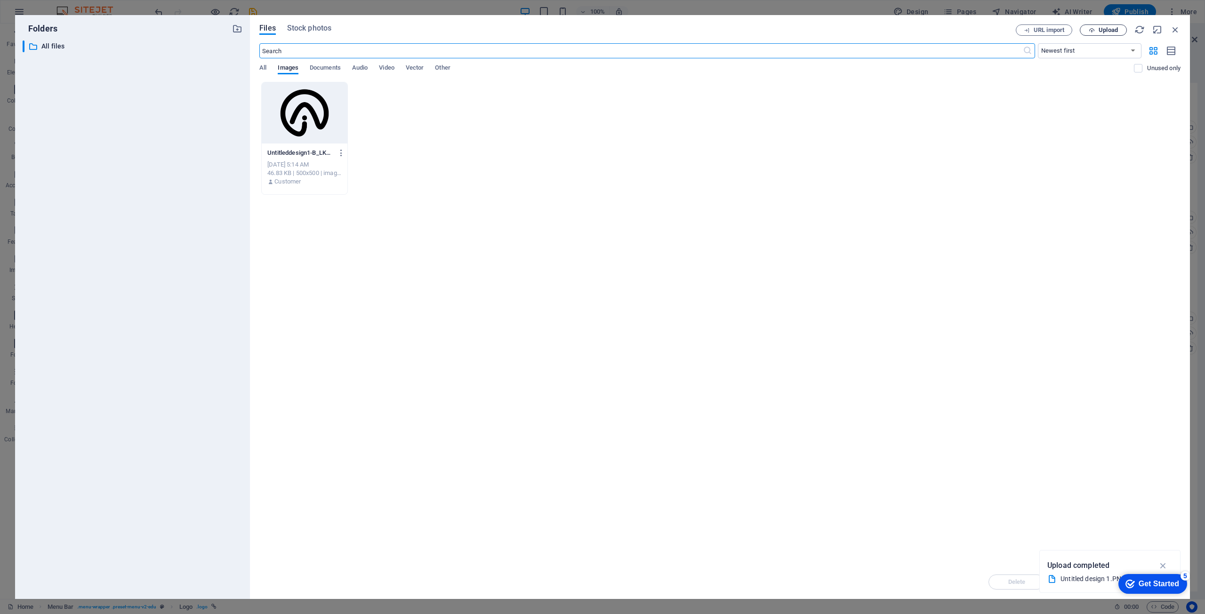
click at [1106, 35] on button "Upload" at bounding box center [1103, 29] width 47 height 11
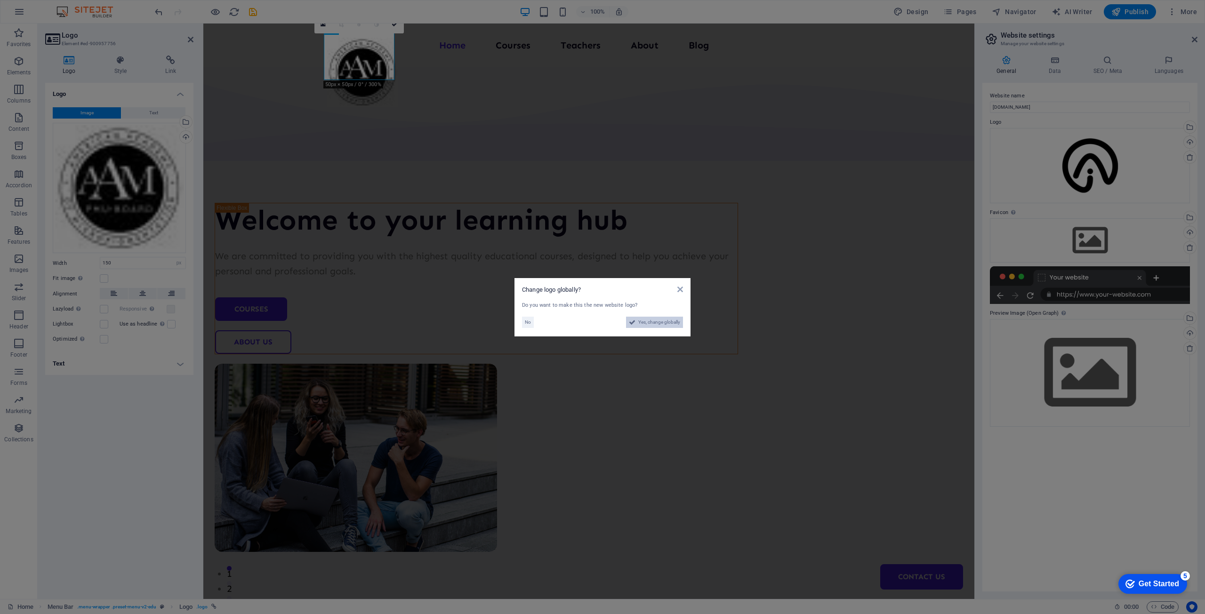
click at [675, 320] on span "Yes, change globally" at bounding box center [659, 322] width 42 height 11
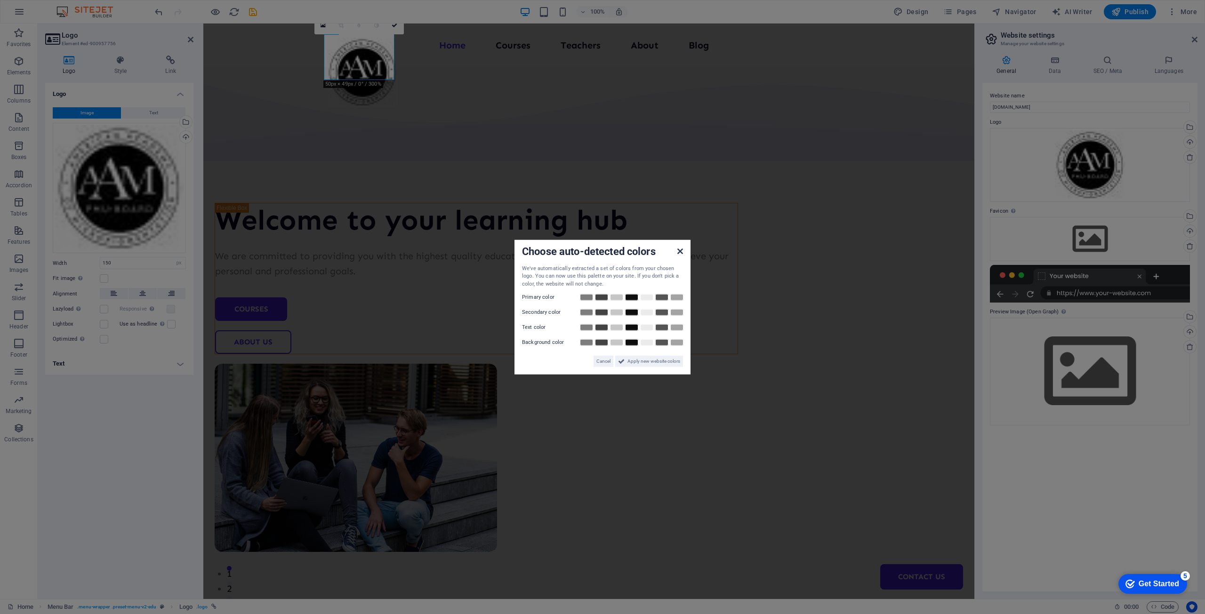
click at [680, 254] on icon at bounding box center [681, 251] width 6 height 8
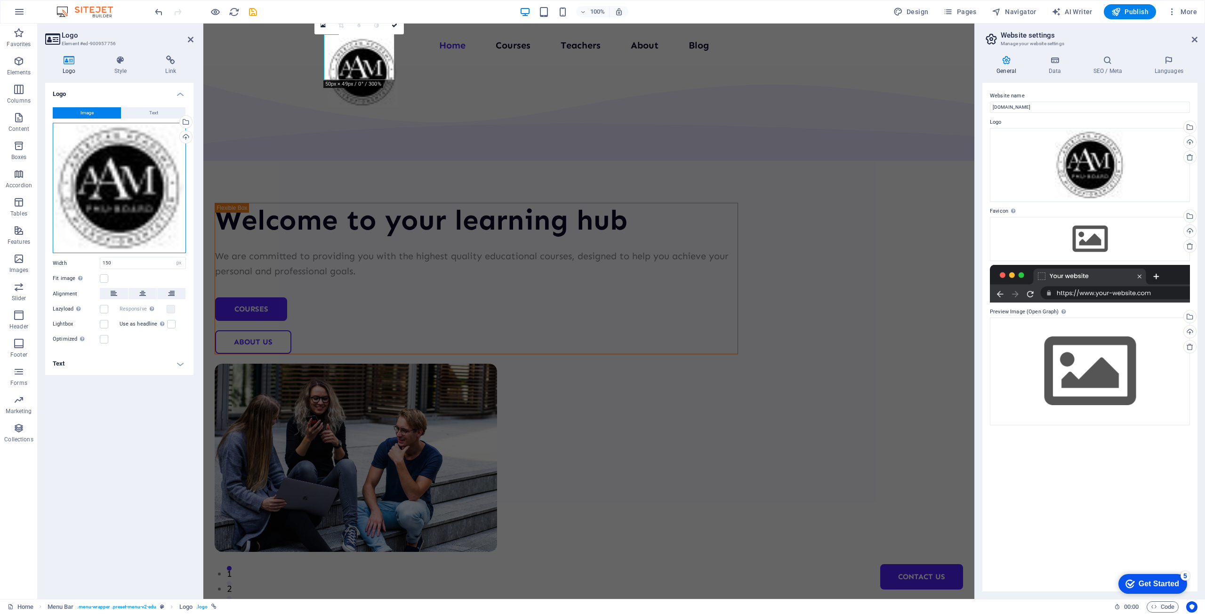
click at [123, 221] on div "Drag files here, click to choose files or select files from Files or our free s…" at bounding box center [119, 188] width 133 height 131
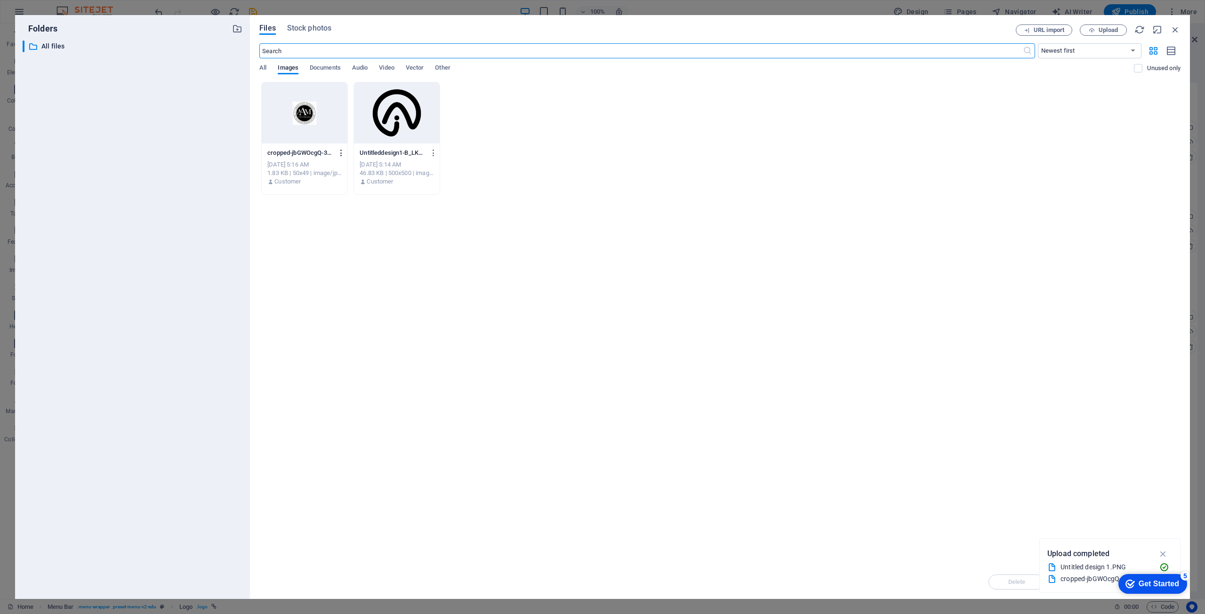
click at [337, 153] on icon "button" at bounding box center [341, 153] width 9 height 8
click at [340, 335] on h6 "Delete" at bounding box center [347, 335] width 40 height 11
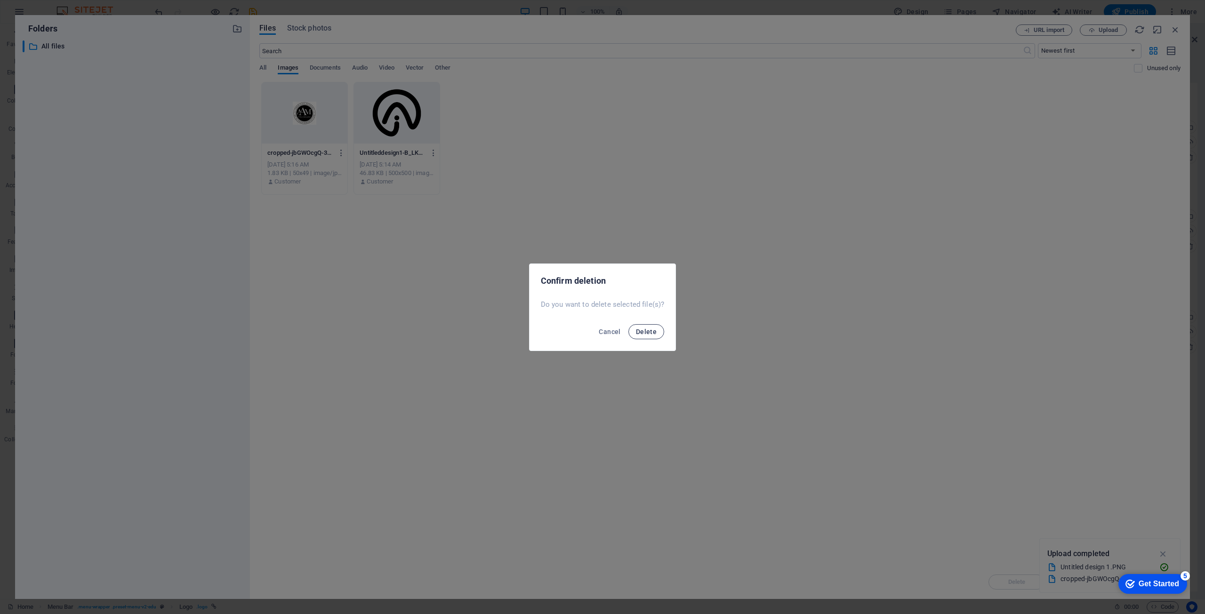
click at [640, 329] on span "Delete" at bounding box center [646, 332] width 21 height 8
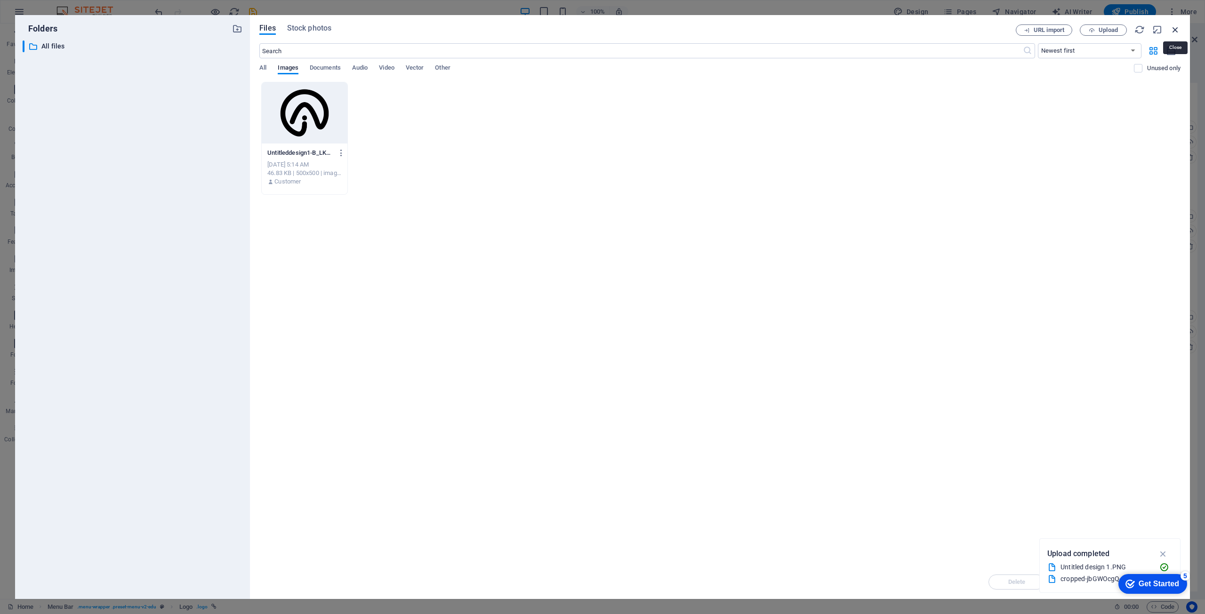
click at [1175, 31] on icon "button" at bounding box center [1175, 29] width 10 height 10
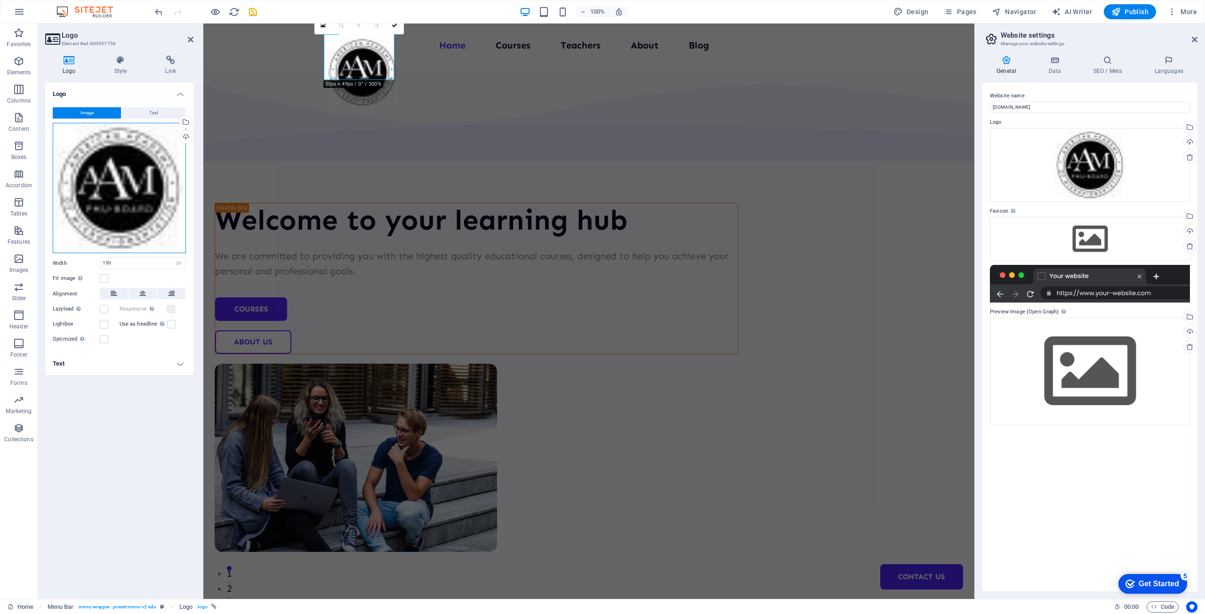
click at [104, 156] on div "Drag files here, click to choose files or select files from Files or our free s…" at bounding box center [119, 188] width 133 height 131
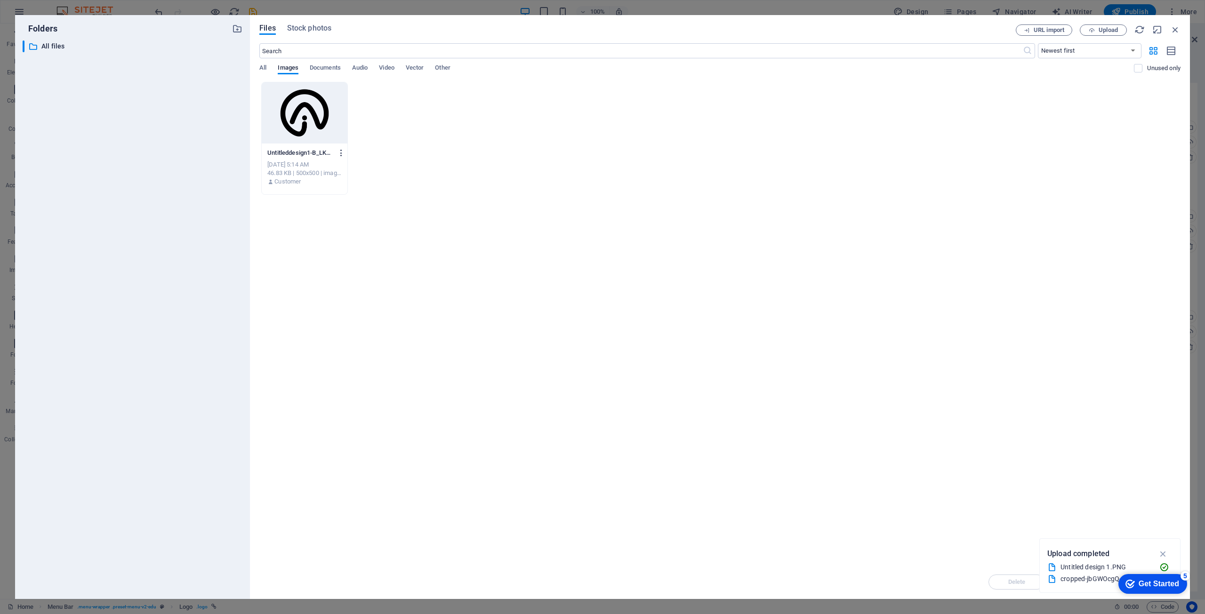
click at [341, 151] on icon "button" at bounding box center [341, 153] width 9 height 8
click at [331, 334] on h6 "Delete" at bounding box center [347, 335] width 40 height 11
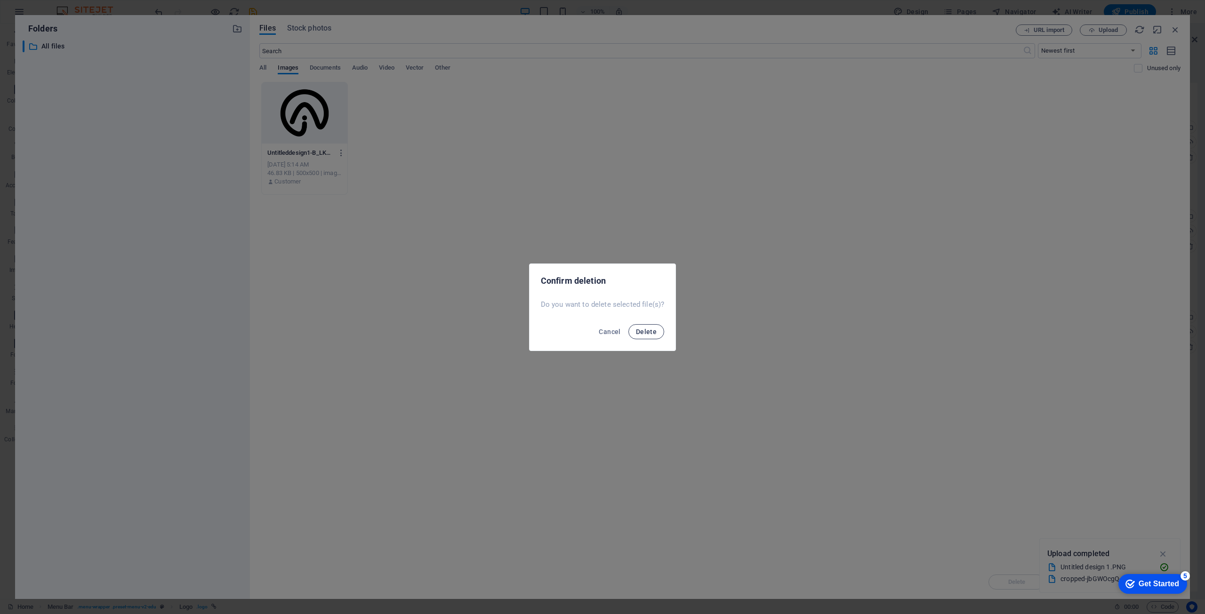
click at [649, 330] on span "Delete" at bounding box center [646, 332] width 21 height 8
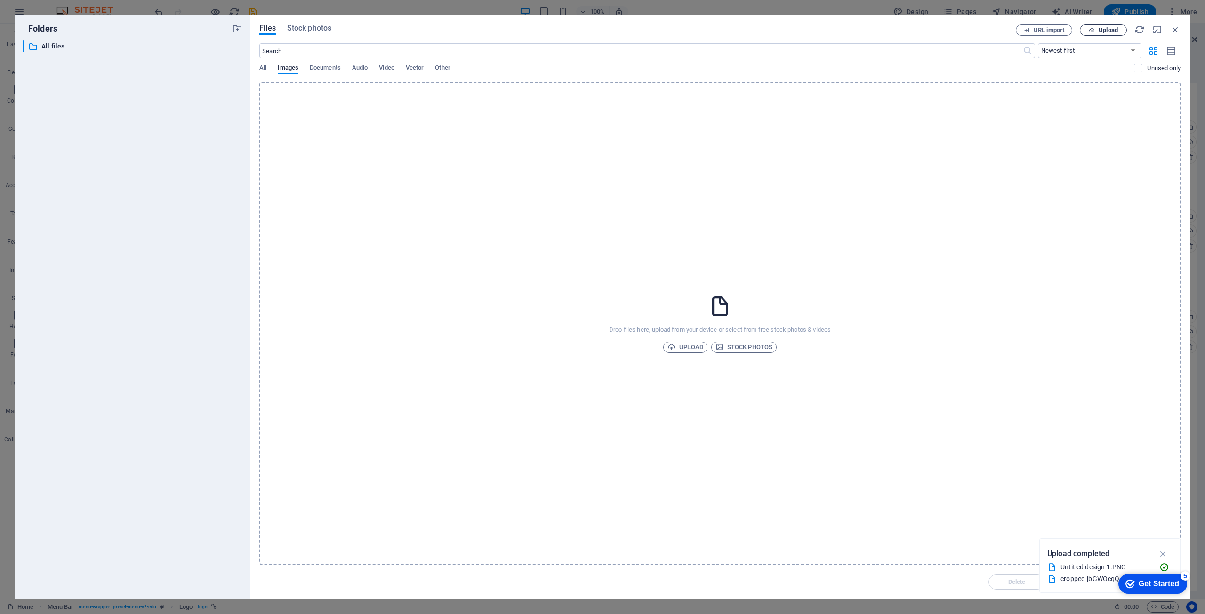
click at [1116, 28] on span "Upload" at bounding box center [1108, 30] width 19 height 6
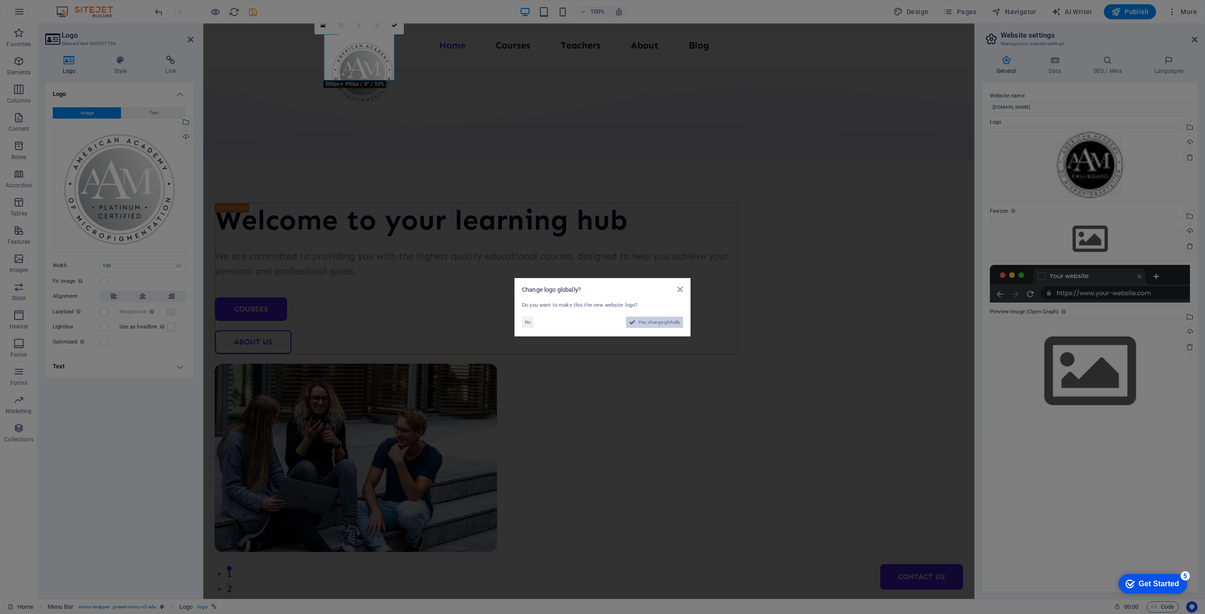
click at [653, 323] on span "Yes, change globally" at bounding box center [659, 322] width 42 height 11
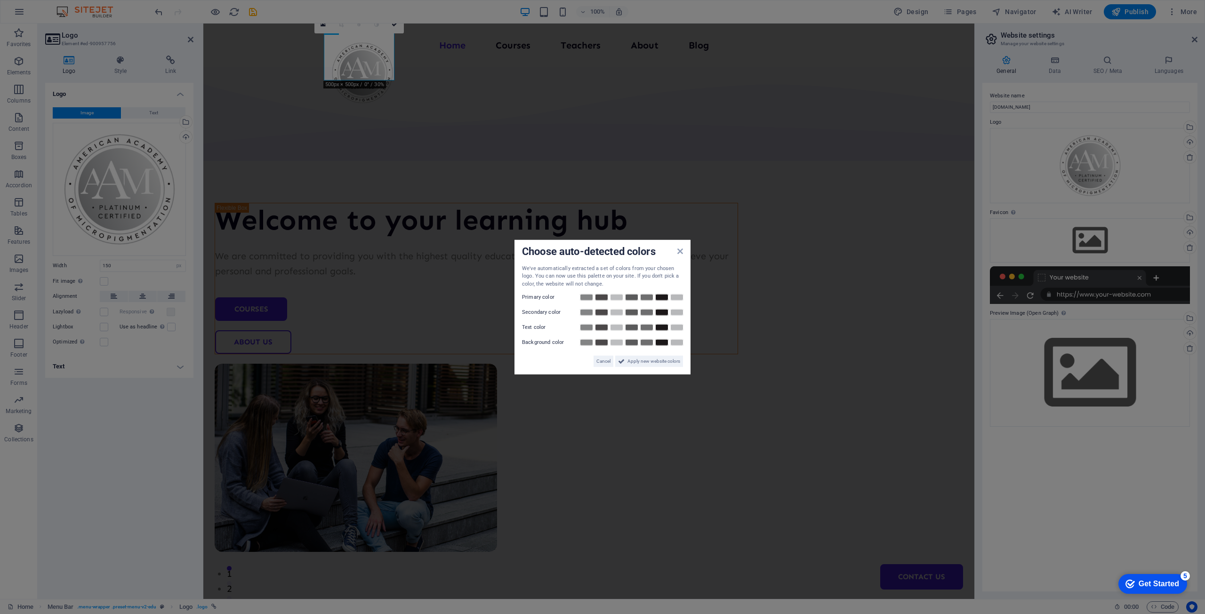
click at [677, 254] on div "Choose auto-detected colors" at bounding box center [602, 252] width 161 height 10
click at [684, 252] on div "Choose auto-detected colors We've automatically extracted a set of colors from …" at bounding box center [603, 307] width 176 height 135
click at [681, 251] on icon at bounding box center [681, 251] width 6 height 8
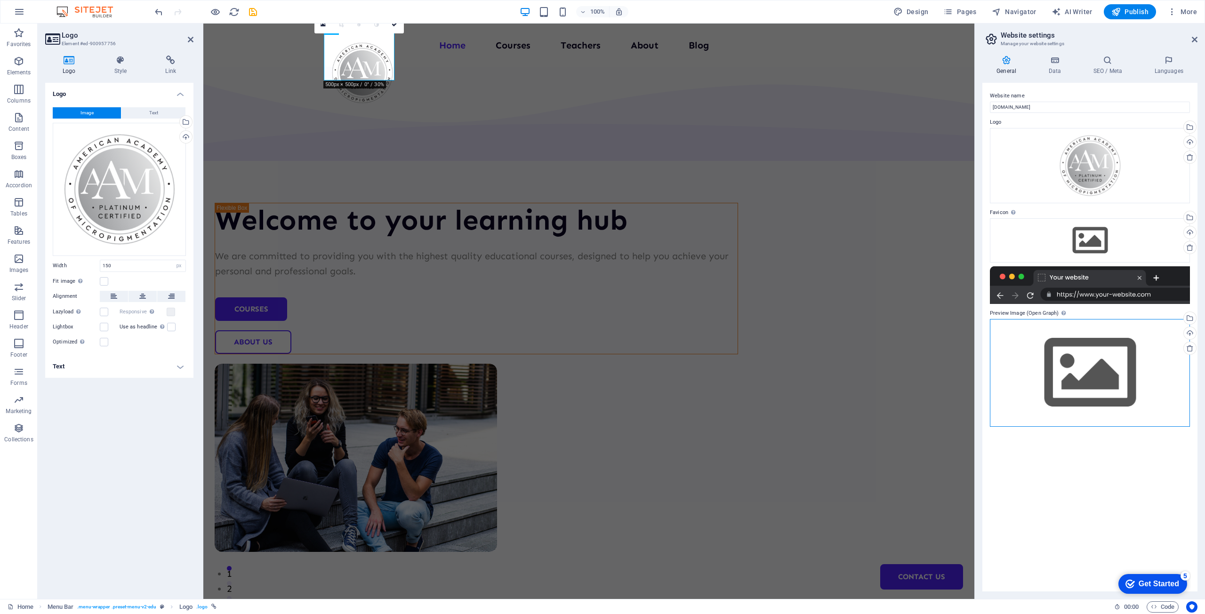
click at [1097, 365] on div "Drag files here, click to choose files or select files from Files or our free s…" at bounding box center [1090, 373] width 200 height 108
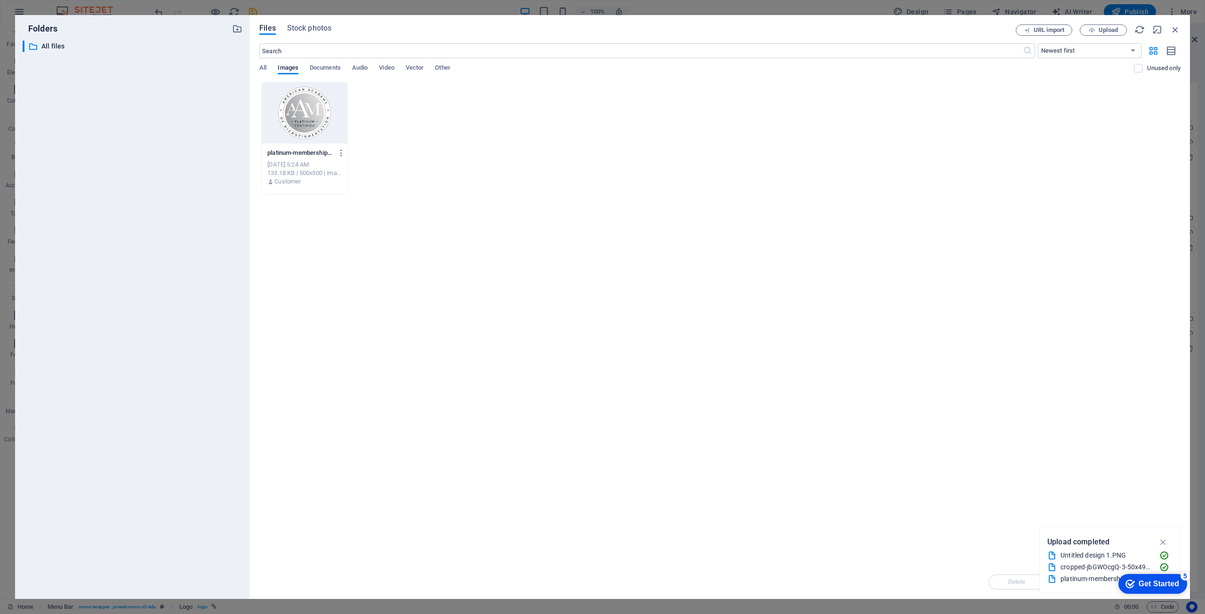
click at [293, 105] on div at bounding box center [305, 112] width 86 height 61
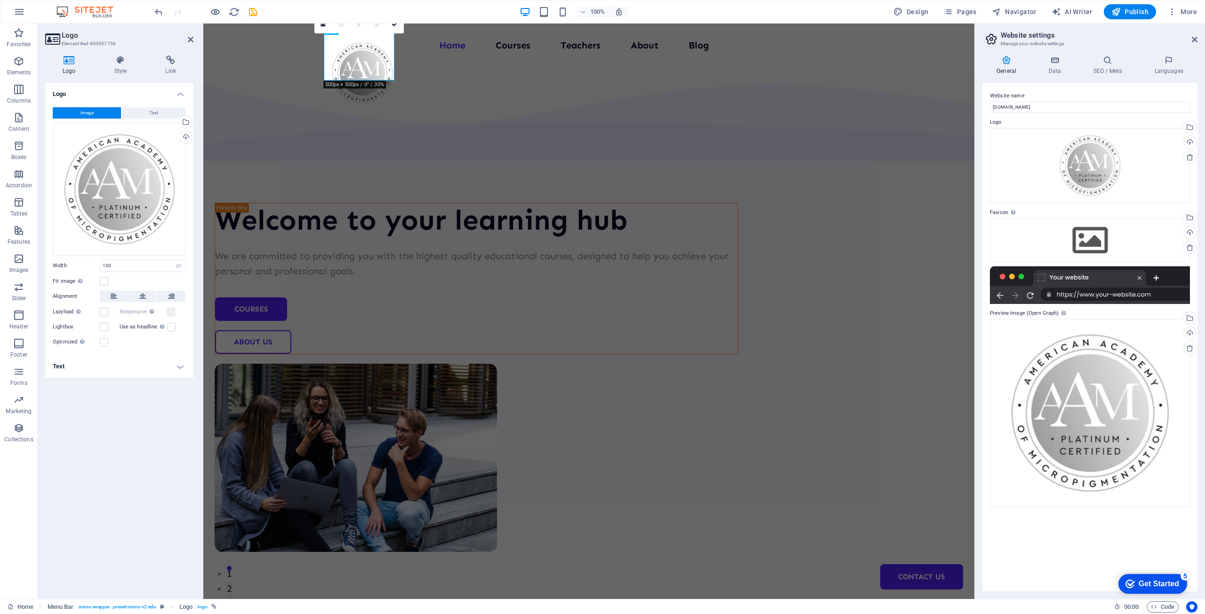
click at [107, 468] on div "Logo Image Text Drag files here, click to choose files or select files from Fil…" at bounding box center [119, 337] width 148 height 509
click at [258, 286] on div "Welcome to your learning hub We are committed to providing you with the highest…" at bounding box center [588, 366] width 771 height 598
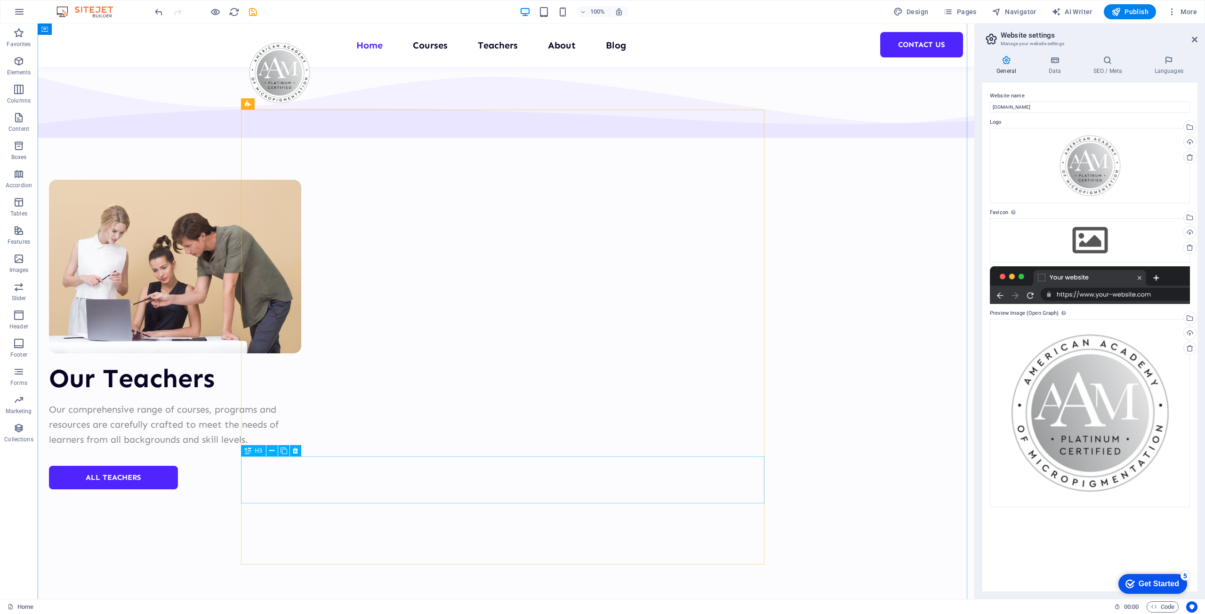
scroll to position [3507, 0]
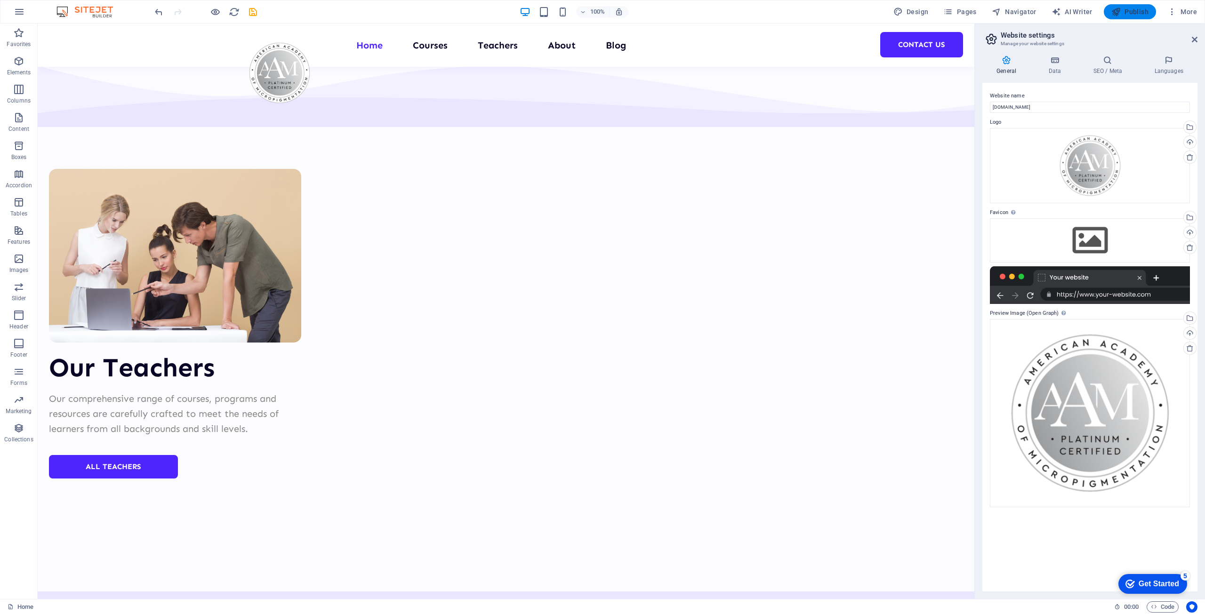
click at [1124, 16] on button "Publish" at bounding box center [1130, 11] width 52 height 15
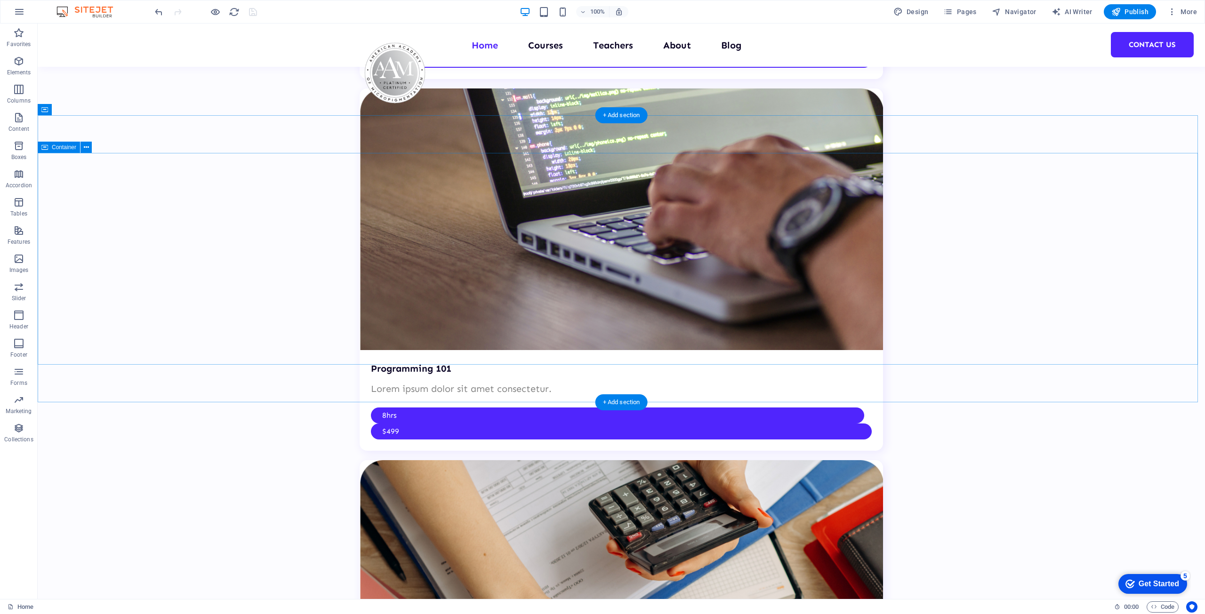
scroll to position [2550, 0]
